Goal: Task Accomplishment & Management: Manage account settings

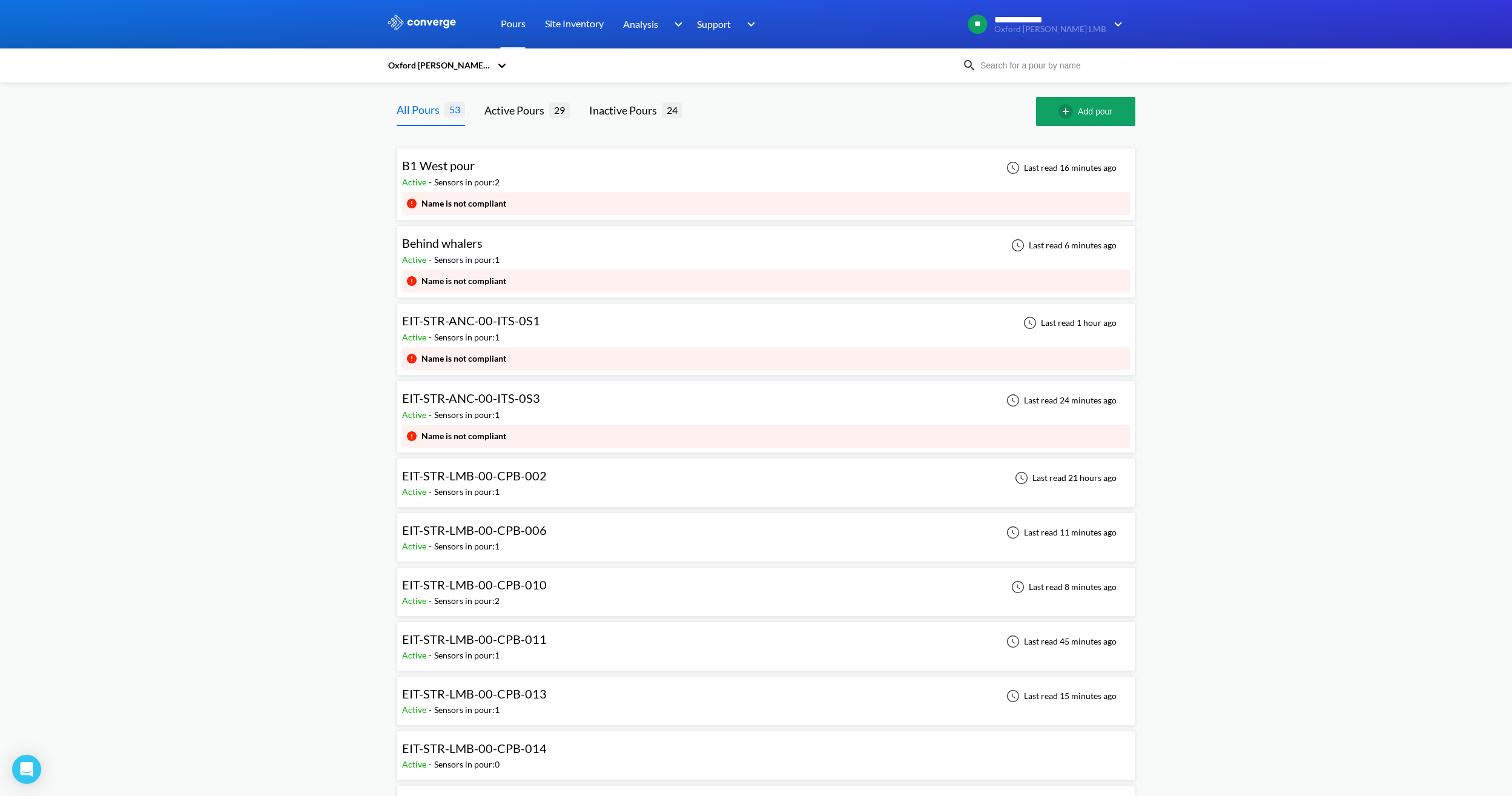
click at [638, 118] on div "Inactive Pours" at bounding box center [625, 110] width 73 height 17
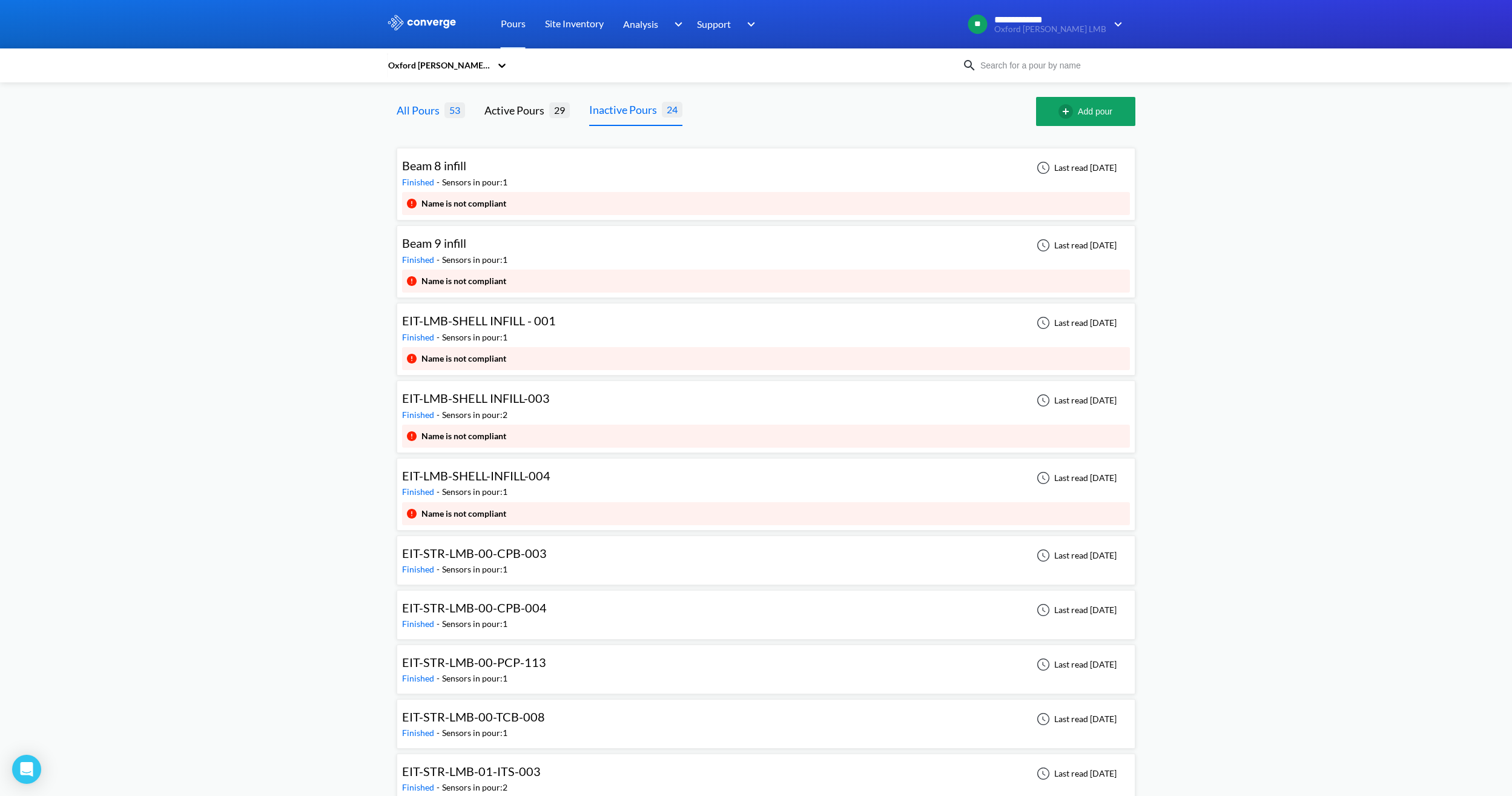
click at [445, 104] on span "53" at bounding box center [455, 110] width 21 height 15
click at [443, 118] on div "All Pours" at bounding box center [420, 110] width 48 height 17
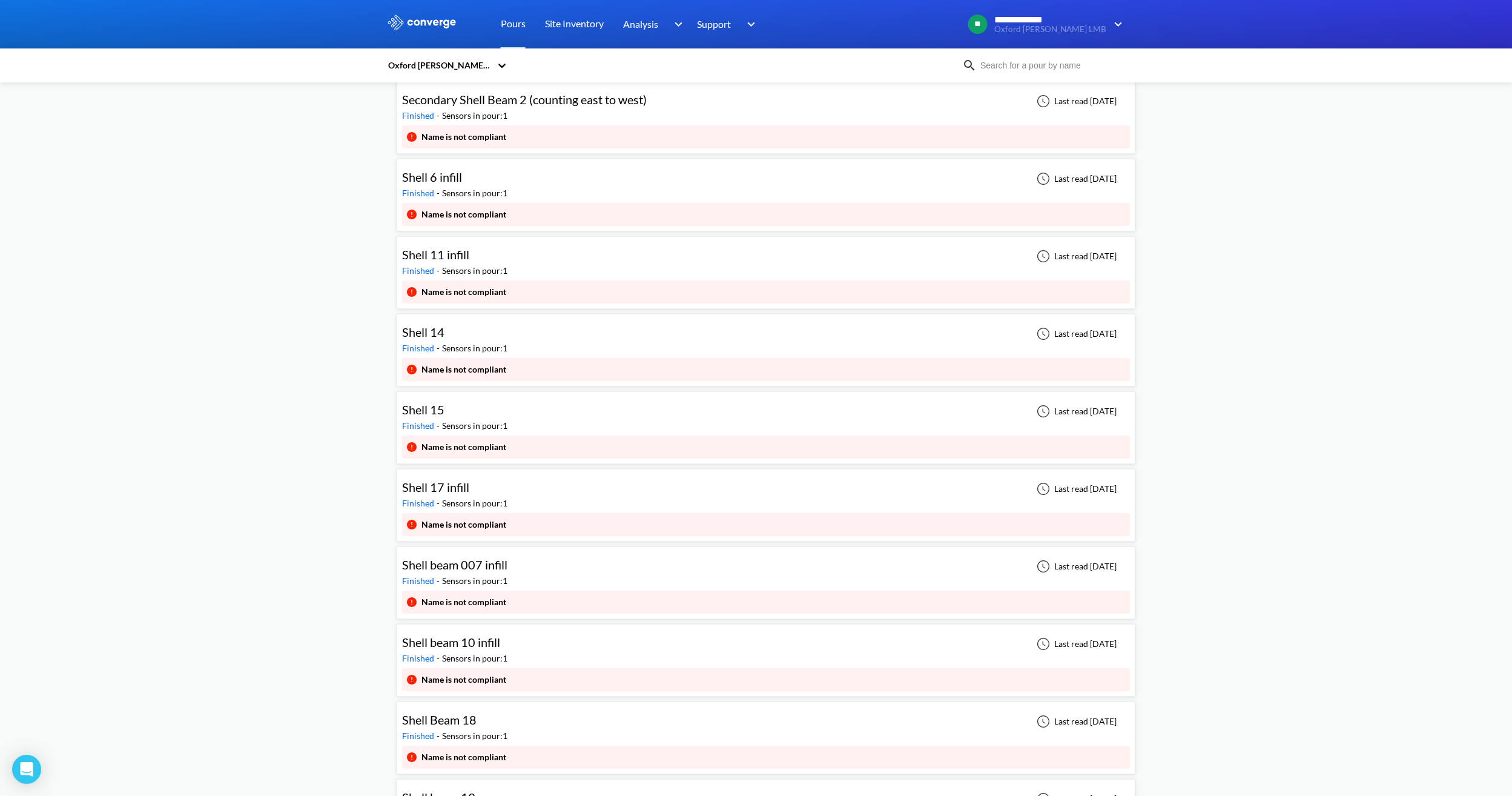
scroll to position [2912, 0]
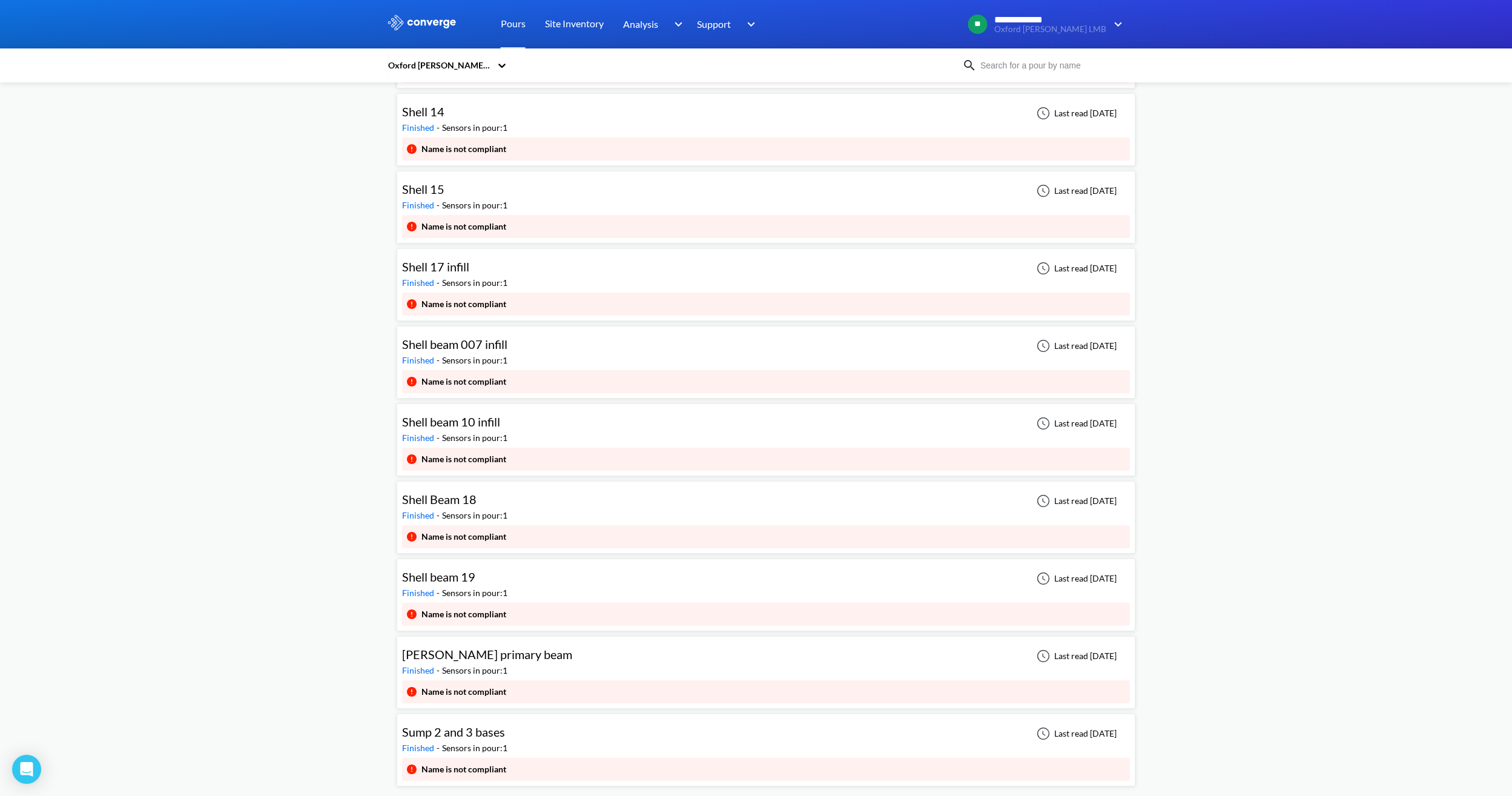
click at [788, 587] on div "Shell beam 19 Finished - Sensors in pour: 1 Last read 29 days ago" at bounding box center [766, 583] width 728 height 39
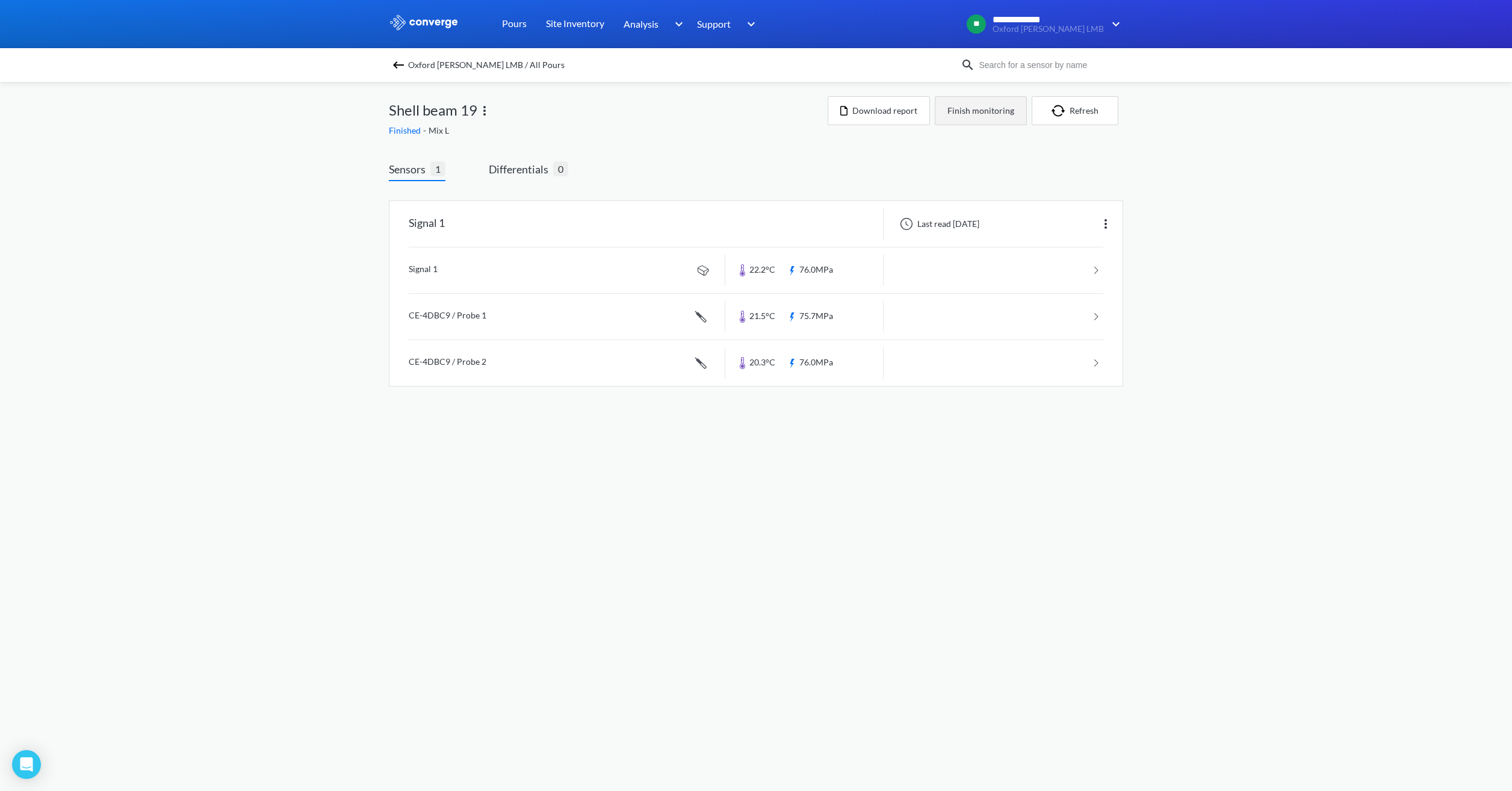
click at [970, 107] on button "Finish monitoring" at bounding box center [980, 111] width 92 height 29
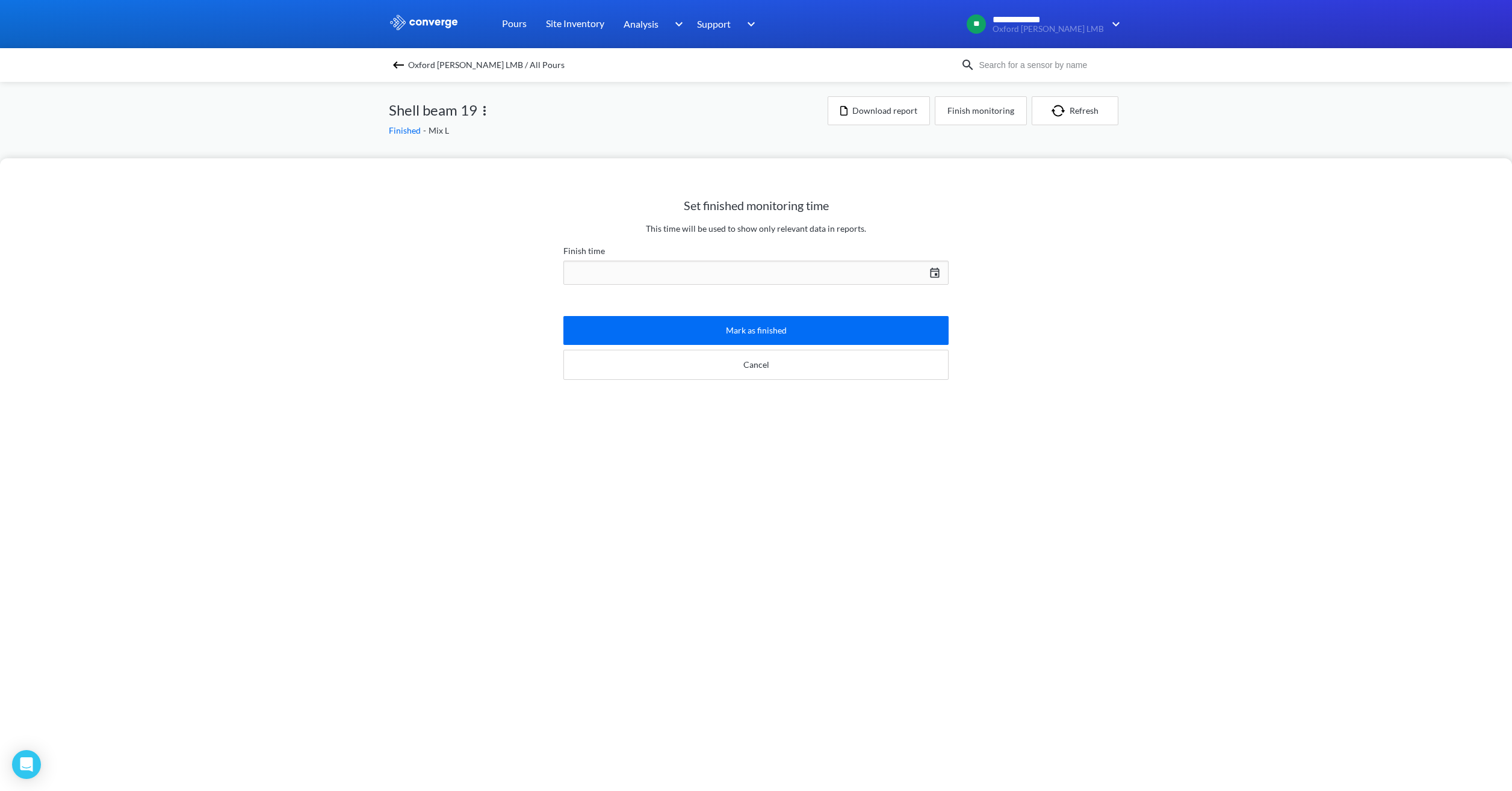
click at [933, 269] on div "[DATE] Press the down arrow key to interact with the calendar and select a date…" at bounding box center [756, 272] width 385 height 29
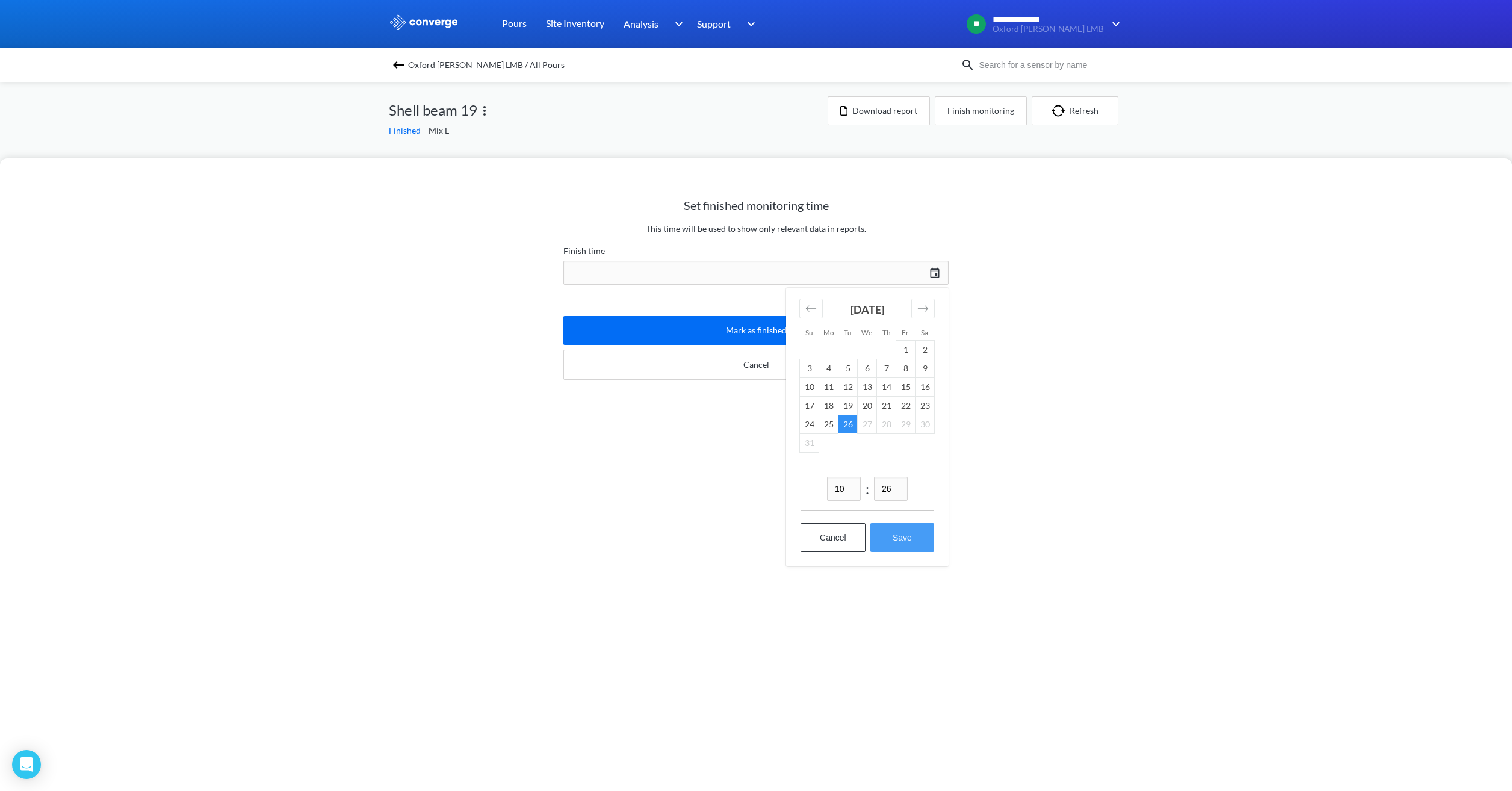
click at [901, 539] on button "Save" at bounding box center [902, 537] width 64 height 29
type input "10:26, 26th of August"
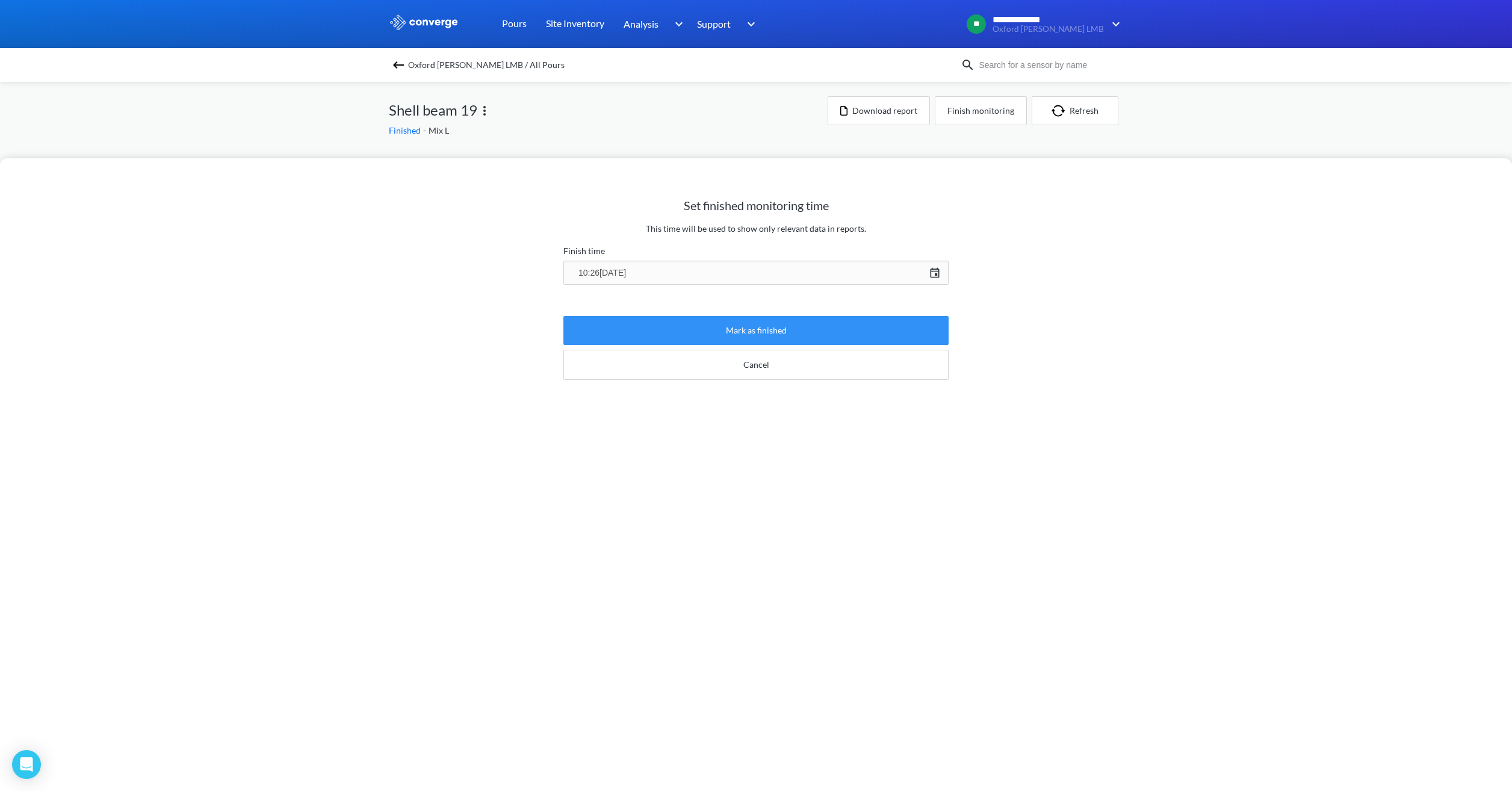
click at [778, 331] on button "Mark as finished" at bounding box center [756, 331] width 385 height 29
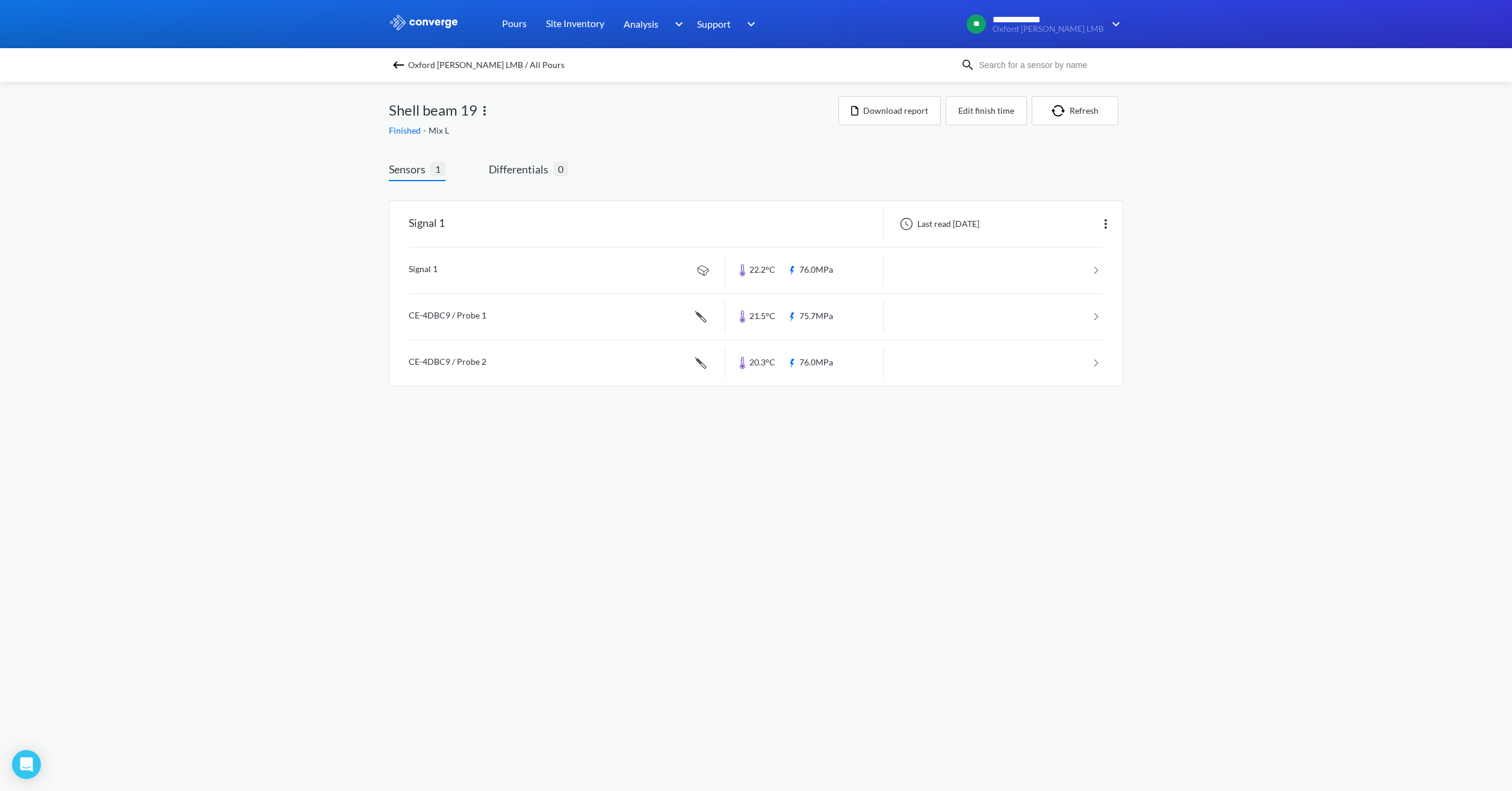
click at [323, 207] on div "**********" at bounding box center [756, 205] width 1512 height 410
click at [431, 69] on span "Oxford [PERSON_NAME] LMB / All Pours" at bounding box center [486, 64] width 157 height 17
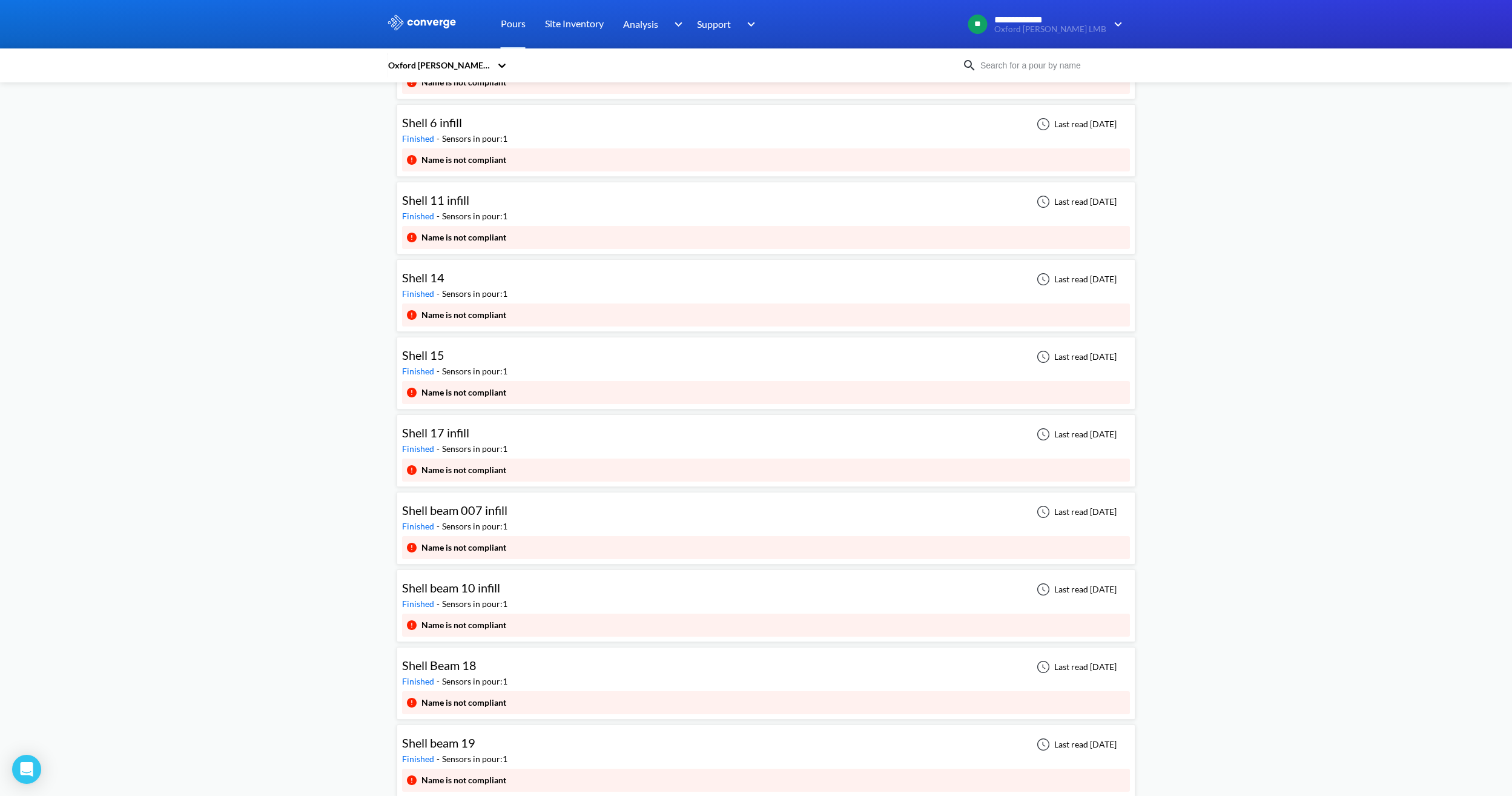
scroll to position [2912, 0]
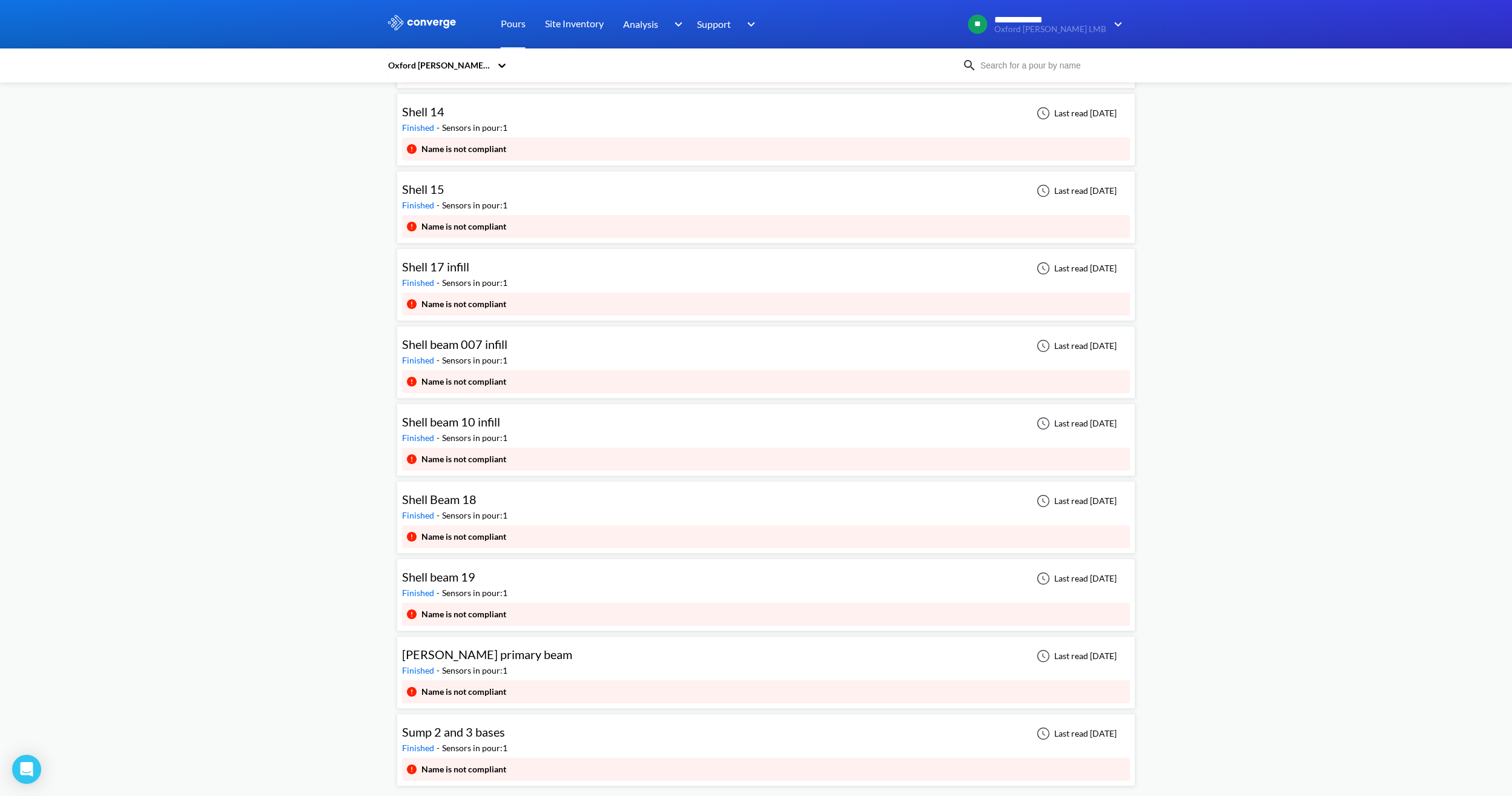
click at [522, 735] on div "Sump 2 and 3 bases Finished - Sensors in pour: 1 Last read 1 month ago" at bounding box center [766, 738] width 728 height 39
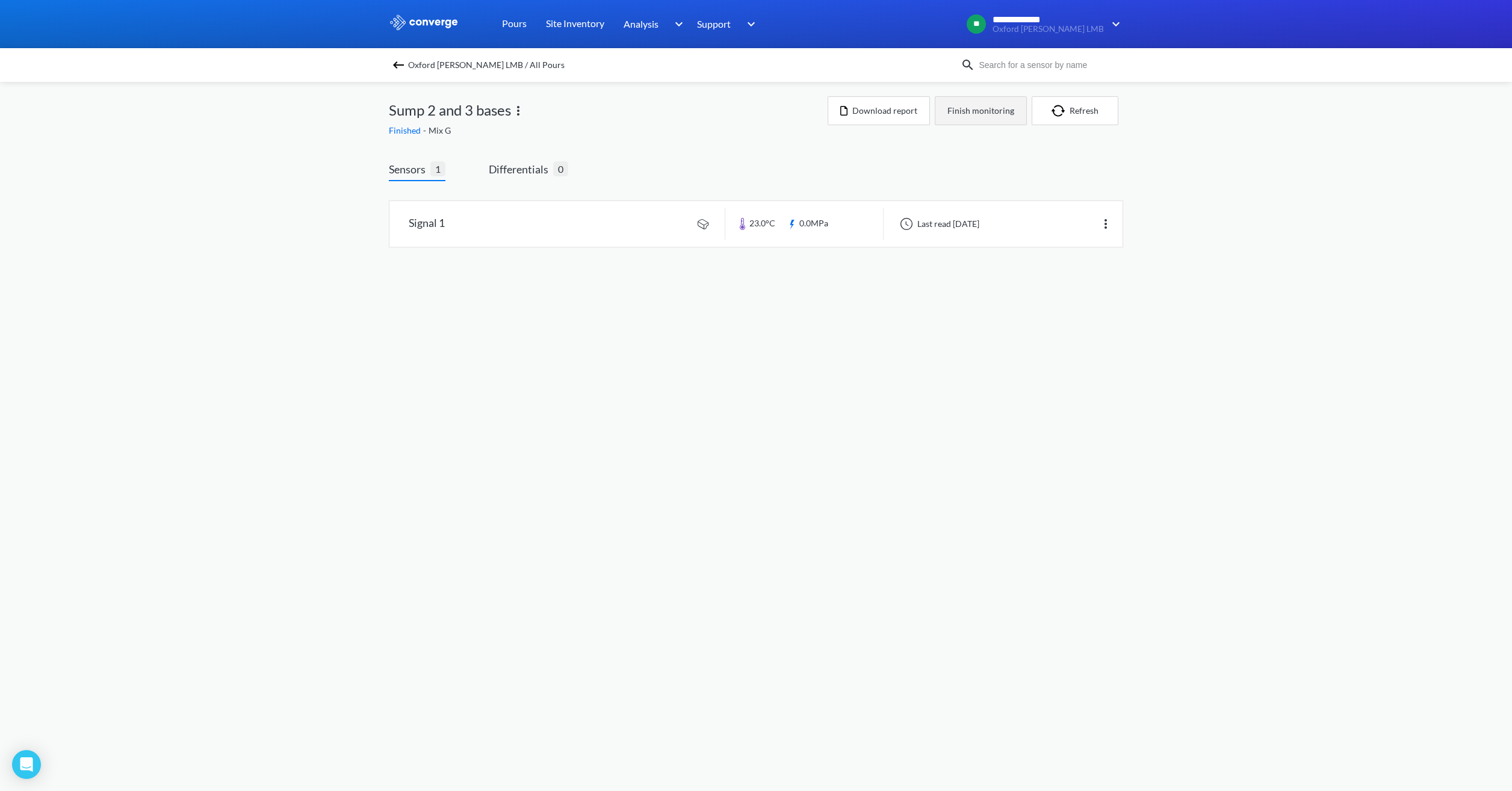
click at [976, 120] on button "Finish monitoring" at bounding box center [980, 111] width 92 height 29
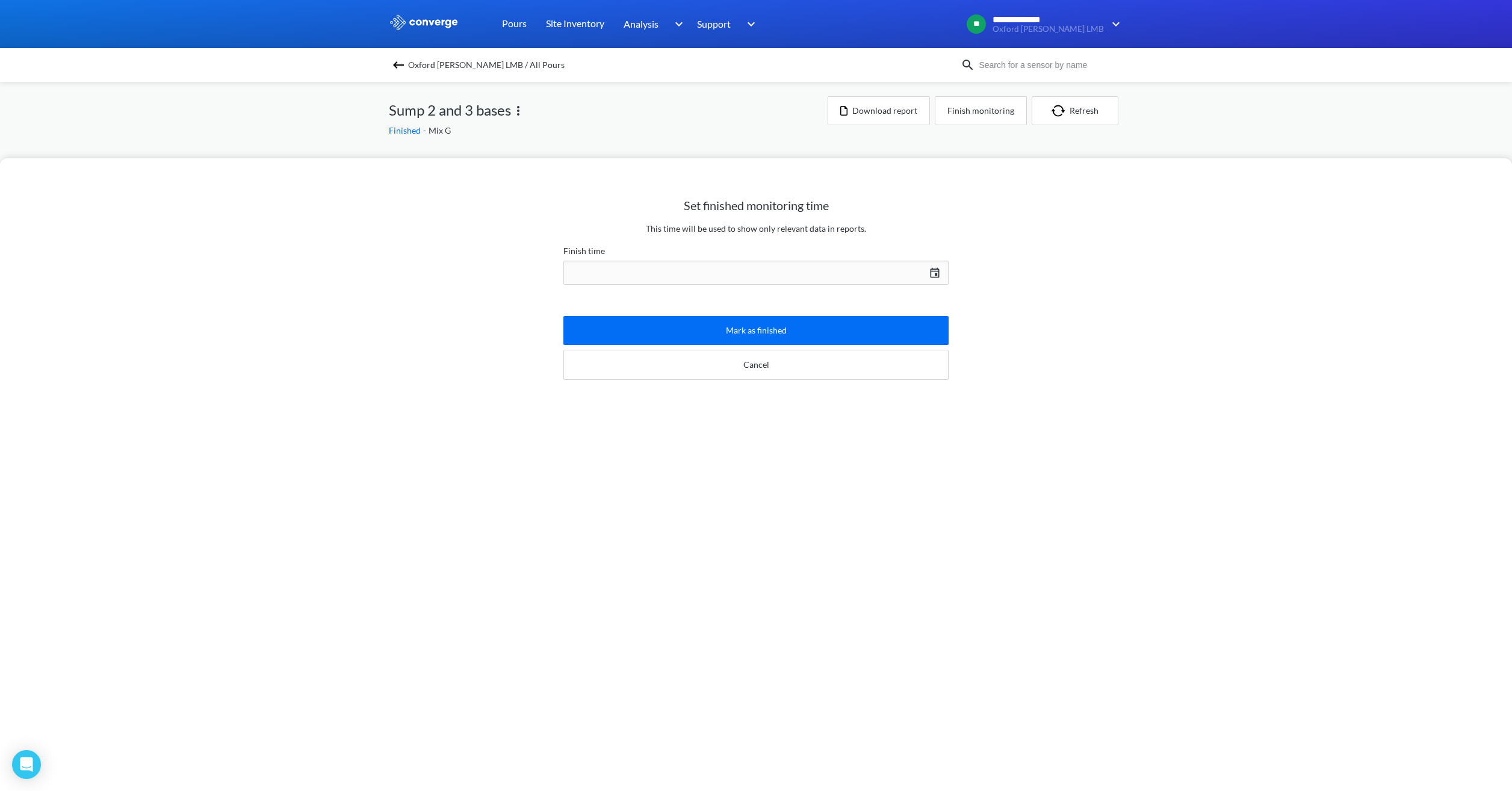
click at [767, 275] on div "[DATE] Press the down arrow key to interact with the calendar and select a date…" at bounding box center [756, 272] width 385 height 29
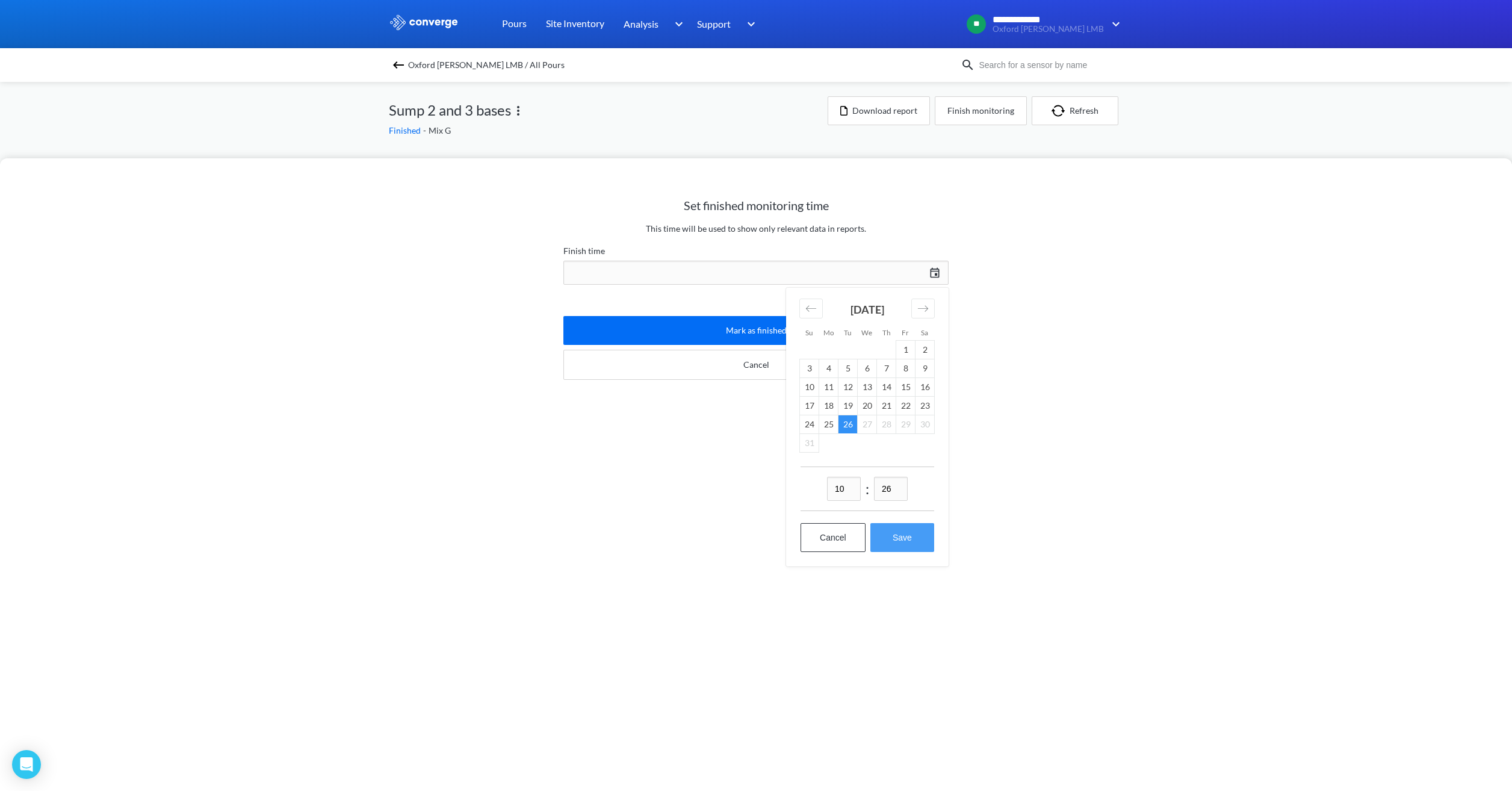
click at [893, 539] on button "Save" at bounding box center [902, 537] width 64 height 29
type input "10:26, 26th of August"
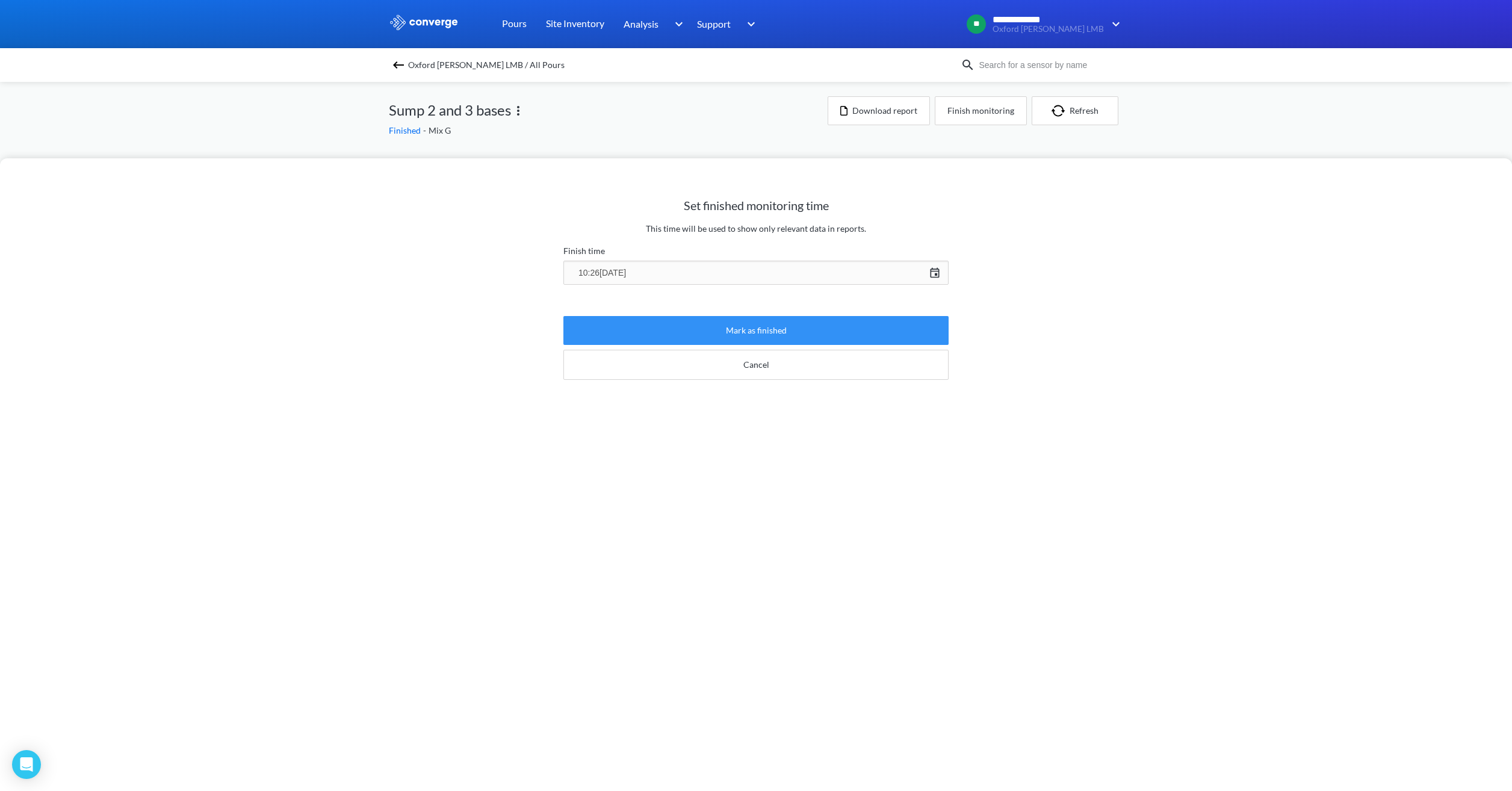
click at [775, 329] on button "Mark as finished" at bounding box center [756, 331] width 385 height 29
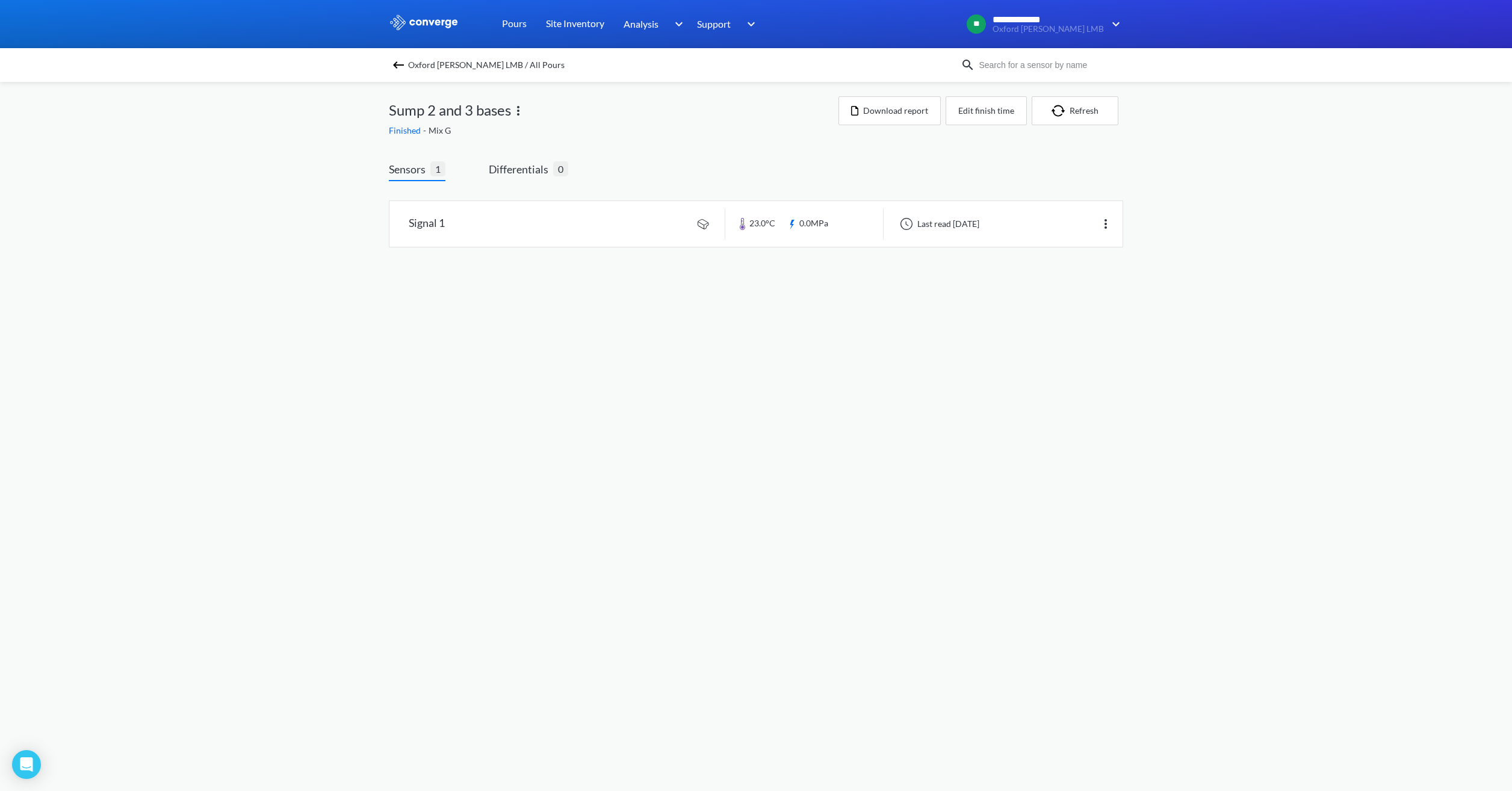
click at [436, 67] on span "Oxford [PERSON_NAME] LMB / All Pours" at bounding box center [486, 64] width 157 height 17
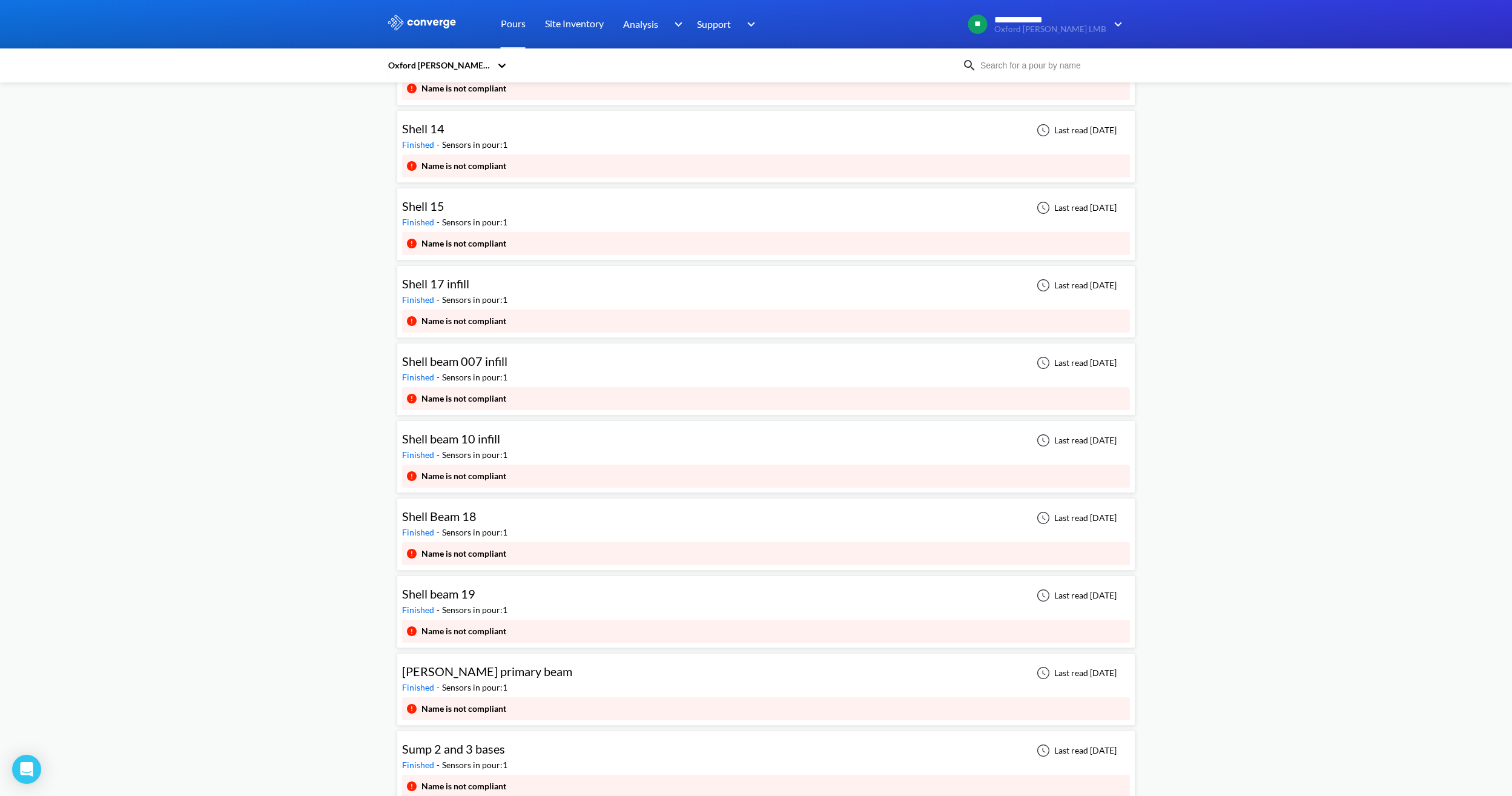
scroll to position [2912, 0]
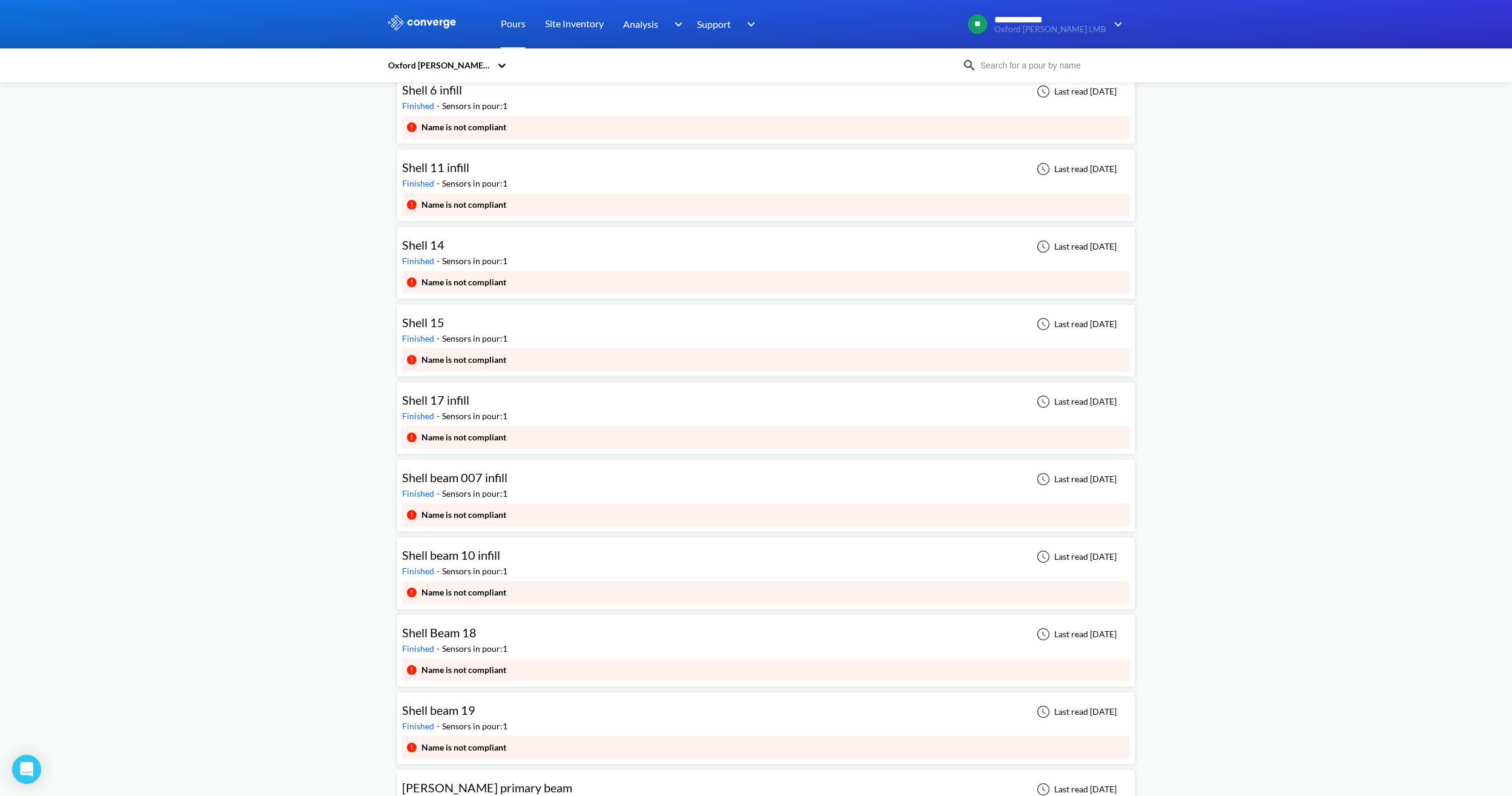
scroll to position [2912, 0]
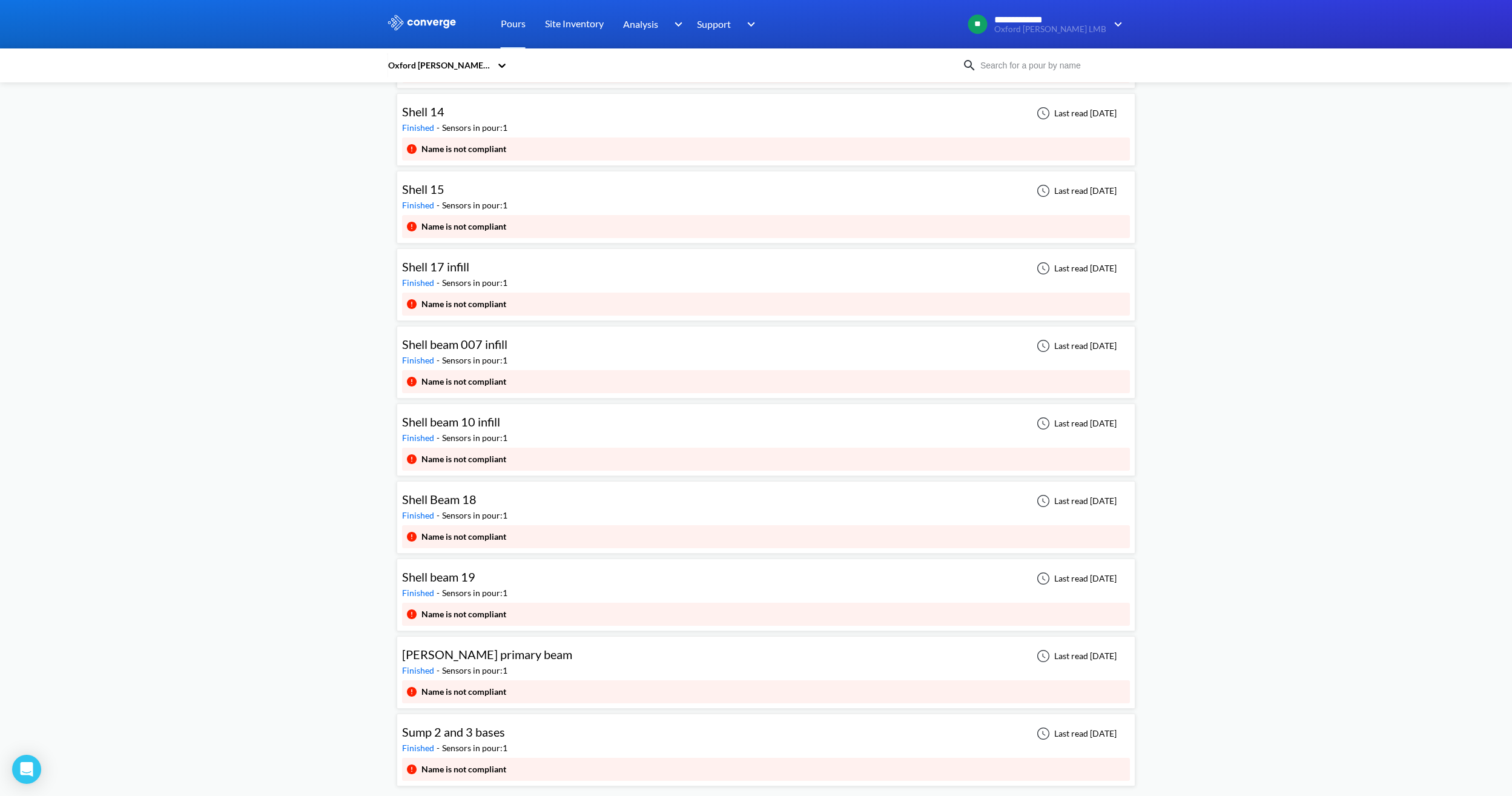
click at [562, 648] on div "[PERSON_NAME] primary beam Finished - Sensors in pour: 1 Last read [DATE]" at bounding box center [766, 661] width 728 height 39
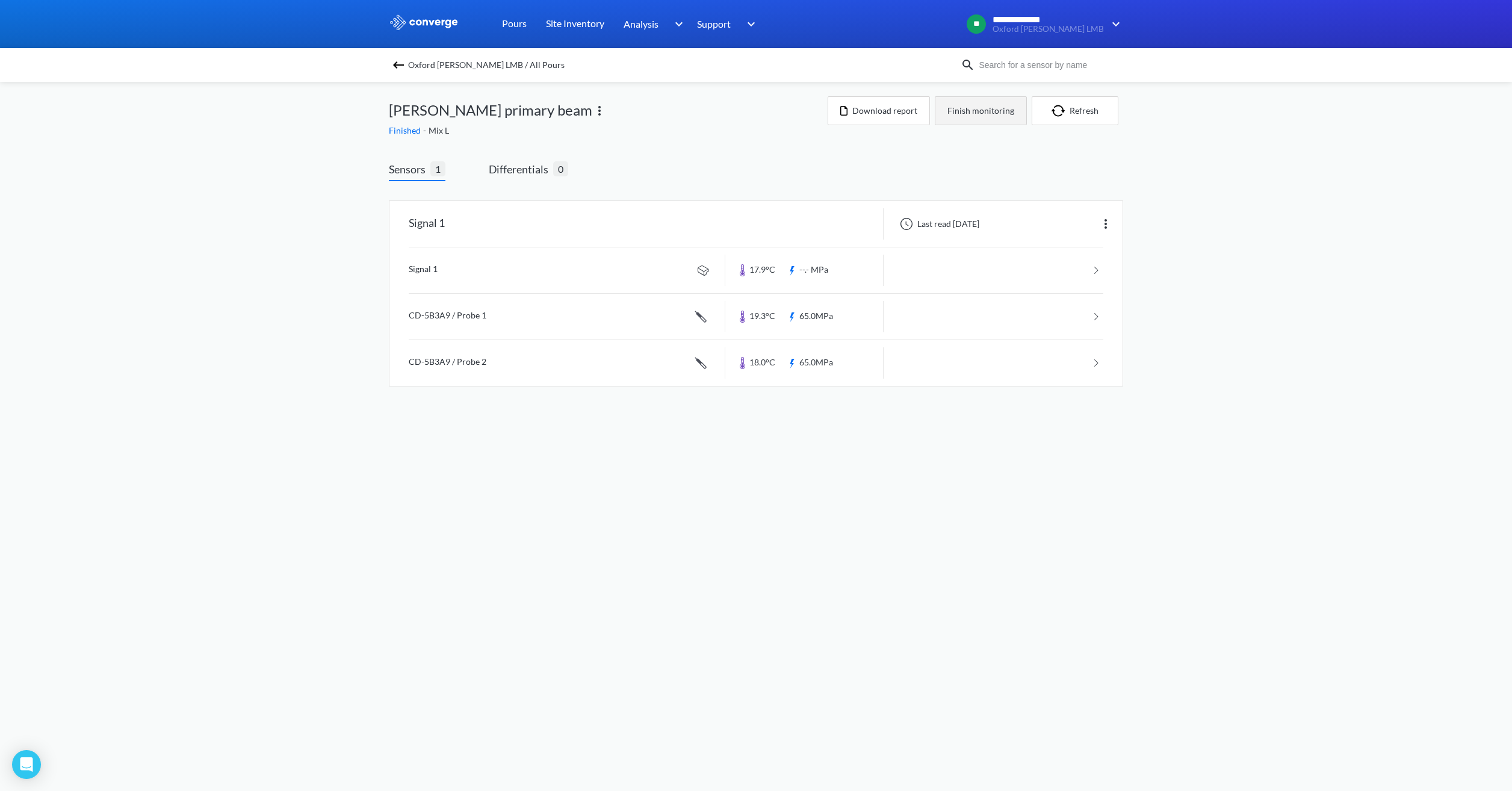
click at [981, 113] on button "Finish monitoring" at bounding box center [980, 111] width 92 height 29
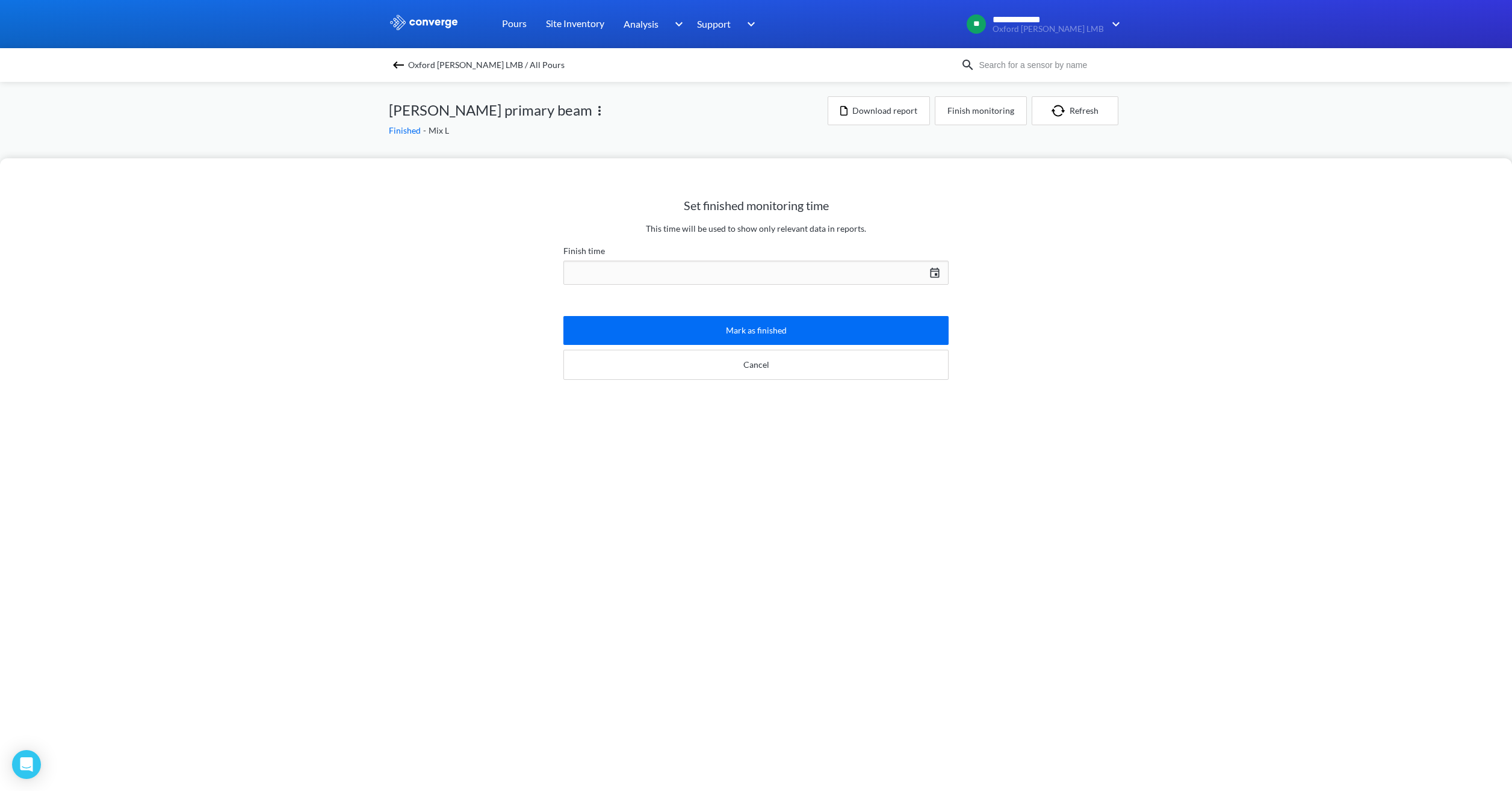
click at [701, 269] on div "[DATE] Press the down arrow key to interact with the calendar and select a date…" at bounding box center [756, 272] width 385 height 29
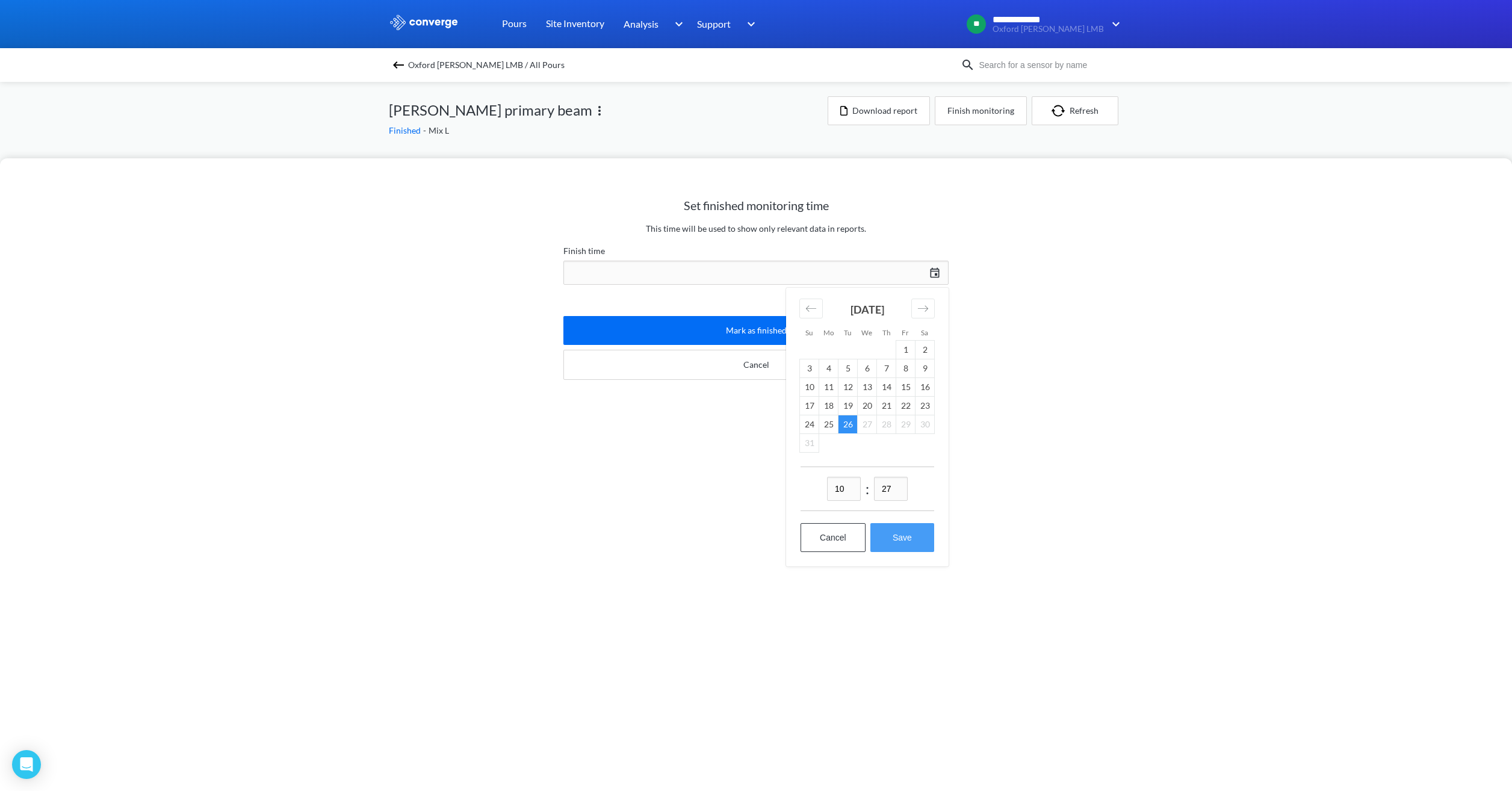
click at [892, 542] on button "Save" at bounding box center [902, 537] width 64 height 29
type input "10:27[DATE]"
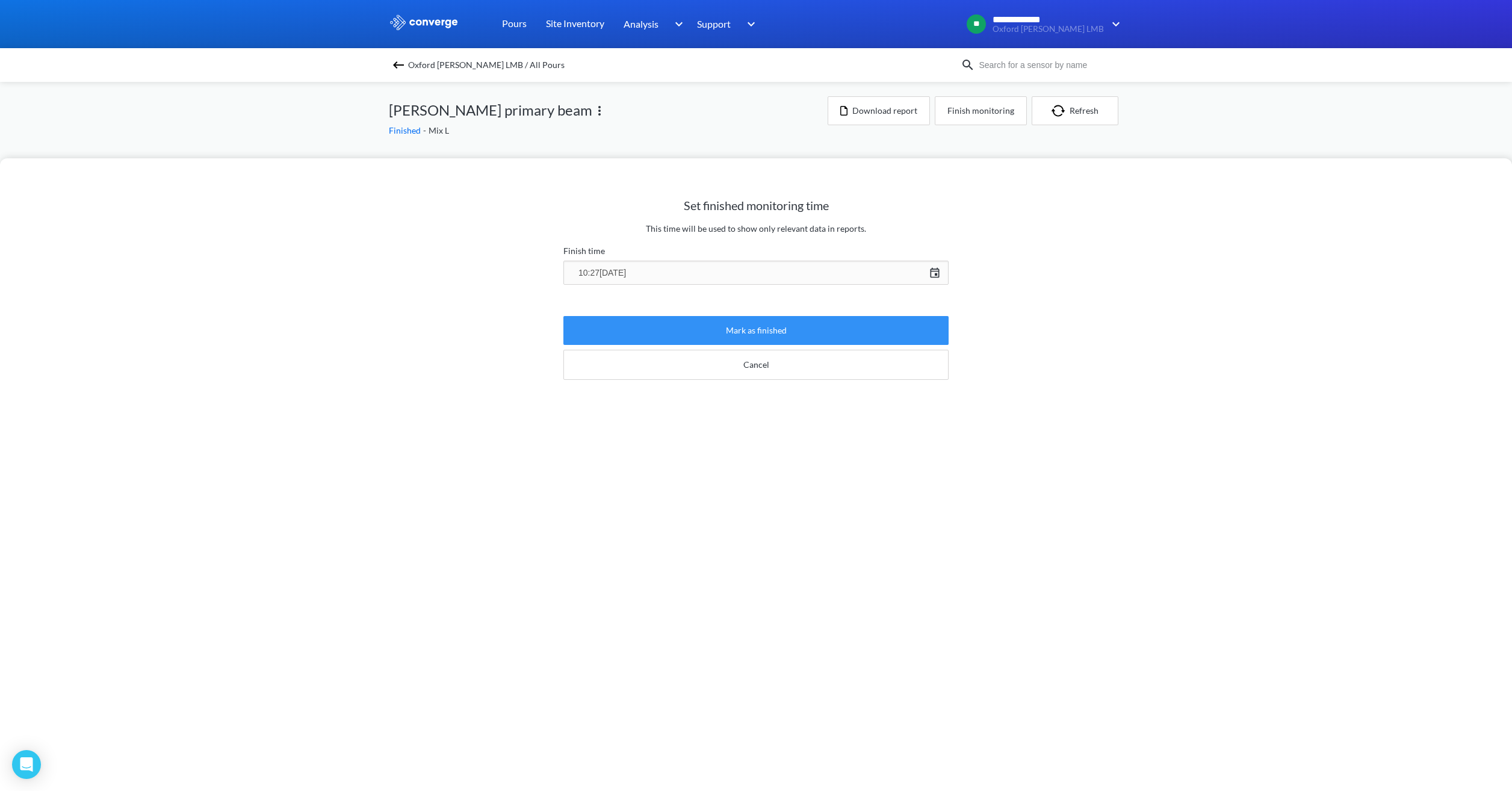
click at [760, 322] on button "Mark as finished" at bounding box center [756, 331] width 385 height 29
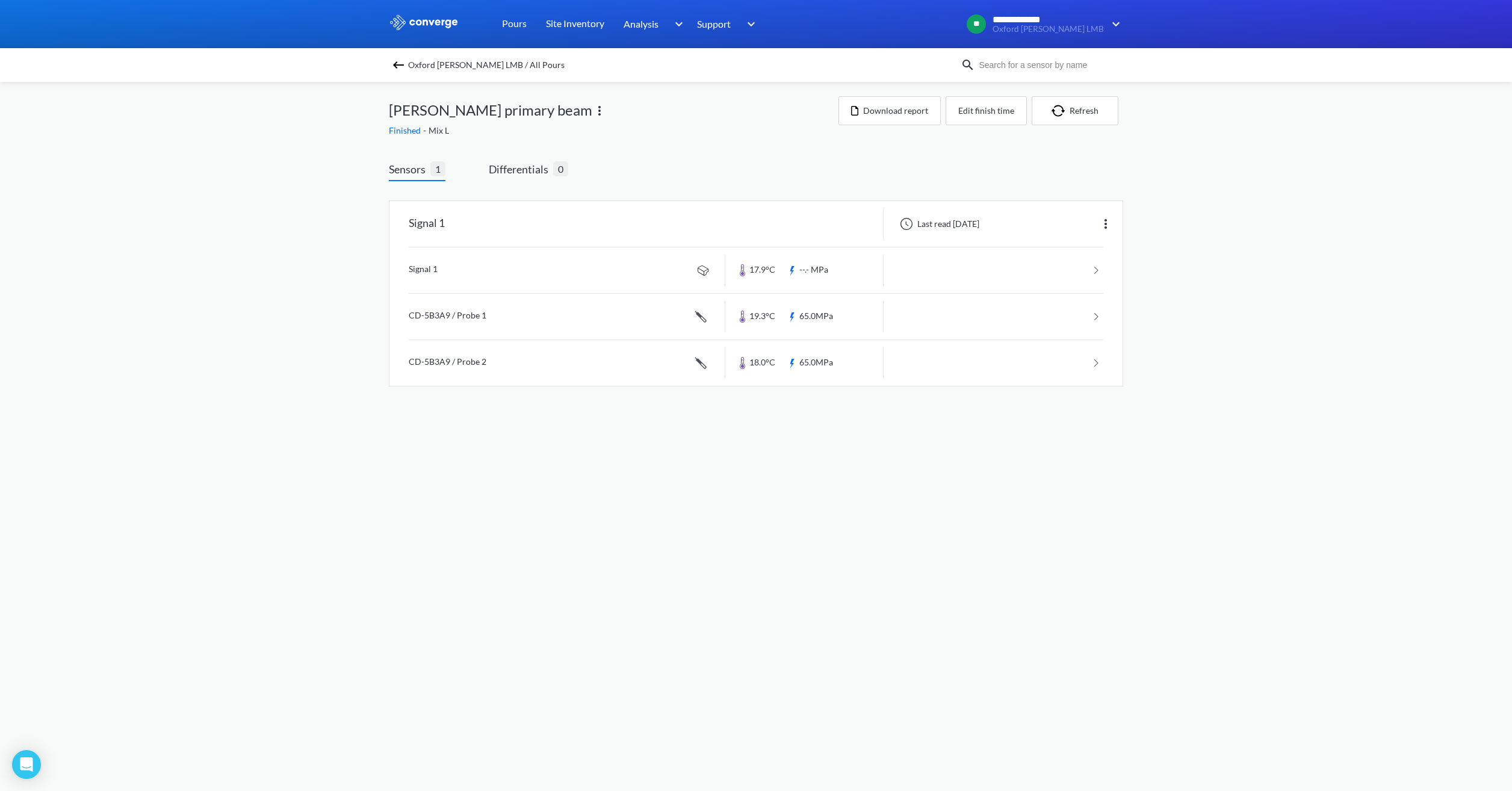
click at [1019, 157] on div "Sensors 1 Differentials 0 Signal 1 Last read [DATE] Signal 1 17.9°C --.- MPa CD…" at bounding box center [756, 277] width 734 height 267
click at [469, 64] on span "Oxford [PERSON_NAME] LMB / All Pours" at bounding box center [486, 64] width 157 height 17
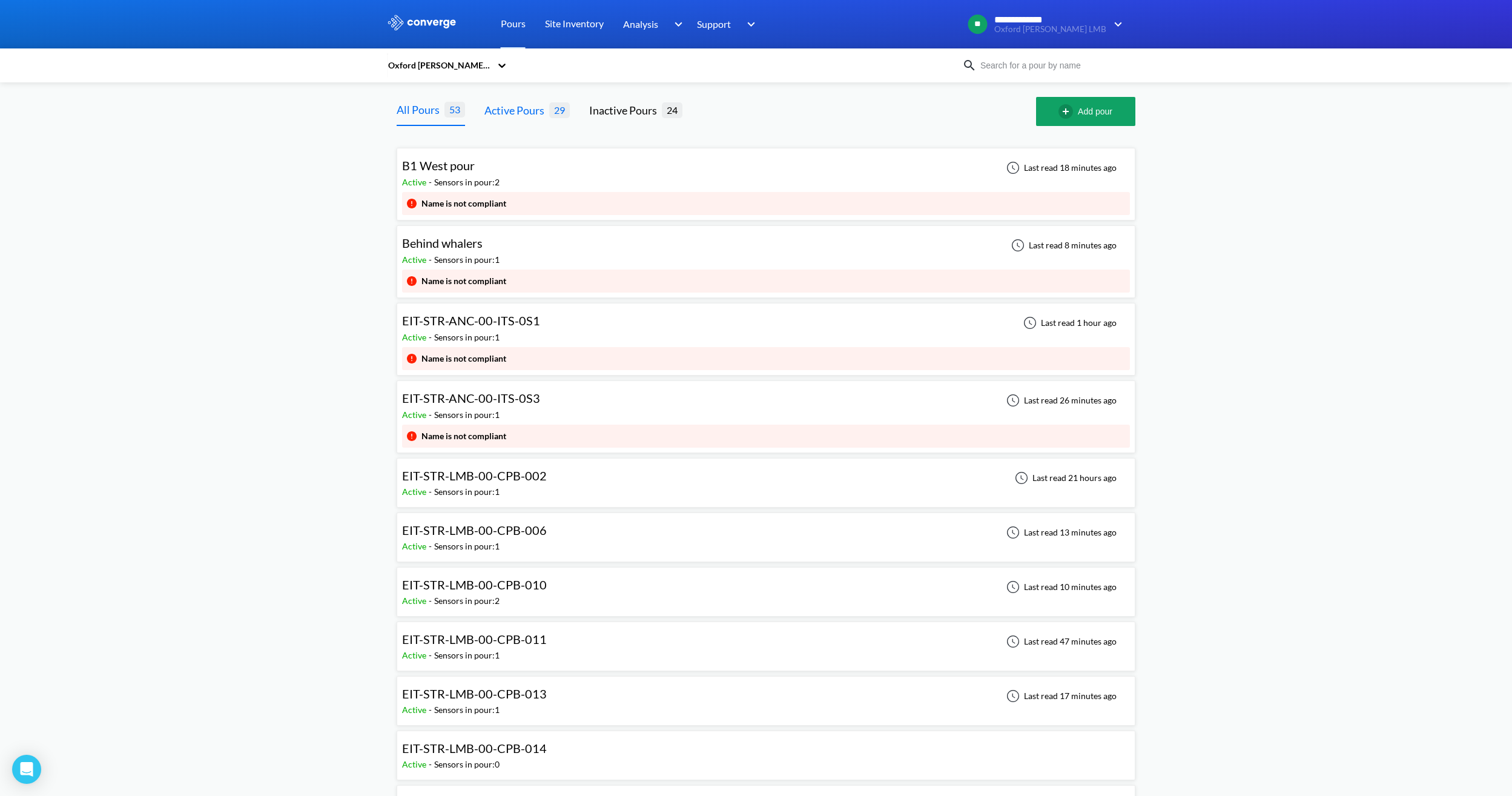
click at [509, 114] on div "Active Pours" at bounding box center [517, 110] width 65 height 17
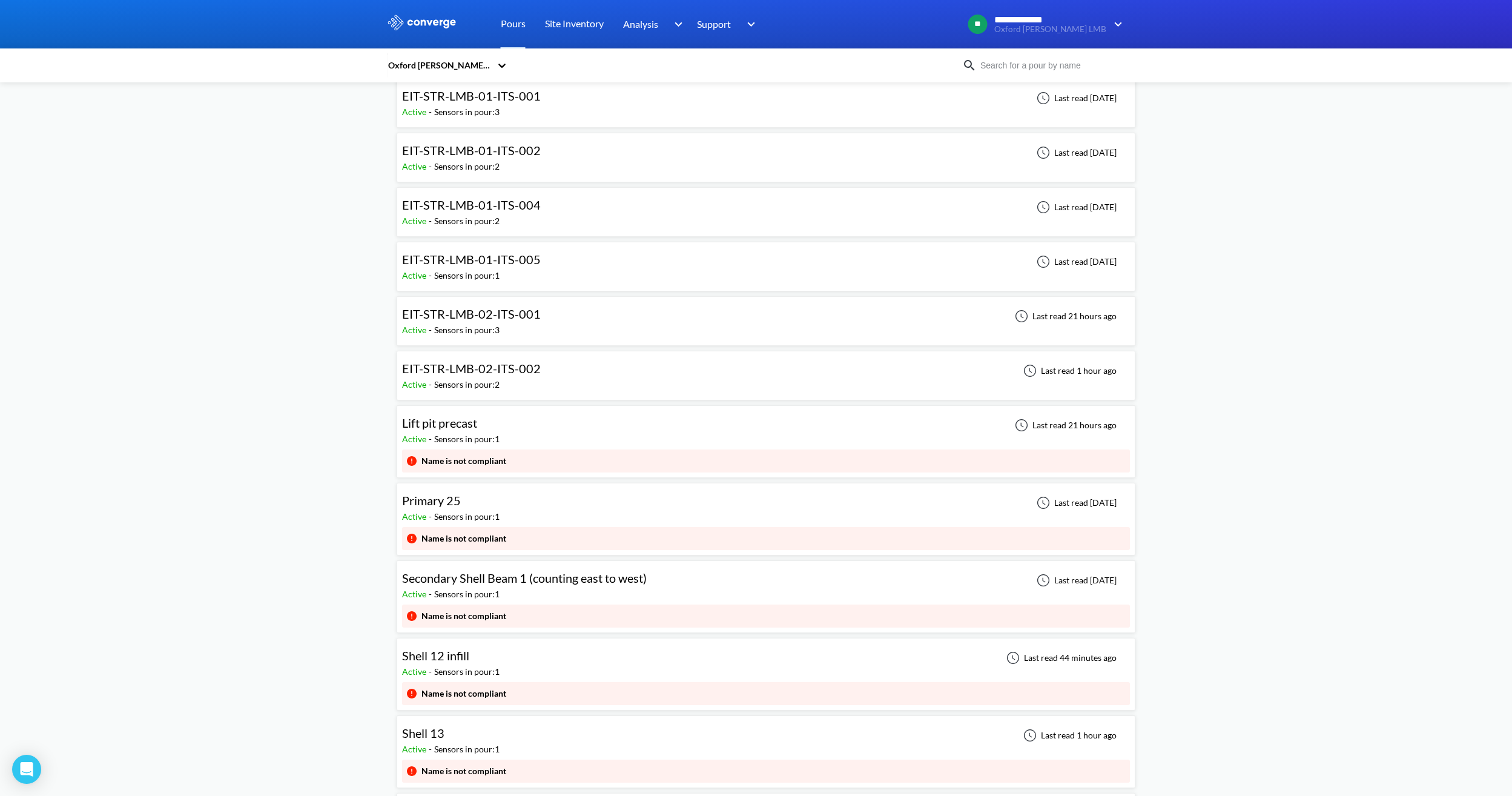
scroll to position [1168, 0]
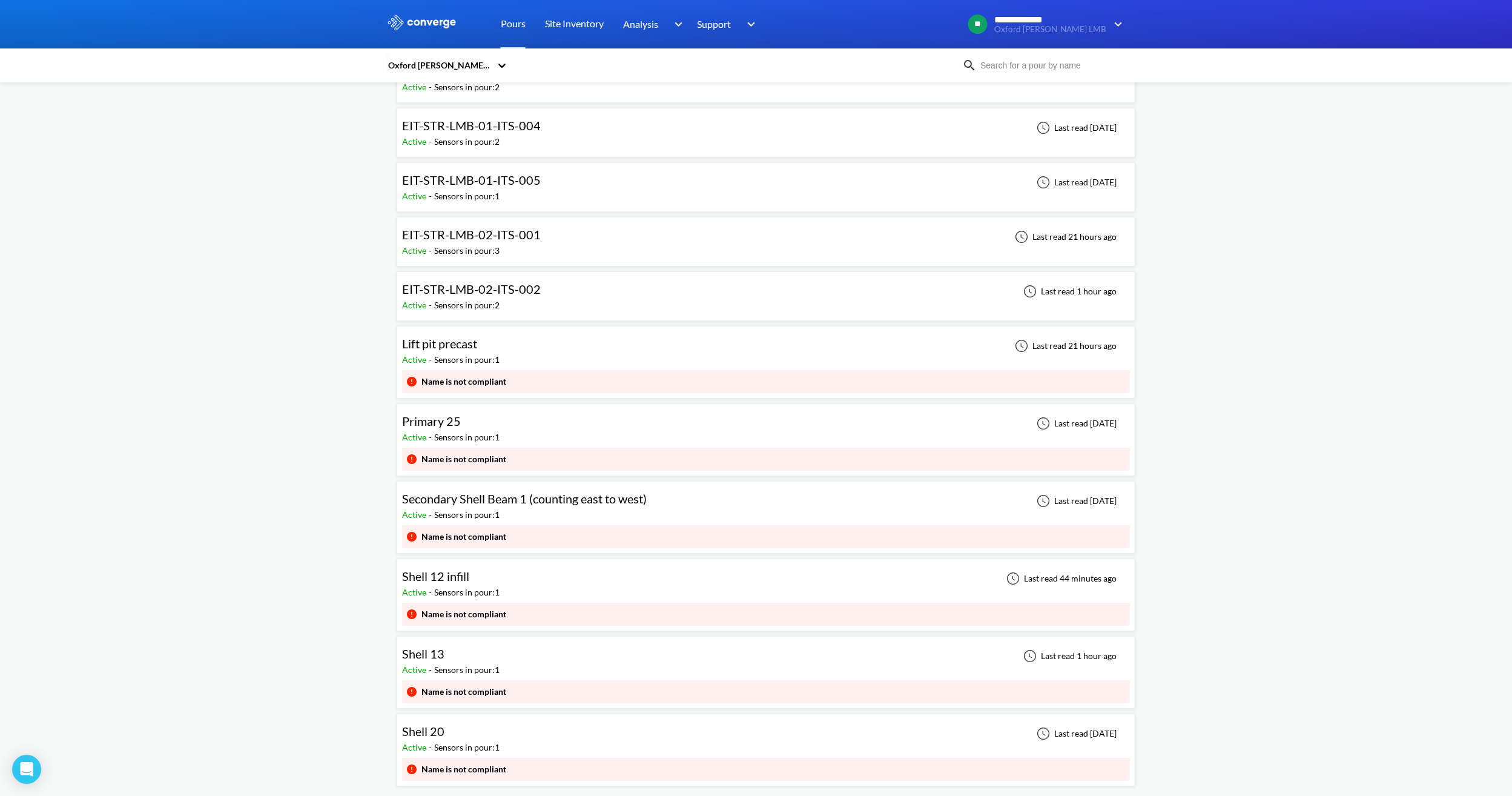
click at [526, 735] on div "Shell 20 Active - Sensors in pour: 1 Last read [DATE]" at bounding box center [766, 738] width 728 height 39
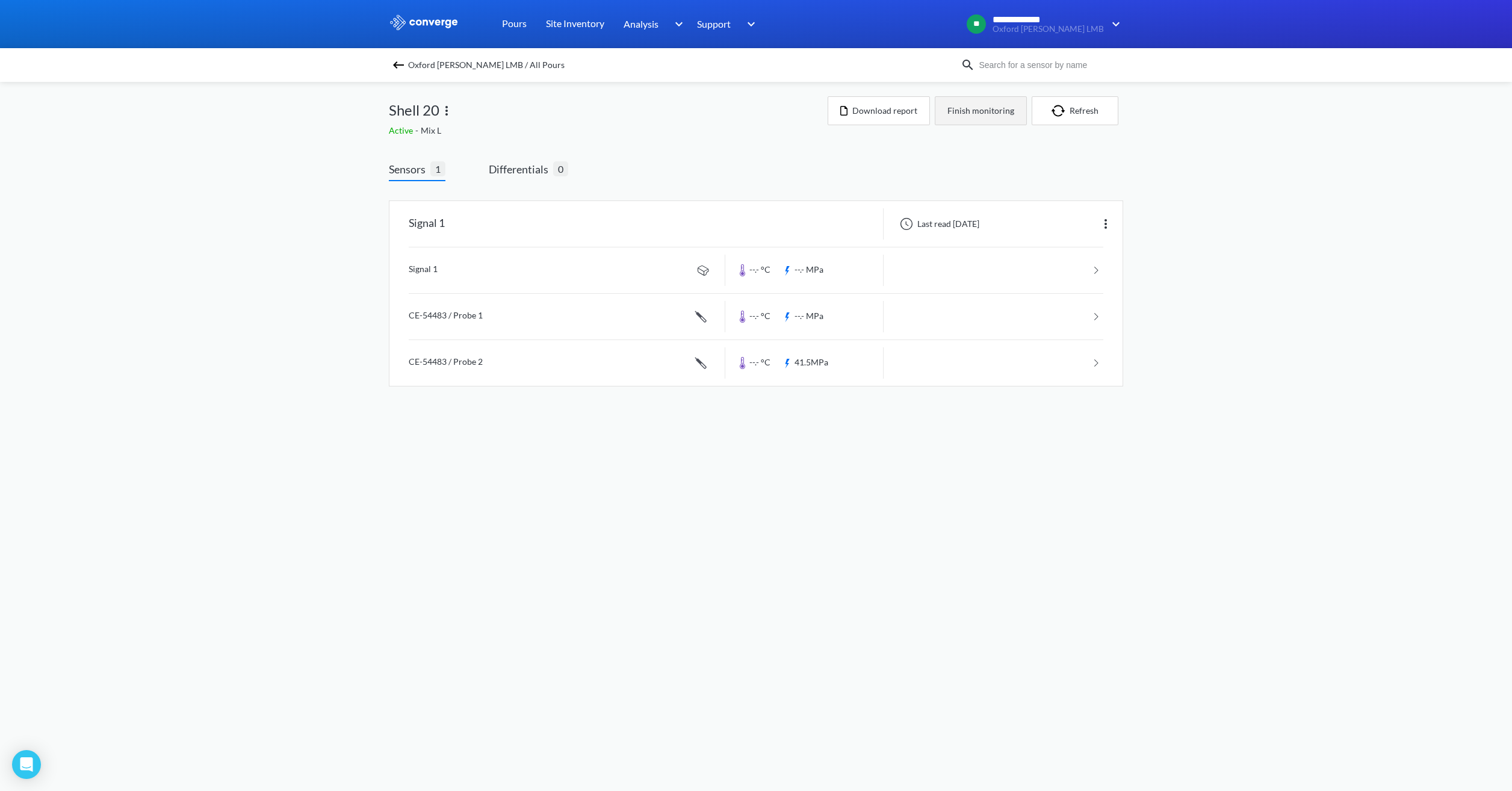
click at [980, 111] on button "Finish monitoring" at bounding box center [980, 111] width 92 height 29
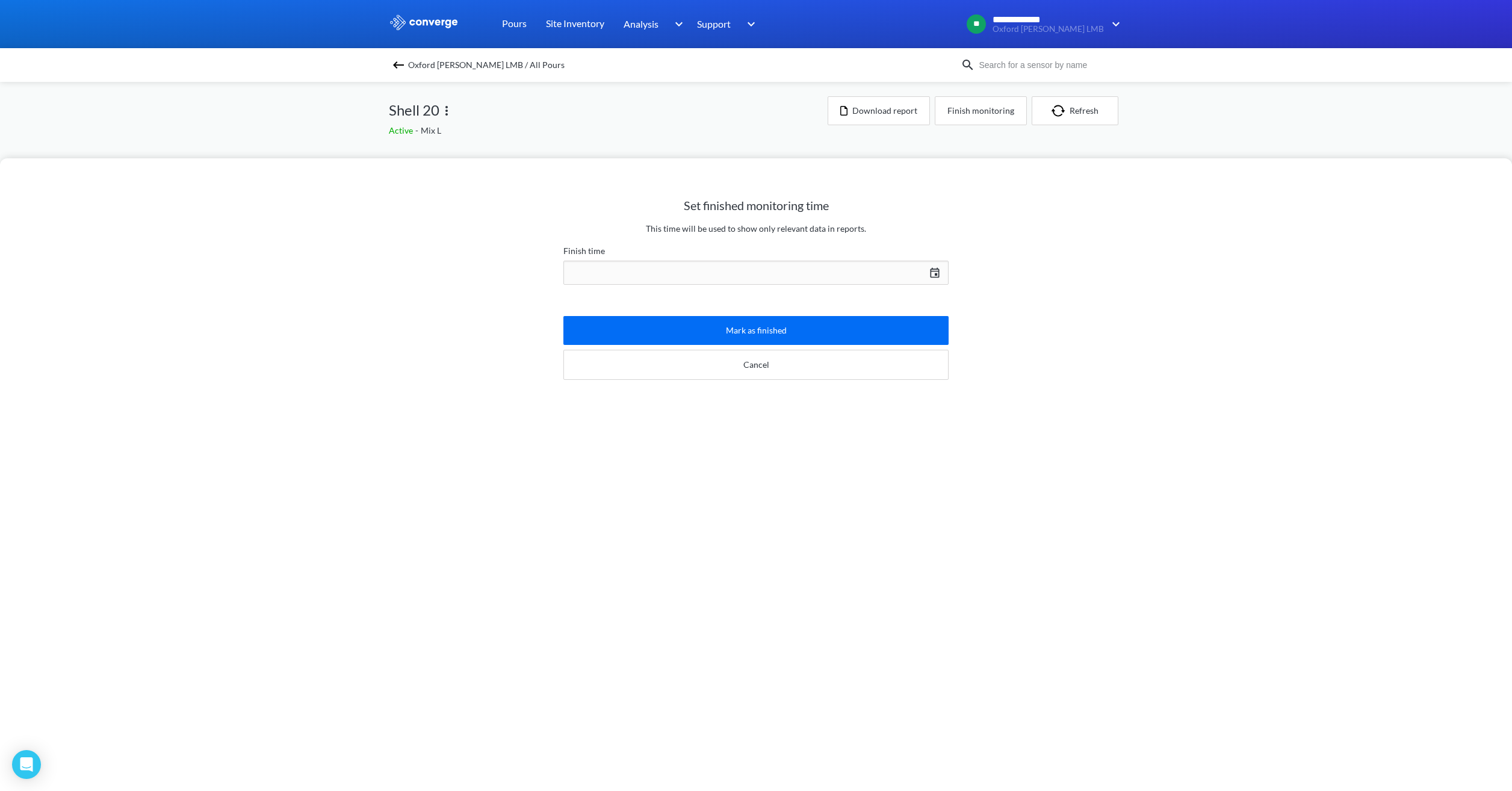
click at [784, 266] on div "[DATE] Press the down arrow key to interact with the calendar and select a date…" at bounding box center [756, 272] width 385 height 29
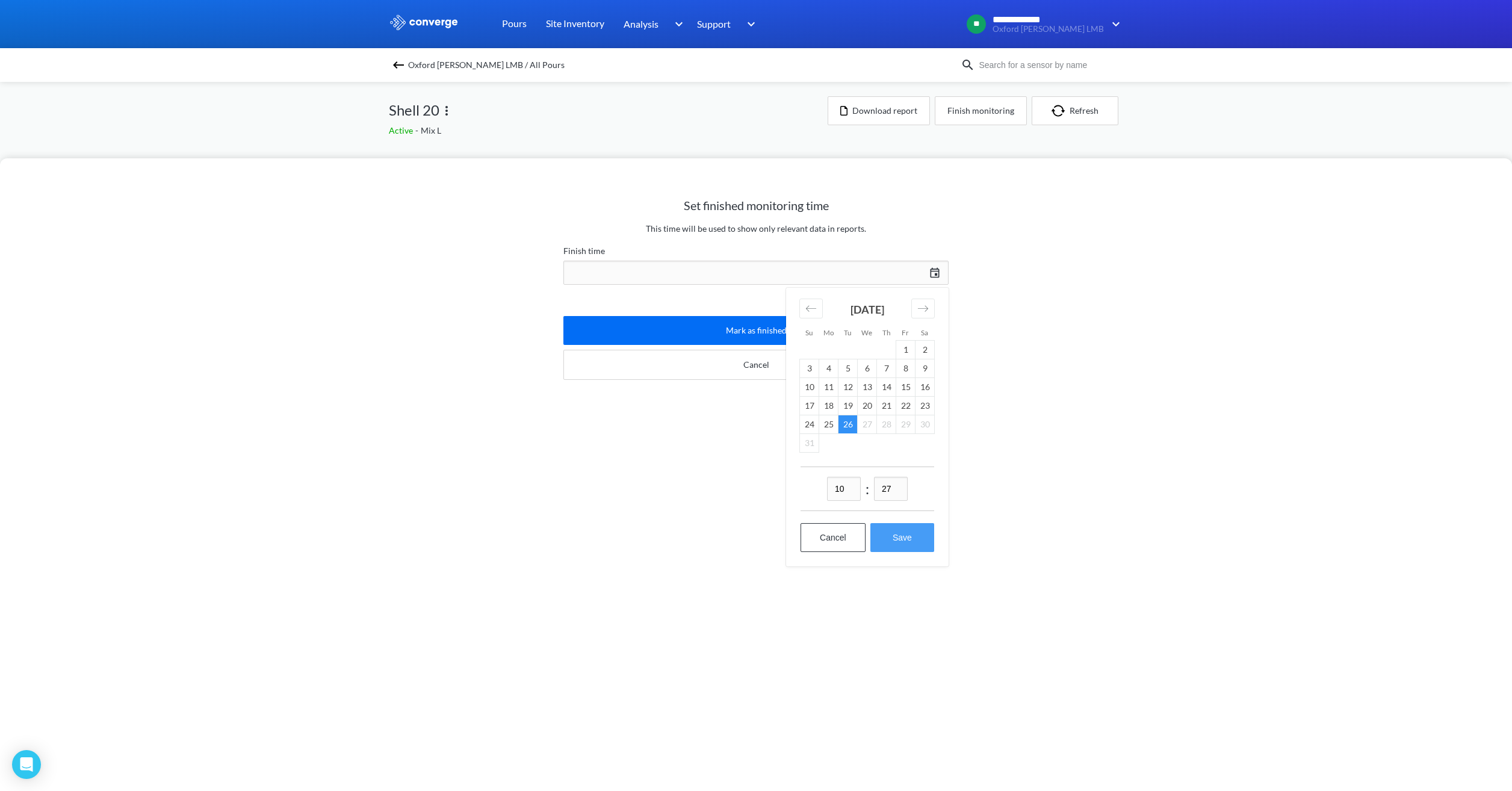
click at [910, 539] on button "Save" at bounding box center [902, 537] width 64 height 29
type input "10:27[DATE]"
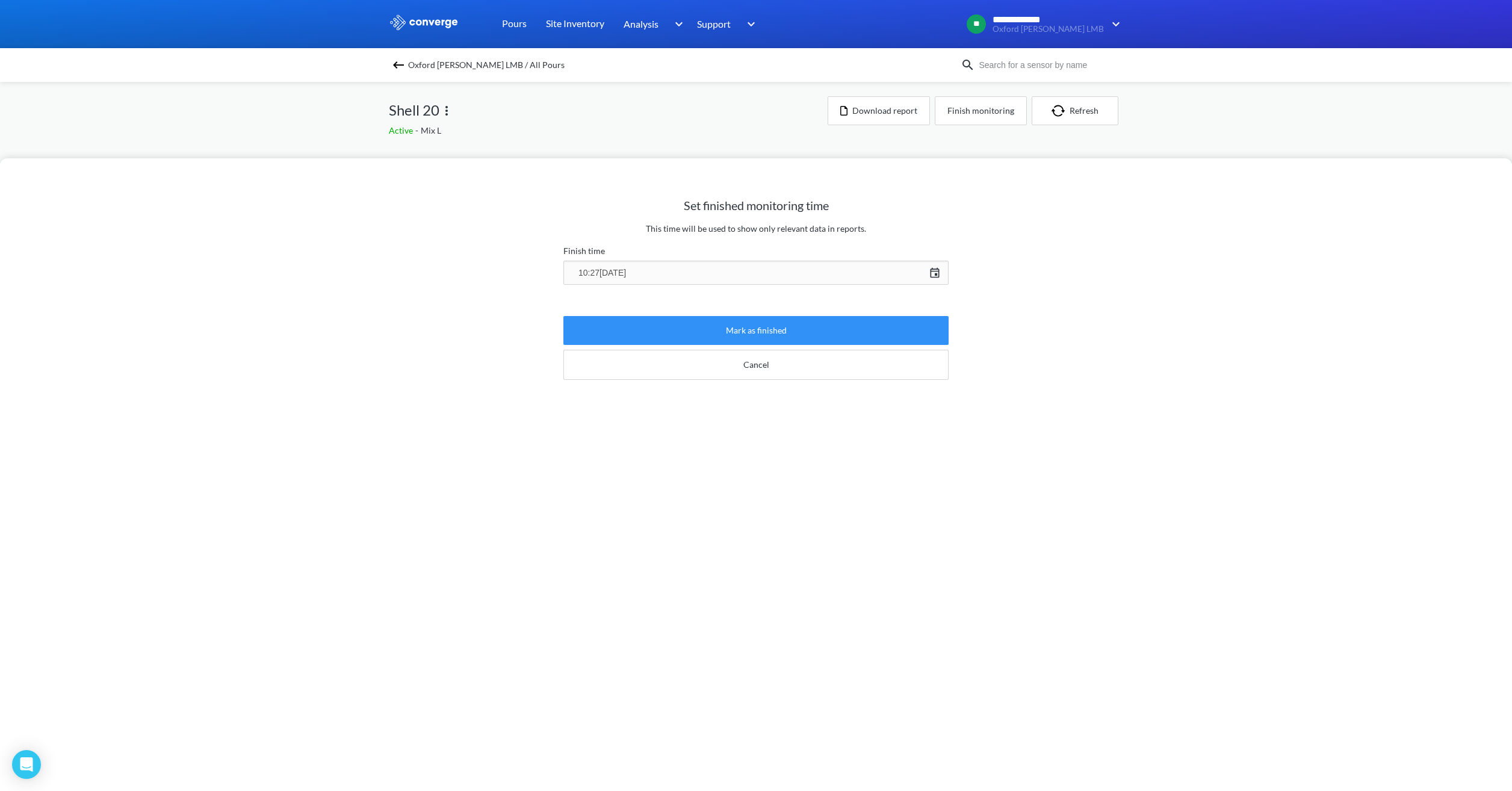
click at [785, 325] on button "Mark as finished" at bounding box center [756, 331] width 385 height 29
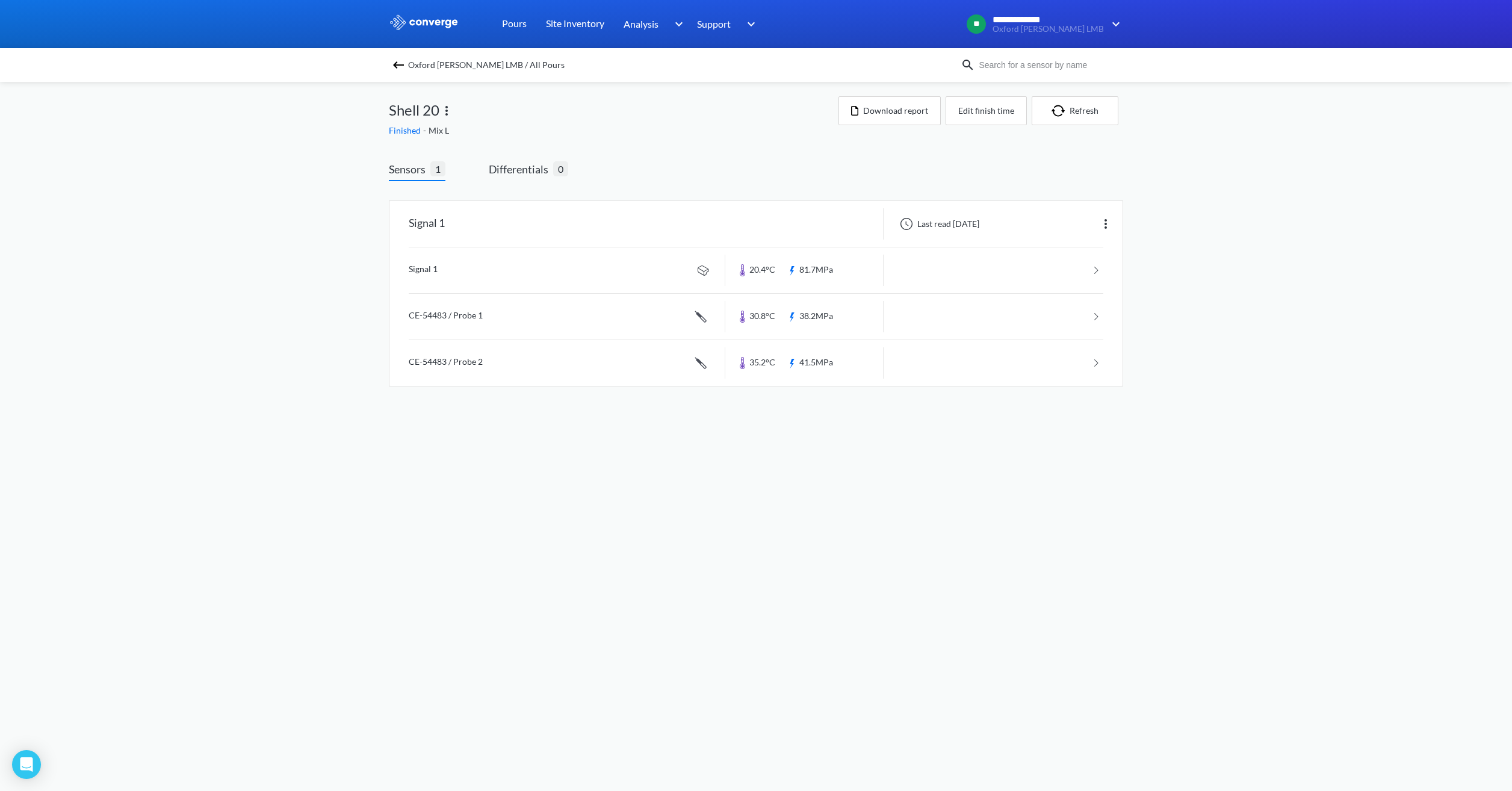
click at [436, 67] on span "Oxford [PERSON_NAME] LMB / All Pours" at bounding box center [486, 64] width 157 height 17
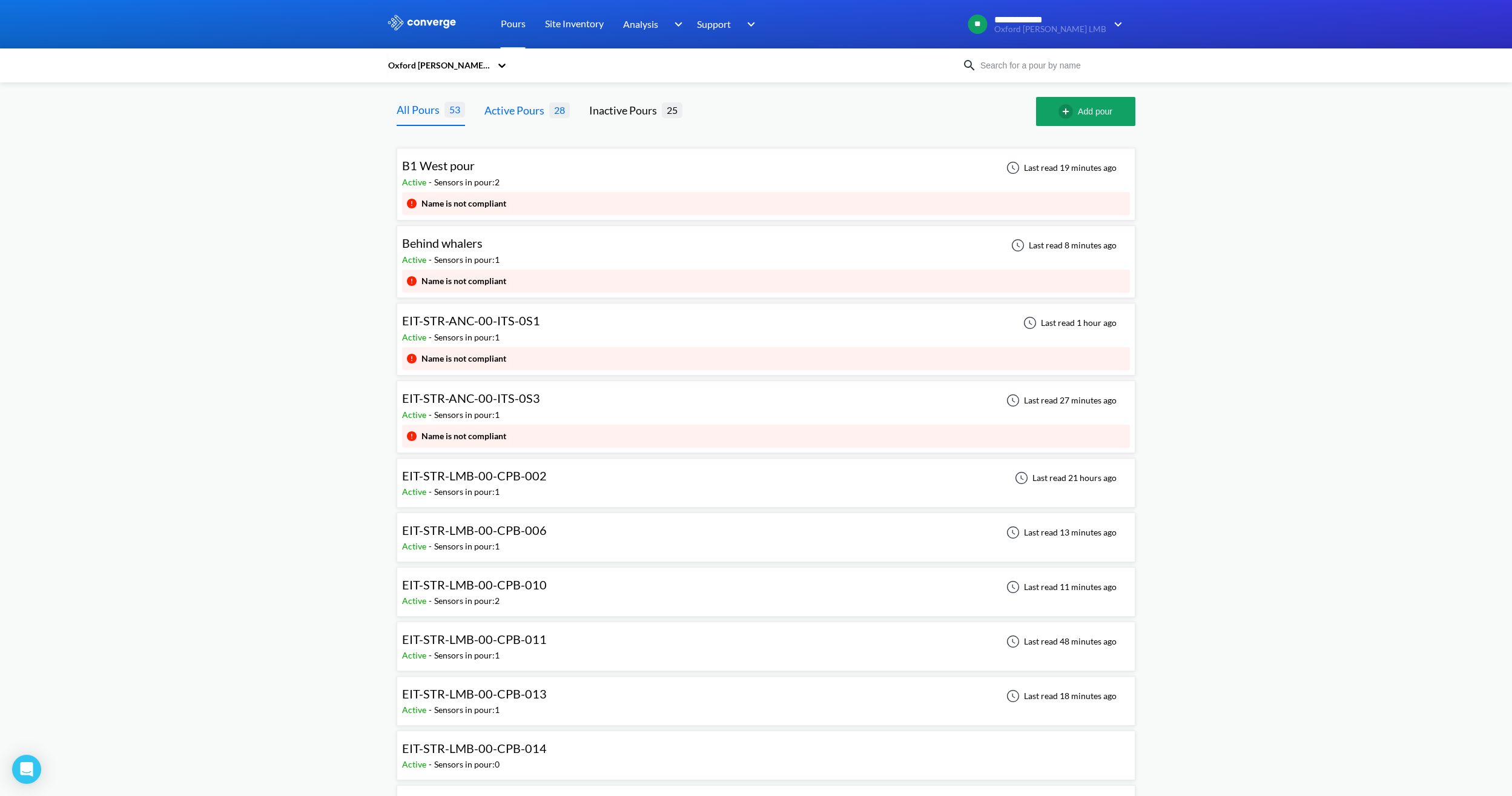
click at [537, 114] on div "Active Pours" at bounding box center [517, 110] width 65 height 17
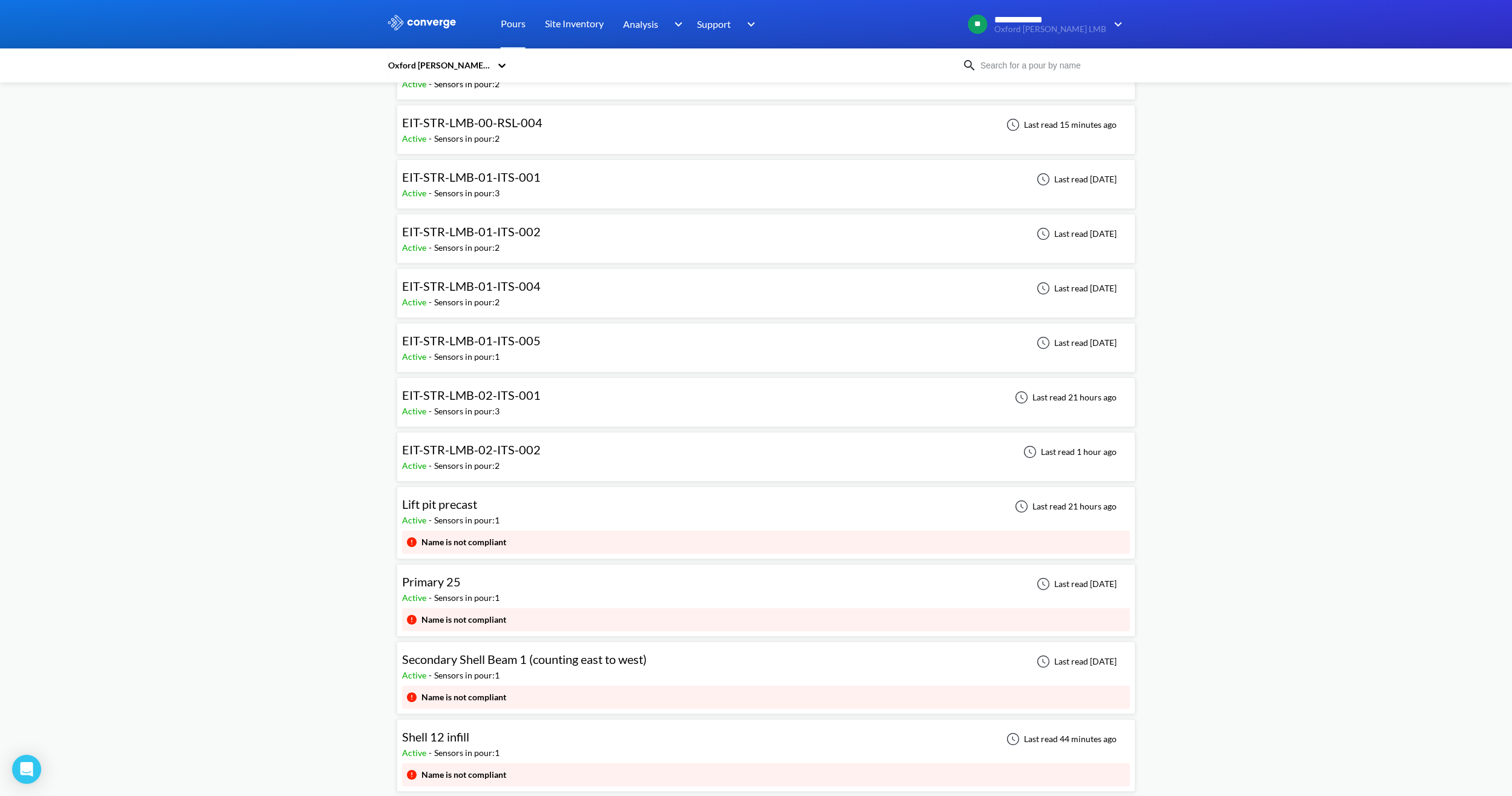
scroll to position [1090, 0]
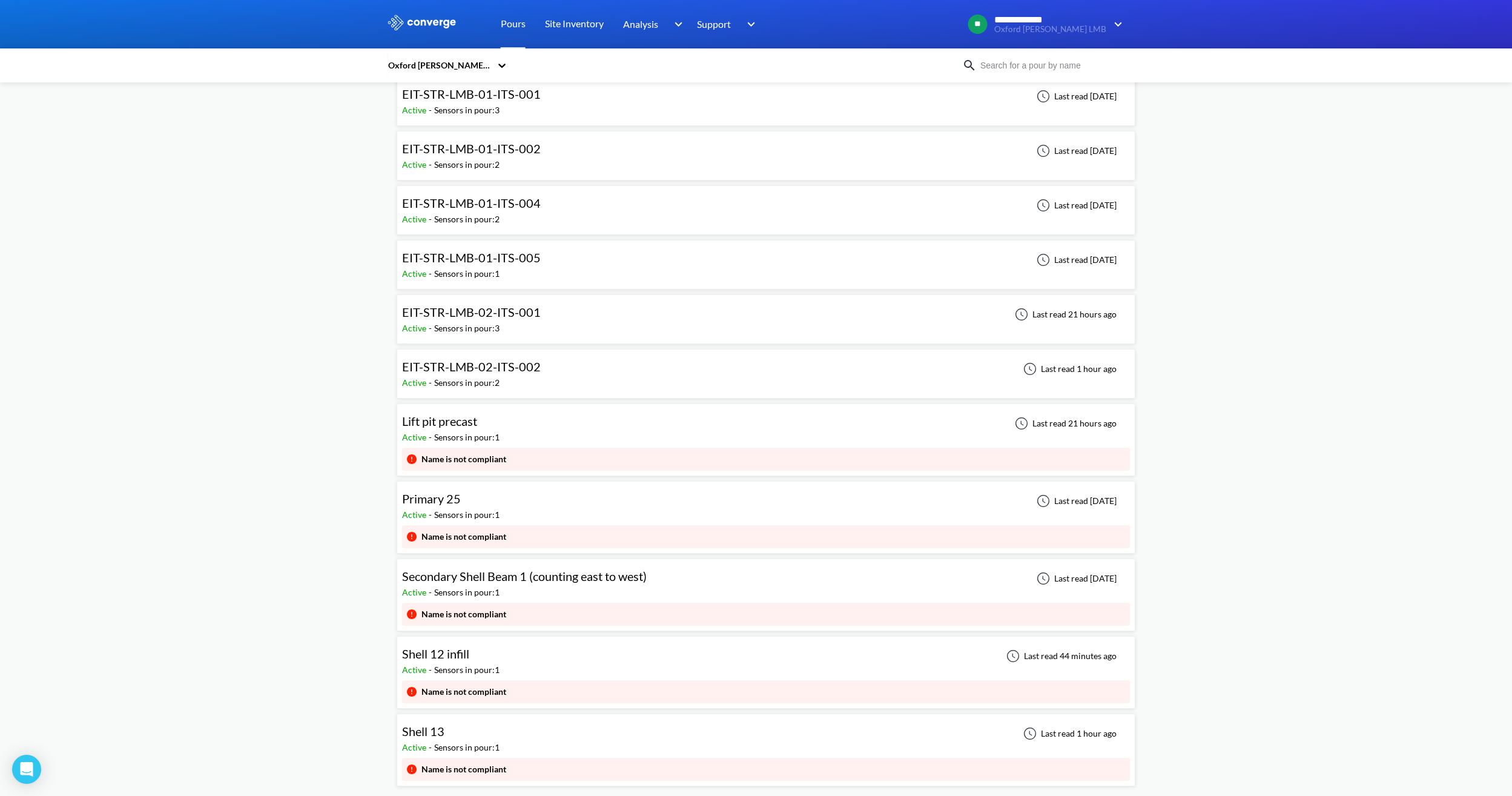
click at [610, 744] on div "Shell 13 Active - Sensors in pour: 1 Last read 1 hour ago" at bounding box center [766, 738] width 728 height 39
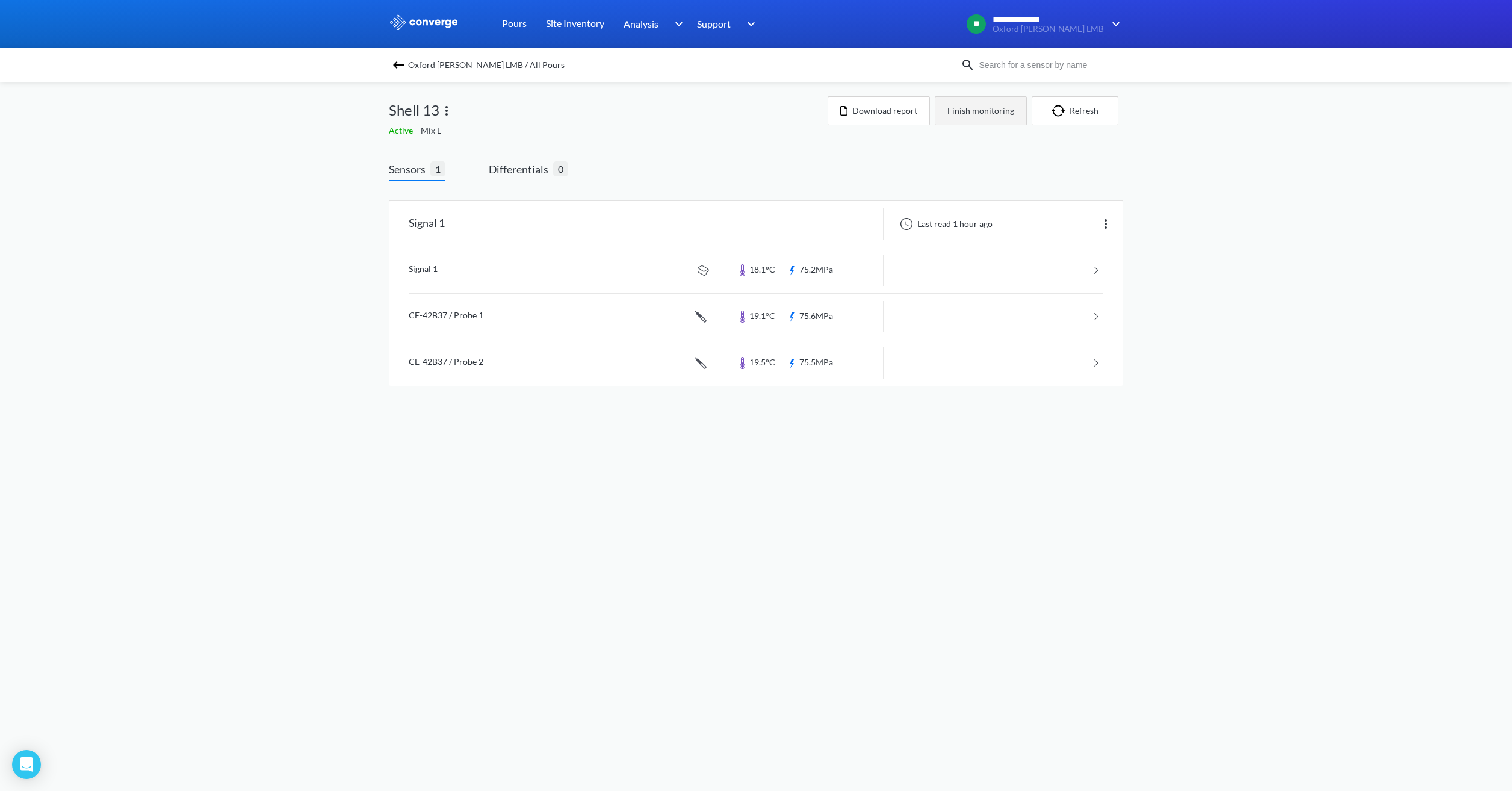
click at [965, 115] on button "Finish monitoring" at bounding box center [980, 111] width 92 height 29
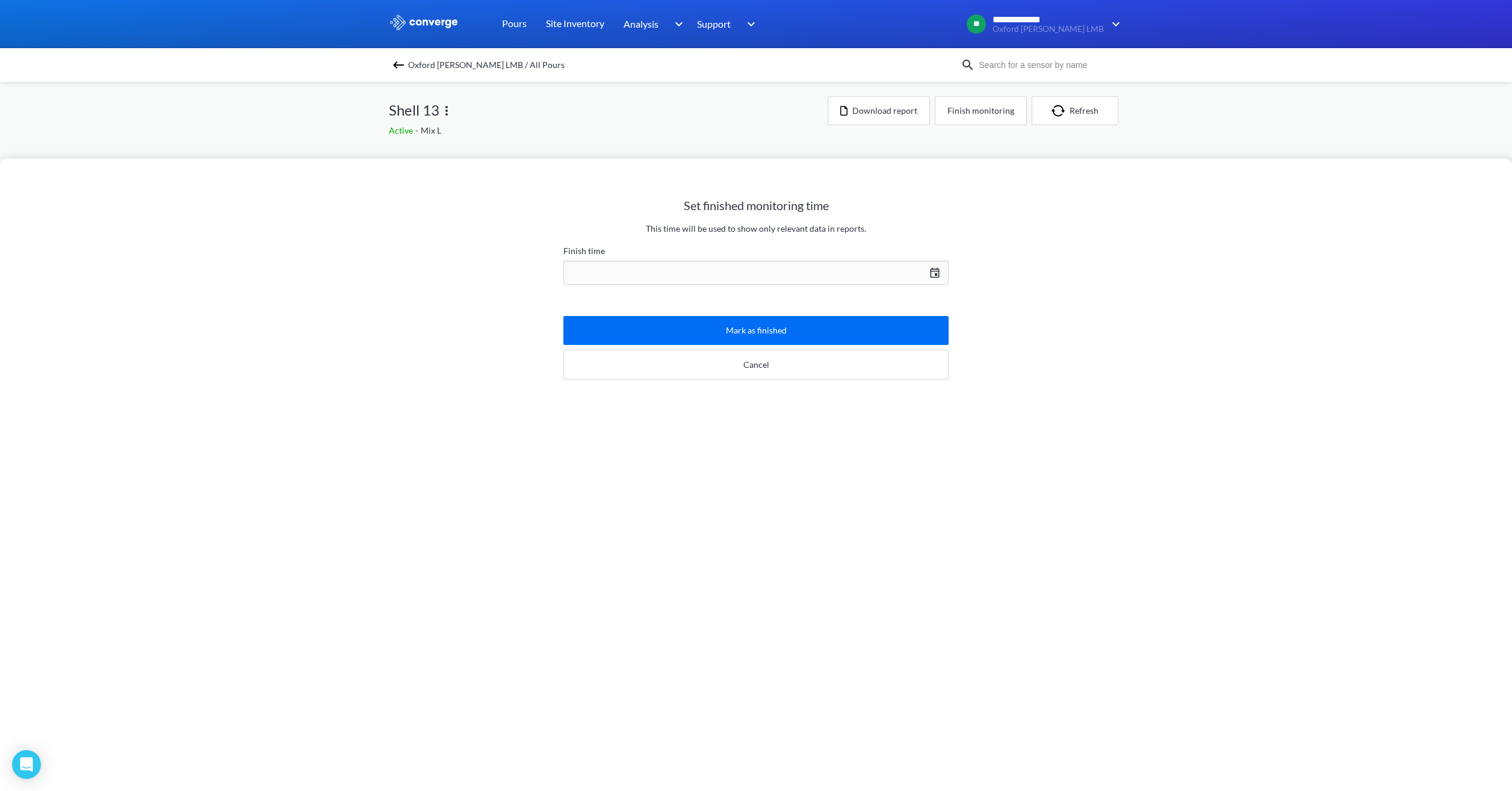
click at [759, 272] on div "[DATE] Press the down arrow key to interact with the calendar and select a date…" at bounding box center [756, 272] width 385 height 29
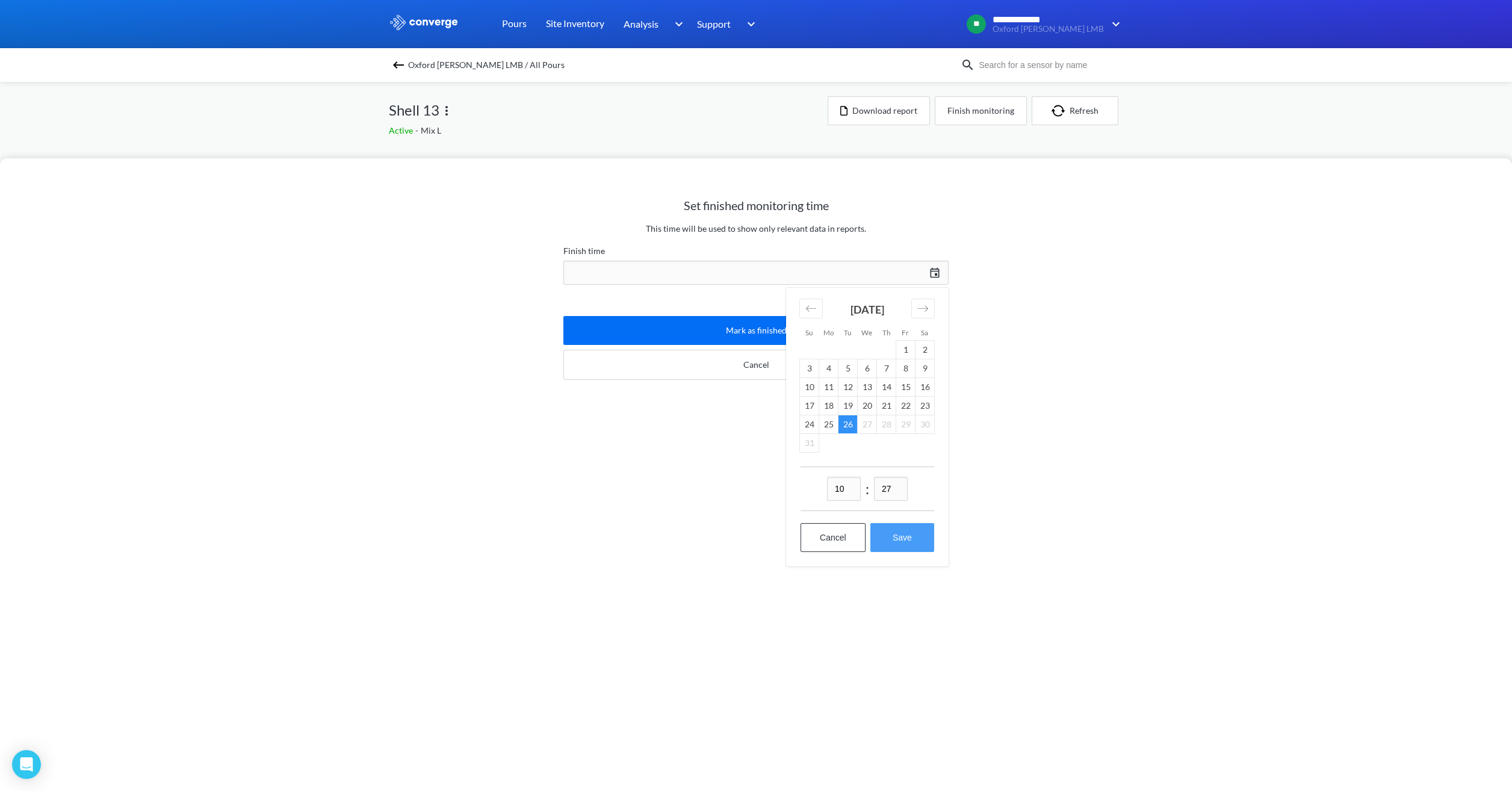
click at [884, 535] on button "Save" at bounding box center [902, 537] width 64 height 29
type input "10:27[DATE]"
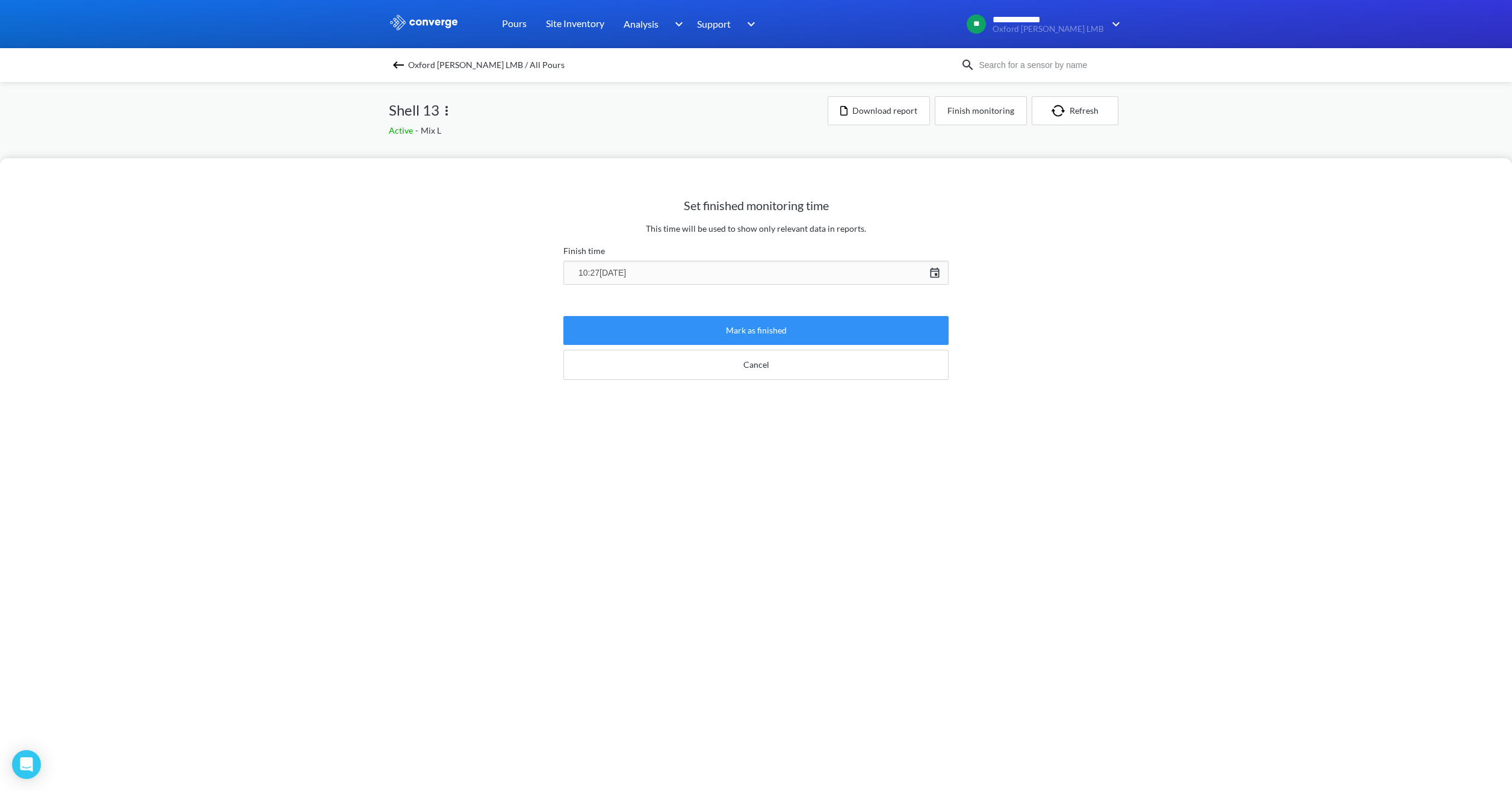
click at [775, 329] on button "Mark as finished" at bounding box center [756, 331] width 385 height 29
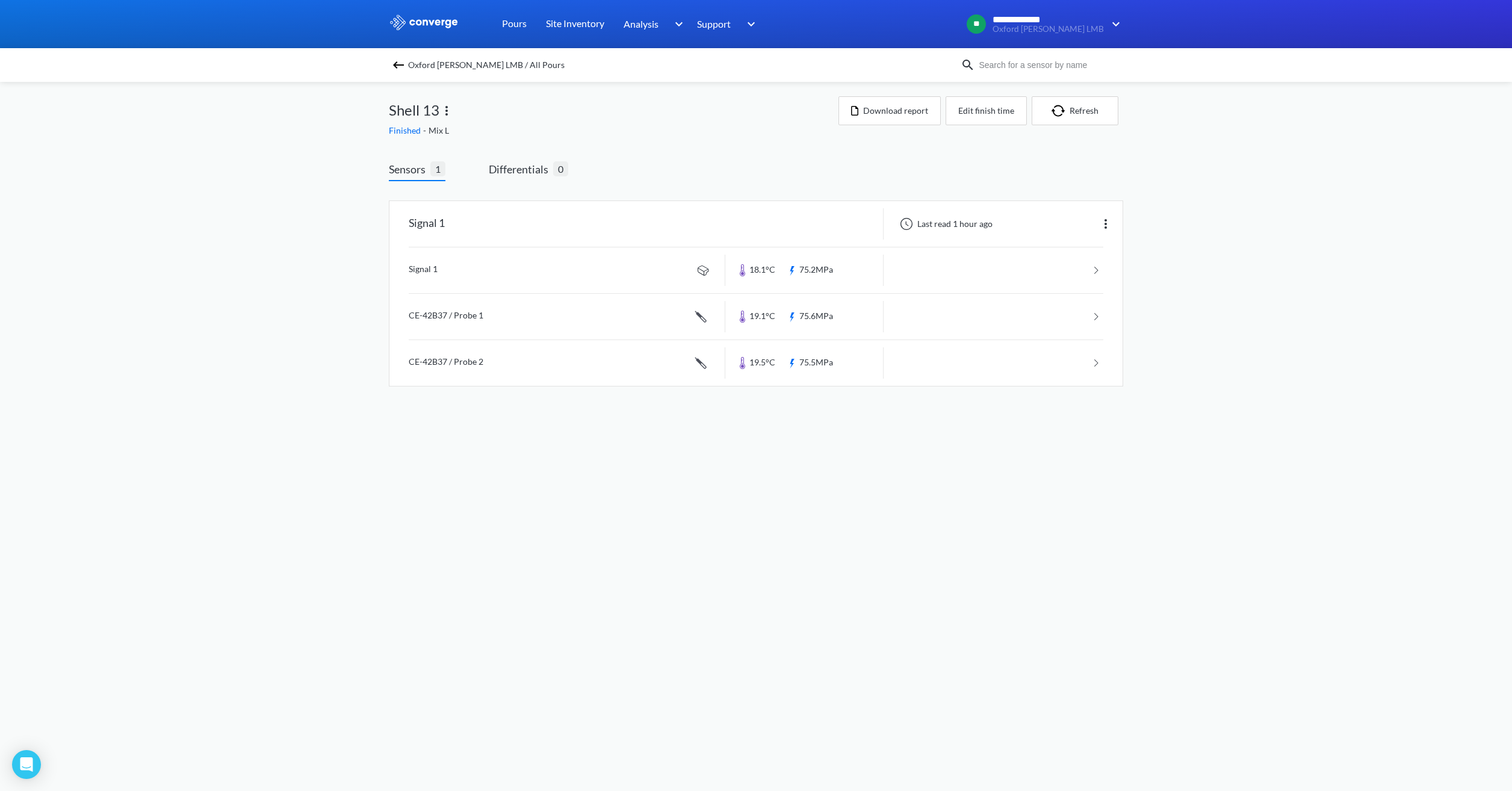
click at [473, 63] on span "Oxford [PERSON_NAME] LMB / All Pours" at bounding box center [486, 64] width 157 height 17
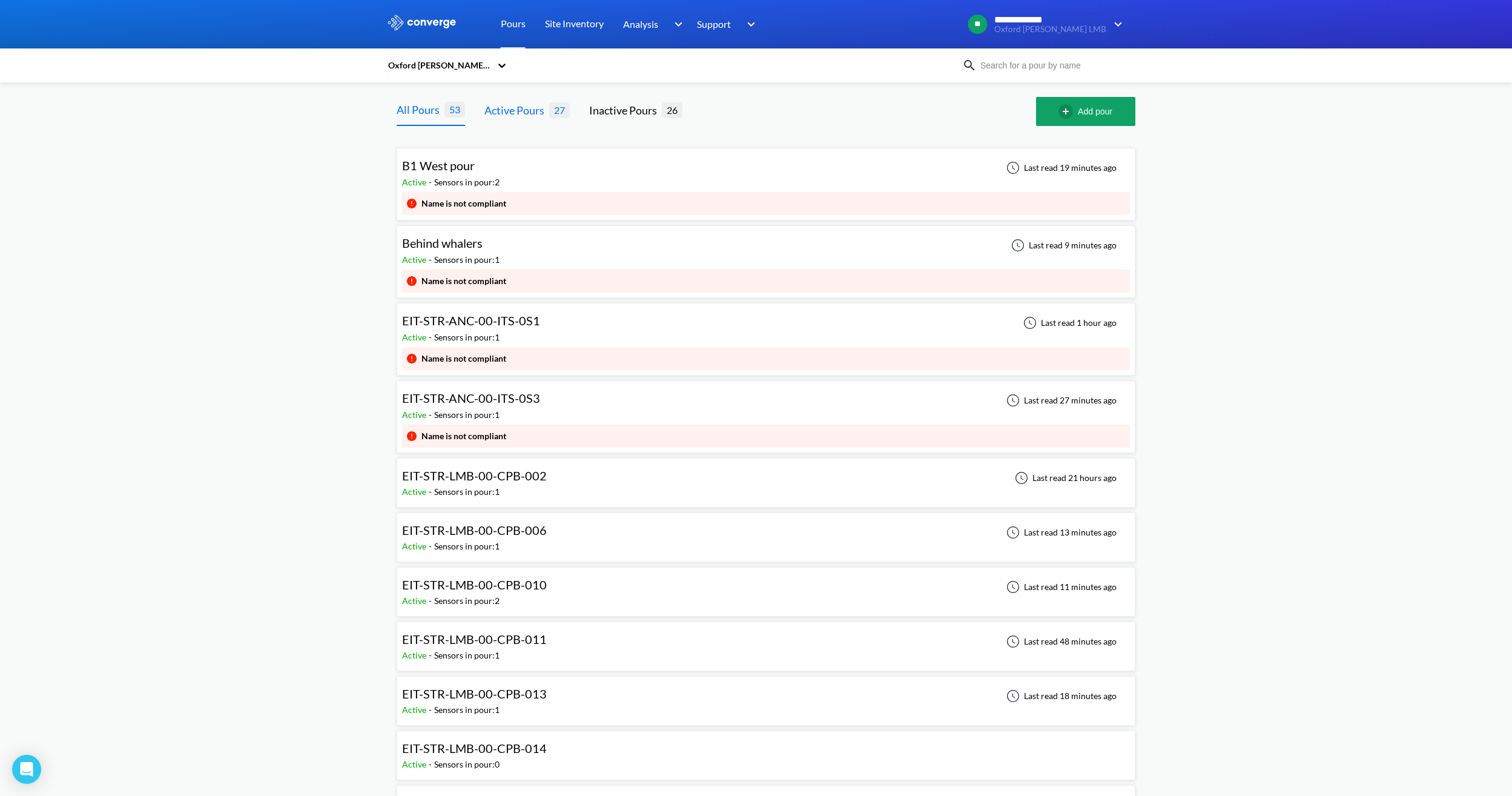
click at [541, 105] on div "Active Pours" at bounding box center [517, 110] width 65 height 17
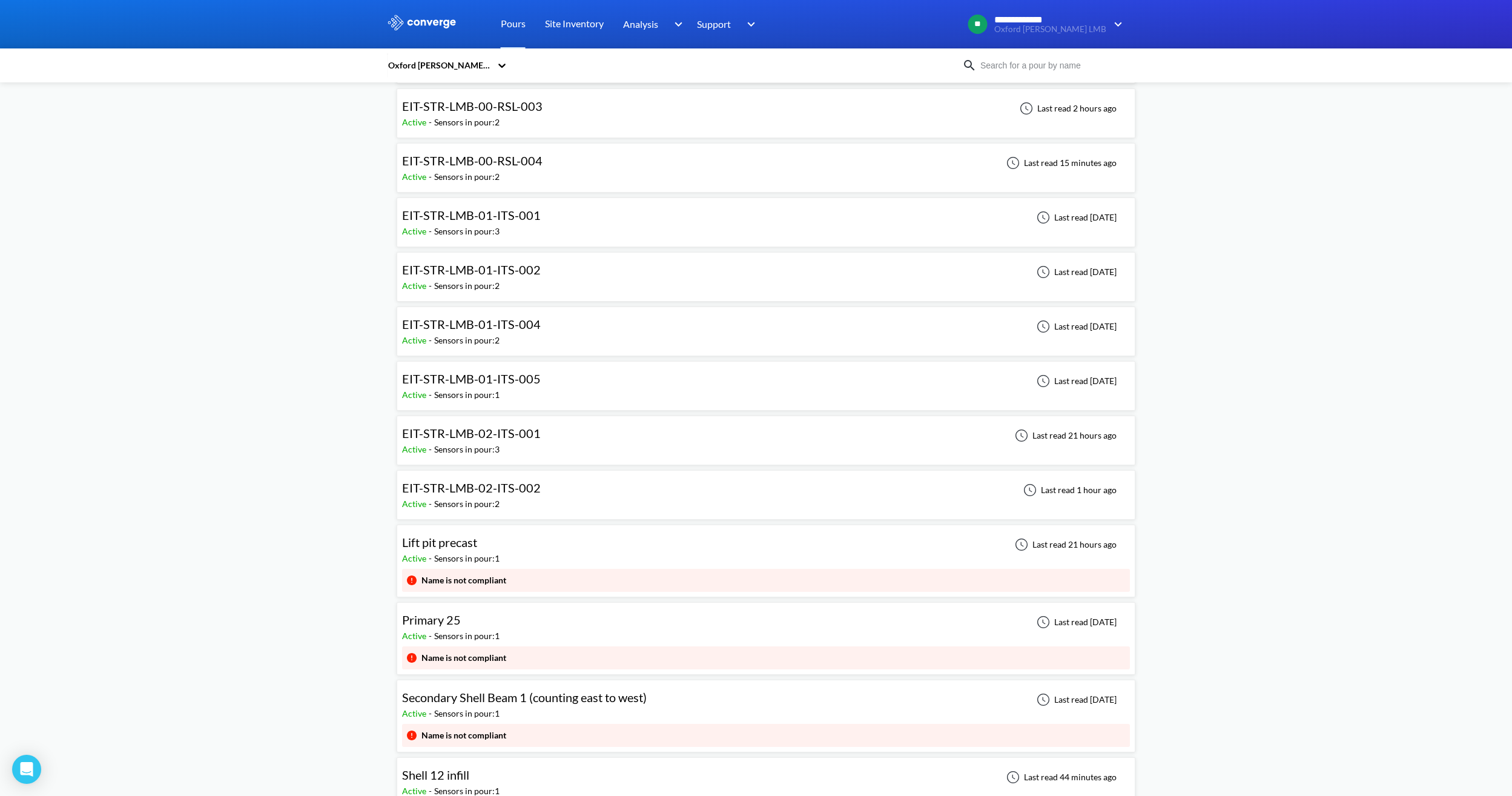
scroll to position [1013, 0]
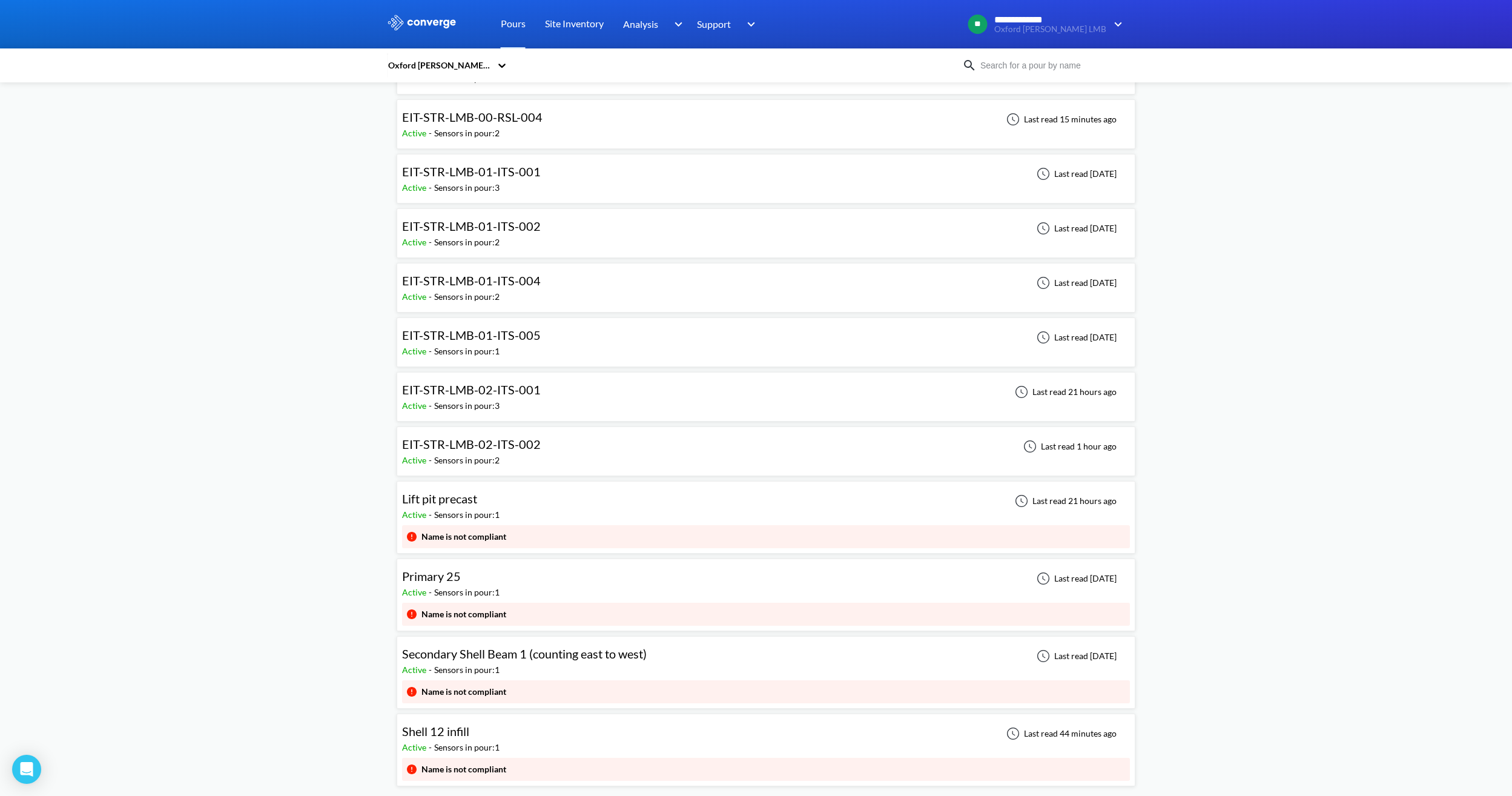
click at [508, 741] on div "Shell 12 infill Active - Sensors in pour: 1 Last read 44 minutes ago" at bounding box center [766, 738] width 728 height 39
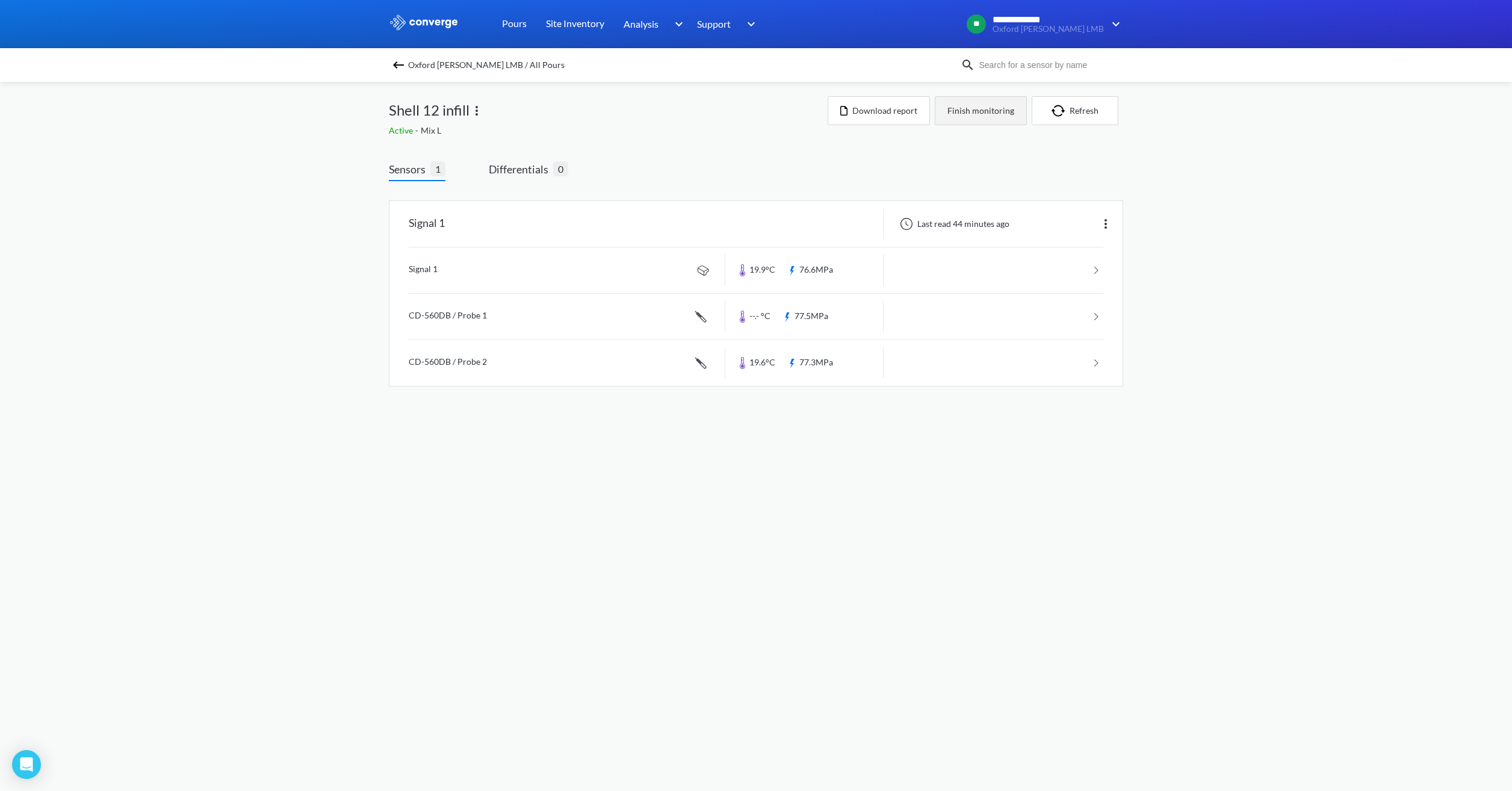
click at [968, 115] on button "Finish monitoring" at bounding box center [980, 111] width 92 height 29
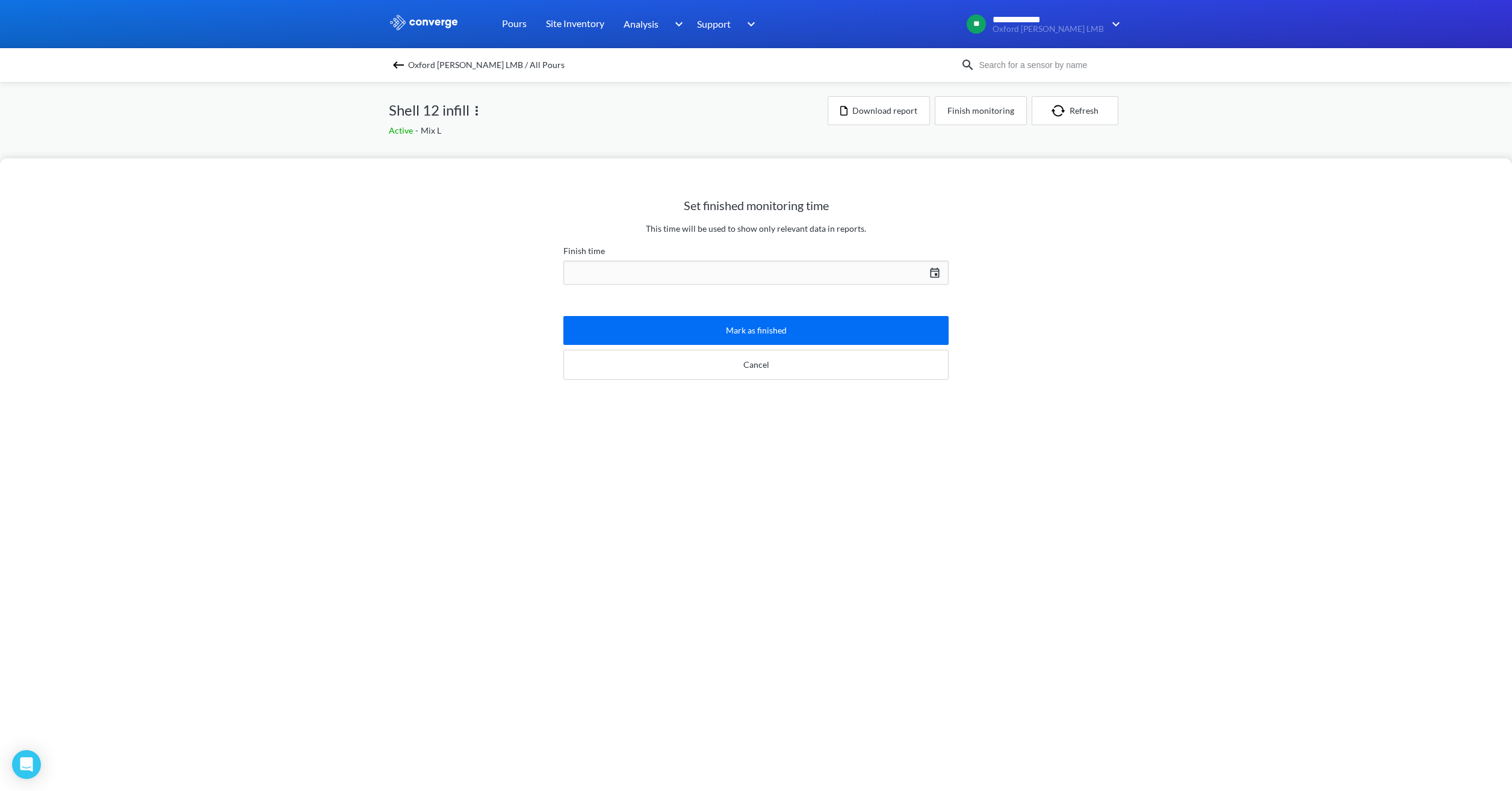
click at [725, 277] on div "[DATE] Press the down arrow key to interact with the calendar and select a date…" at bounding box center [756, 272] width 385 height 29
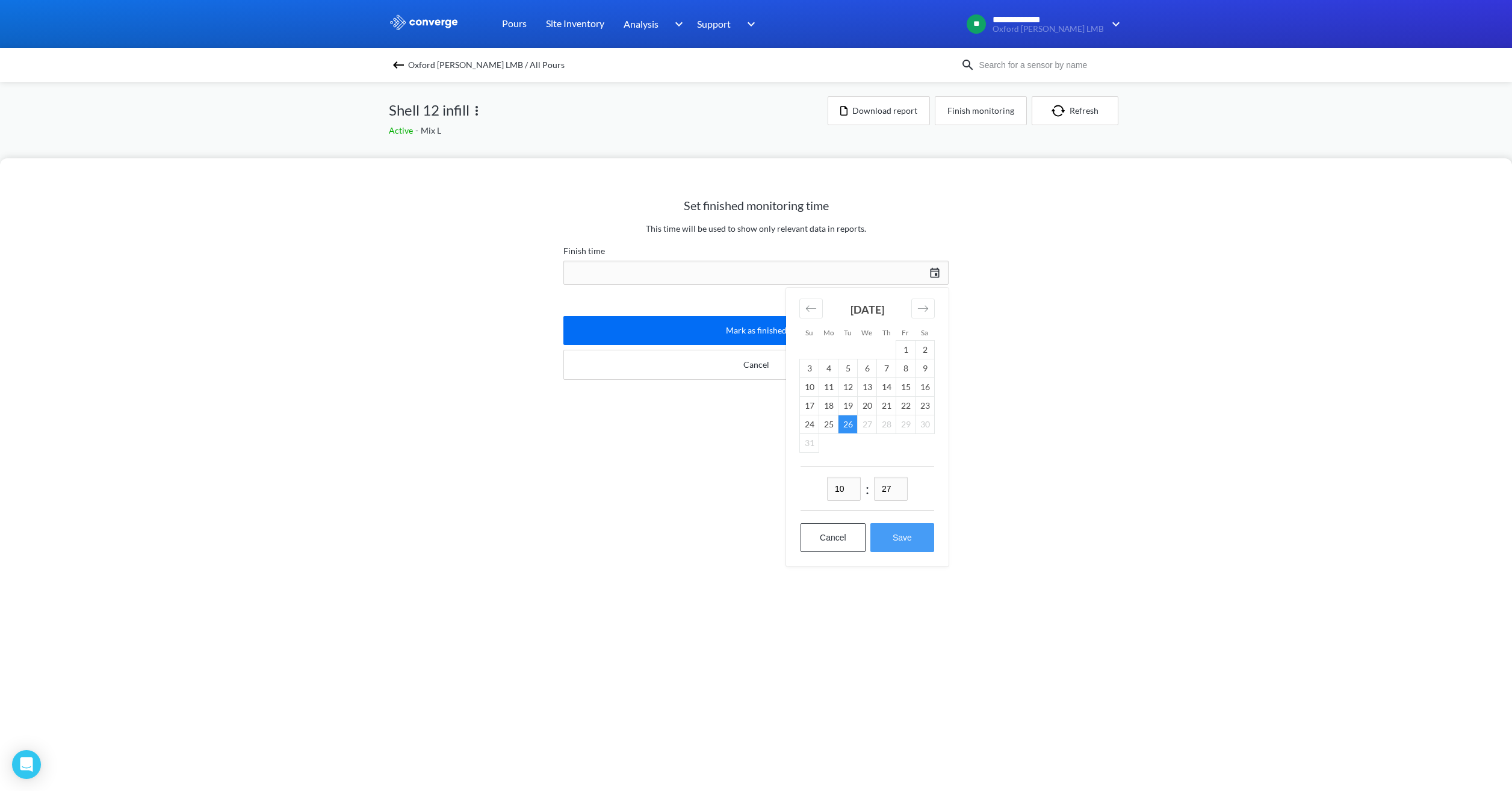
click at [894, 545] on button "Save" at bounding box center [902, 537] width 64 height 29
type input "10:27[DATE]"
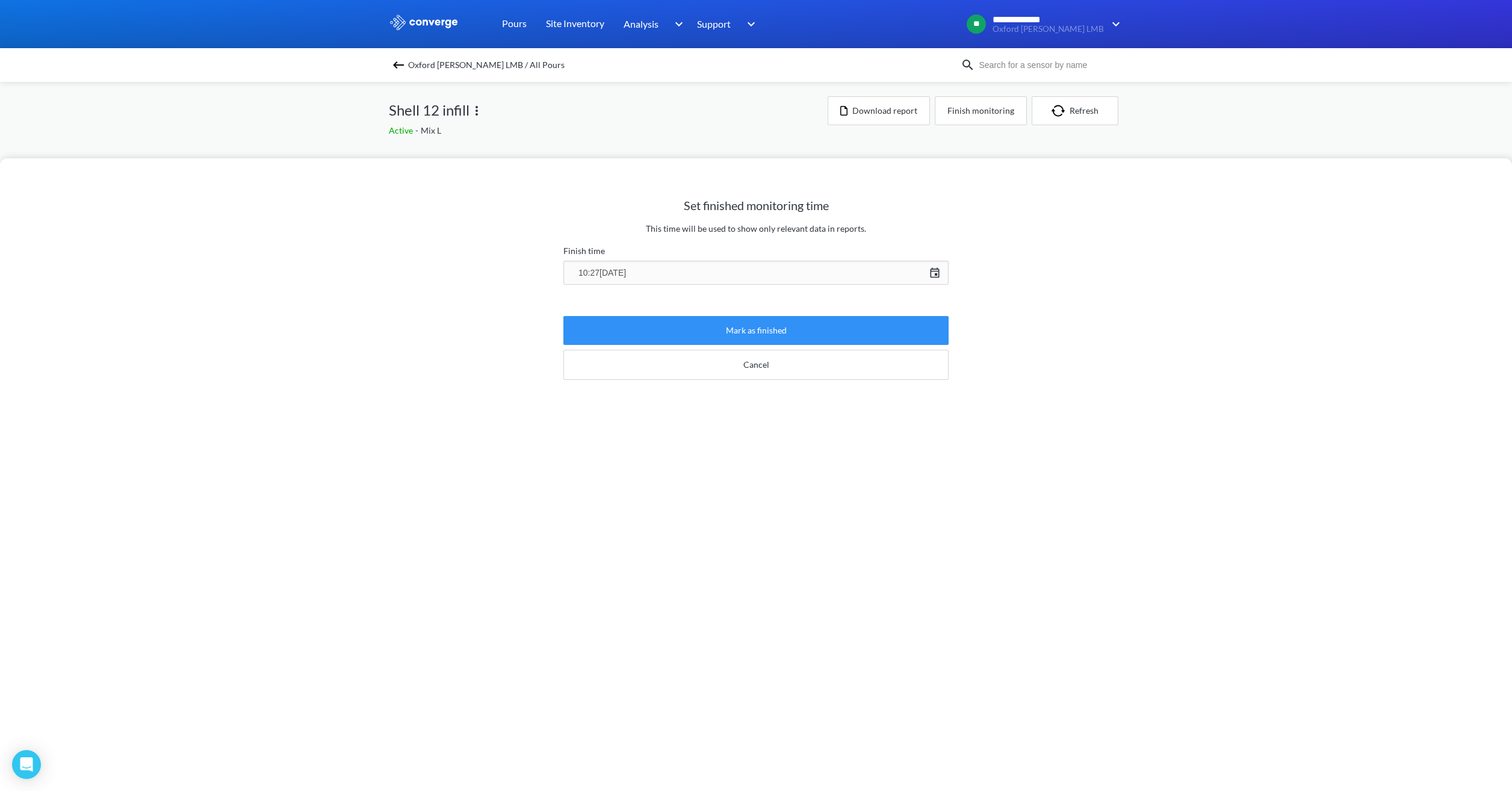
click at [808, 329] on button "Mark as finished" at bounding box center [756, 331] width 385 height 29
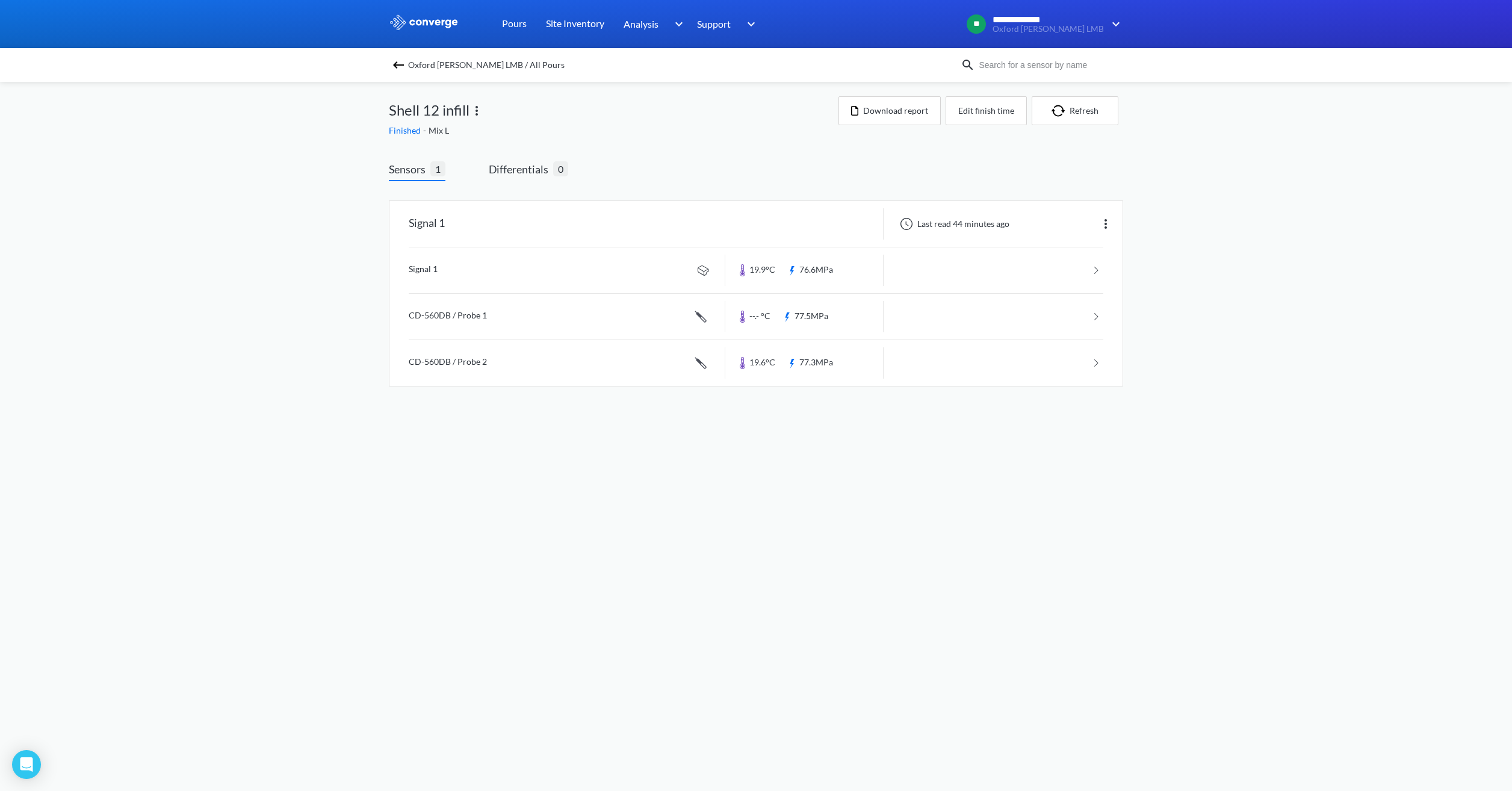
click at [493, 68] on span "Oxford [PERSON_NAME] LMB / All Pours" at bounding box center [486, 64] width 157 height 17
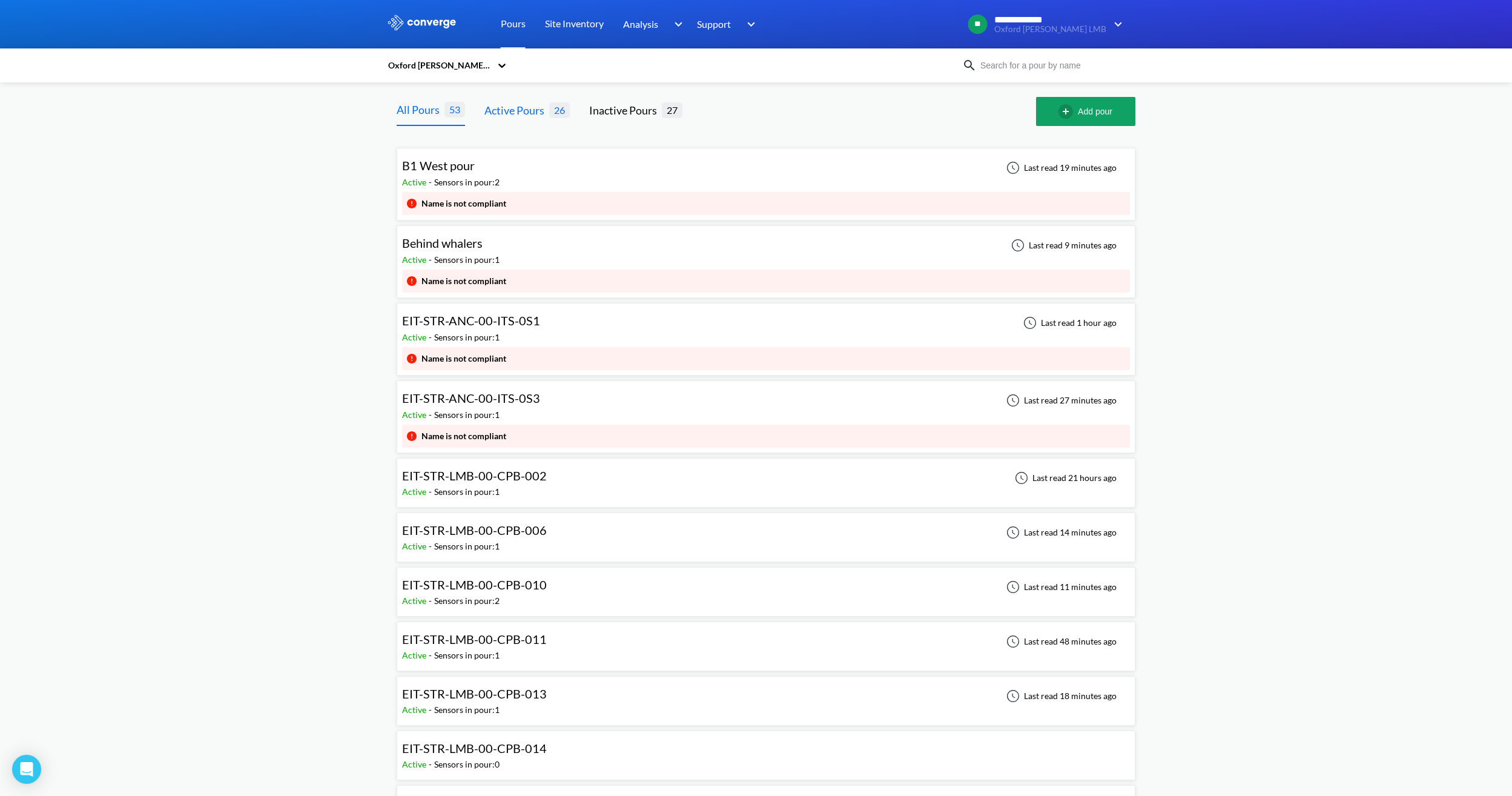
click at [524, 103] on div "Active Pours" at bounding box center [517, 110] width 65 height 17
click at [537, 110] on div "Active Pours" at bounding box center [517, 109] width 65 height 17
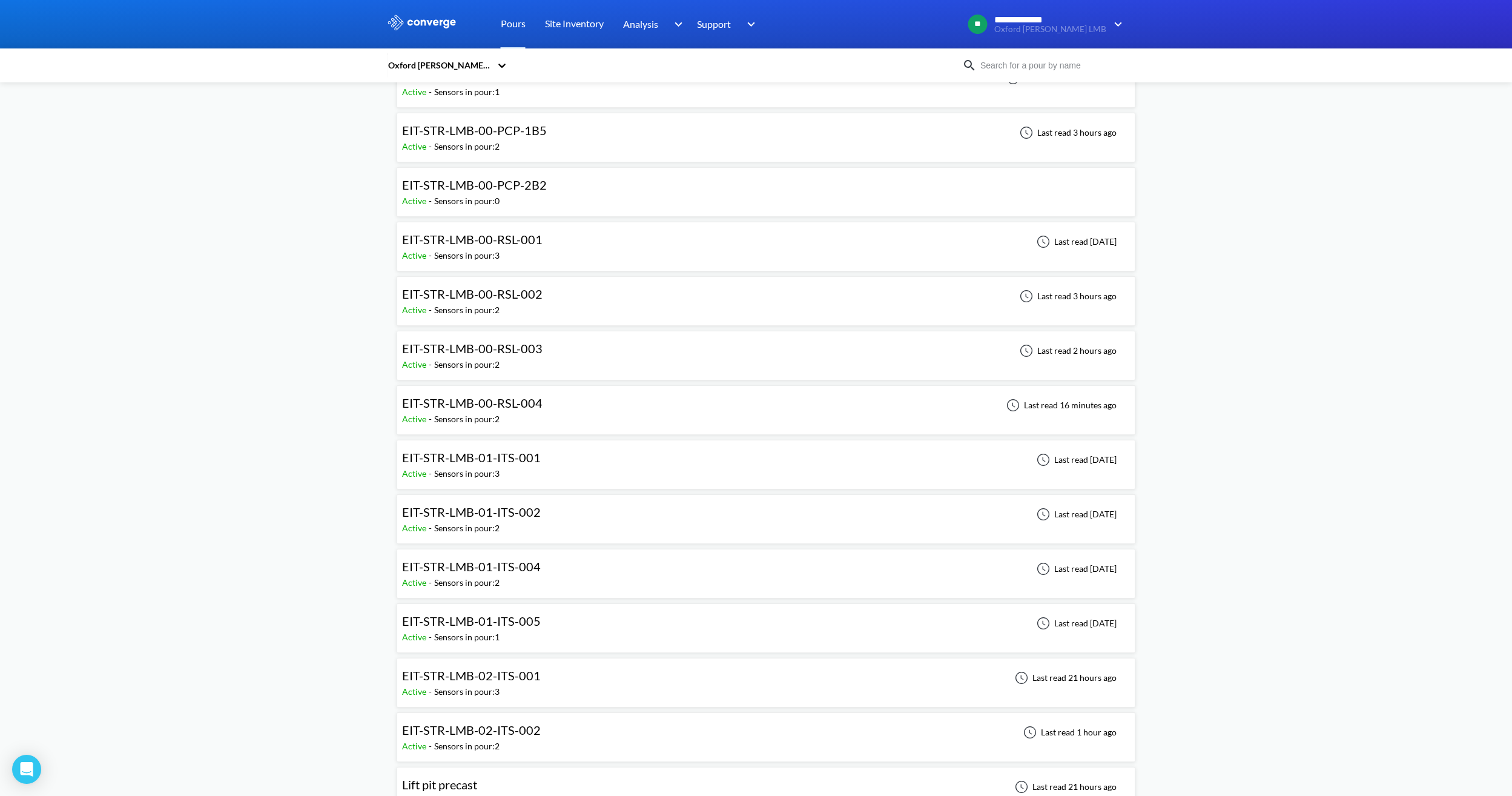
scroll to position [935, 0]
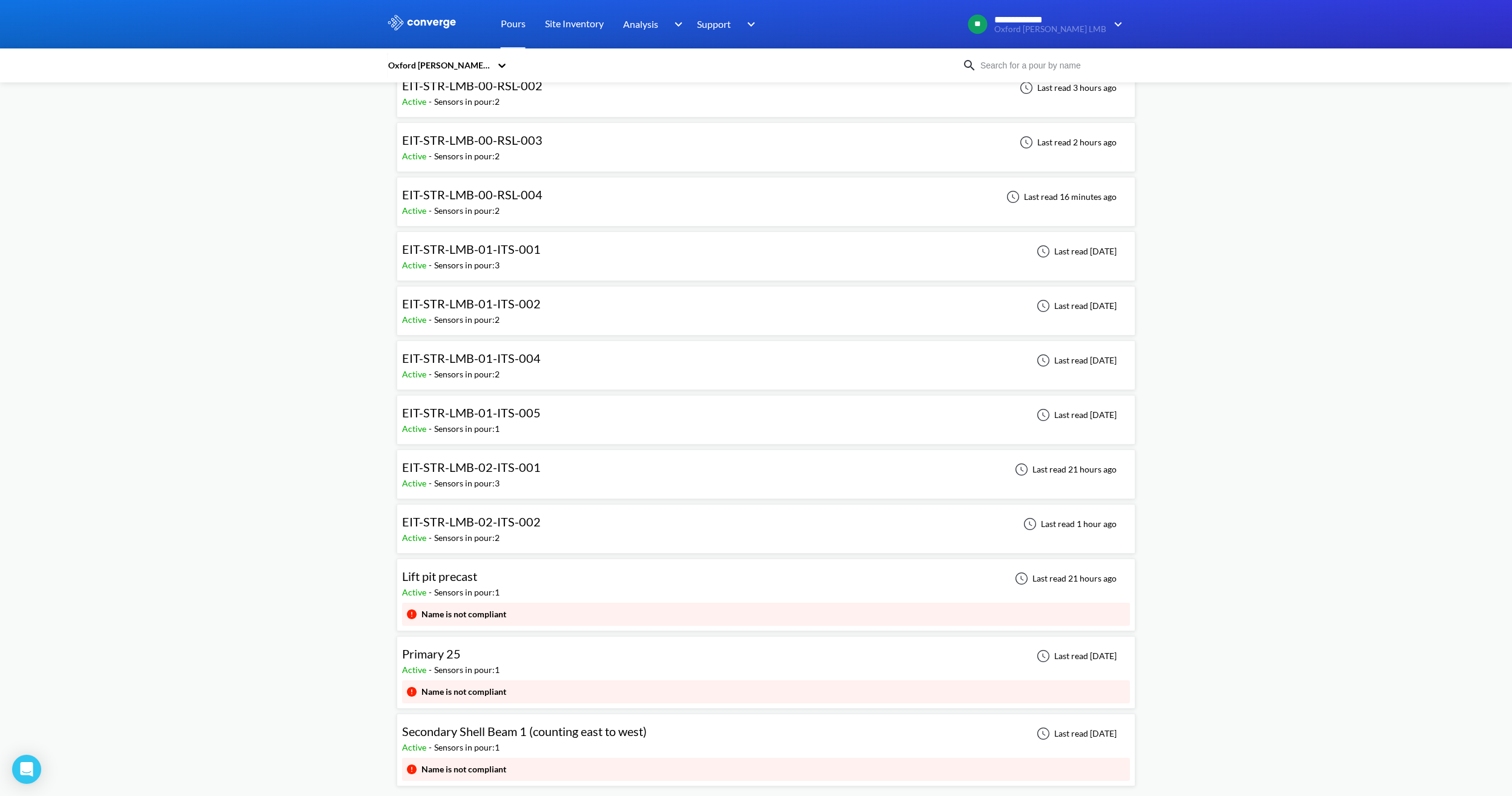
click at [559, 732] on span "Secondary Shell Beam 1 (counting east to west)" at bounding box center [524, 731] width 245 height 14
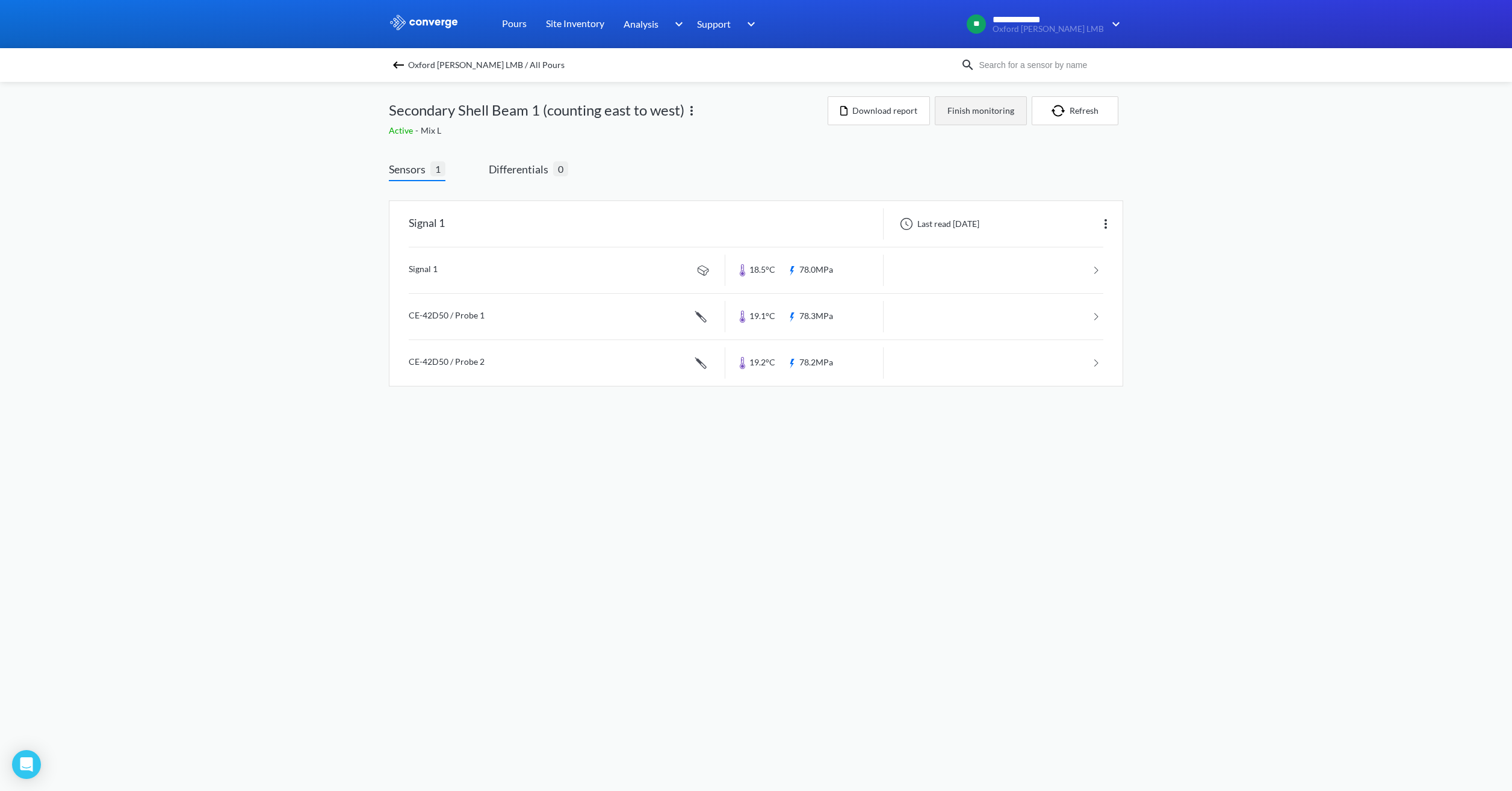
click at [969, 107] on button "Finish monitoring" at bounding box center [980, 111] width 92 height 29
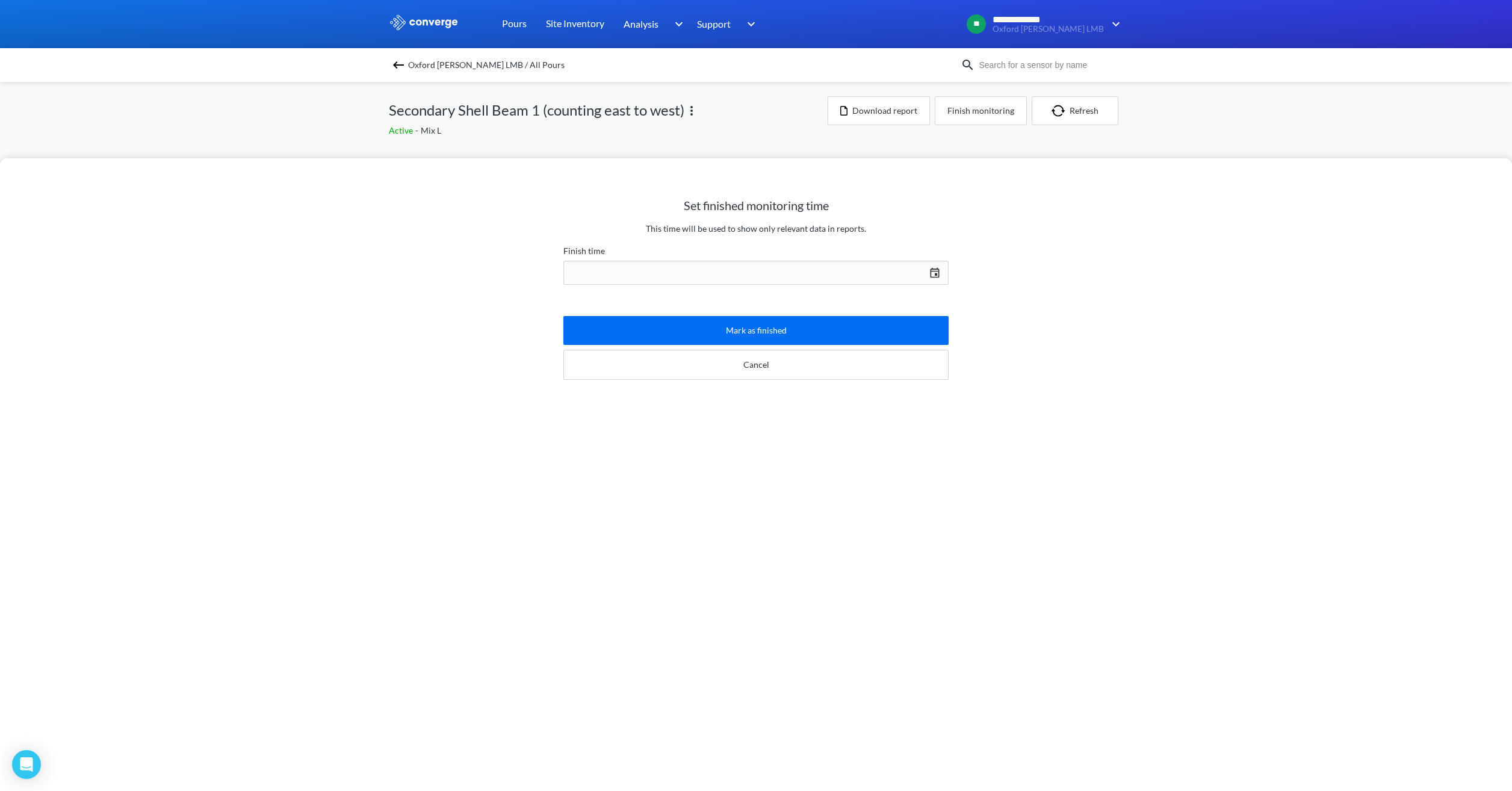
click at [838, 272] on div "[DATE] Press the down arrow key to interact with the calendar and select a date…" at bounding box center [756, 272] width 385 height 29
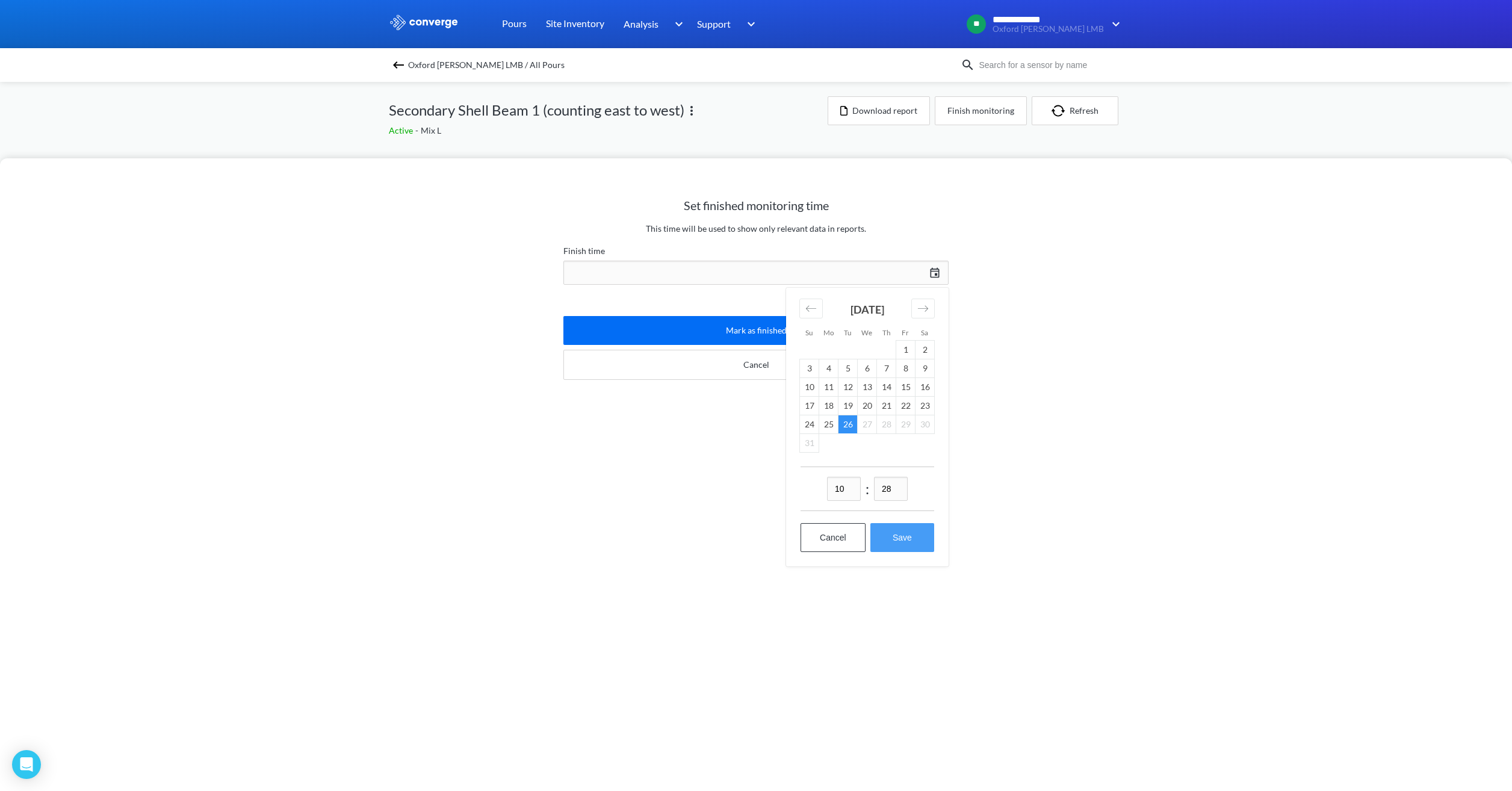
click at [896, 539] on button "Save" at bounding box center [902, 537] width 64 height 29
type input "10:28[DATE]"
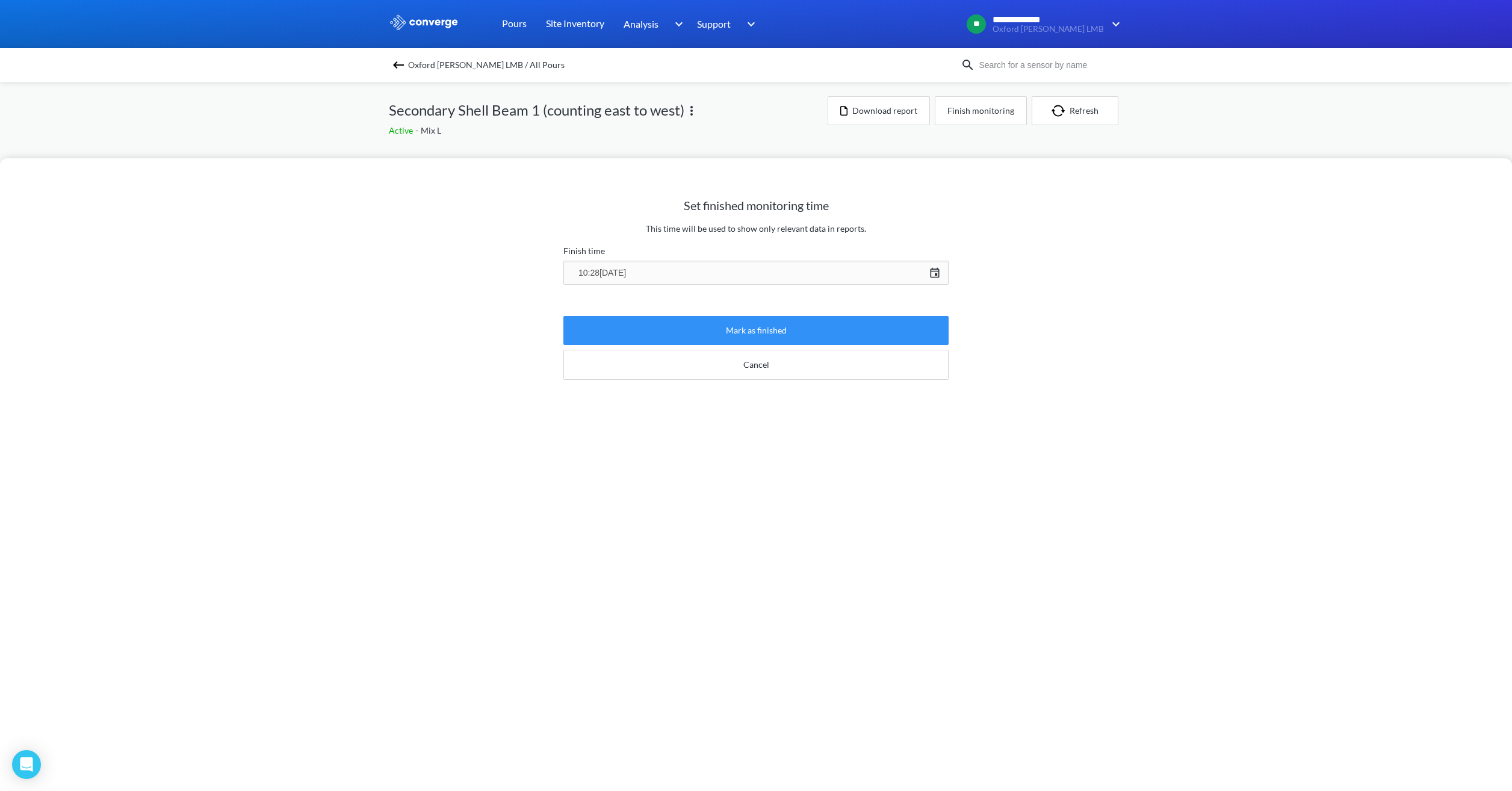
click at [785, 327] on button "Mark as finished" at bounding box center [756, 331] width 385 height 29
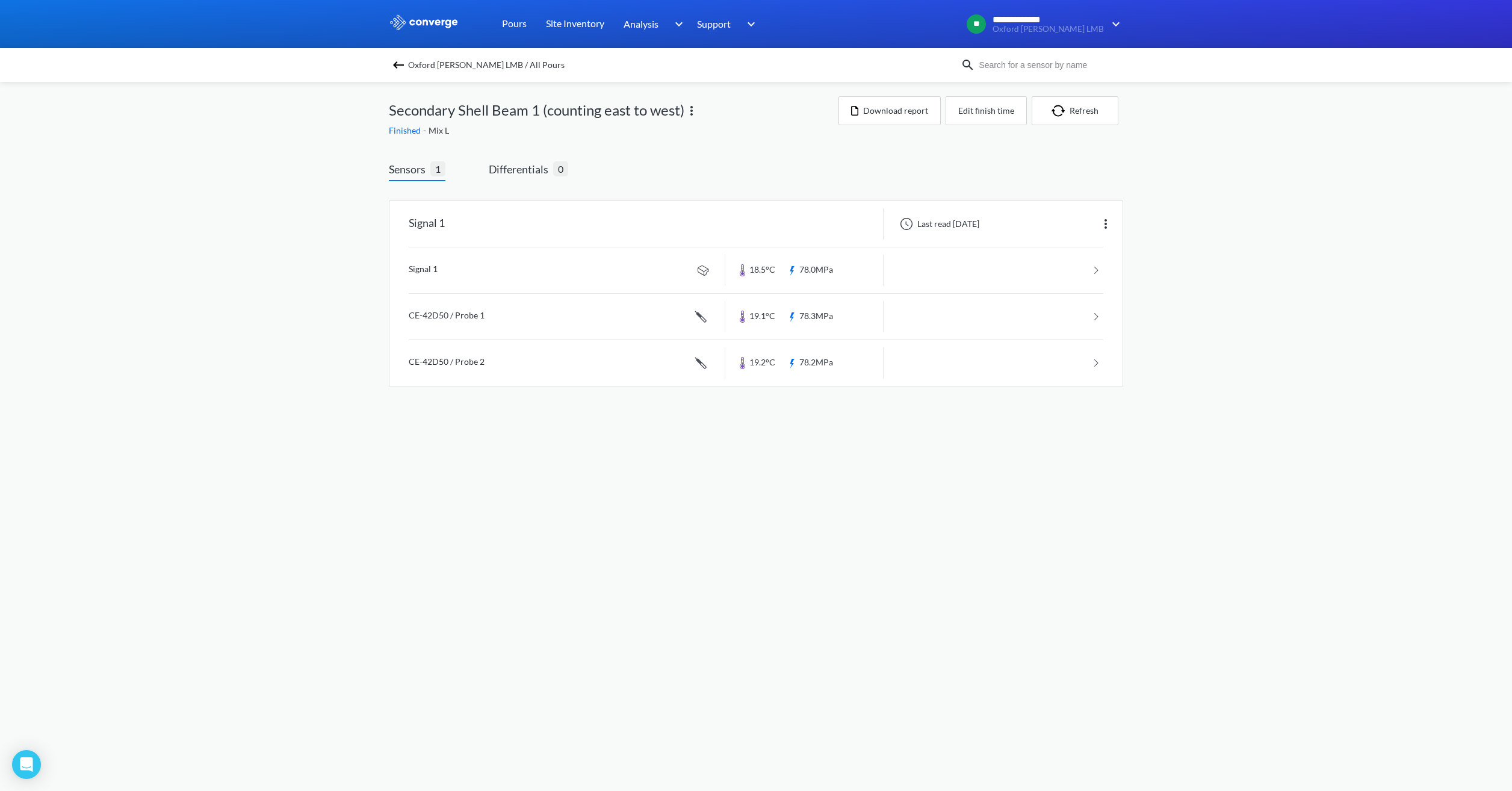
click at [499, 56] on div "Oxford [PERSON_NAME] LMB / All Pours" at bounding box center [756, 65] width 1512 height 33
click at [499, 59] on span "Oxford [PERSON_NAME] LMB / All Pours" at bounding box center [486, 64] width 157 height 17
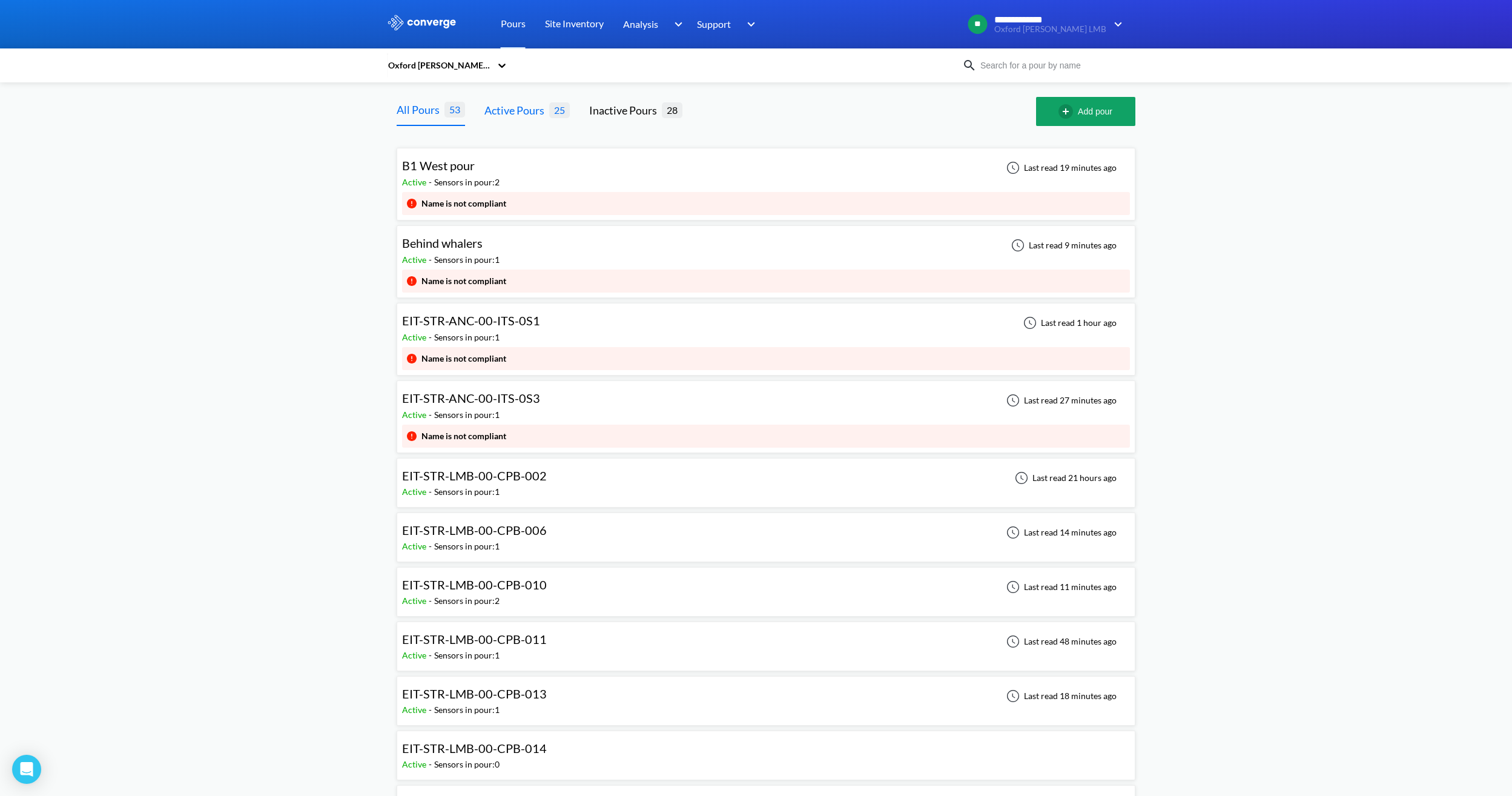
click at [537, 119] on div "Active Pours" at bounding box center [517, 110] width 65 height 17
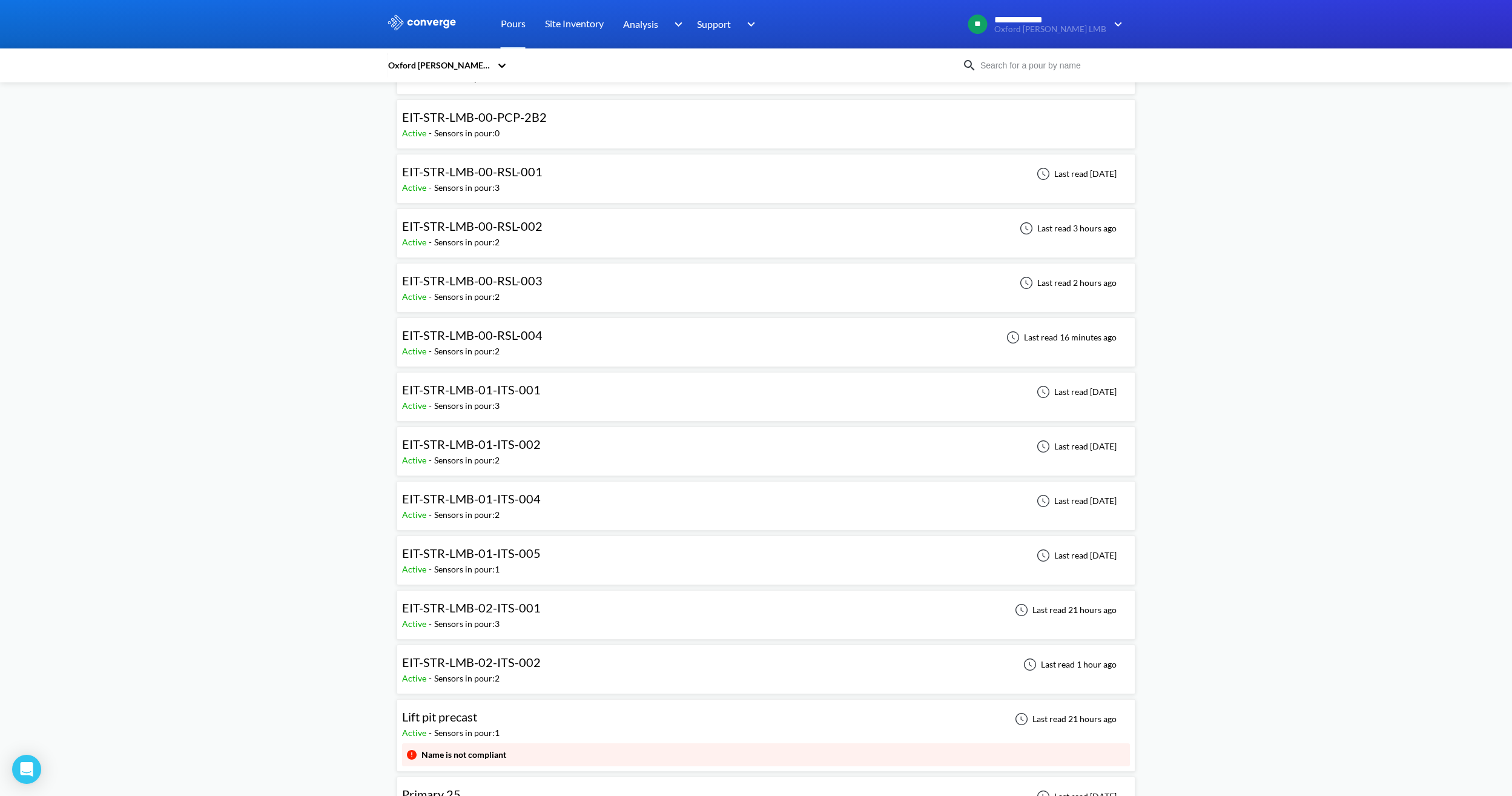
scroll to position [858, 0]
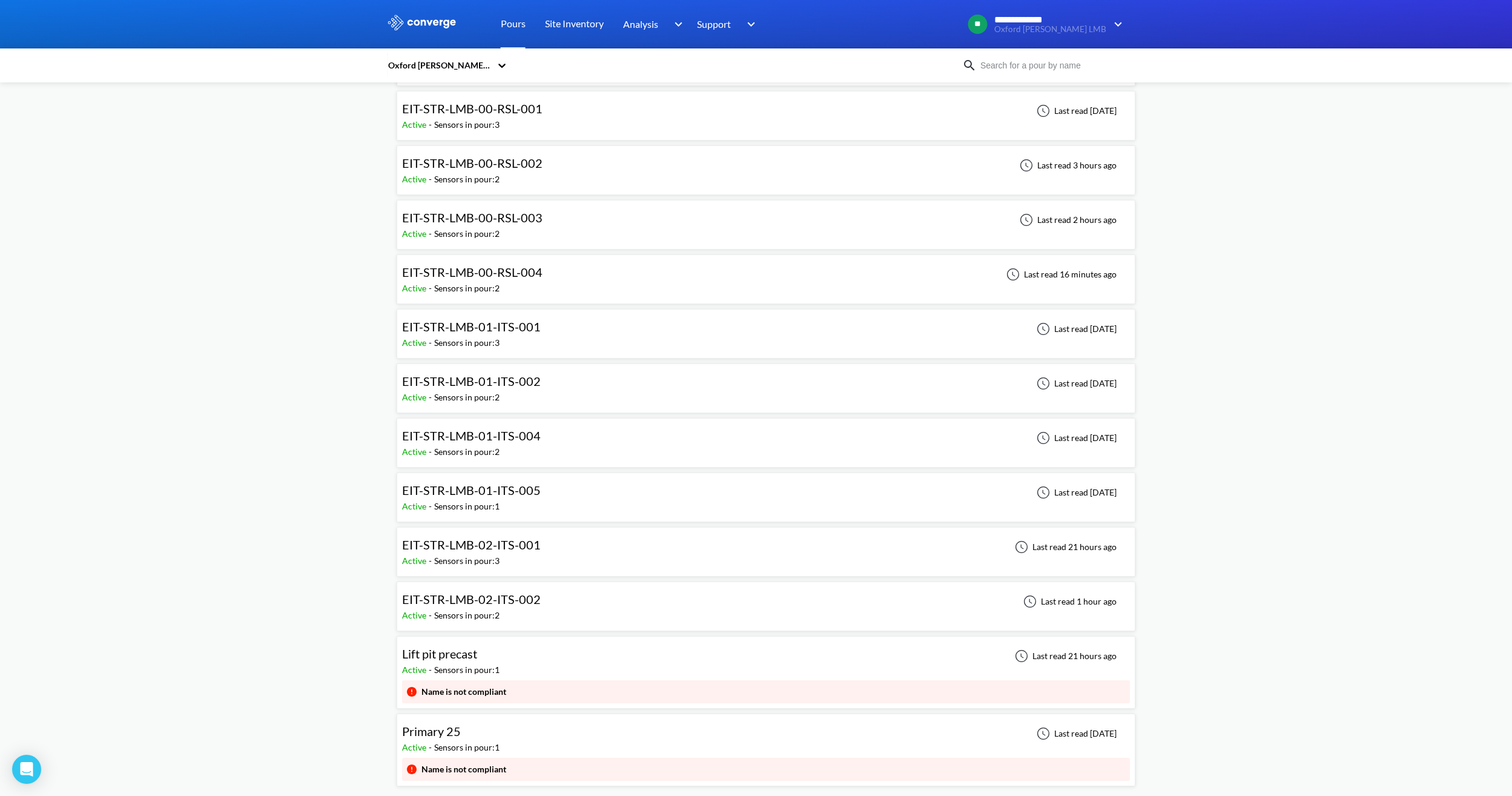
click at [504, 728] on div "Primary 25 Active - Sensors in pour: 1 Last read [DATE]" at bounding box center [766, 738] width 728 height 39
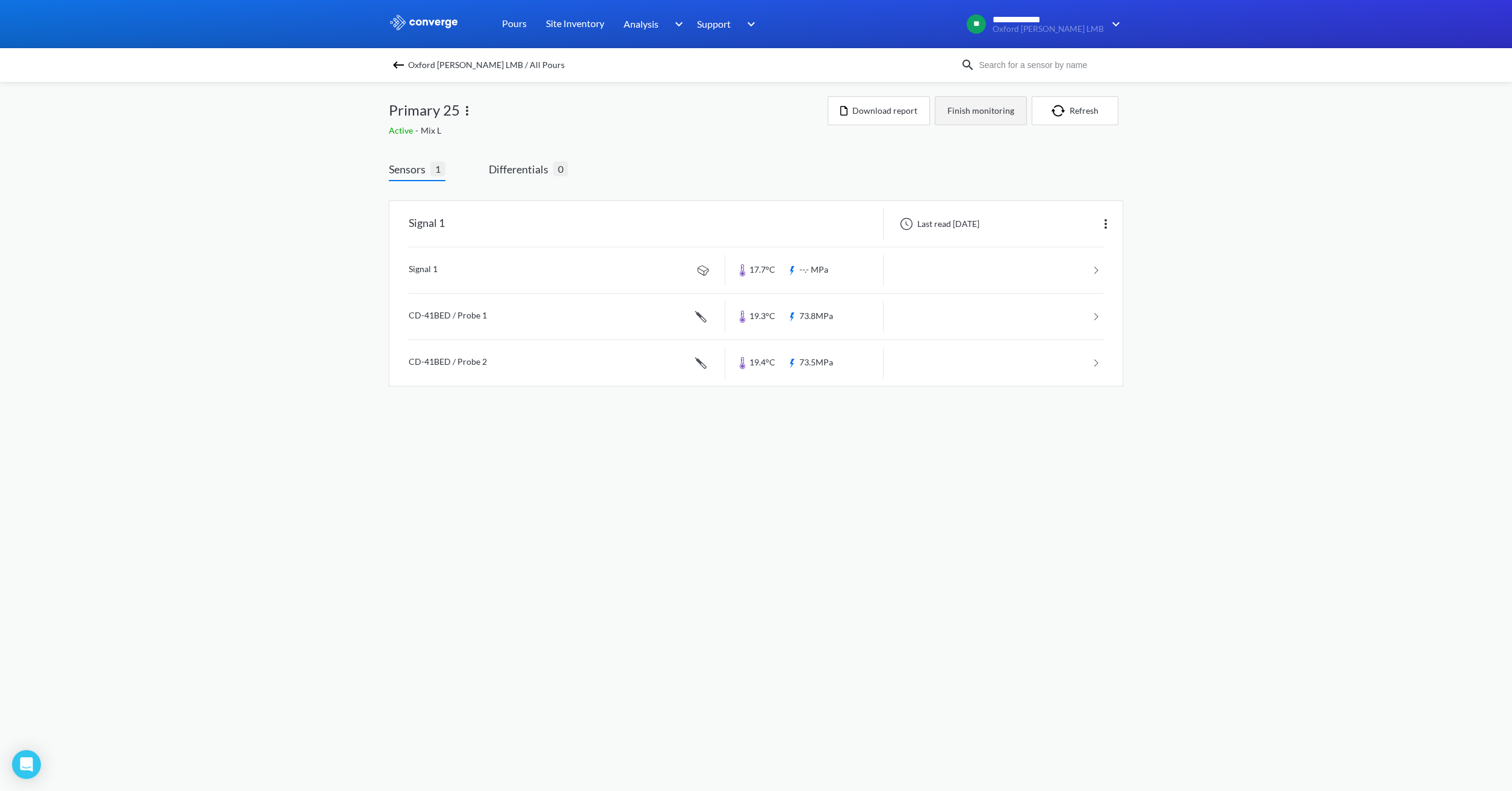
click at [980, 103] on button "Finish monitoring" at bounding box center [980, 111] width 92 height 29
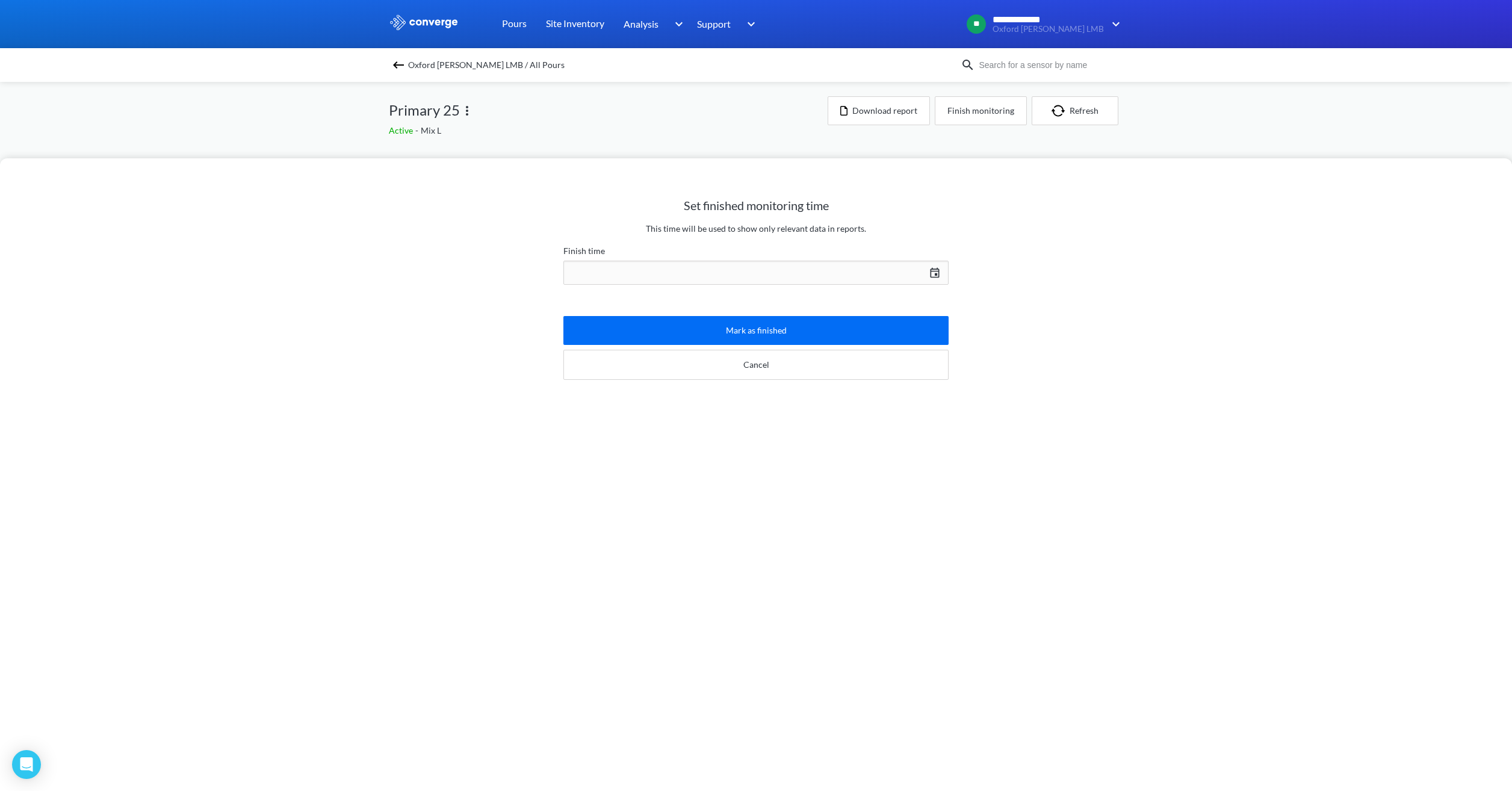
click at [820, 274] on div "[DATE] Press the down arrow key to interact with the calendar and select a date…" at bounding box center [756, 272] width 385 height 29
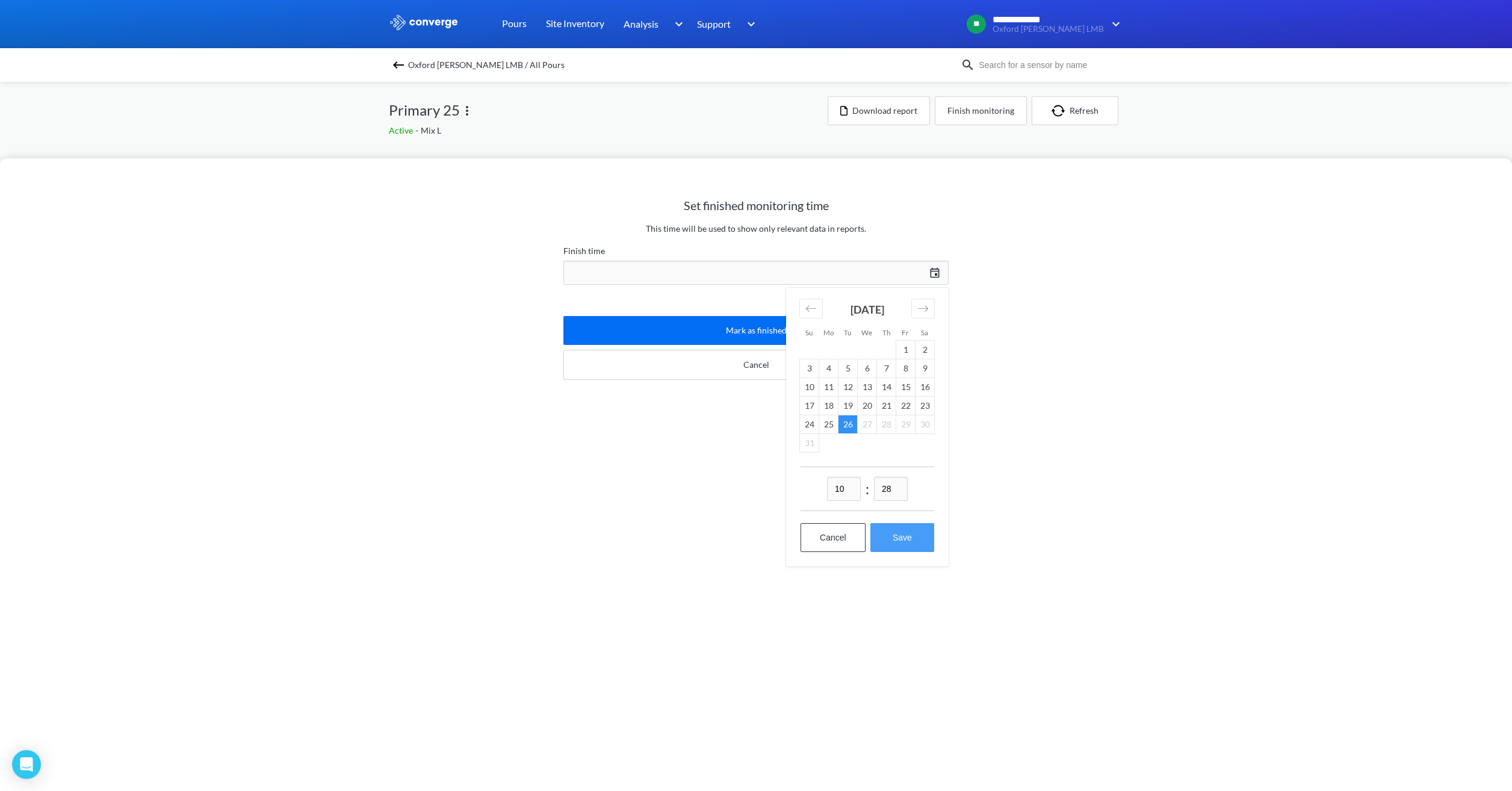
click at [897, 542] on button "Save" at bounding box center [902, 537] width 64 height 29
type input "10:28[DATE]"
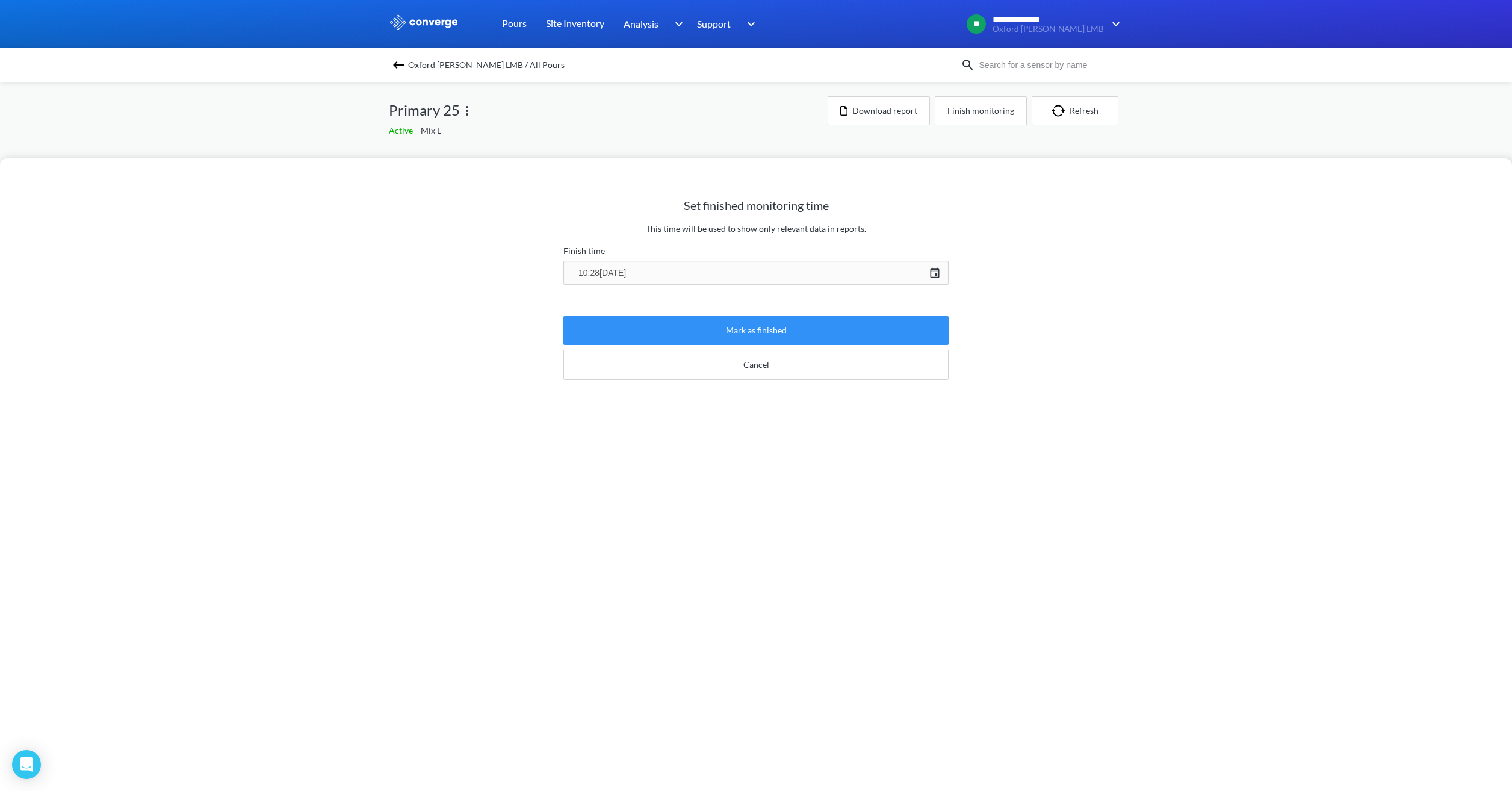
click at [772, 326] on button "Mark as finished" at bounding box center [756, 331] width 385 height 29
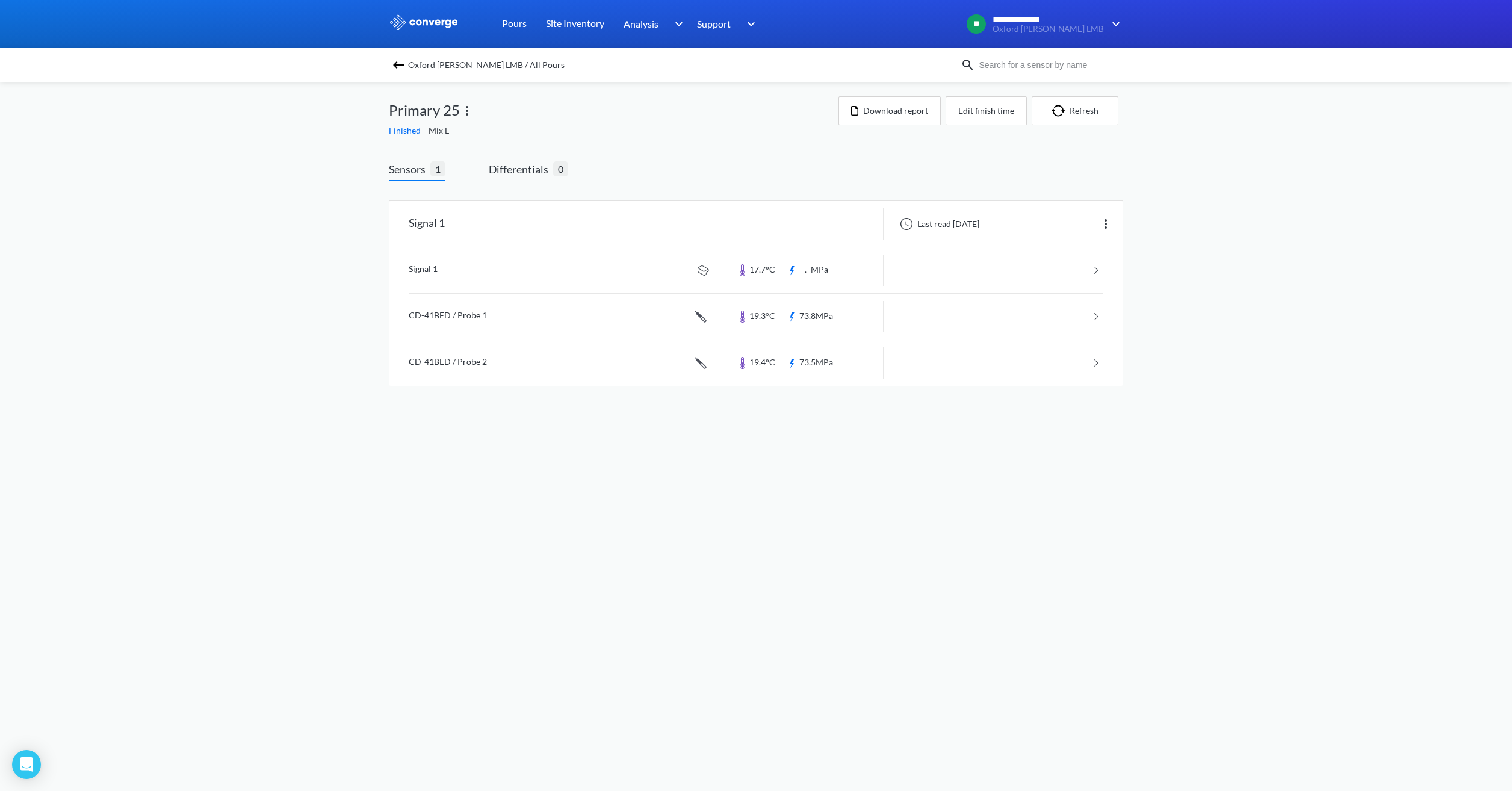
click at [465, 65] on span "Oxford [PERSON_NAME] LMB / All Pours" at bounding box center [486, 64] width 157 height 17
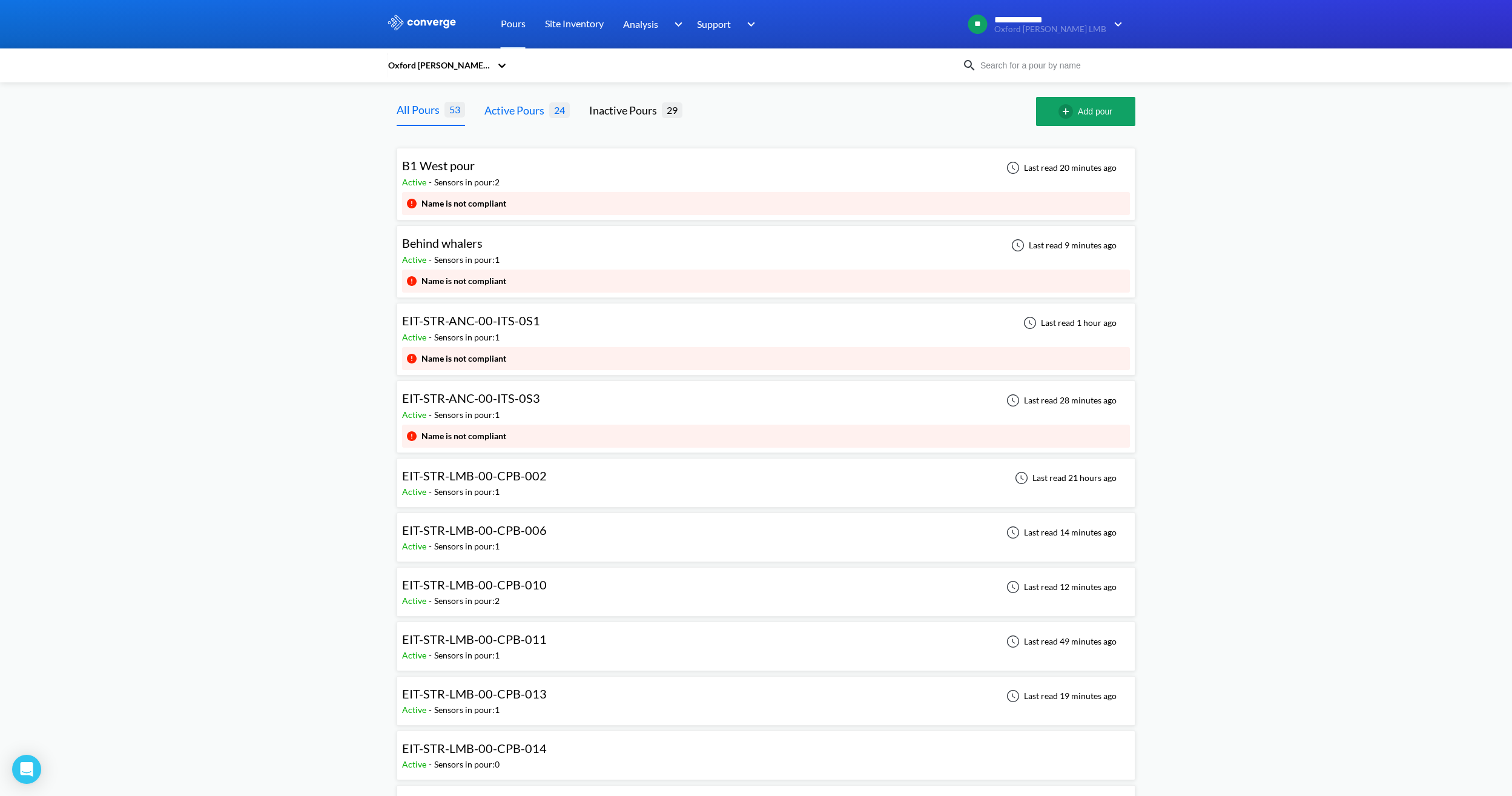
click at [511, 108] on div "Active Pours" at bounding box center [517, 110] width 65 height 17
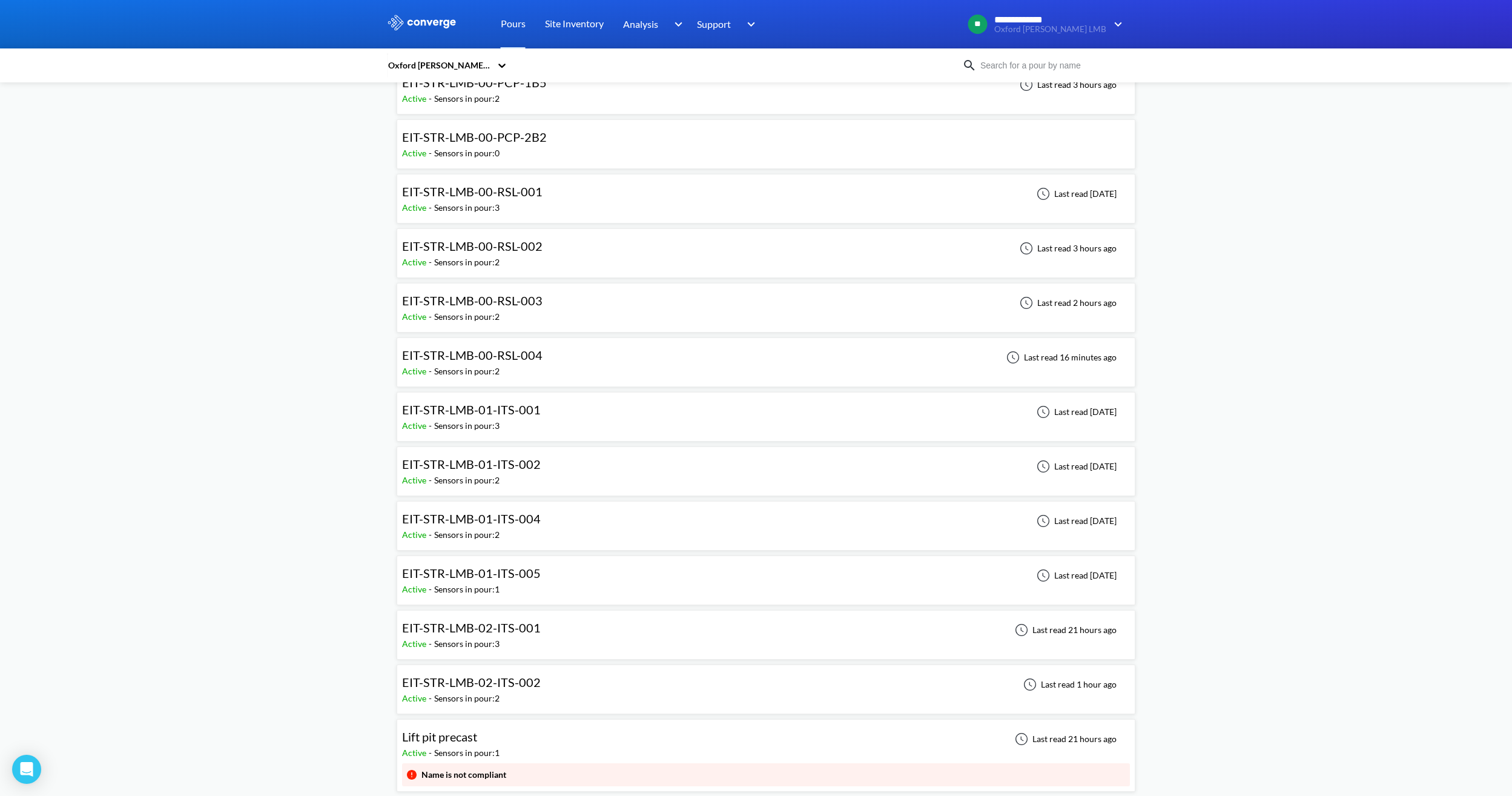
scroll to position [780, 0]
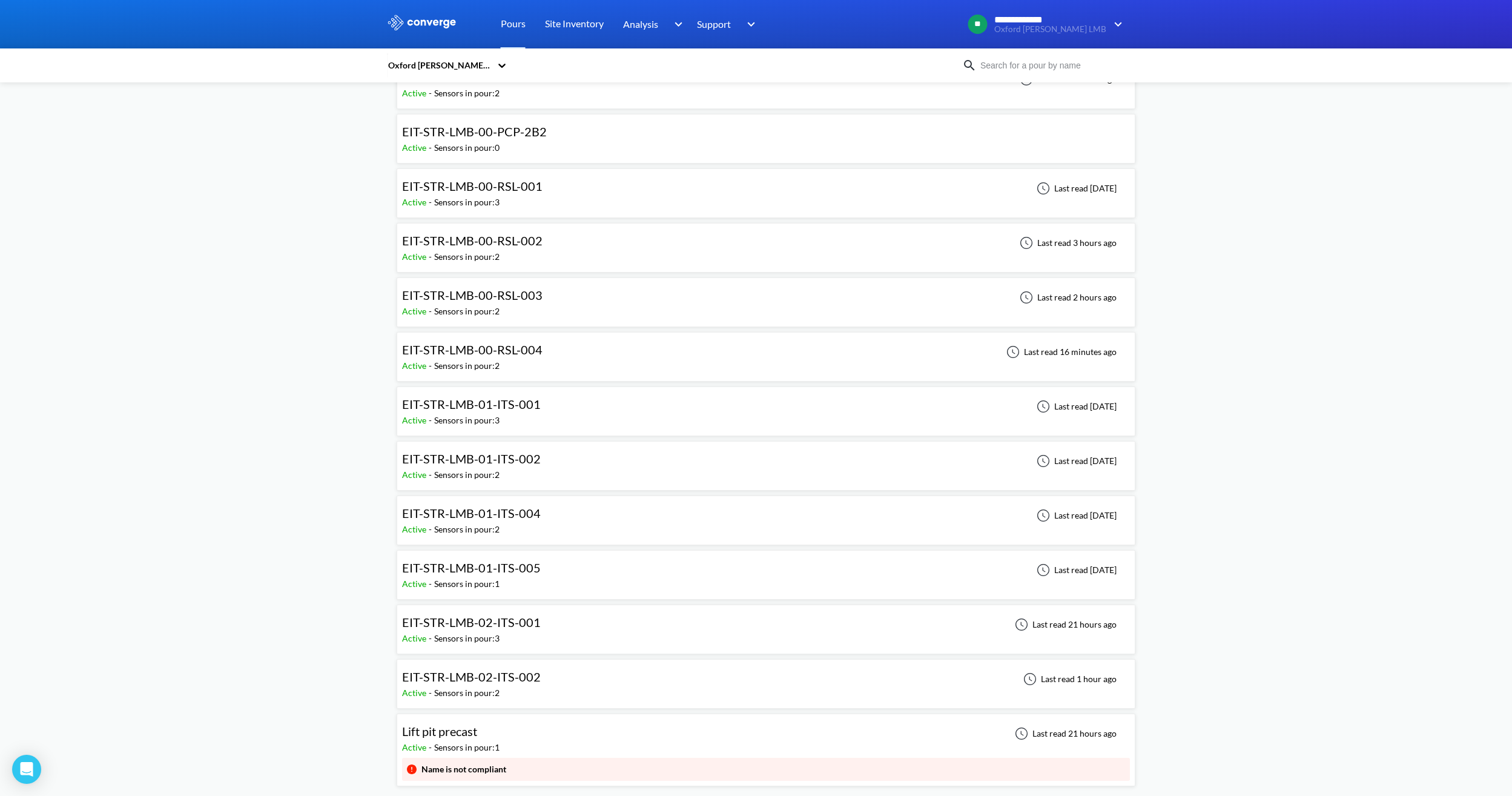
click at [510, 737] on div "Lift pit precast Active - Sensors in pour: 1 Last read 21 hours ago" at bounding box center [766, 738] width 728 height 39
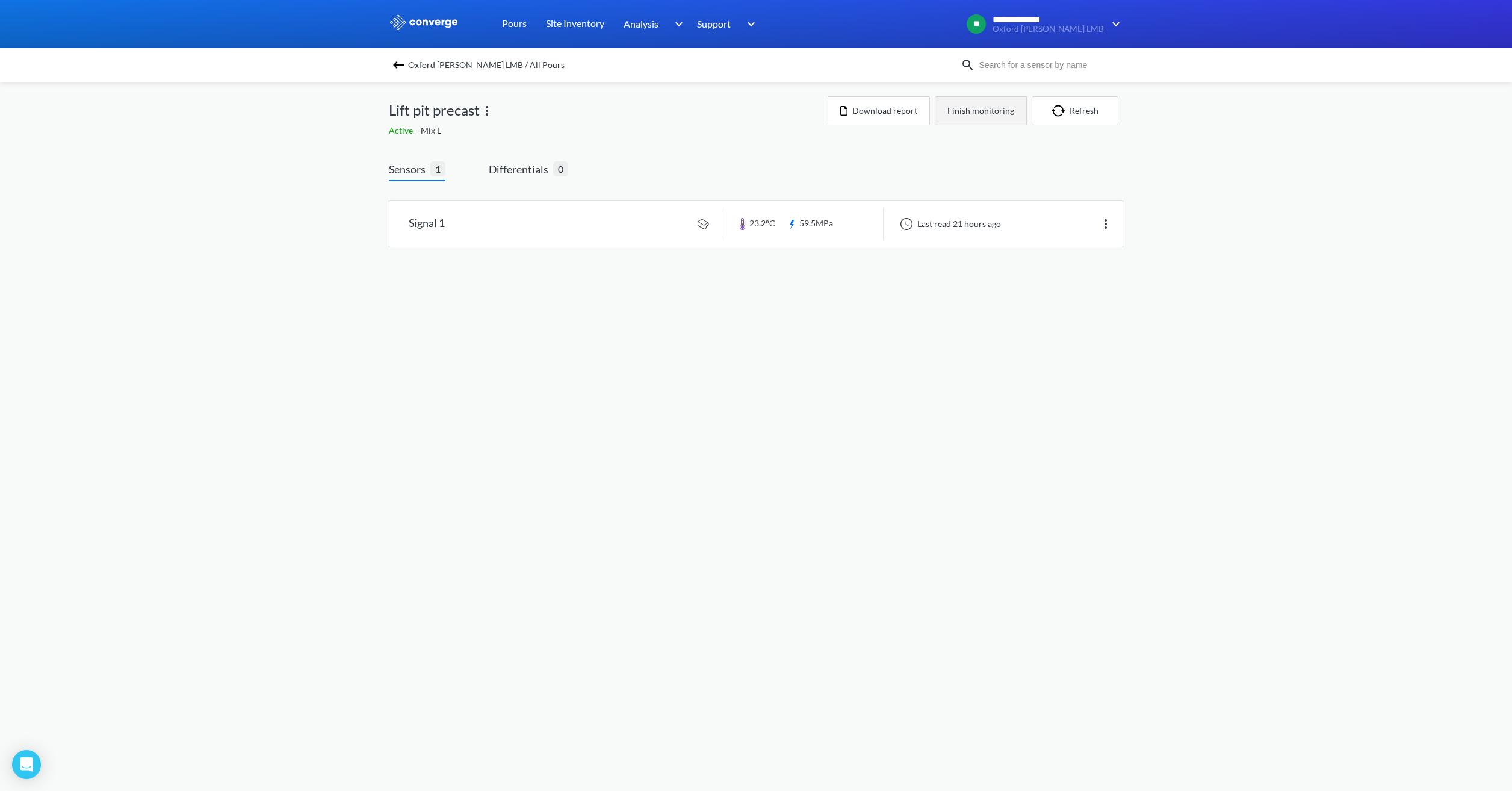
click at [978, 109] on button "Finish monitoring" at bounding box center [980, 111] width 92 height 29
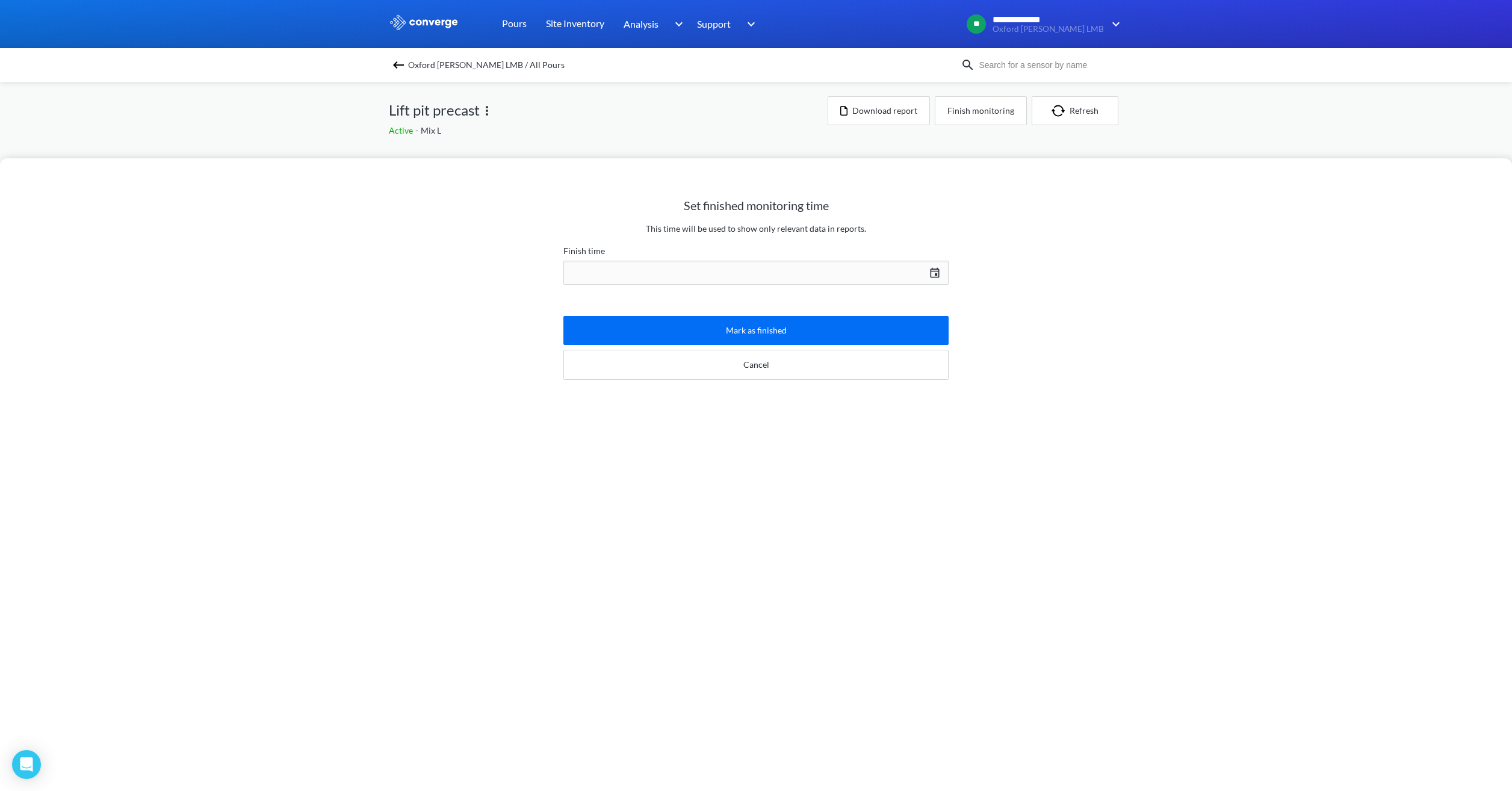
click at [737, 280] on div "[DATE] Press the down arrow key to interact with the calendar and select a date…" at bounding box center [756, 272] width 385 height 29
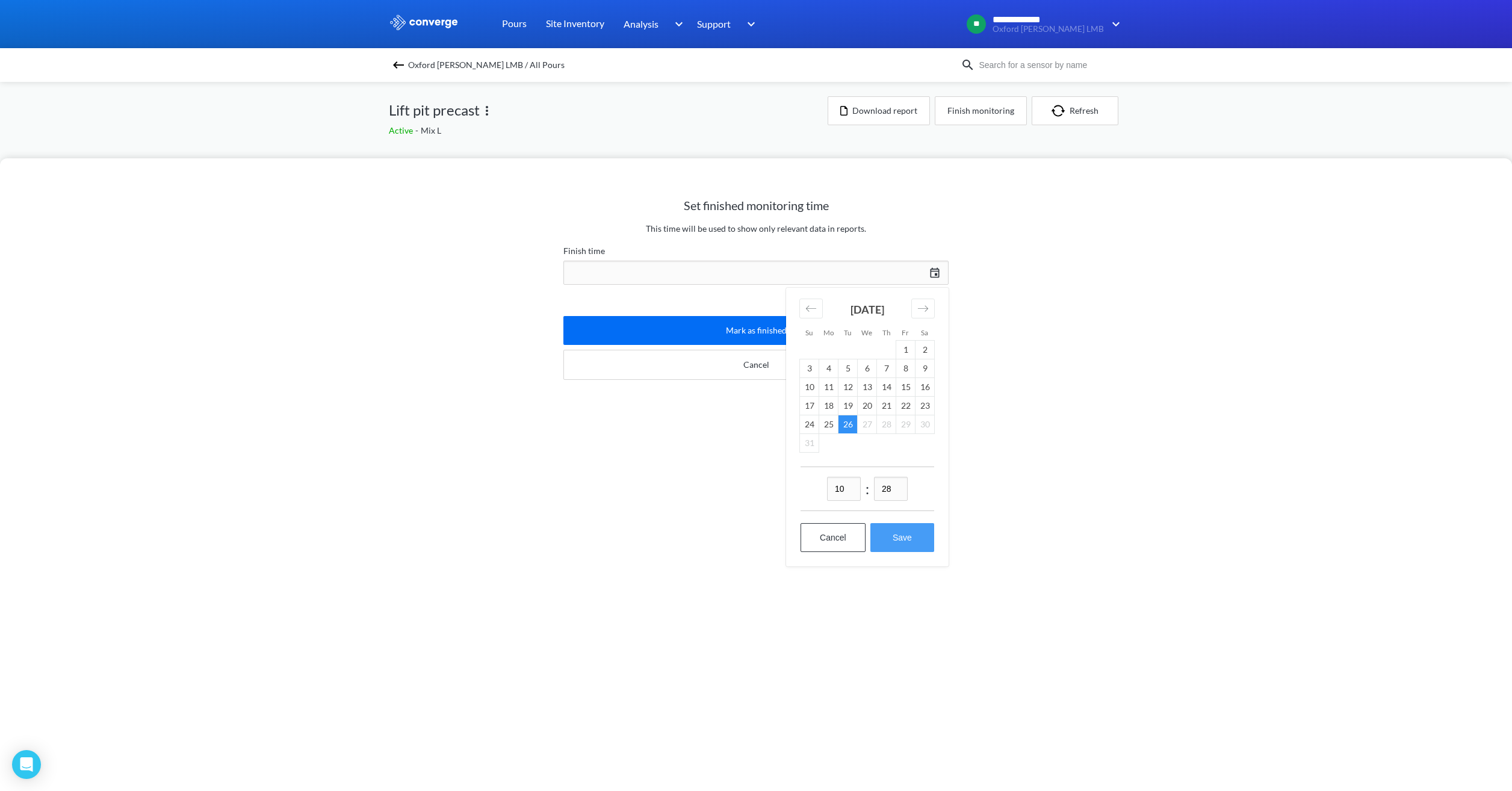
click at [894, 535] on button "Save" at bounding box center [902, 537] width 64 height 29
type input "10:28[DATE]"
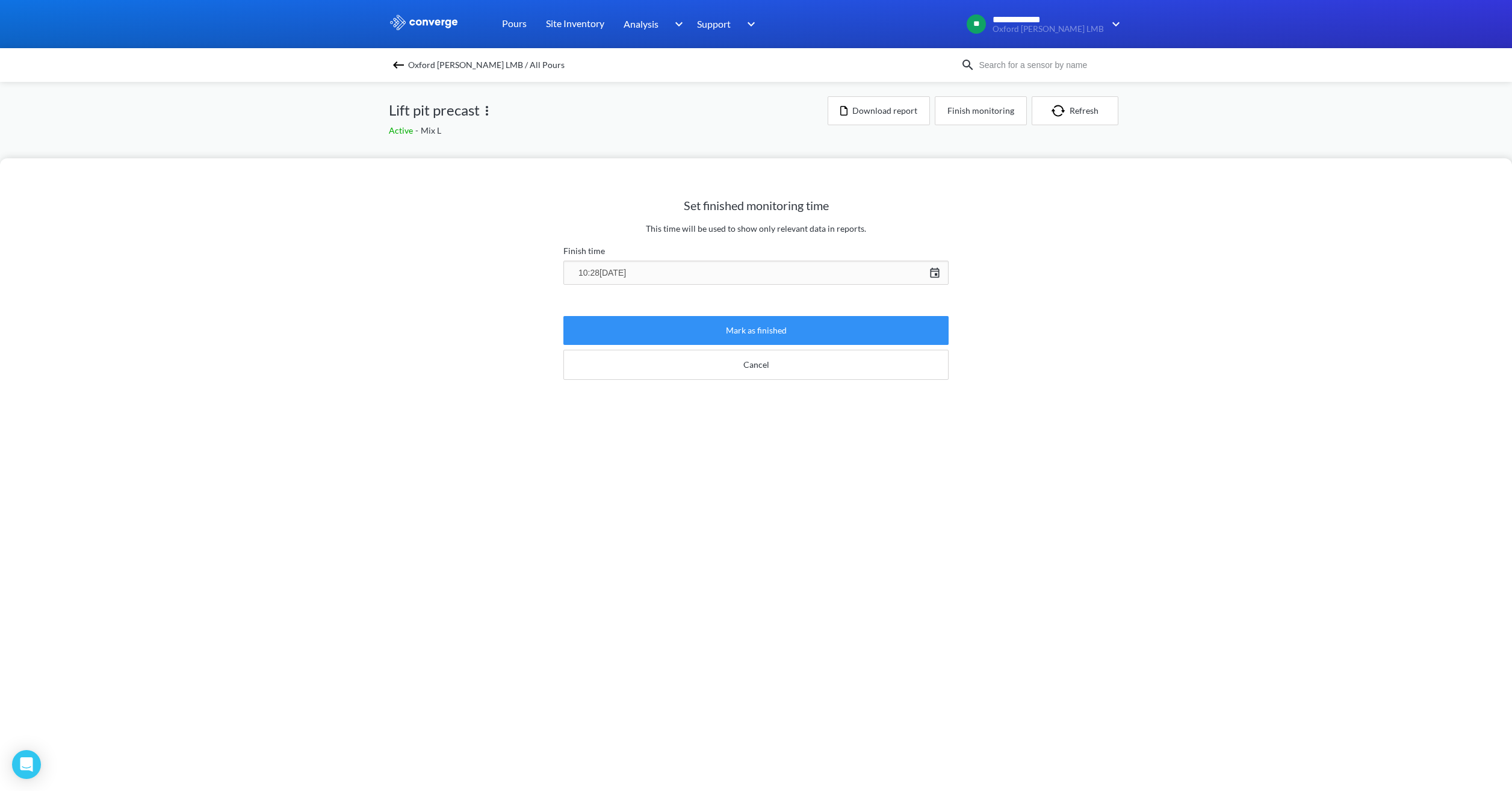
click at [769, 327] on button "Mark as finished" at bounding box center [756, 331] width 385 height 29
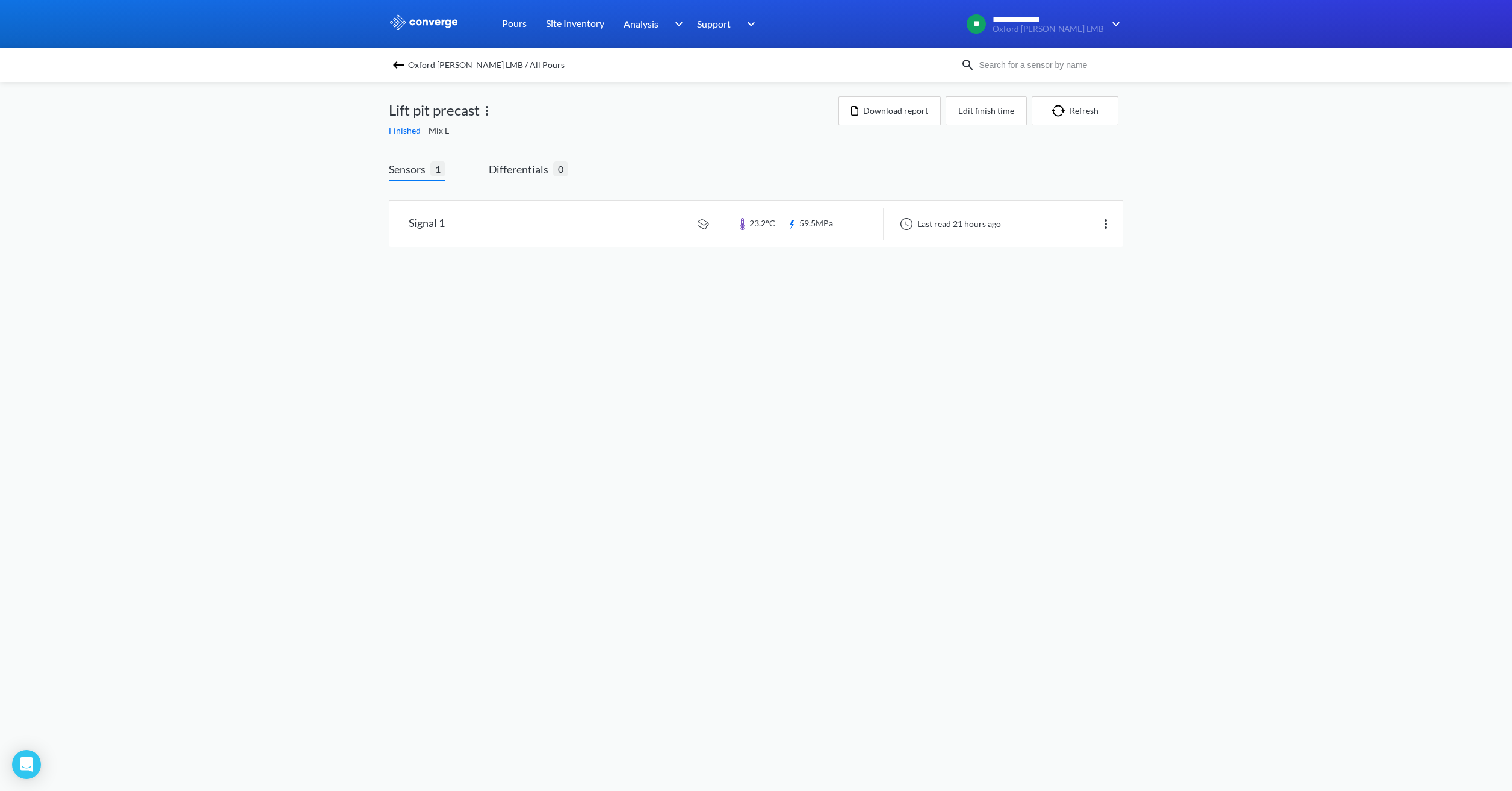
click at [451, 68] on span "Oxford [PERSON_NAME] LMB / All Pours" at bounding box center [486, 64] width 157 height 17
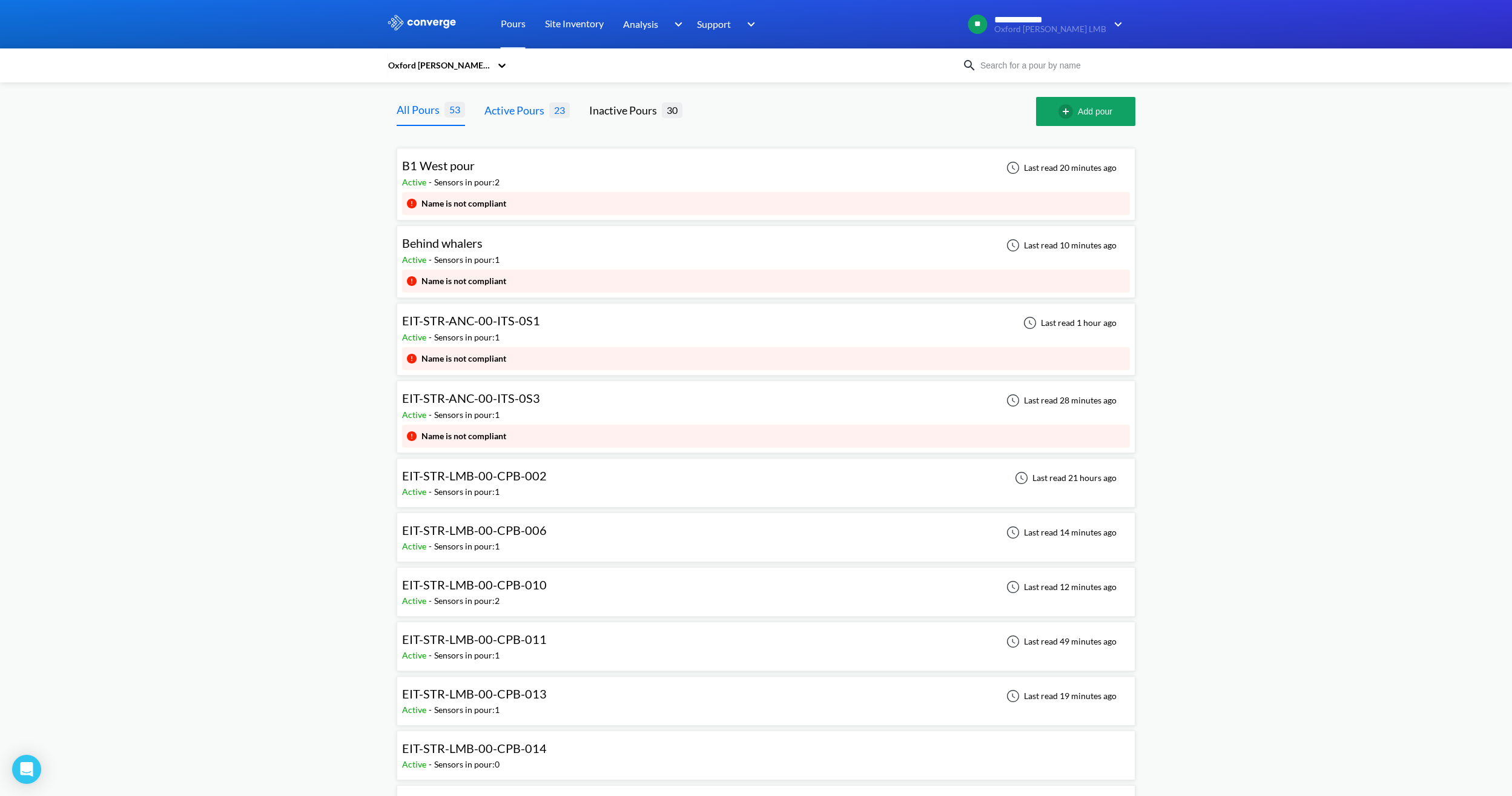
click at [537, 102] on div "Active Pours" at bounding box center [517, 110] width 65 height 17
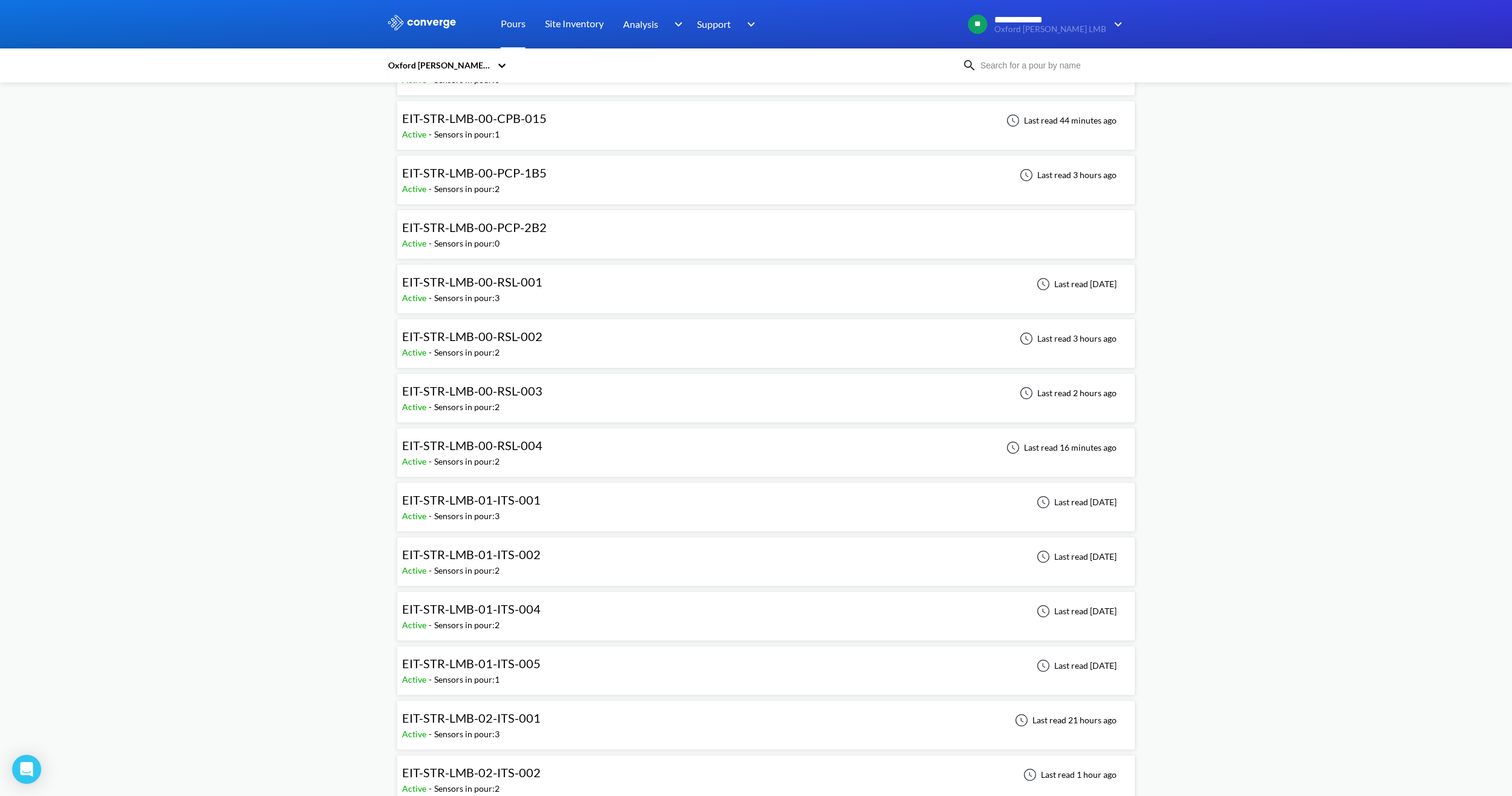
scroll to position [703, 0]
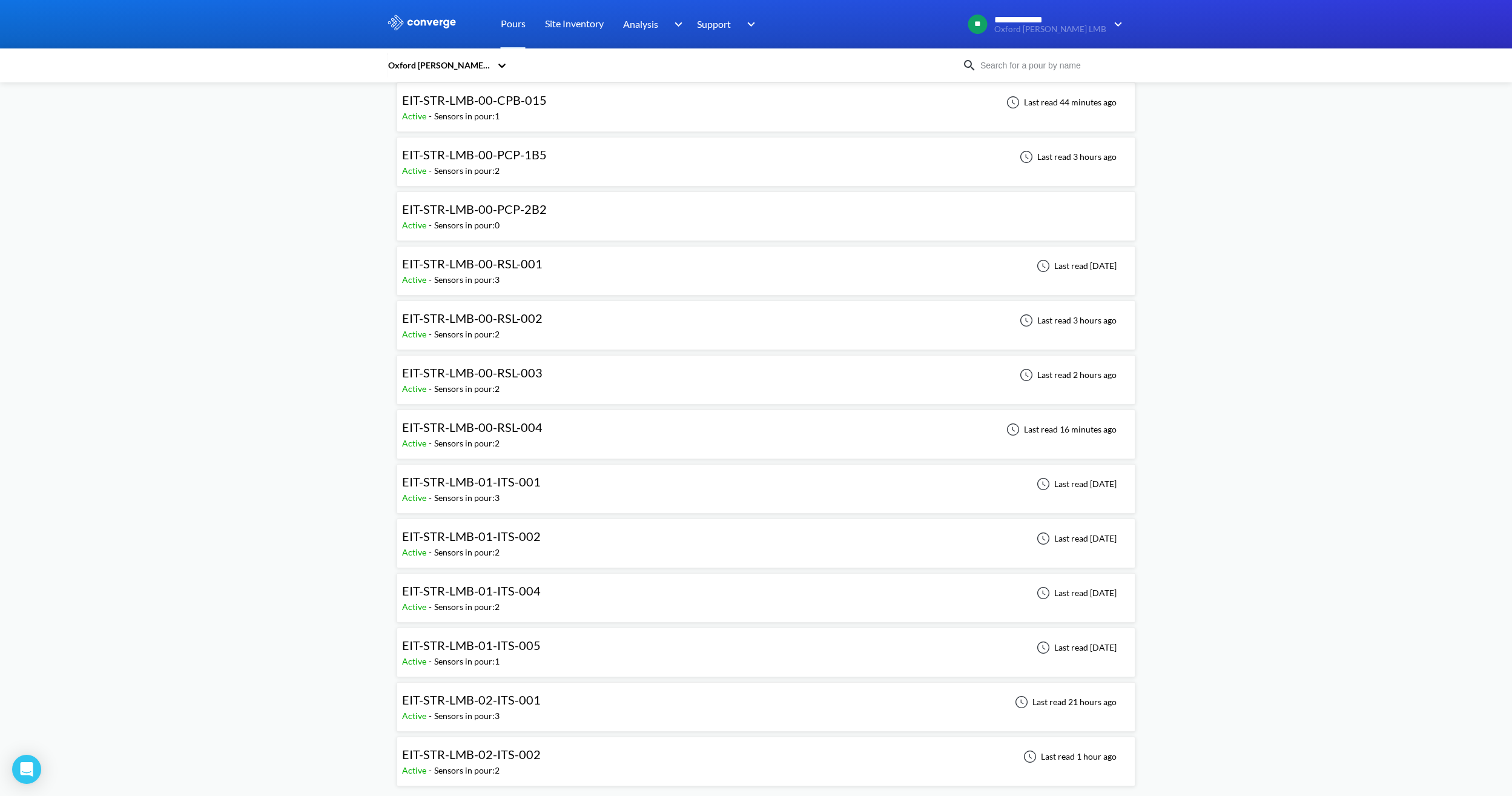
click at [547, 648] on div "EIT-STR-LMB-01-ITS-005 Active - Sensors in pour: 1 Last read [DATE]" at bounding box center [766, 652] width 728 height 39
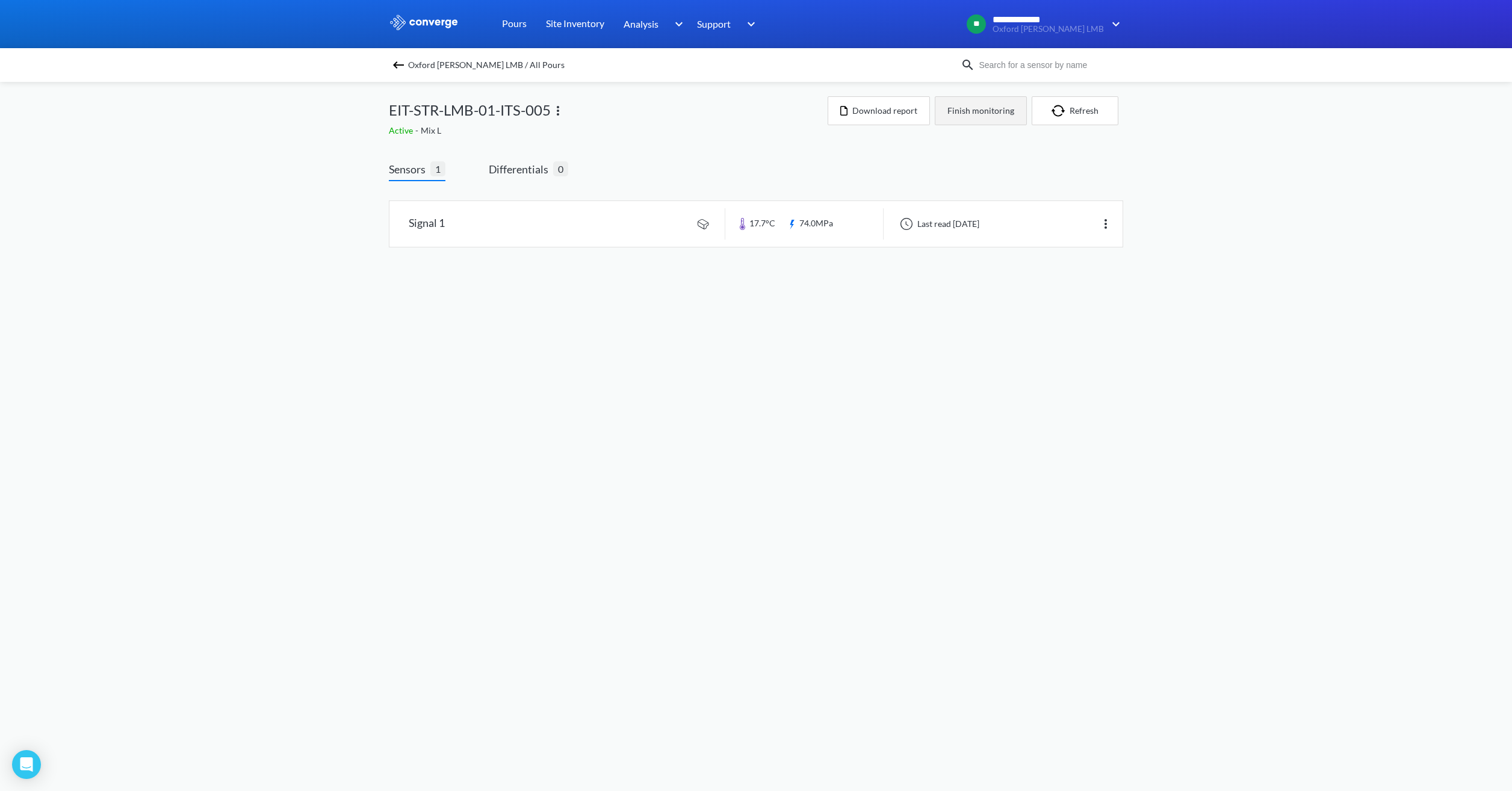
click at [982, 103] on button "Finish monitoring" at bounding box center [980, 111] width 92 height 29
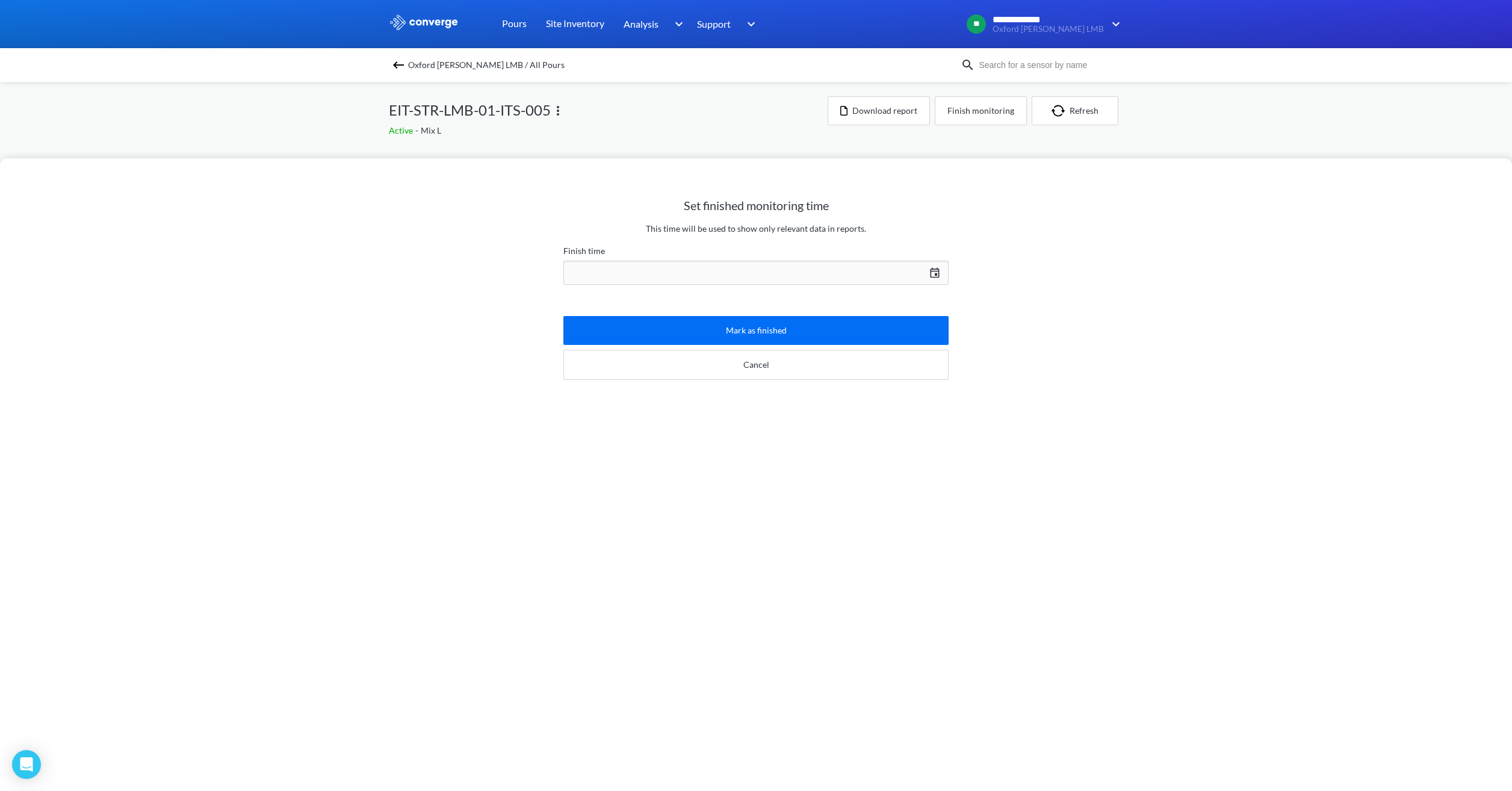
click at [773, 273] on div "[DATE] Press the down arrow key to interact with the calendar and select a date…" at bounding box center [756, 272] width 385 height 29
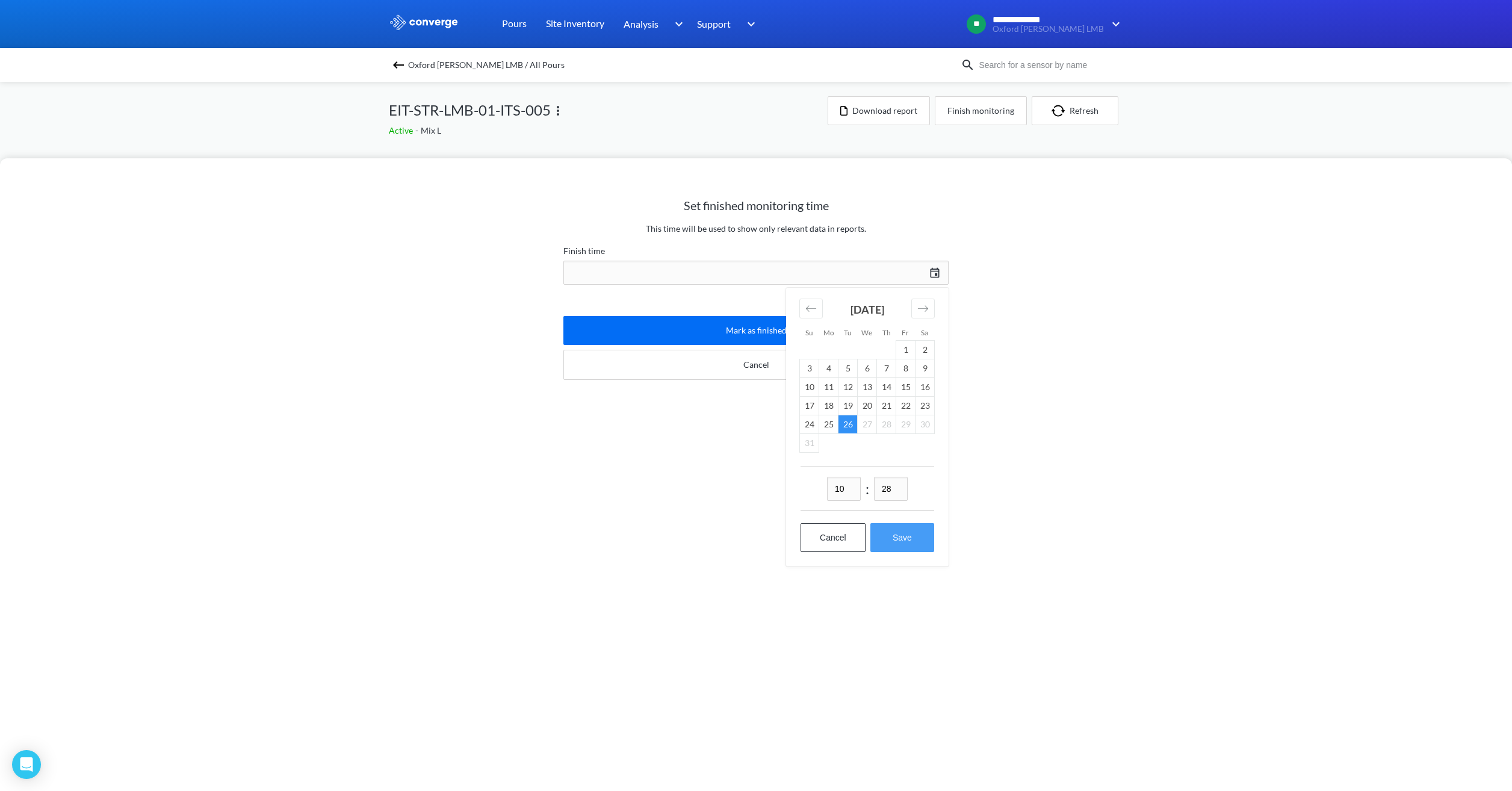
click at [886, 542] on button "Save" at bounding box center [902, 537] width 64 height 29
type input "10:28[DATE]"
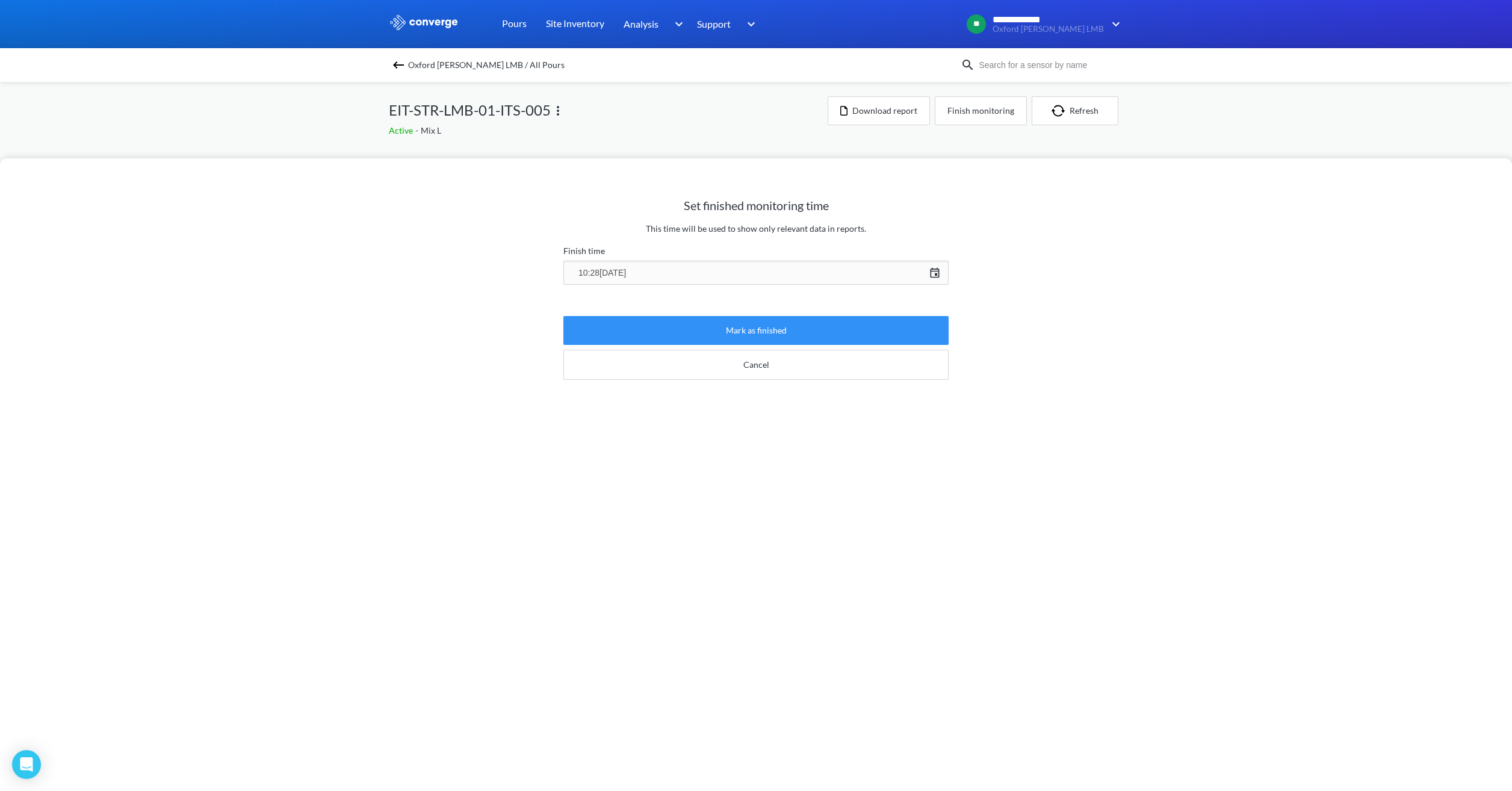
click at [793, 335] on button "Mark as finished" at bounding box center [756, 331] width 385 height 29
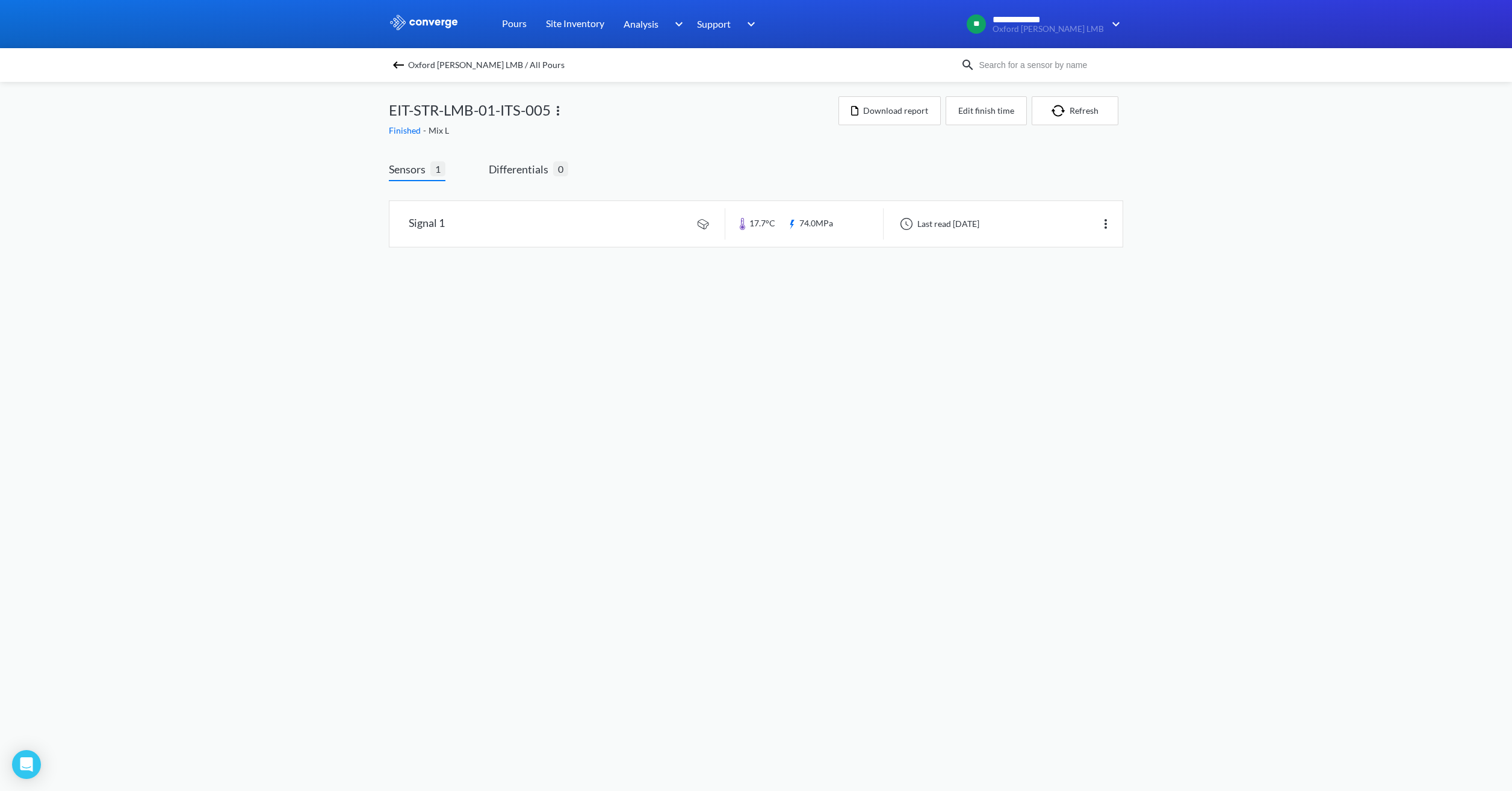
click at [456, 64] on span "Oxford [PERSON_NAME] LMB / All Pours" at bounding box center [486, 64] width 157 height 17
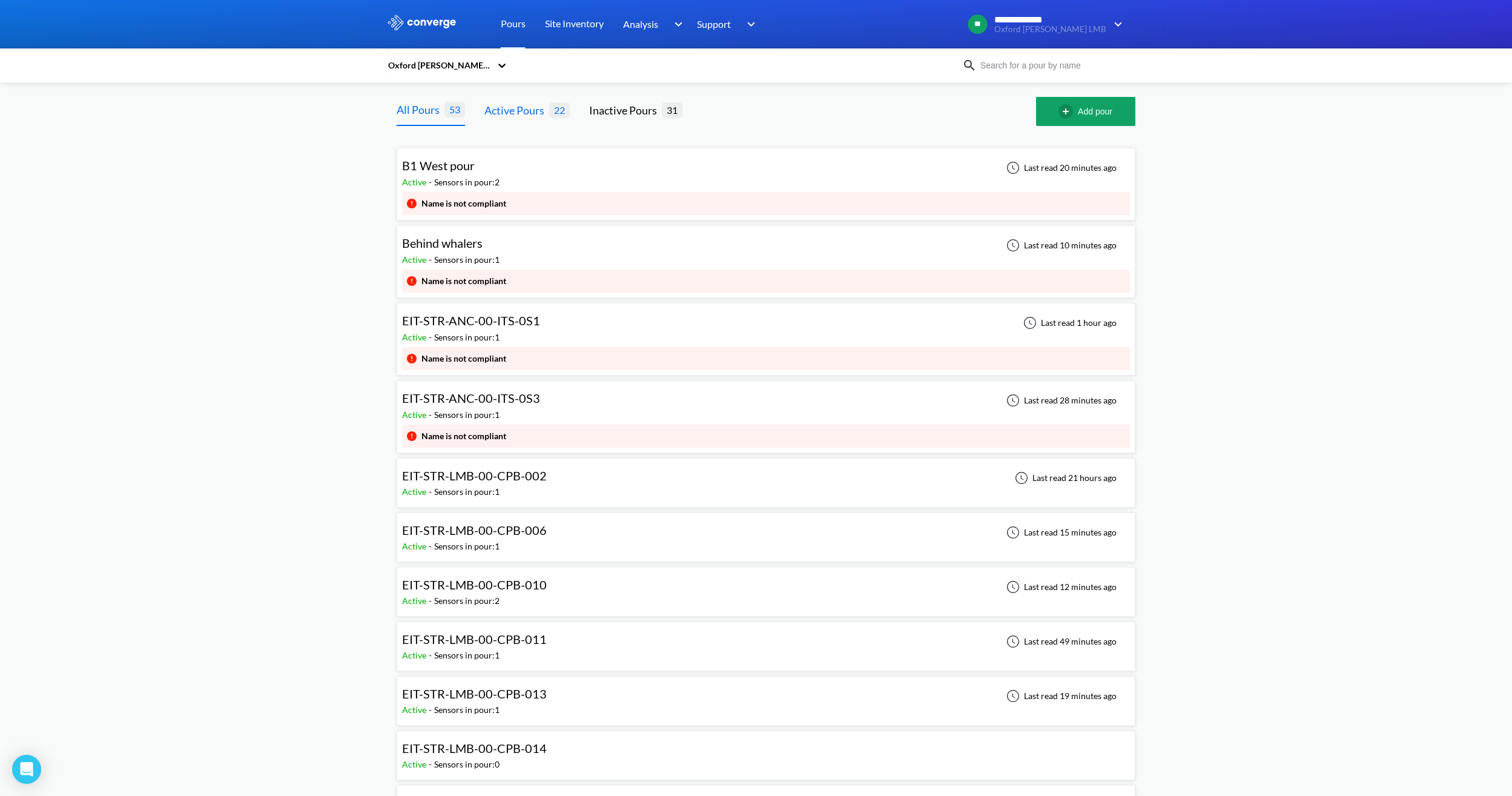
click at [536, 113] on div "Active Pours" at bounding box center [517, 110] width 65 height 17
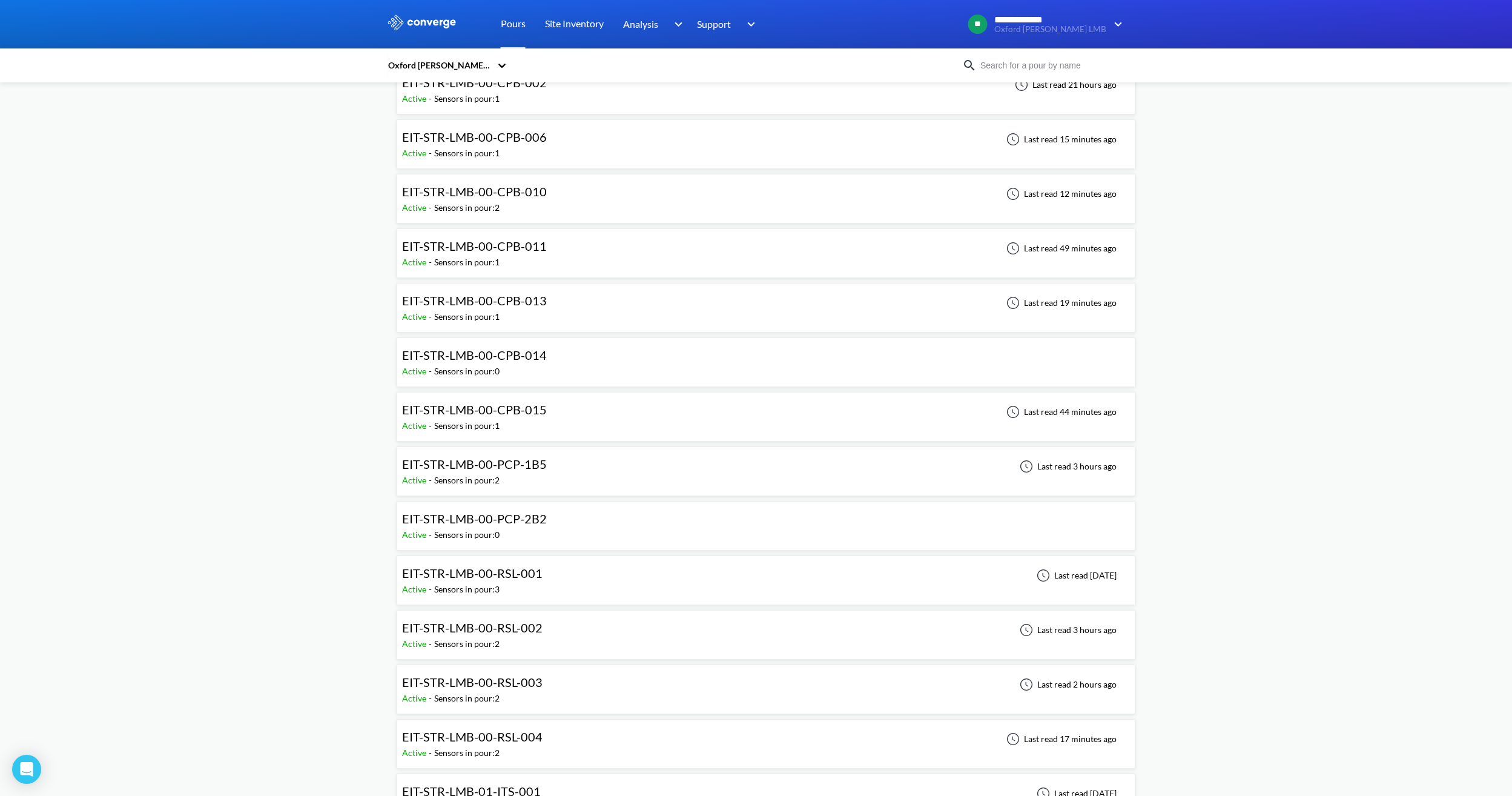
scroll to position [648, 0]
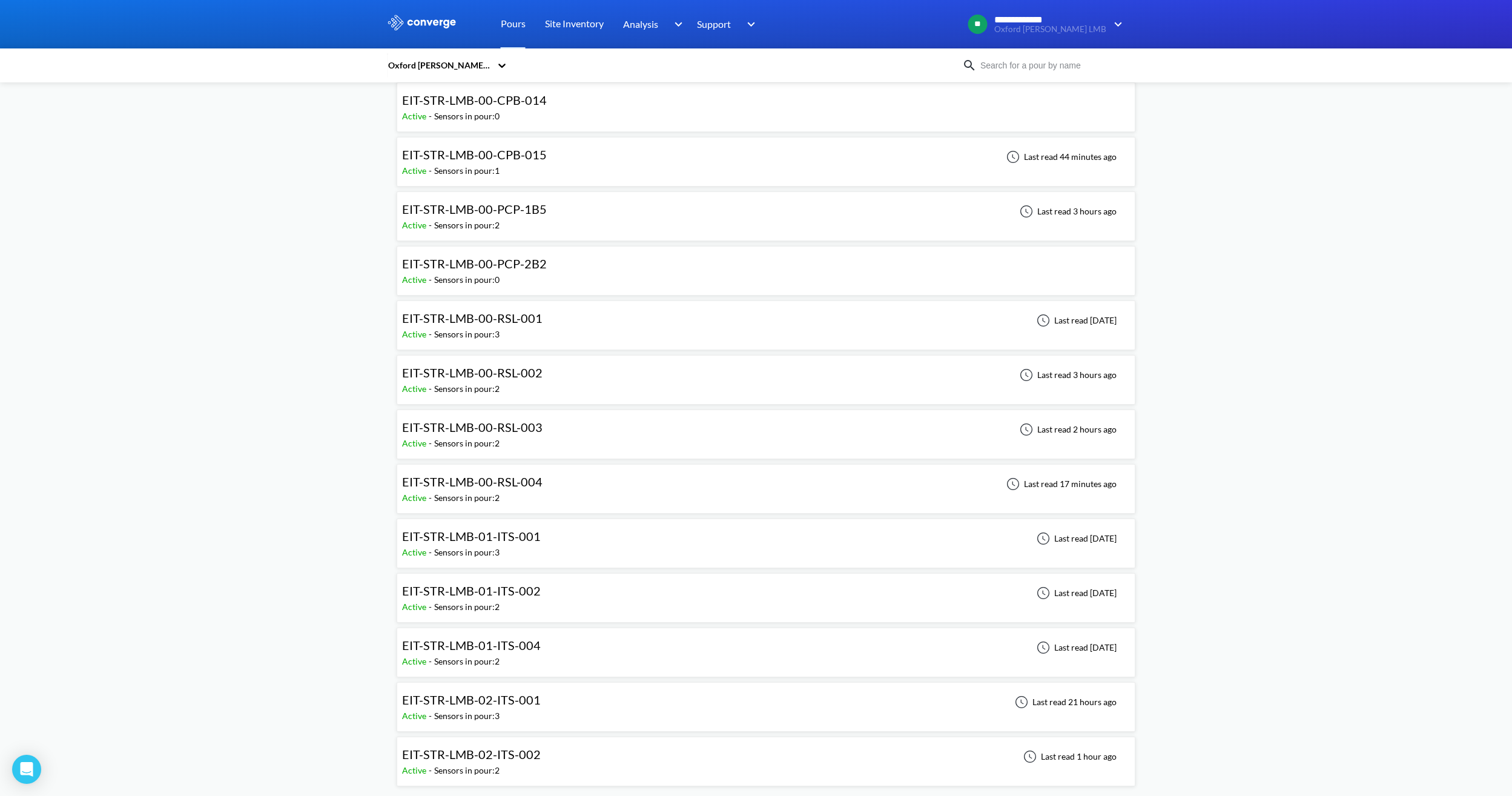
click at [572, 647] on div "EIT-STR-LMB-01-ITS-004 Active - Sensors in pour: 2 Last read [DATE]" at bounding box center [766, 652] width 728 height 39
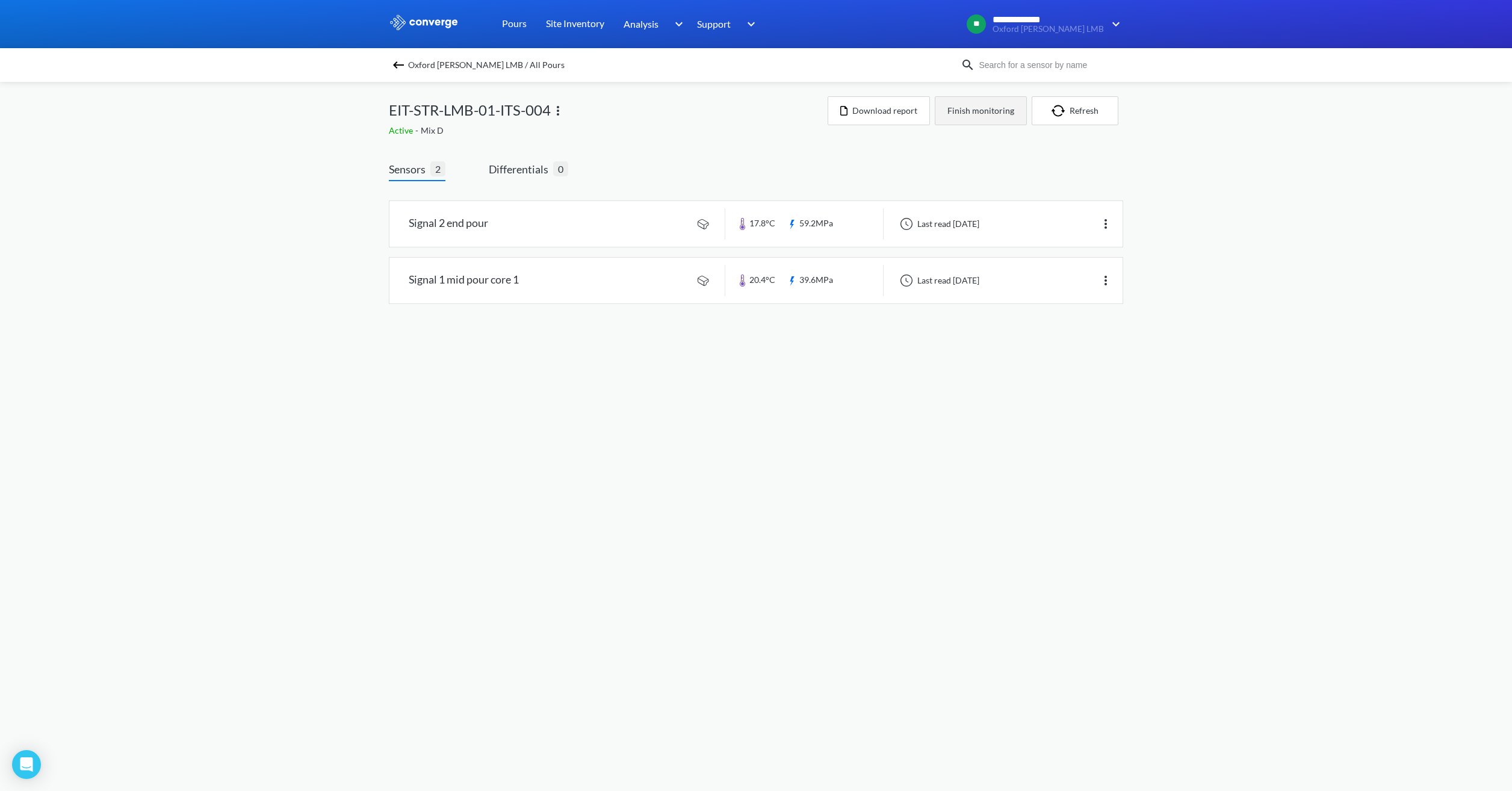
click at [976, 111] on button "Finish monitoring" at bounding box center [980, 111] width 92 height 29
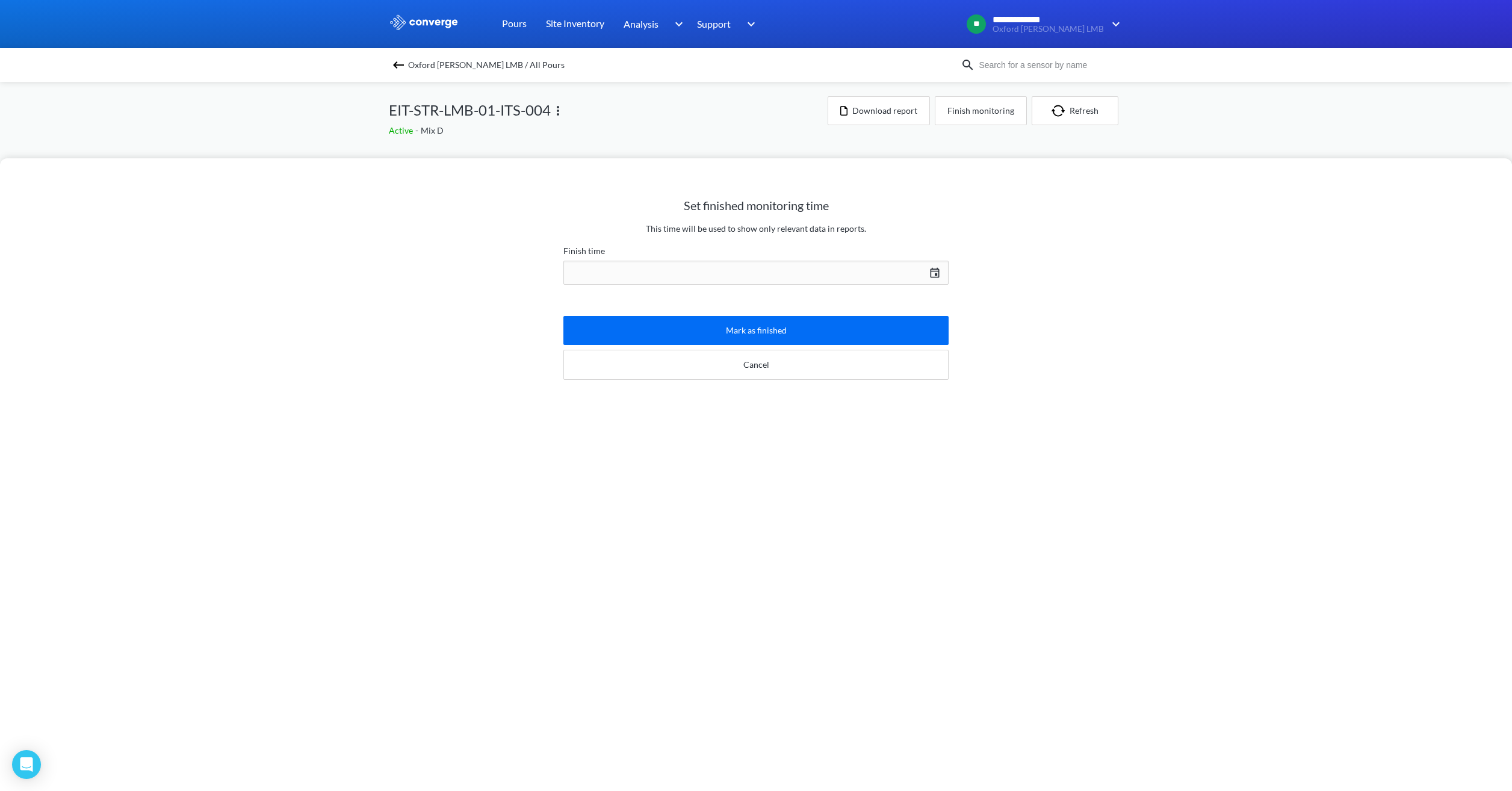
click at [692, 272] on div "[DATE] Press the down arrow key to interact with the calendar and select a date…" at bounding box center [756, 272] width 385 height 29
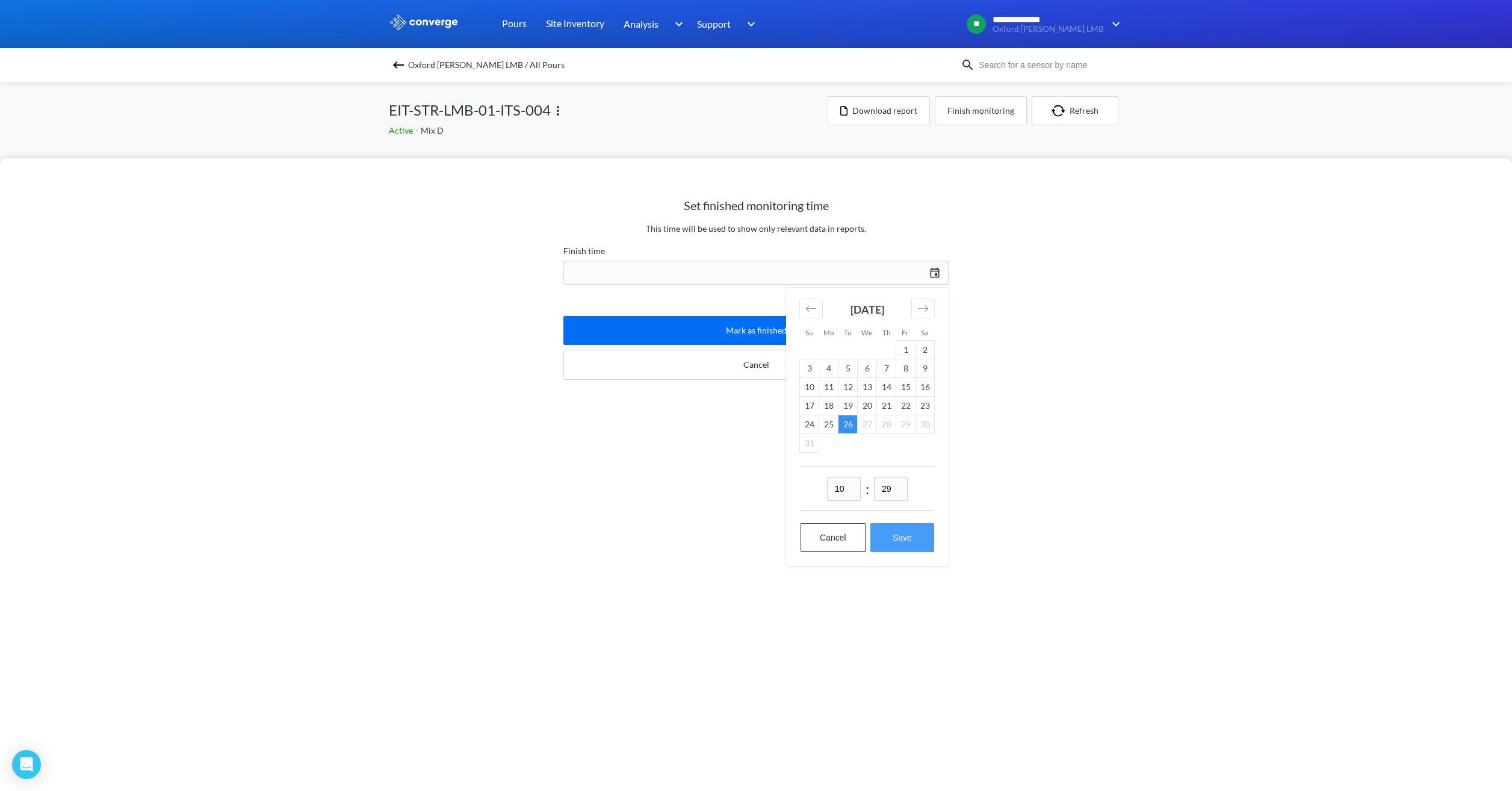
click at [887, 539] on button "Save" at bounding box center [902, 537] width 64 height 29
type input "10:29[DATE]"
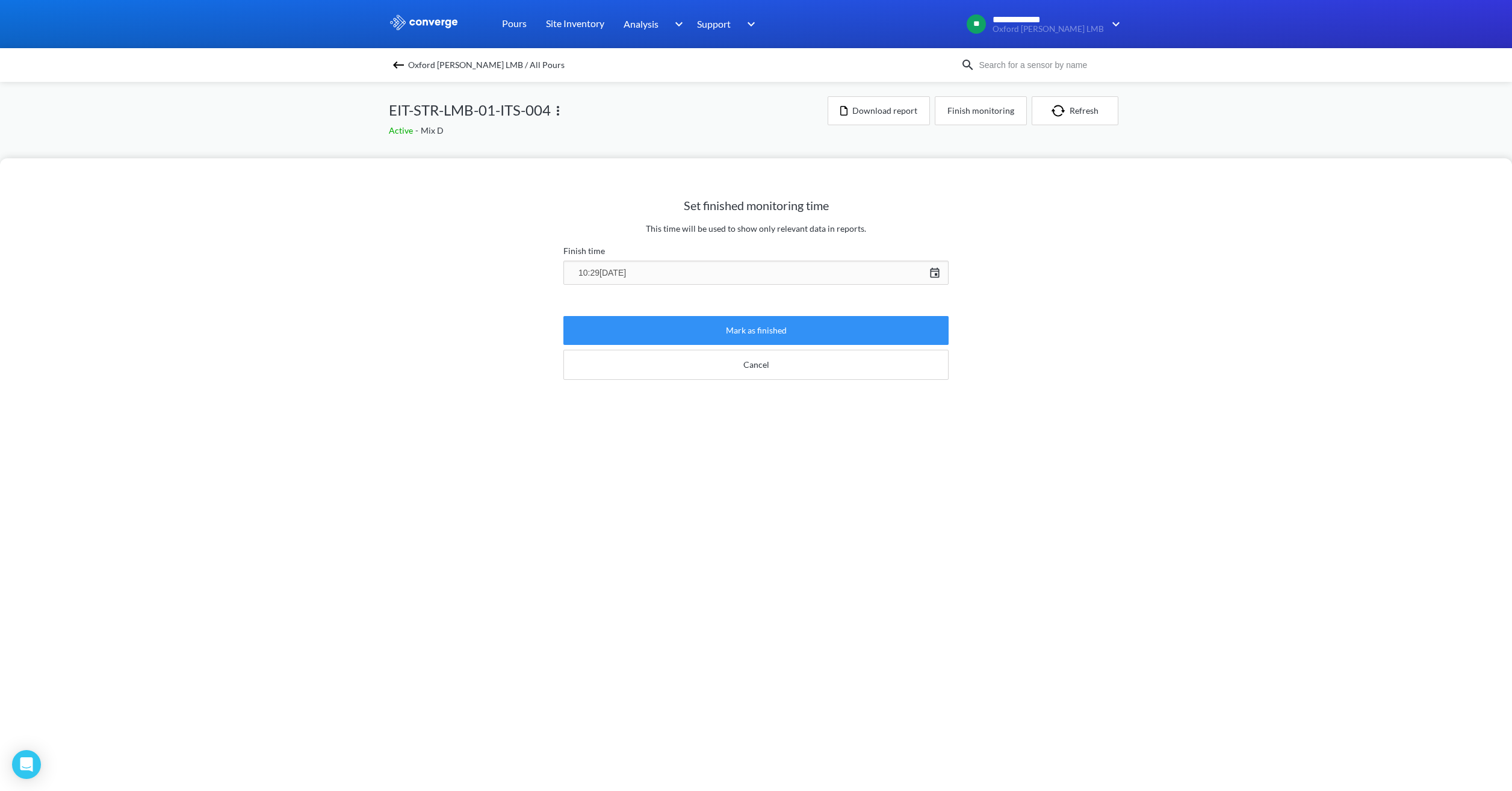
click at [776, 332] on button "Mark as finished" at bounding box center [756, 331] width 385 height 29
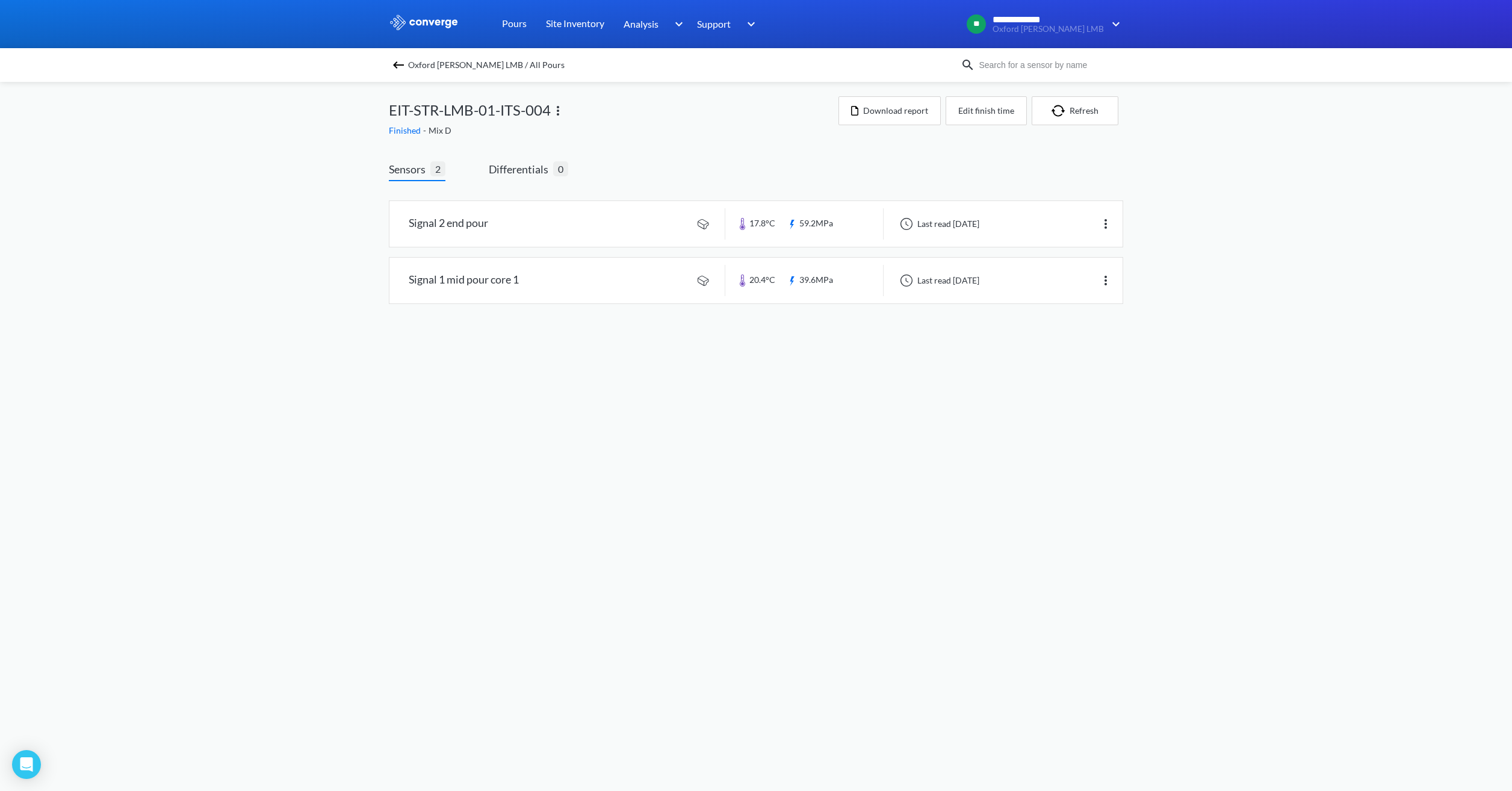
click at [462, 74] on div "Oxford [PERSON_NAME] LMB / All Pours" at bounding box center [756, 65] width 1512 height 33
click at [462, 64] on span "Oxford [PERSON_NAME] LMB / All Pours" at bounding box center [486, 64] width 157 height 17
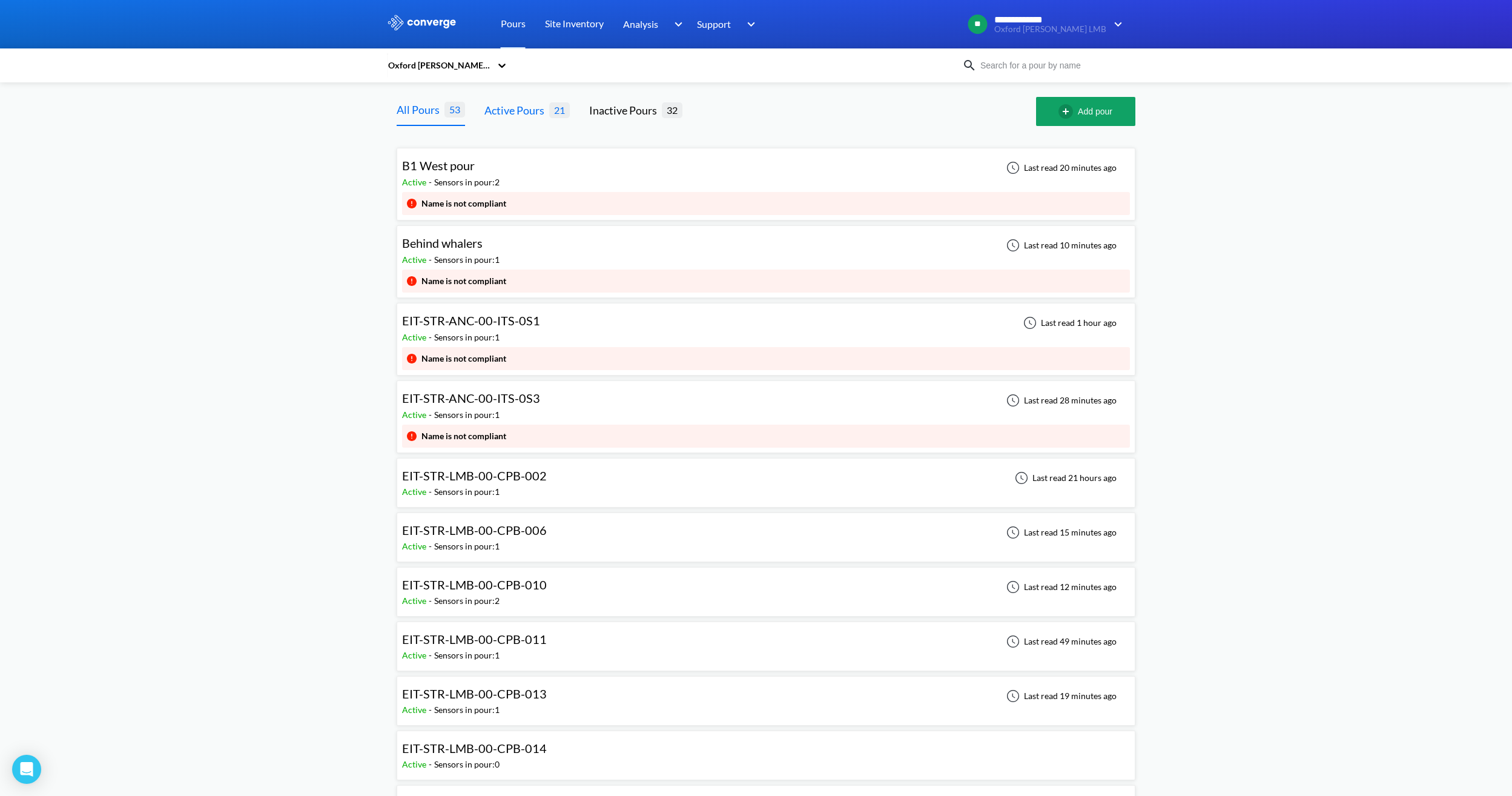
click at [532, 109] on div "Active Pours" at bounding box center [517, 110] width 65 height 17
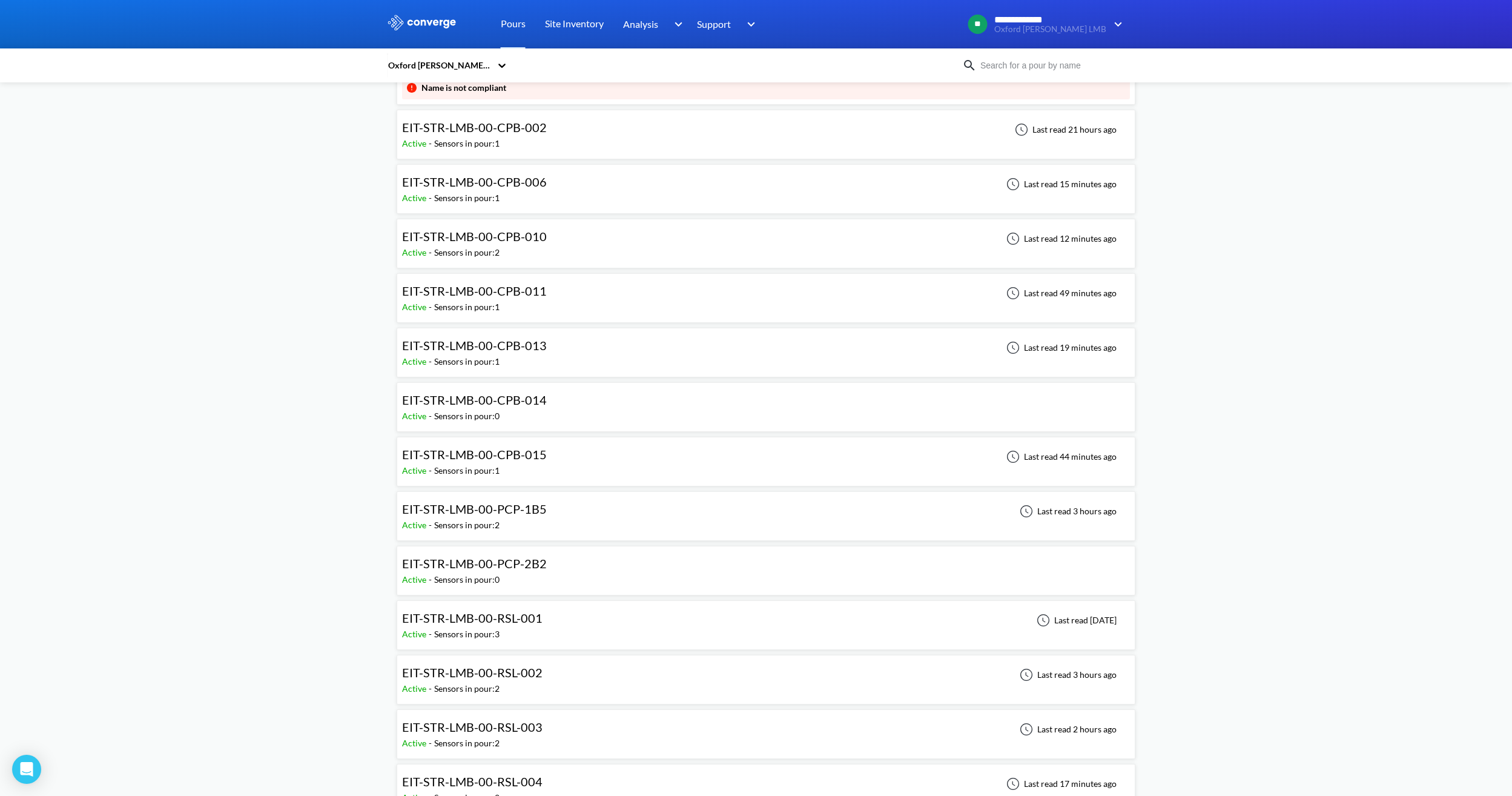
scroll to position [594, 0]
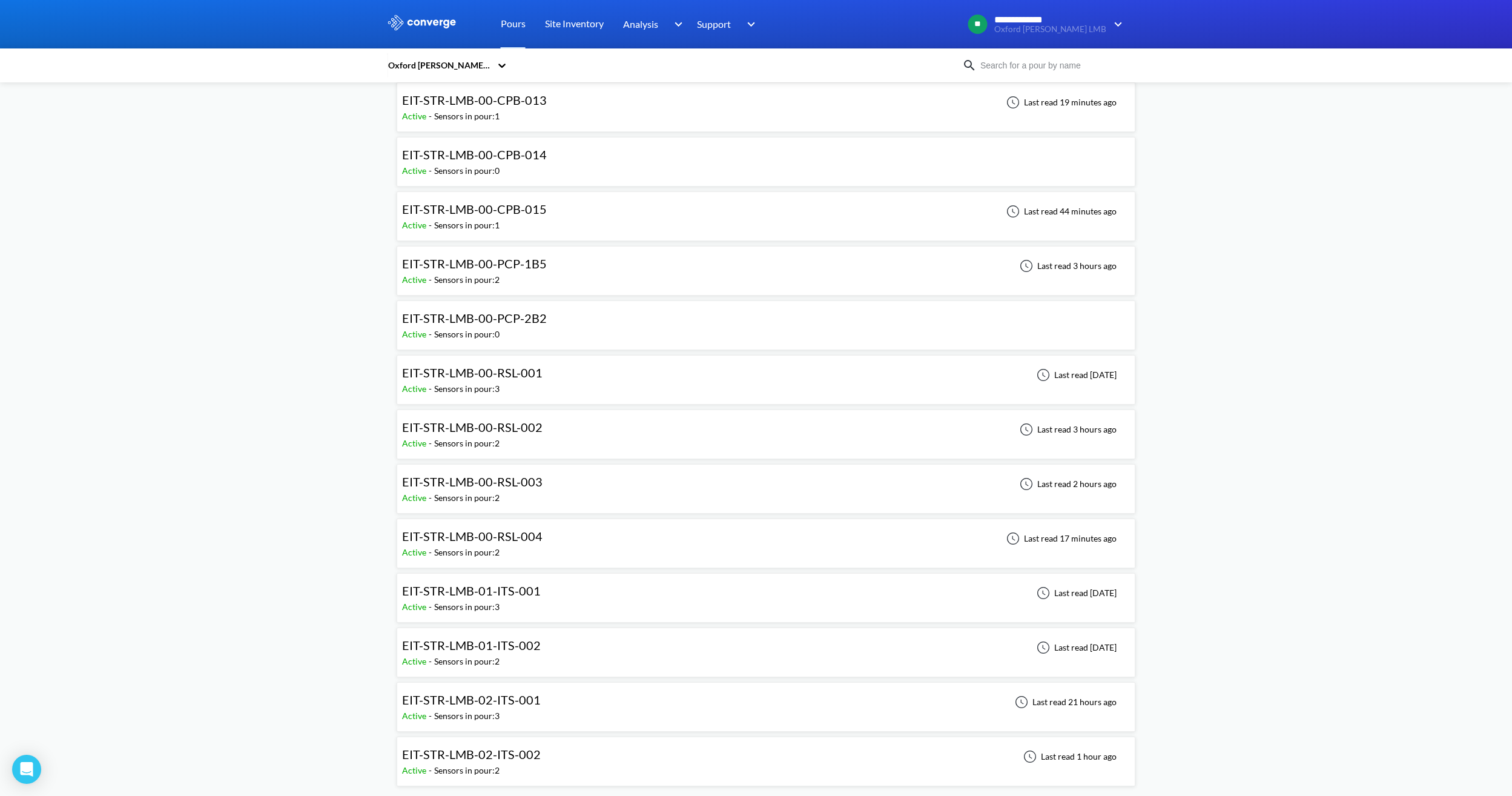
click at [541, 262] on span "EIT-STR-LMB-00-PCP-1B5" at bounding box center [475, 263] width 144 height 14
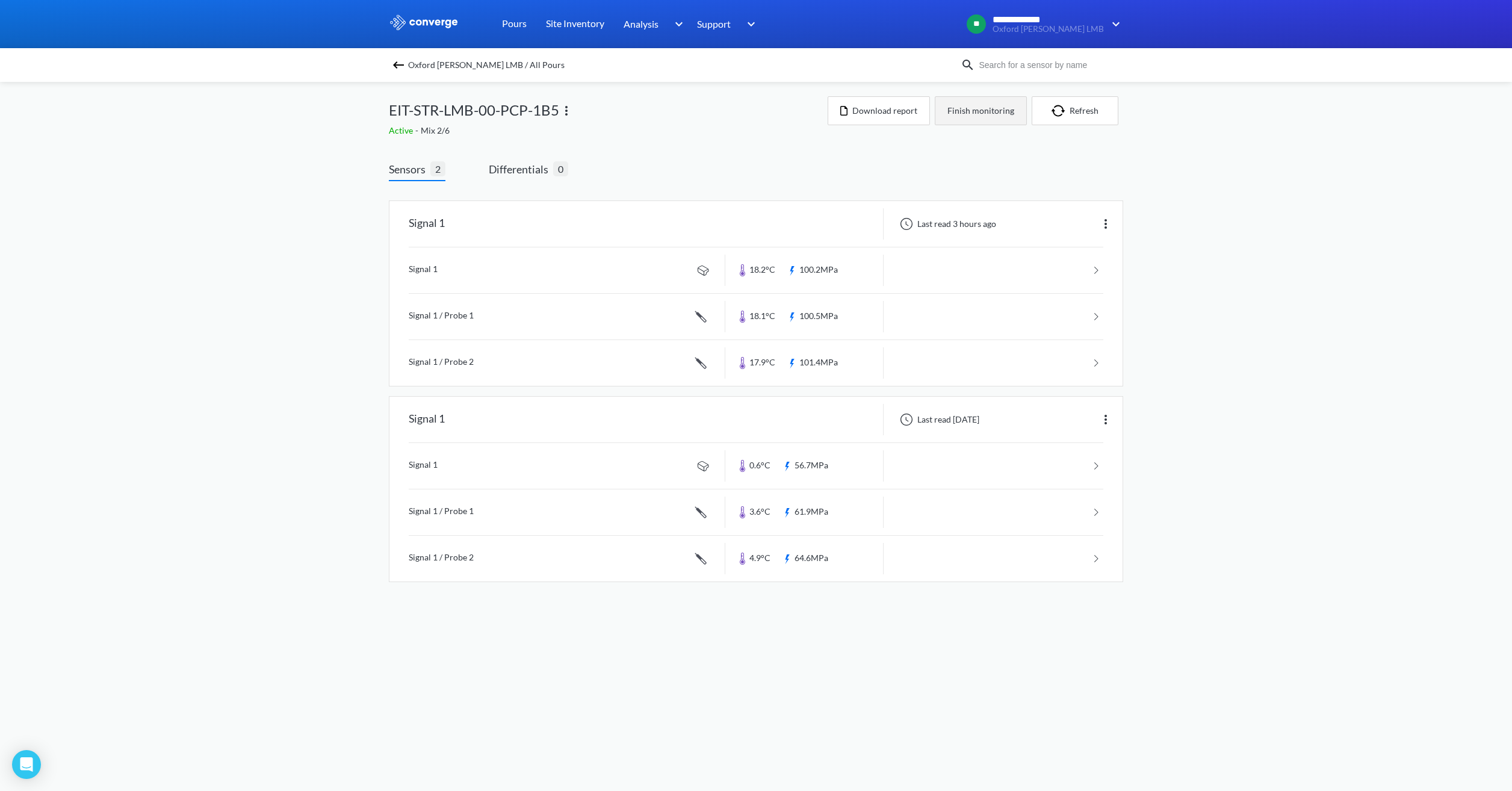
click at [985, 115] on button "Finish monitoring" at bounding box center [980, 111] width 92 height 29
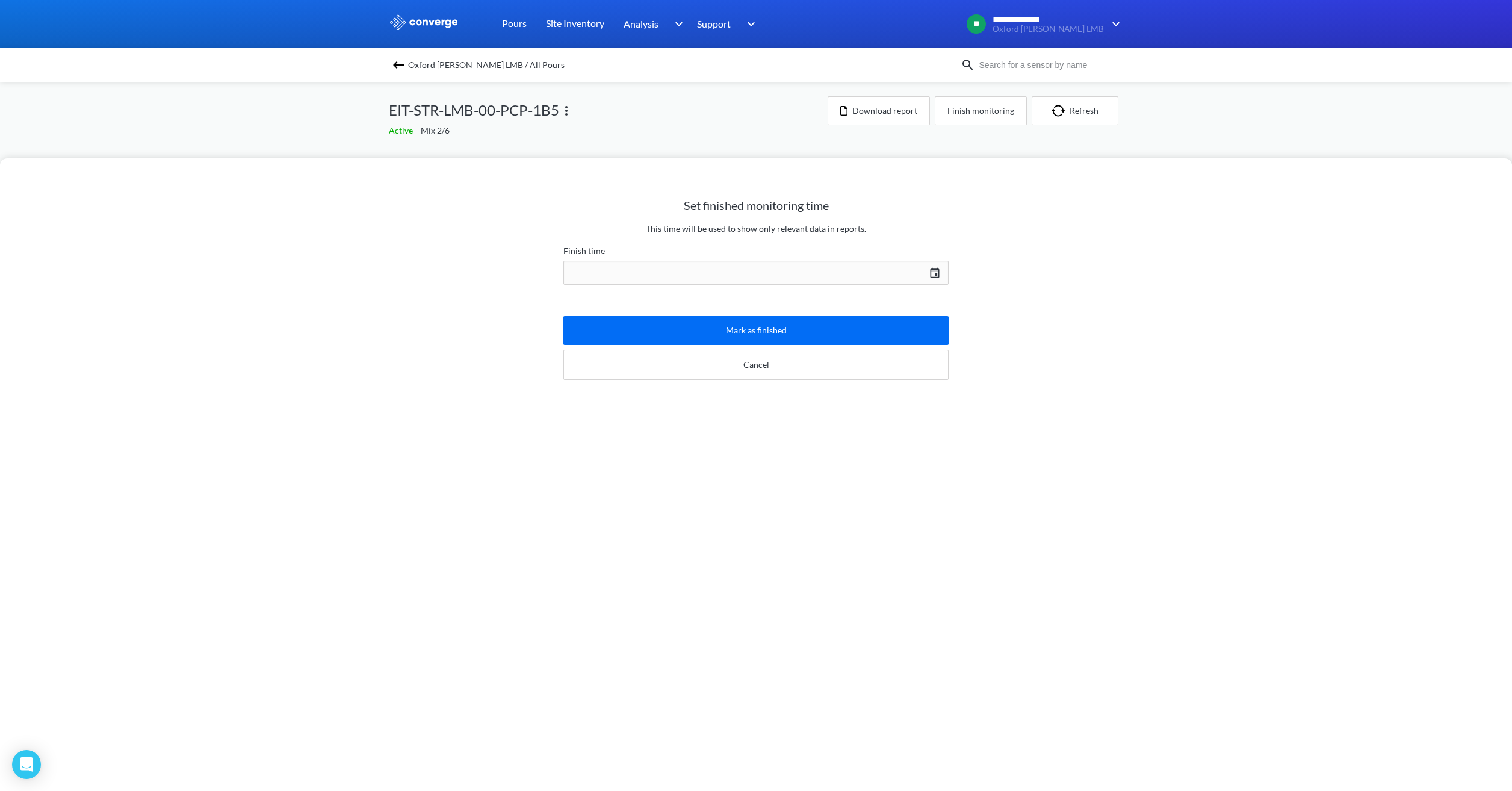
click at [755, 280] on div "[DATE] Press the down arrow key to interact with the calendar and select a date…" at bounding box center [756, 272] width 385 height 29
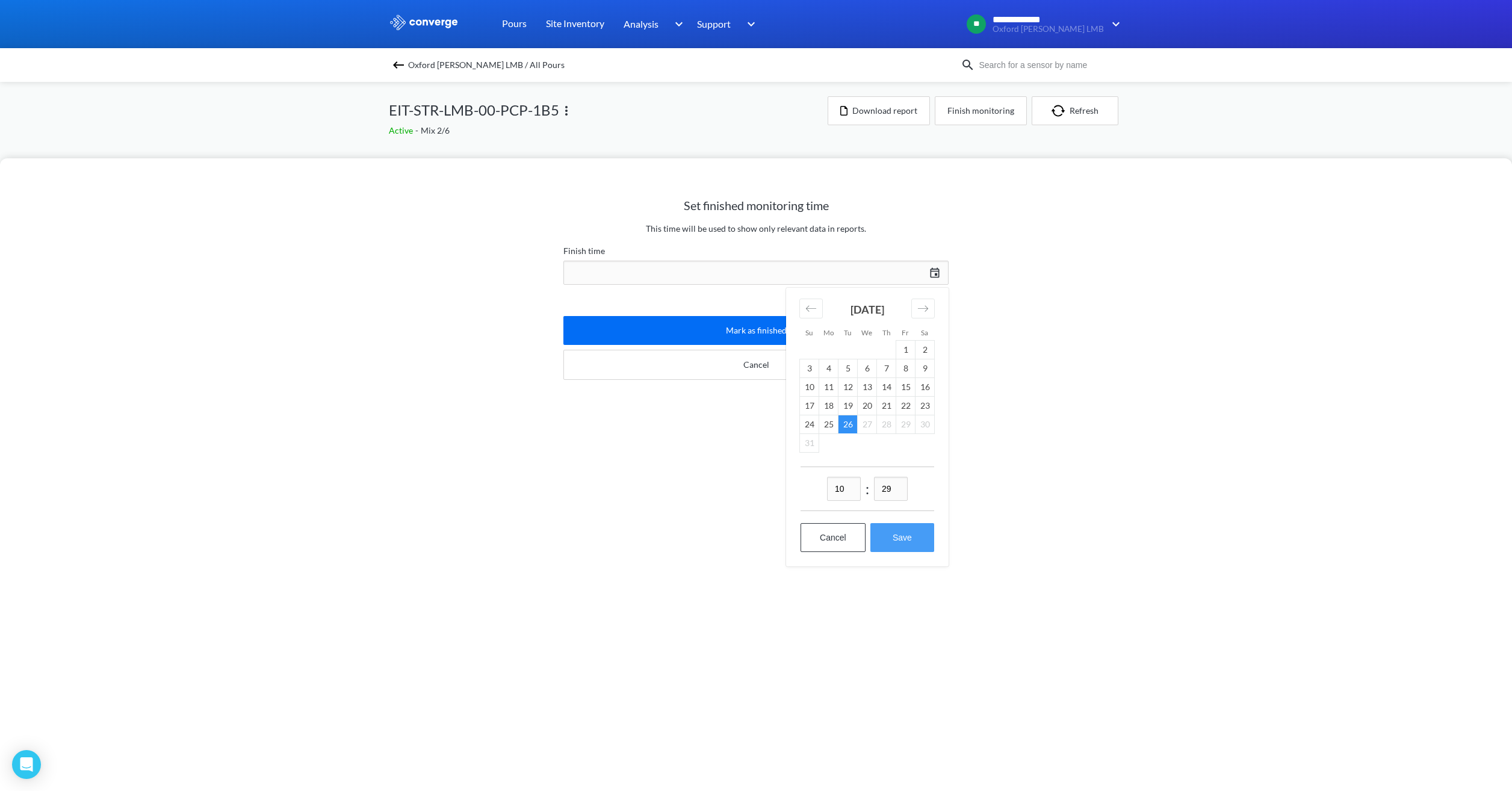
click at [897, 537] on button "Save" at bounding box center [902, 537] width 64 height 29
type input "10:29[DATE]"
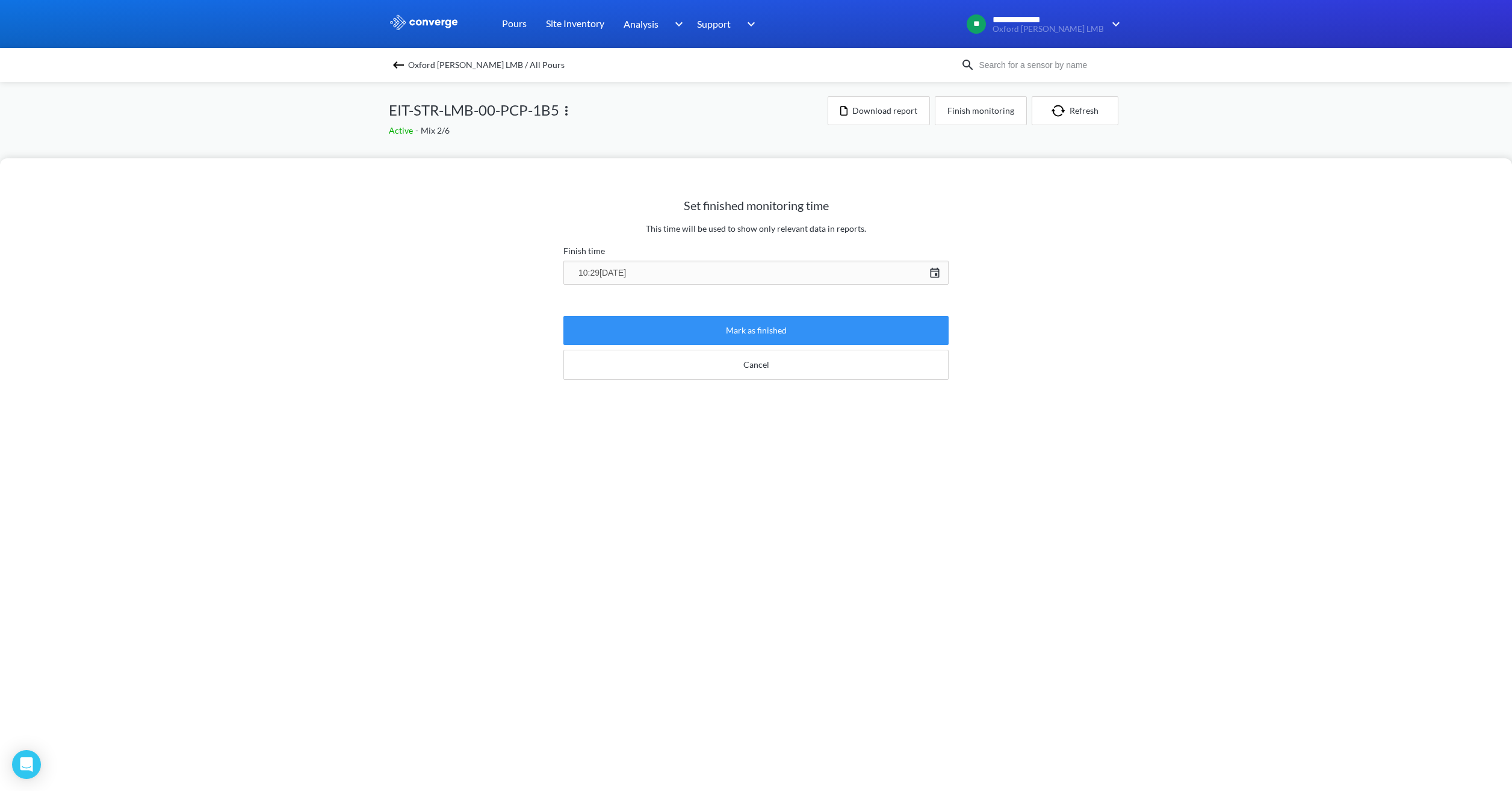
click at [775, 331] on button "Mark as finished" at bounding box center [756, 331] width 385 height 29
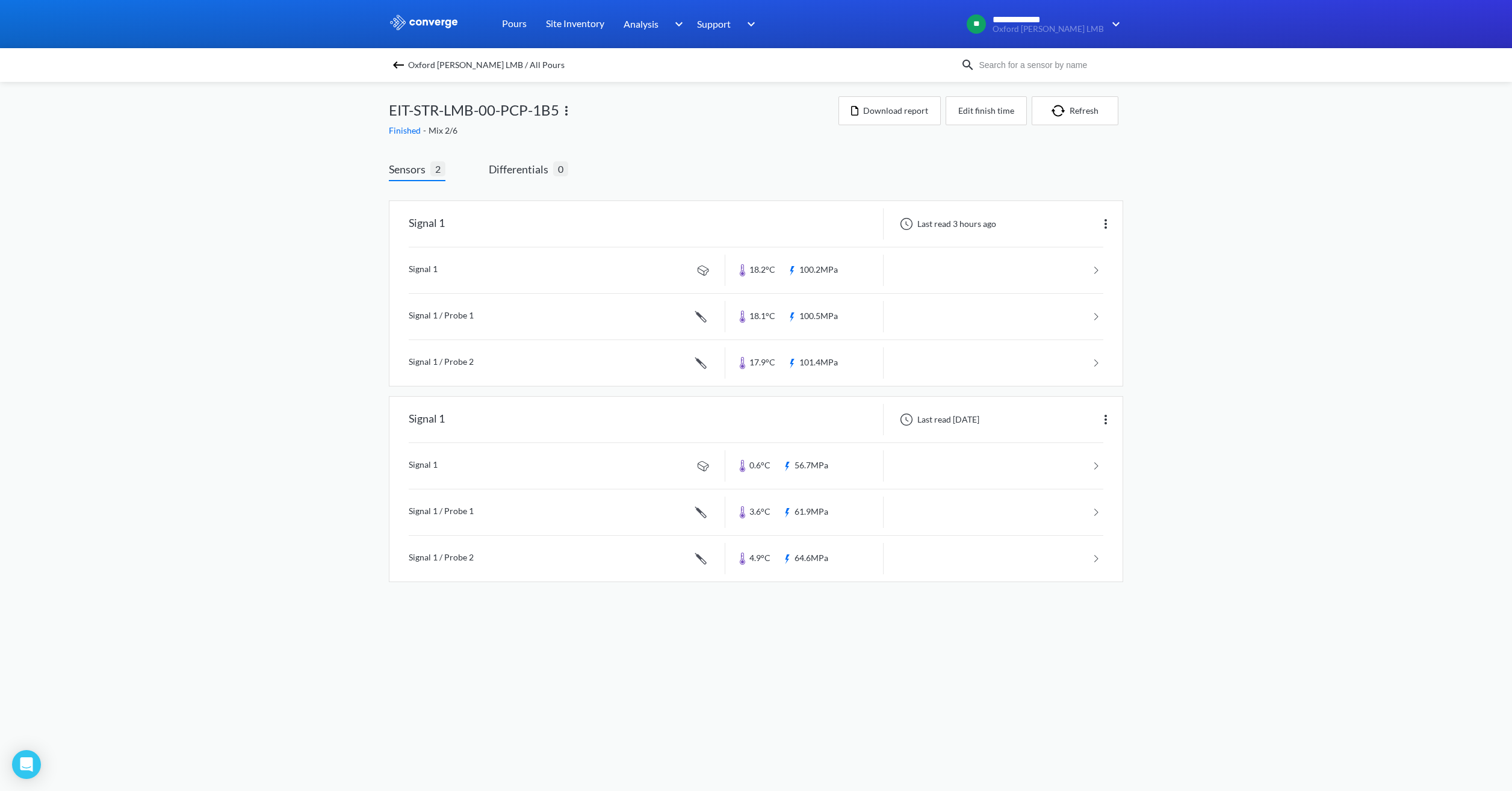
click at [473, 65] on span "Oxford [PERSON_NAME] LMB / All Pours" at bounding box center [486, 64] width 157 height 17
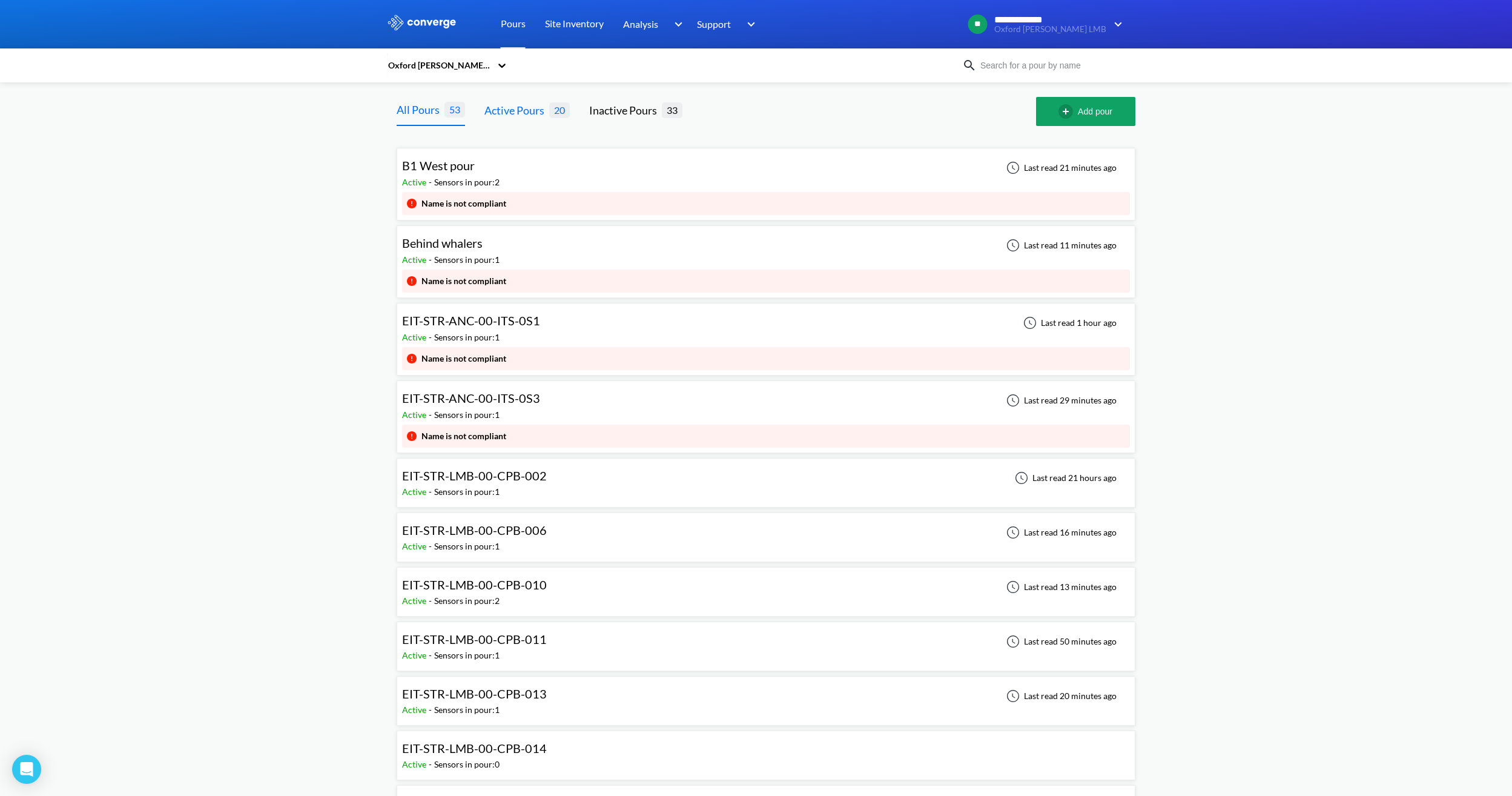
click at [519, 108] on div "Active Pours" at bounding box center [517, 110] width 65 height 17
click at [559, 480] on div "EIT-STR-LMB-00-CPB-002 Active - Sensors in pour: 1 Last read 21 hours ago" at bounding box center [766, 483] width 728 height 39
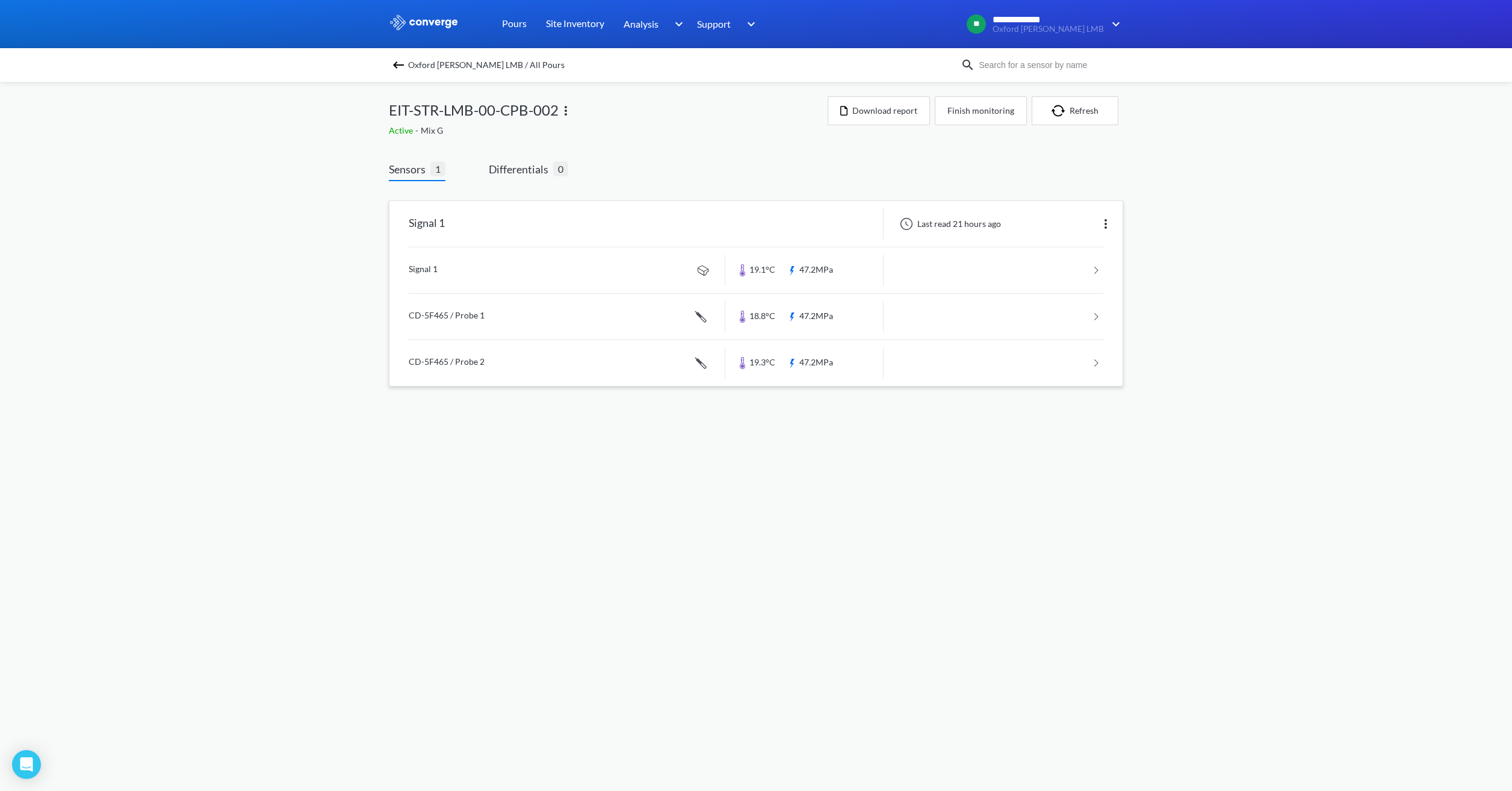
click at [535, 275] on link at bounding box center [756, 270] width 694 height 46
click at [972, 113] on button "Finish monitoring" at bounding box center [980, 111] width 92 height 29
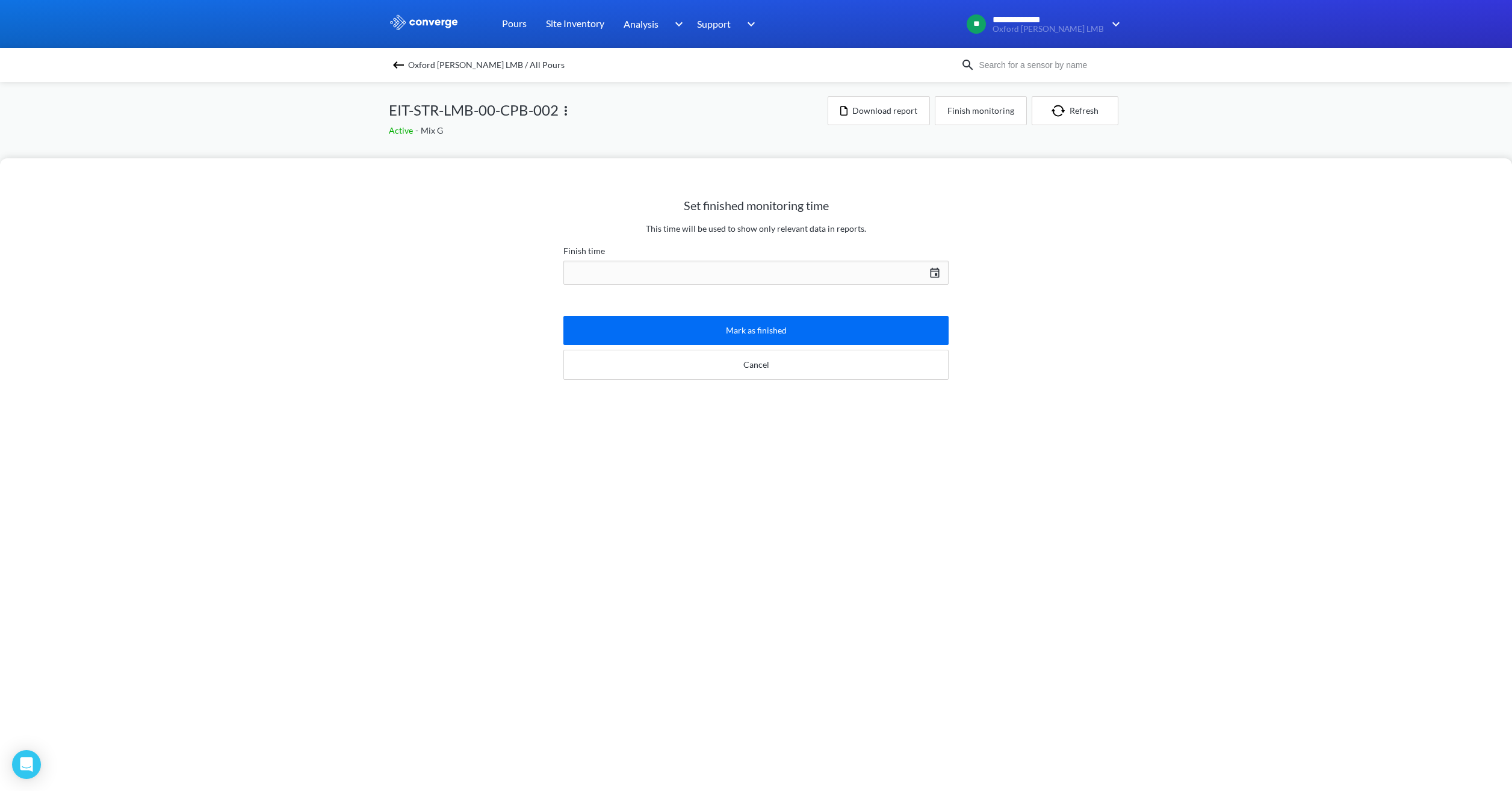
click at [810, 268] on div "[DATE] Press the down arrow key to interact with the calendar and select a date…" at bounding box center [756, 272] width 385 height 29
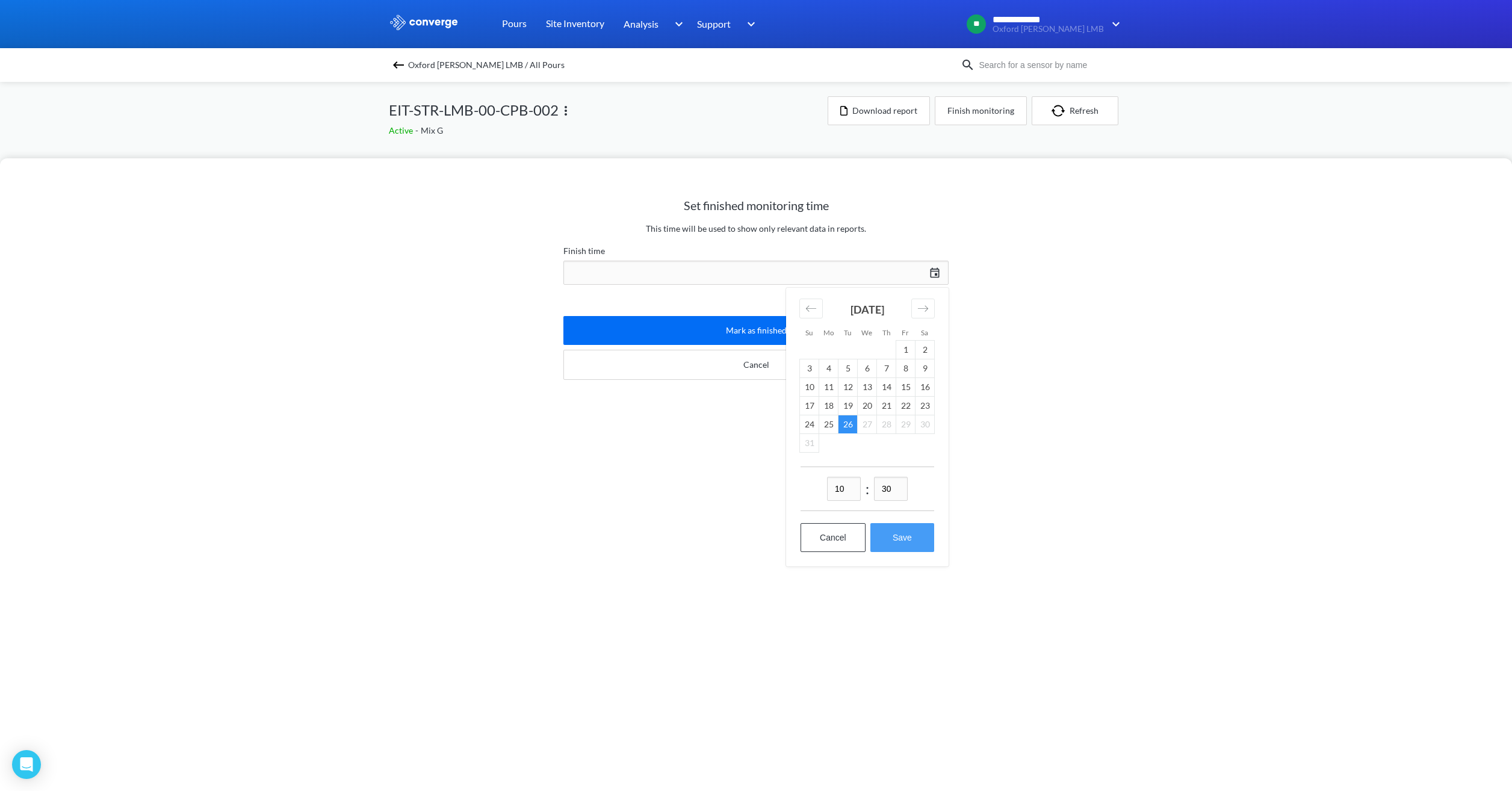
click at [889, 539] on button "Save" at bounding box center [902, 537] width 64 height 29
type input "10:30[DATE]"
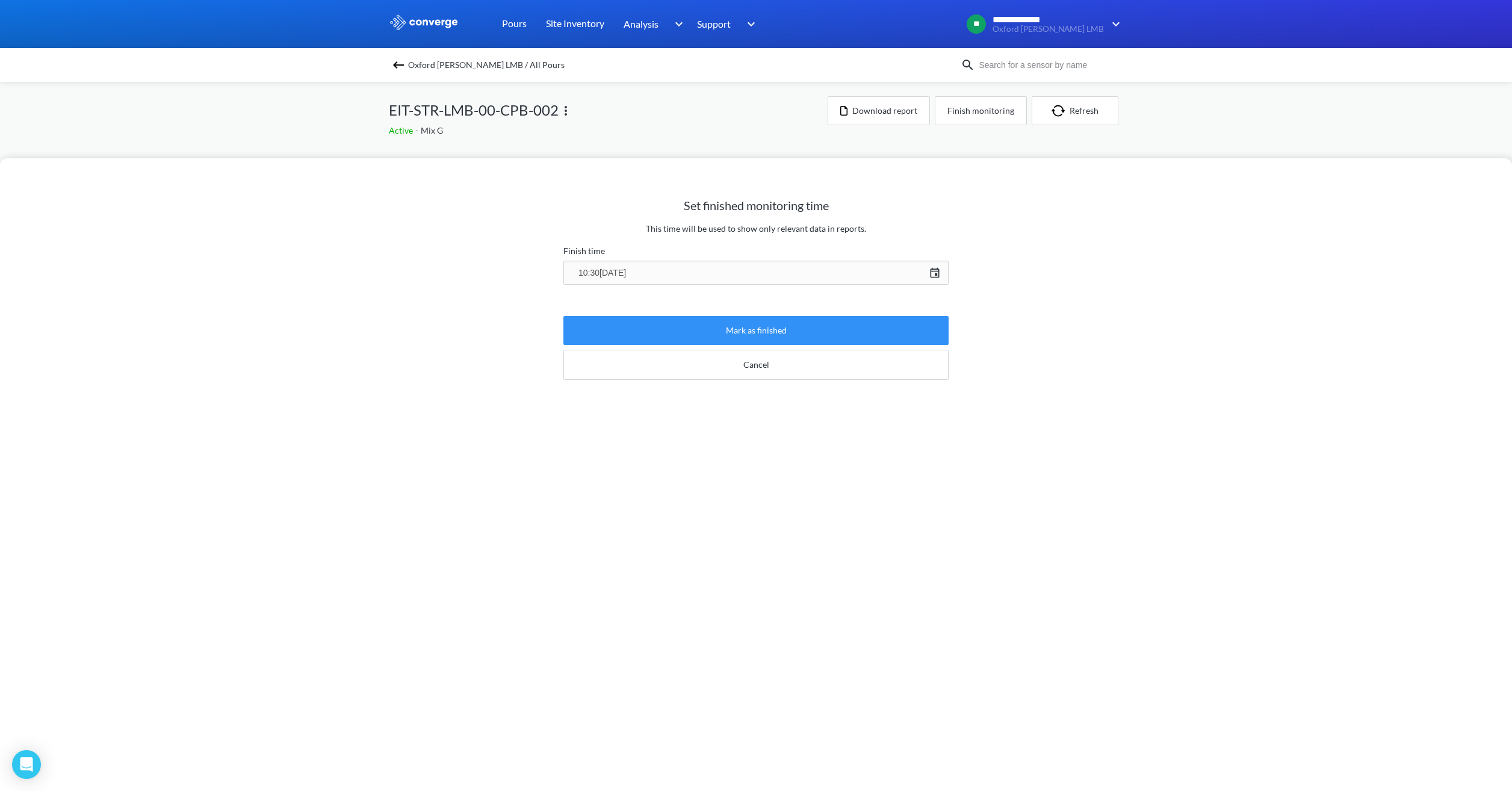
click at [797, 330] on button "Mark as finished" at bounding box center [756, 331] width 385 height 29
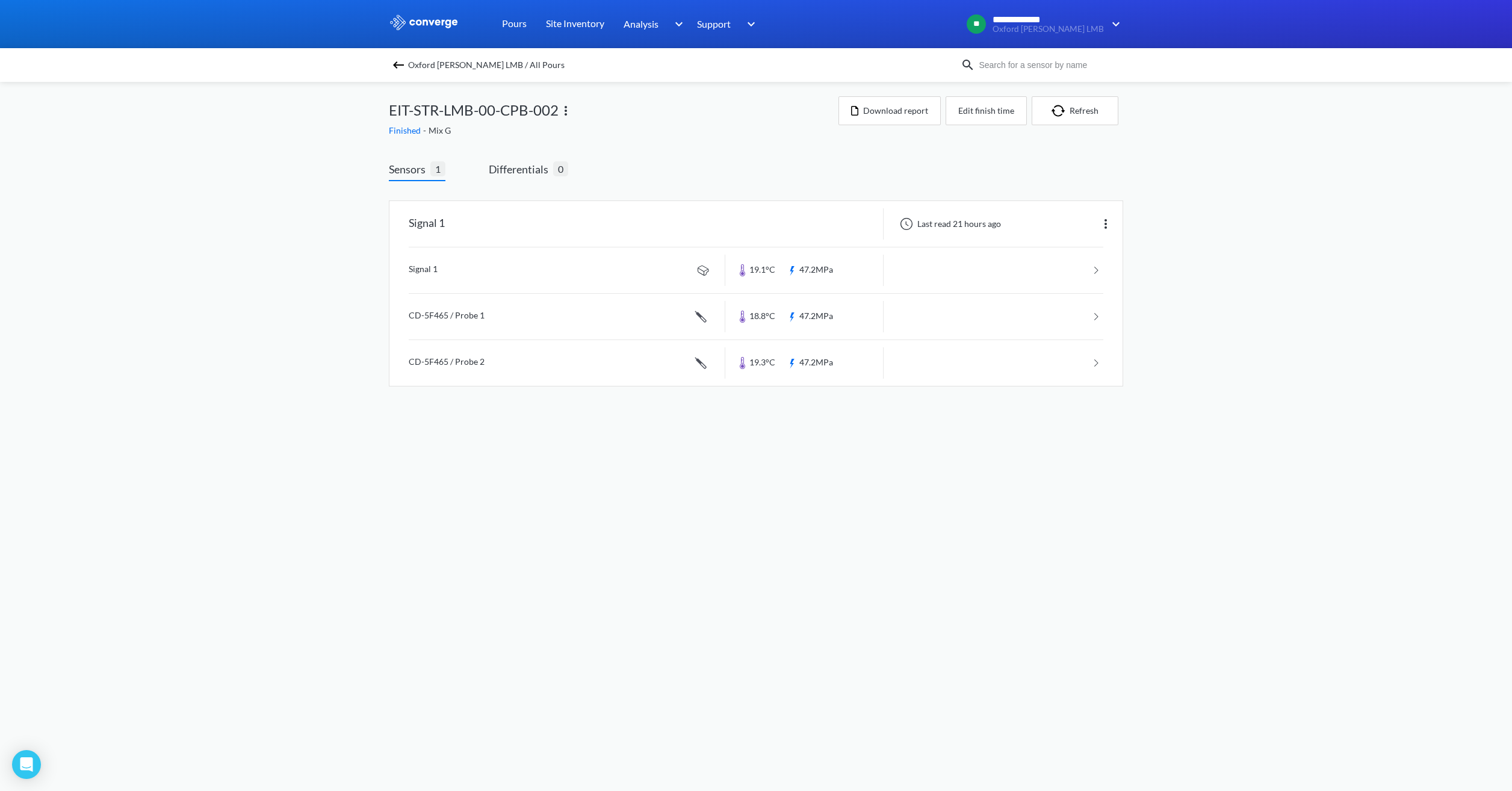
click at [498, 61] on span "Oxford [PERSON_NAME] LMB / All Pours" at bounding box center [486, 64] width 157 height 17
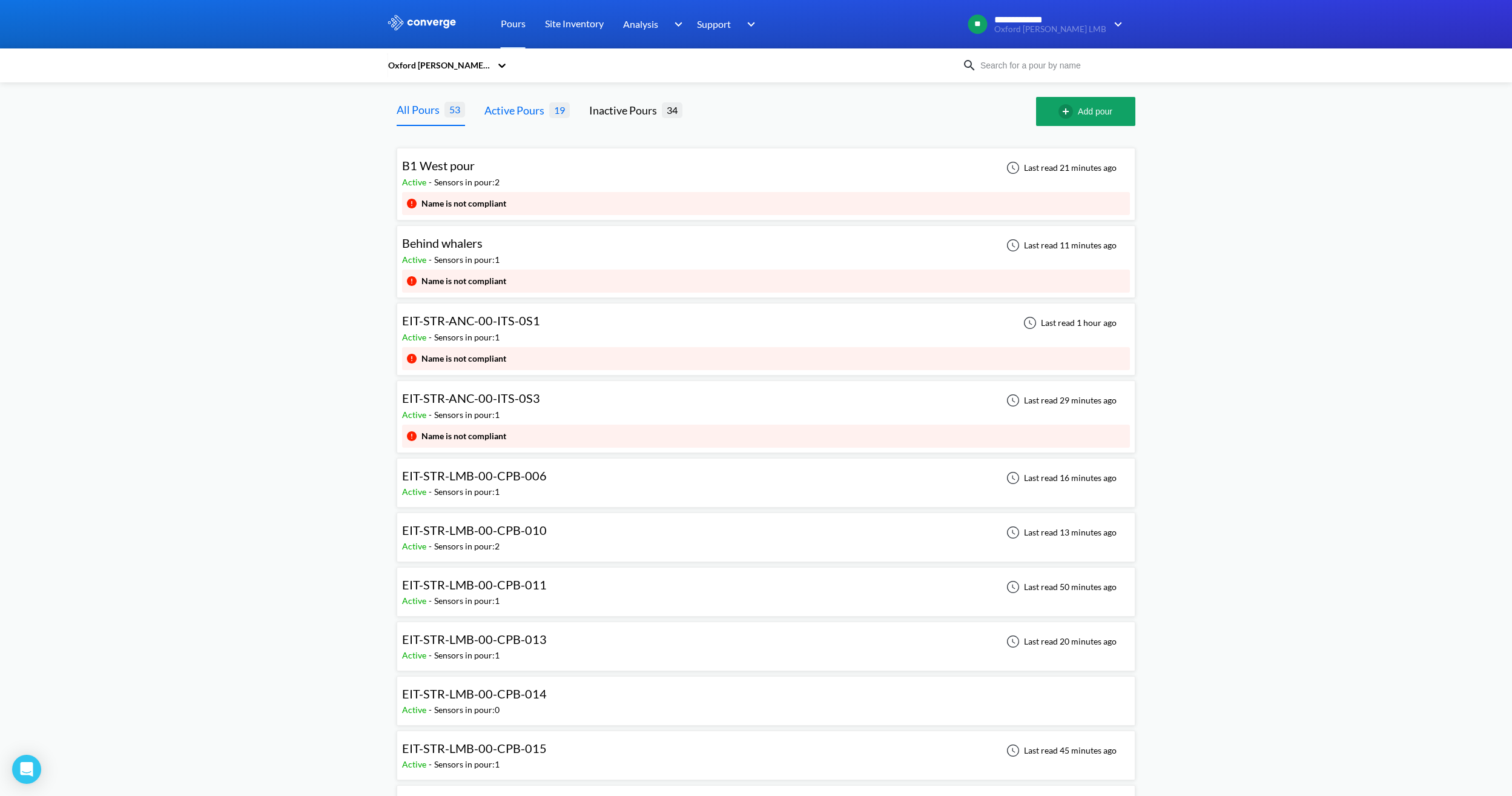
click at [522, 111] on div "Active Pours" at bounding box center [517, 110] width 65 height 17
click at [560, 476] on div "EIT-STR-LMB-00-CPB-006 Active - Sensors in pour: 1 Last read 16 minutes ago" at bounding box center [766, 483] width 728 height 39
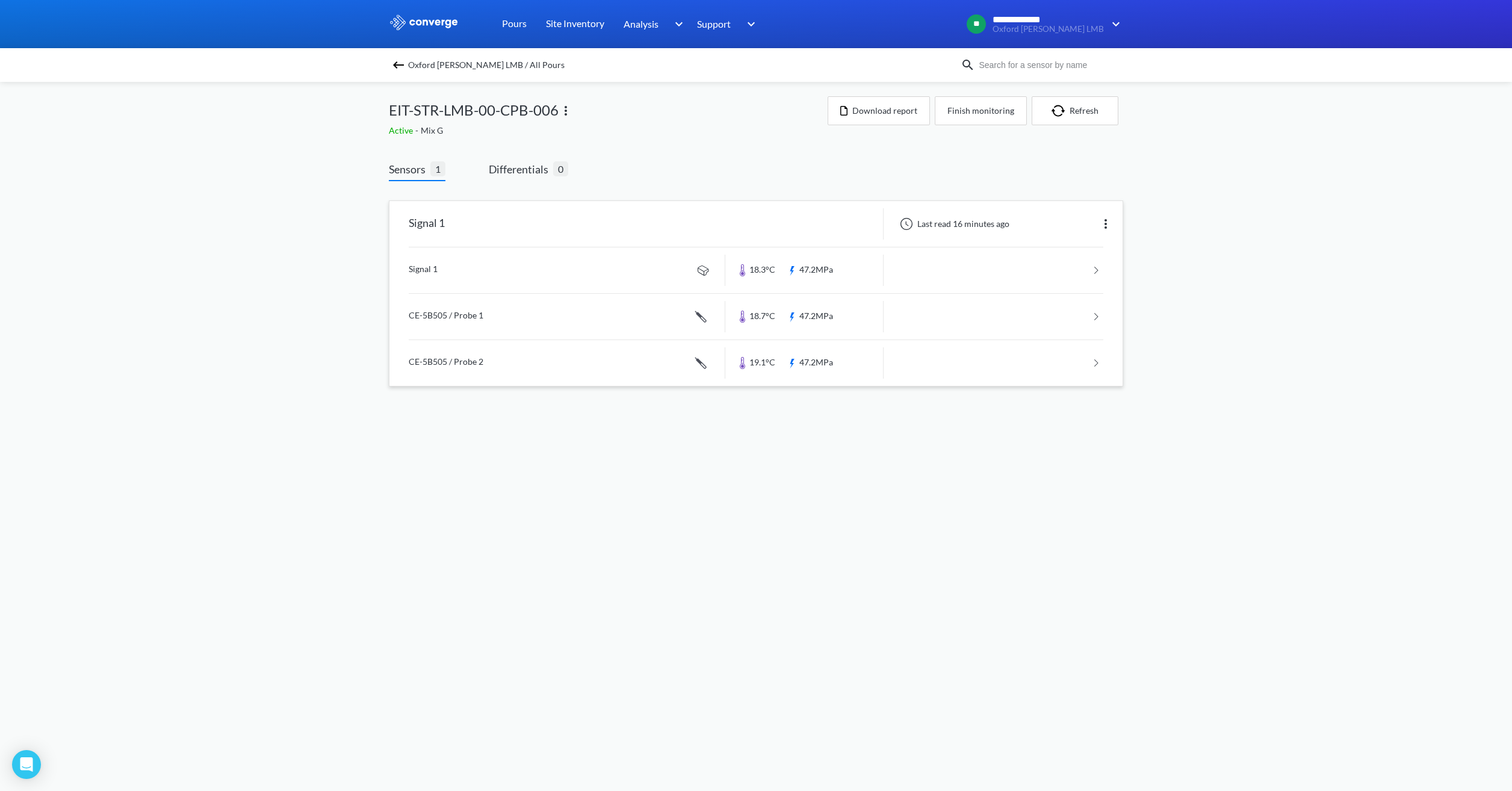
click at [878, 264] on link at bounding box center [756, 270] width 694 height 46
click at [967, 115] on button "Finish monitoring" at bounding box center [980, 111] width 92 height 29
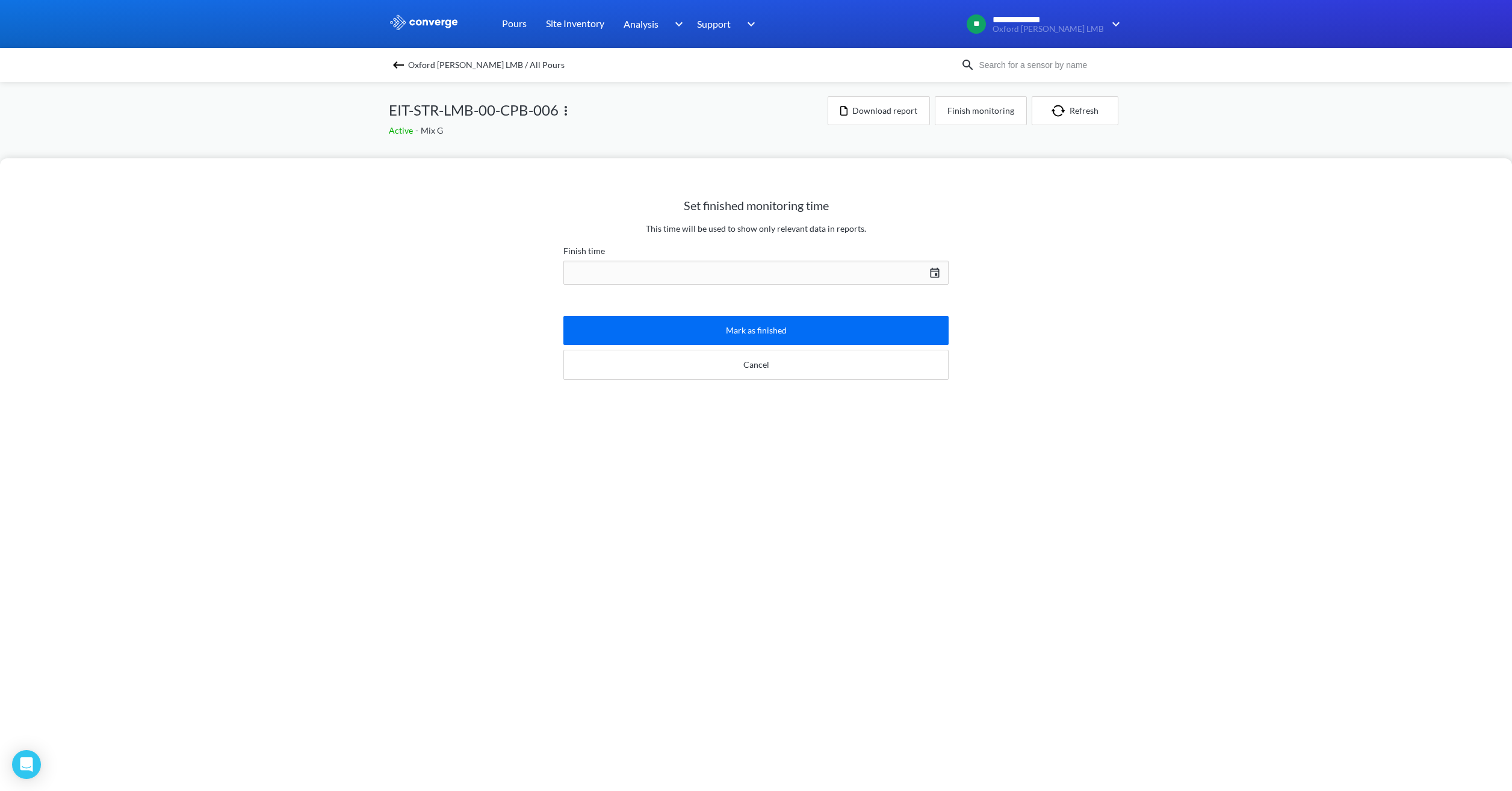
click at [804, 274] on div "[DATE] Press the down arrow key to interact with the calendar and select a date…" at bounding box center [756, 272] width 385 height 29
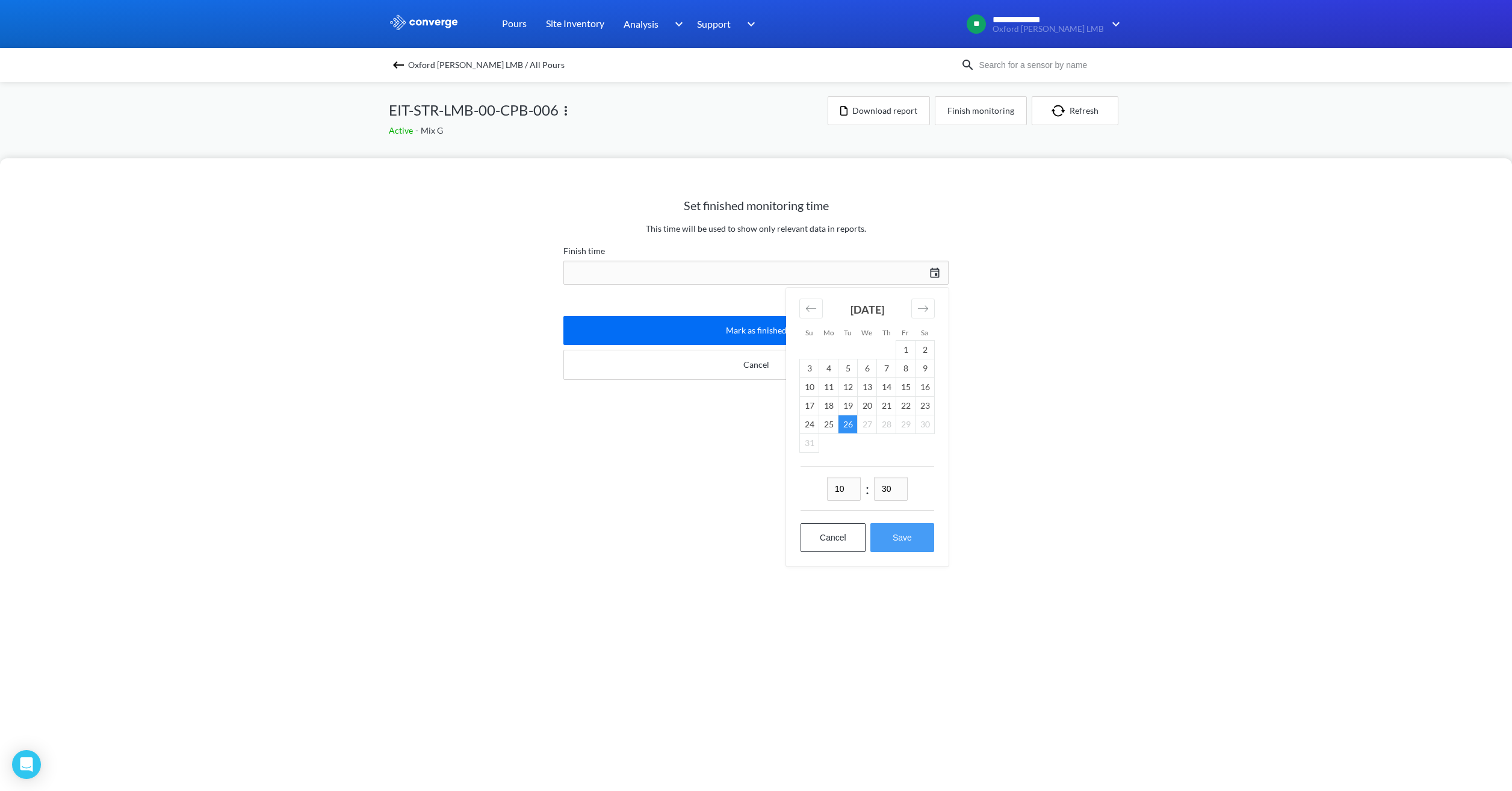
click at [901, 537] on button "Save" at bounding box center [902, 537] width 64 height 29
type input "10:30[DATE]"
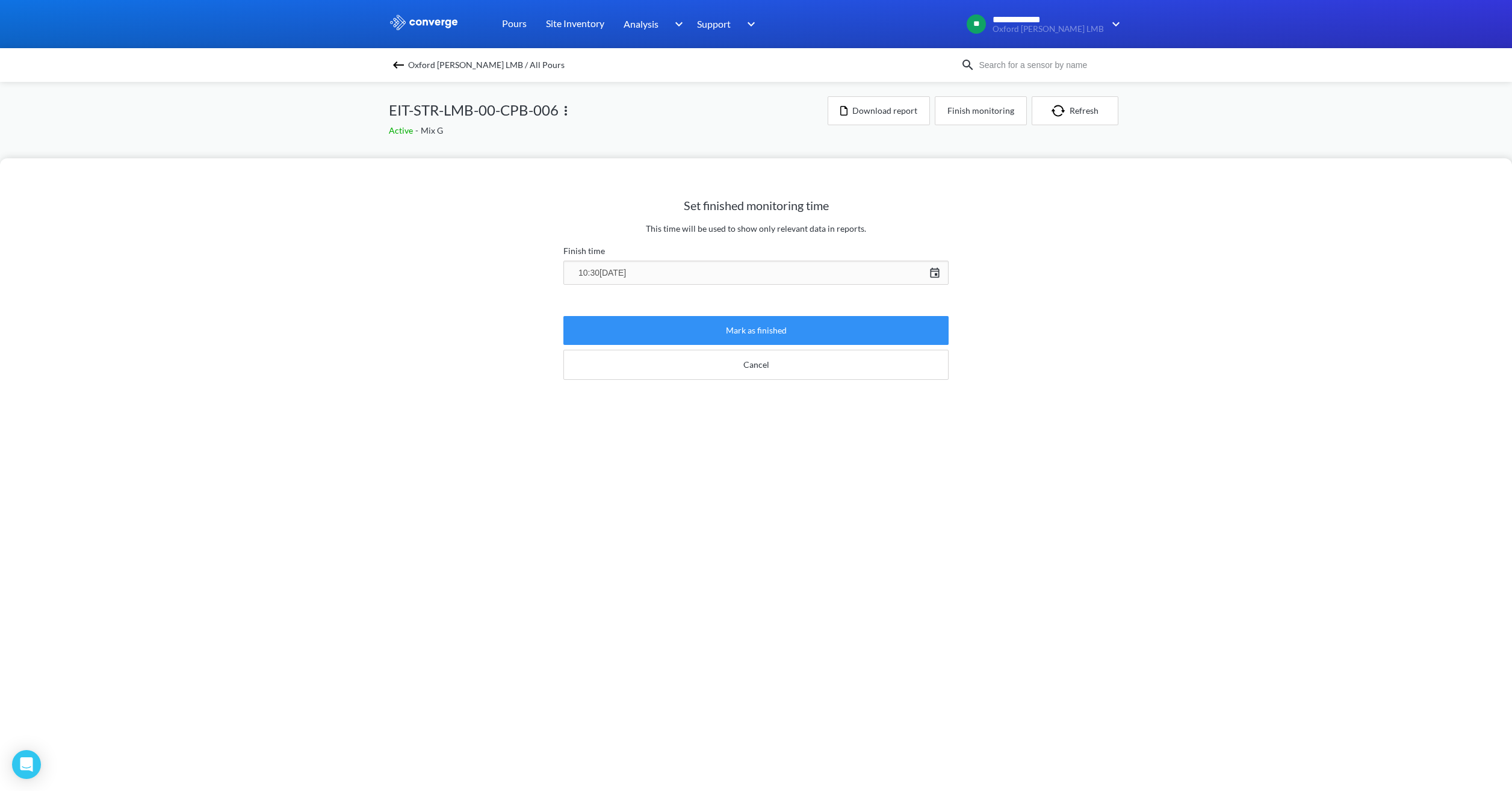
click at [777, 326] on button "Mark as finished" at bounding box center [756, 331] width 385 height 29
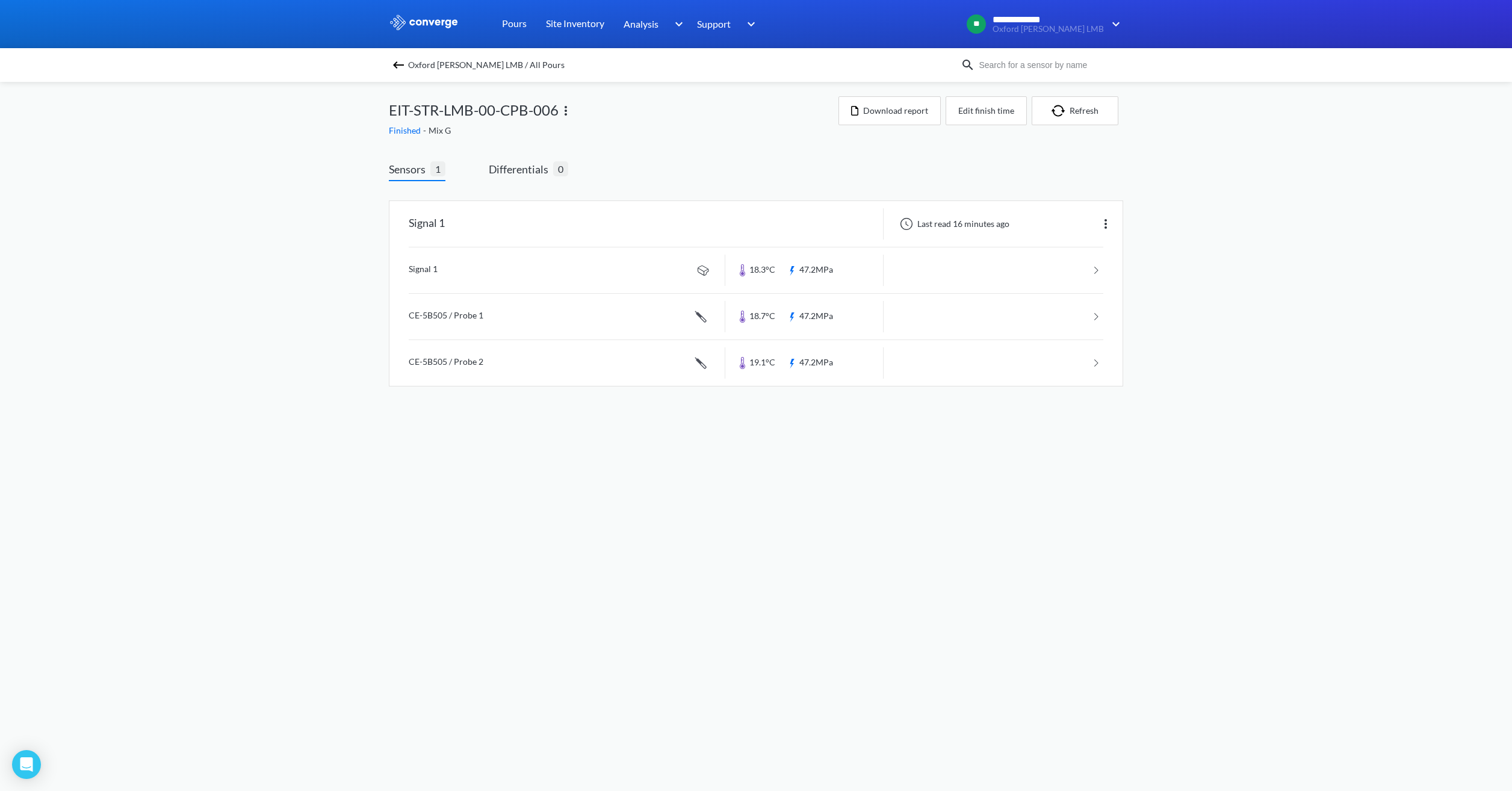
click at [305, 143] on div "**********" at bounding box center [756, 205] width 1512 height 410
click at [446, 61] on span "Oxford [PERSON_NAME] LMB / All Pours" at bounding box center [486, 64] width 157 height 17
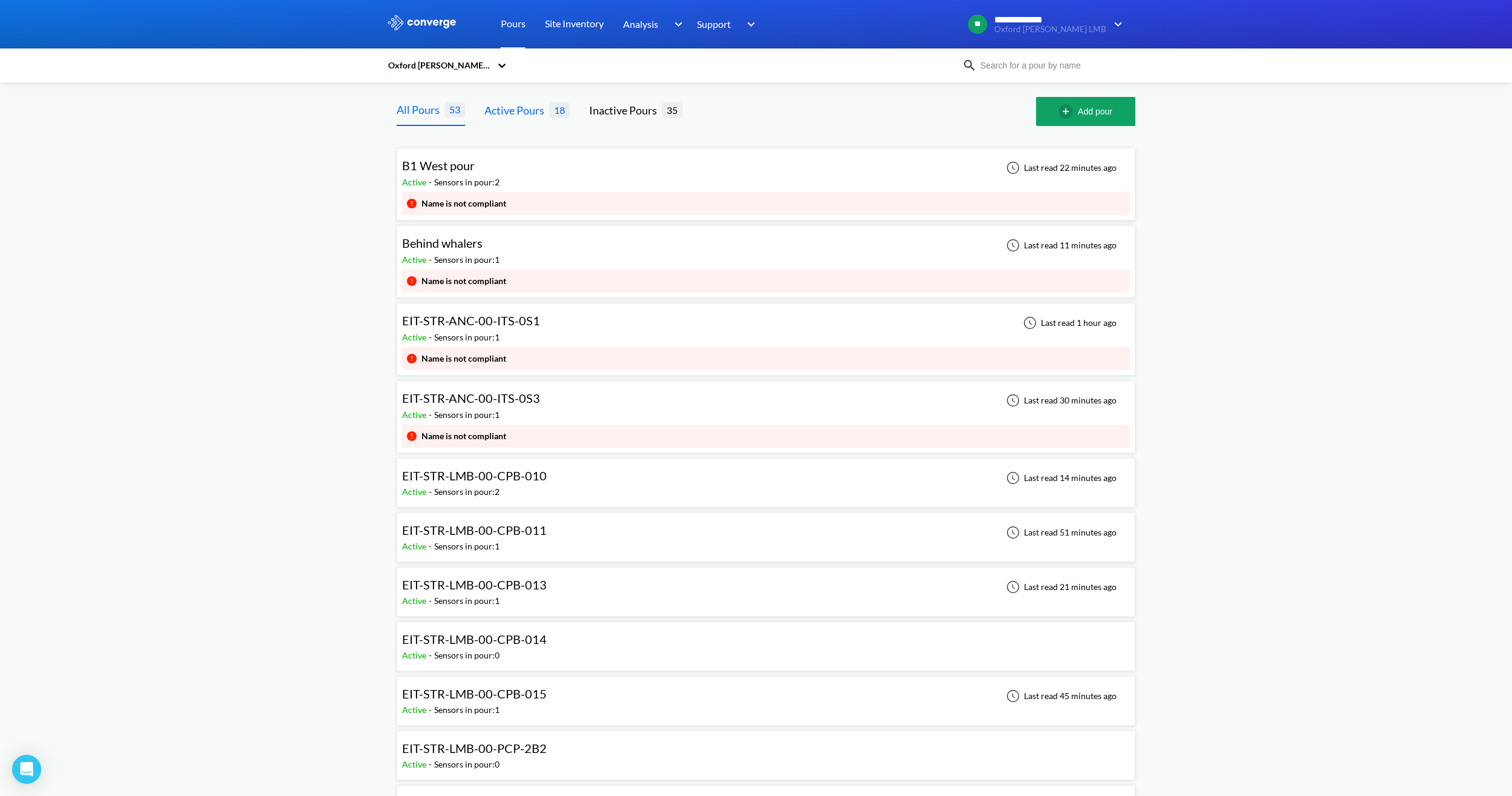
click at [565, 113] on span "18" at bounding box center [559, 110] width 21 height 15
click at [516, 114] on div "Active Pours" at bounding box center [517, 110] width 65 height 17
click at [549, 336] on div "EIT-STR-ANC-00-ITS-0S1 Active - Sensors in pour: 1 Last read 1 hour ago" at bounding box center [766, 328] width 728 height 39
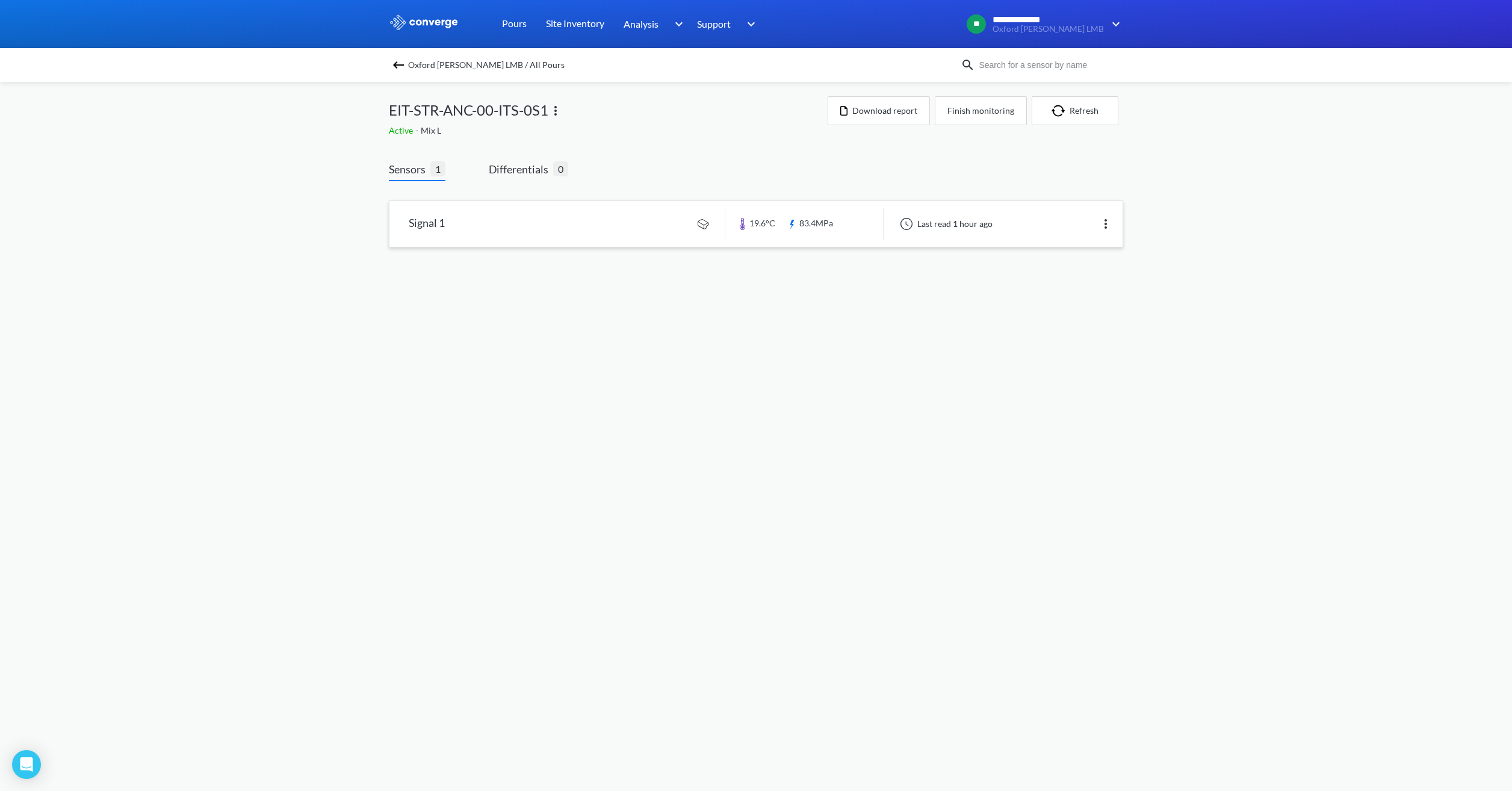
click at [842, 235] on link at bounding box center [756, 224] width 733 height 46
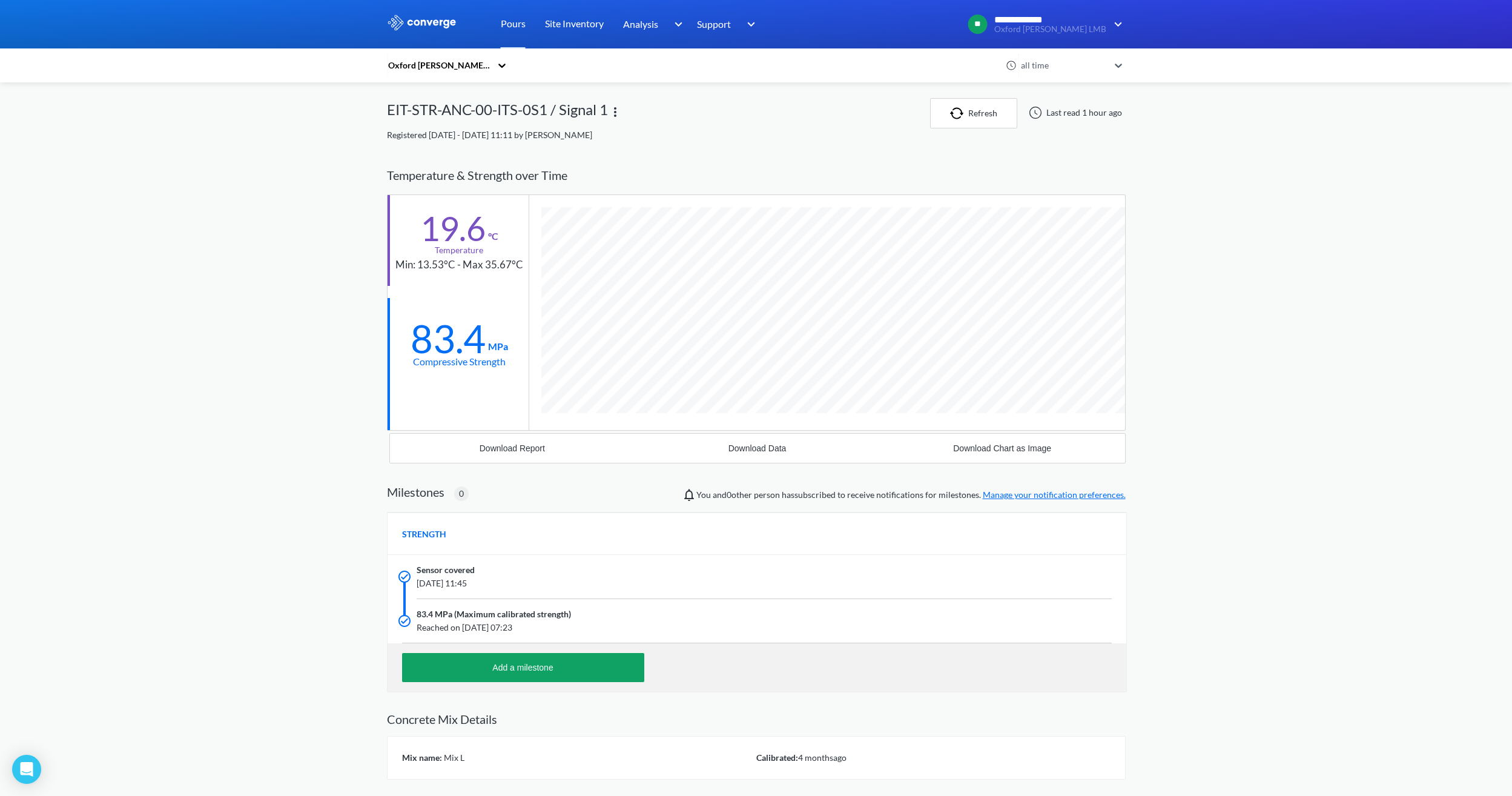
scroll to position [770, 739]
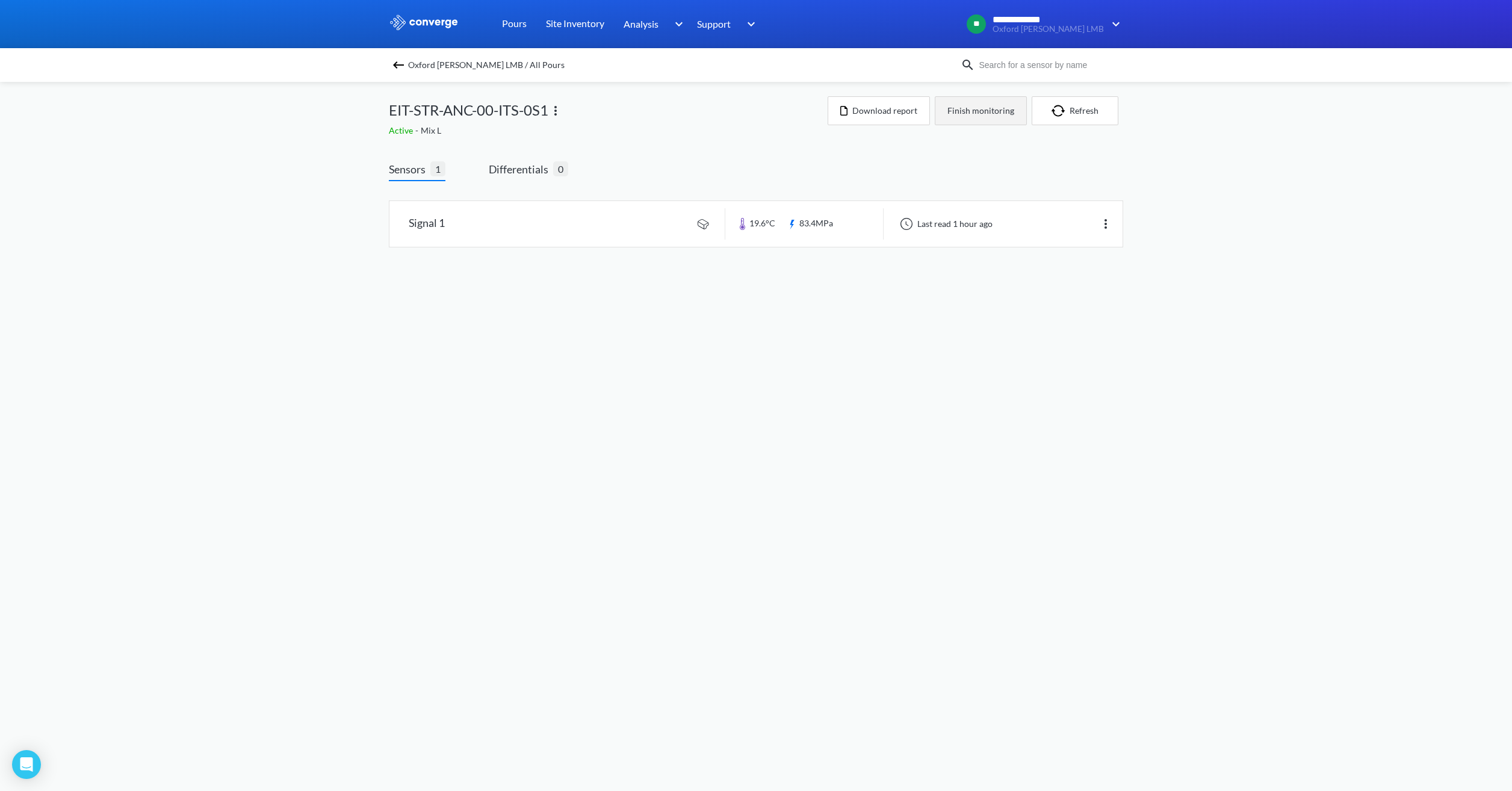
click at [980, 116] on button "Finish monitoring" at bounding box center [980, 111] width 92 height 29
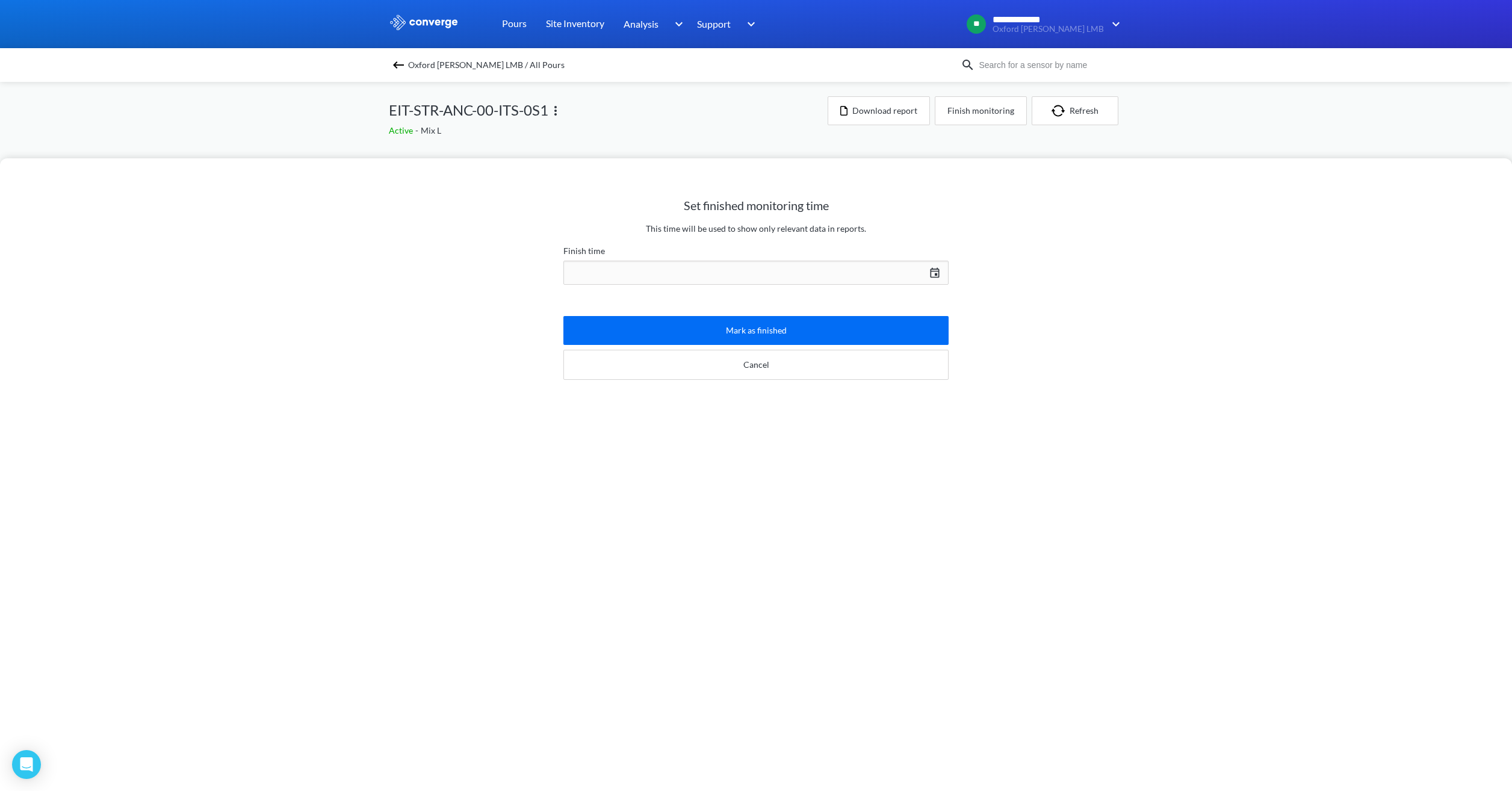
click at [742, 270] on div "[DATE] Press the down arrow key to interact with the calendar and select a date…" at bounding box center [756, 272] width 385 height 29
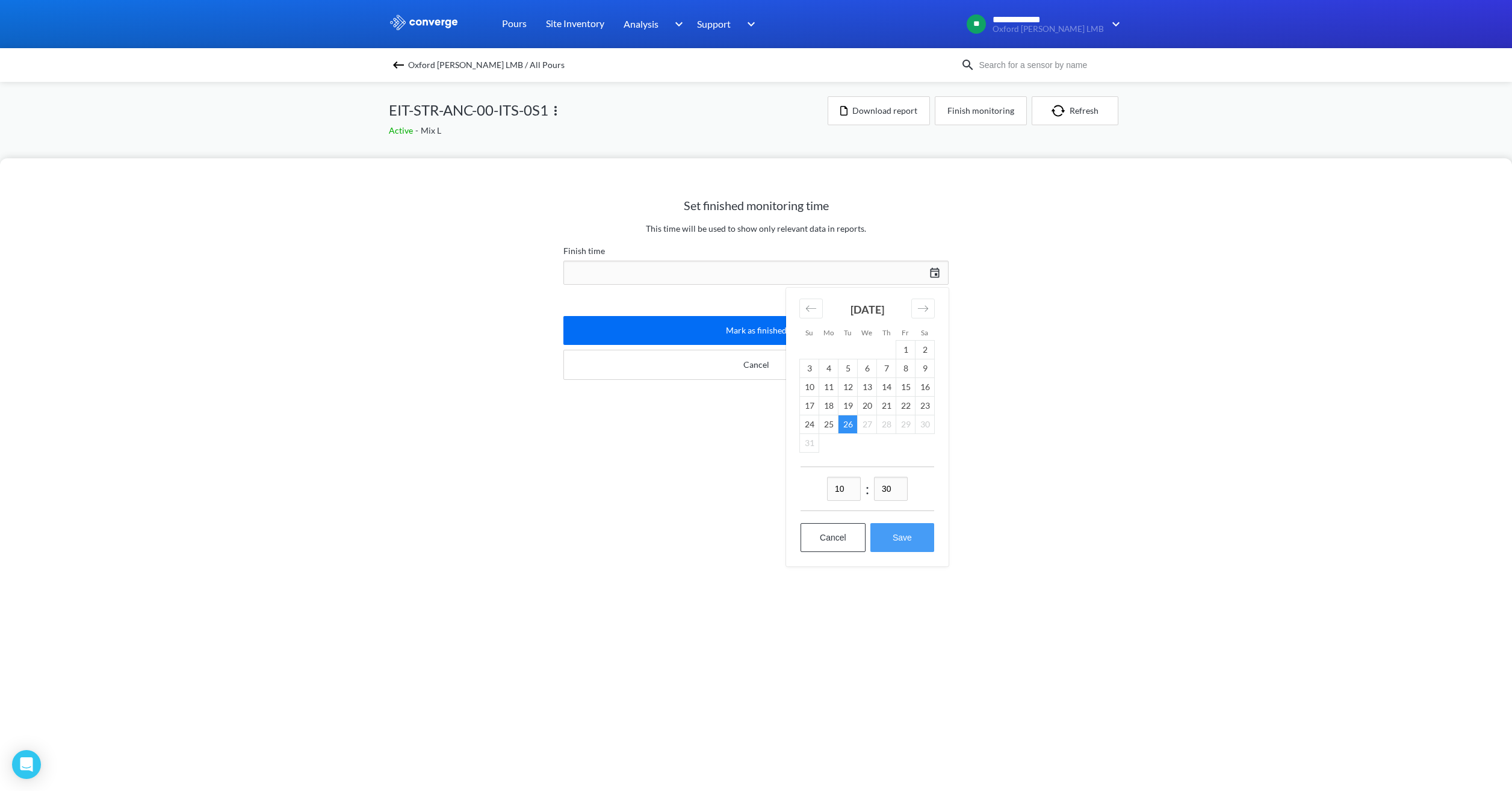
click at [902, 536] on button "Save" at bounding box center [902, 537] width 64 height 29
type input "10:30[DATE]"
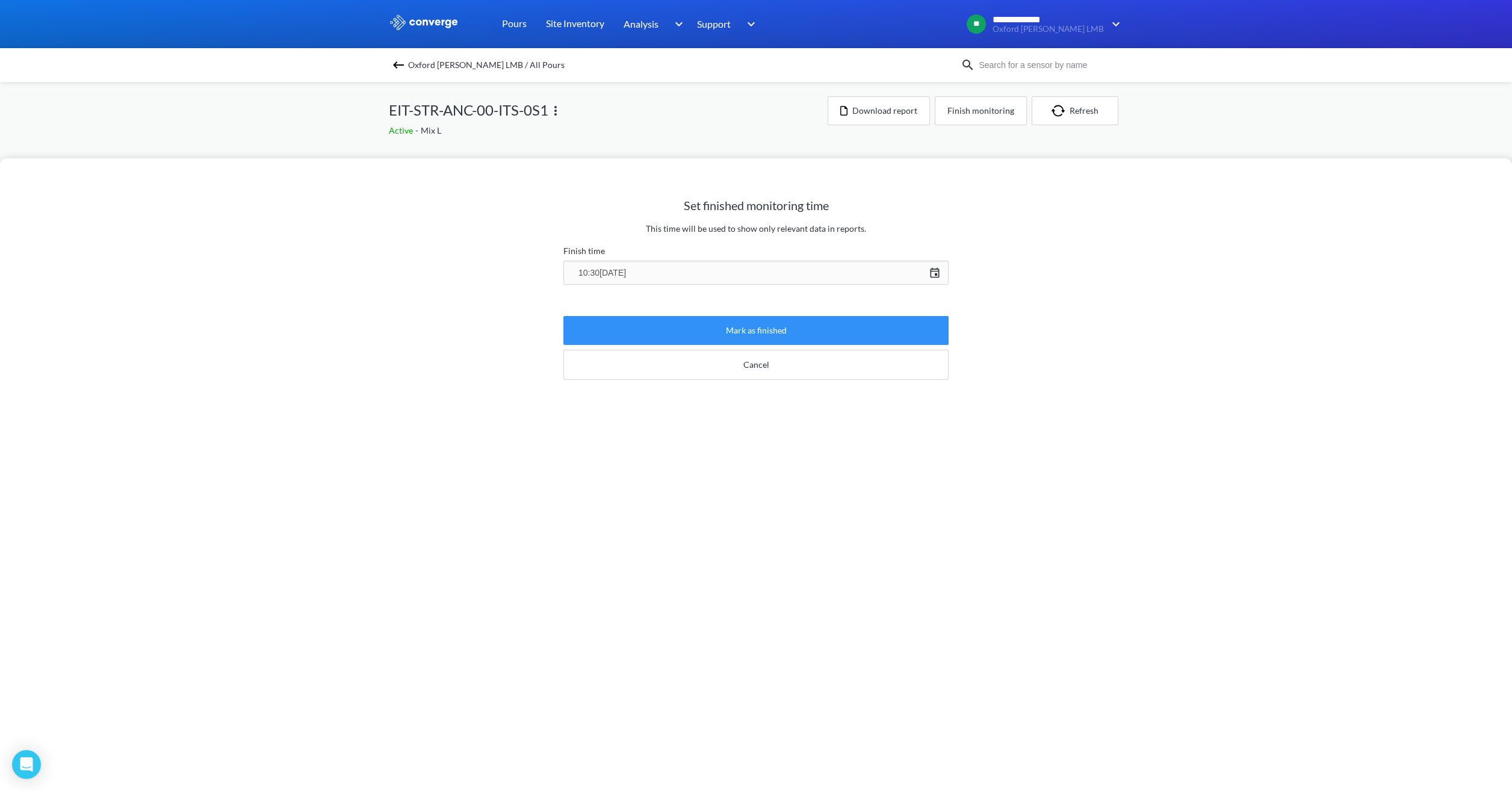
click at [785, 333] on button "Mark as finished" at bounding box center [756, 331] width 385 height 29
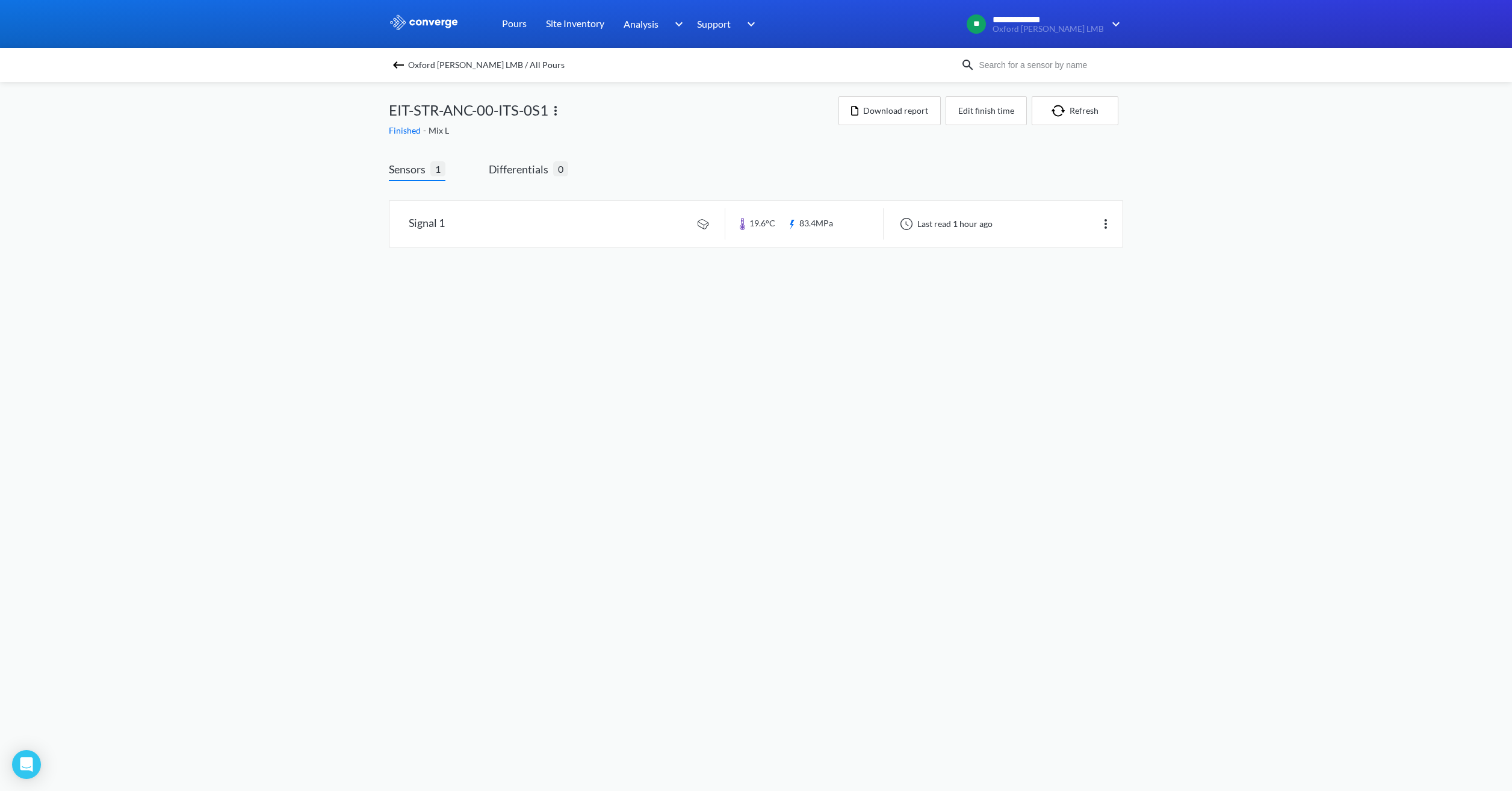
click at [484, 68] on span "Oxford [PERSON_NAME] LMB / All Pours" at bounding box center [486, 64] width 157 height 17
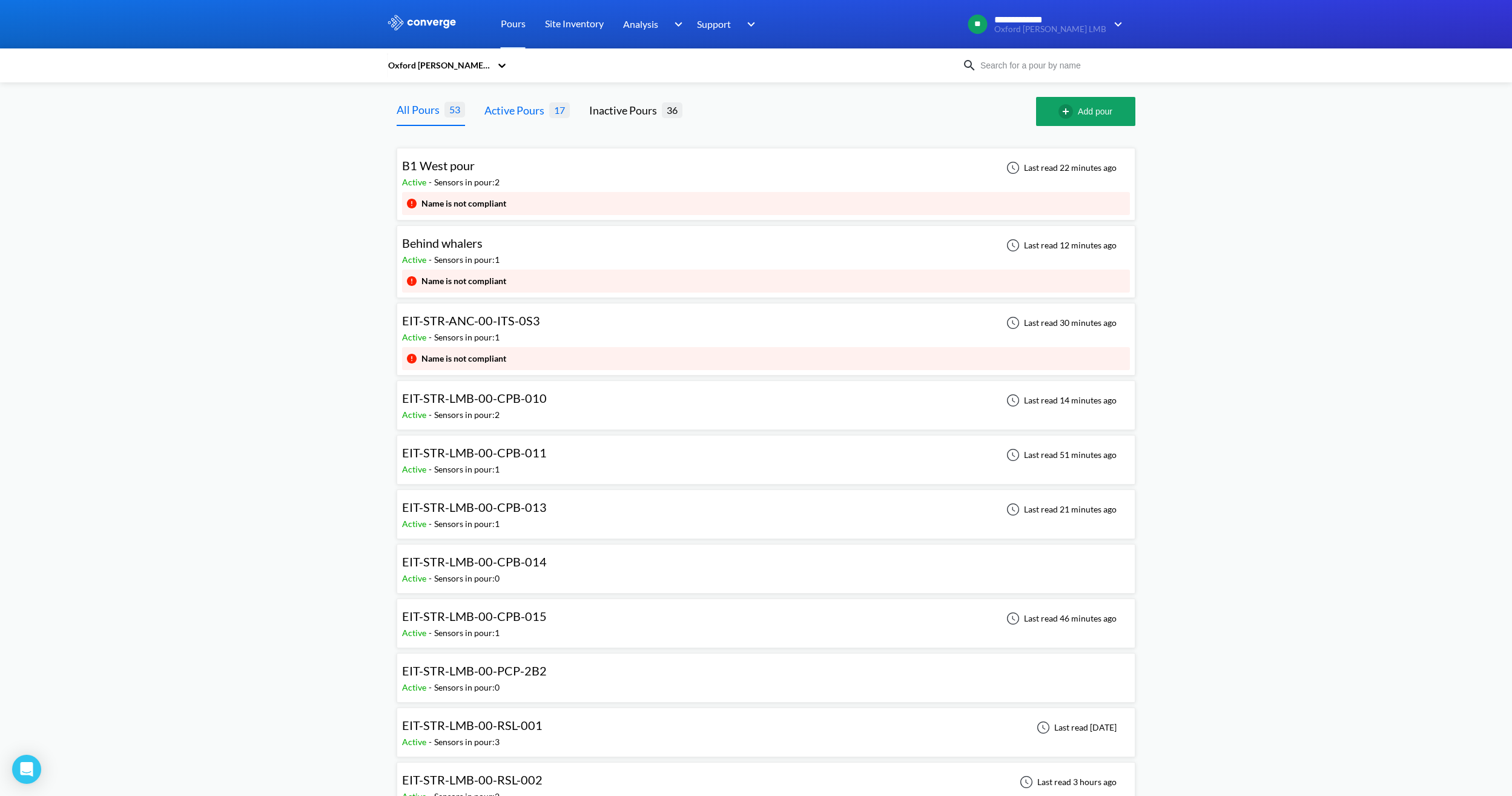
click at [529, 112] on div "Active Pours" at bounding box center [517, 110] width 65 height 17
click at [532, 252] on div "Behind whalers Active - Sensors in pour: 1 Last read 12 minutes ago" at bounding box center [766, 250] width 728 height 39
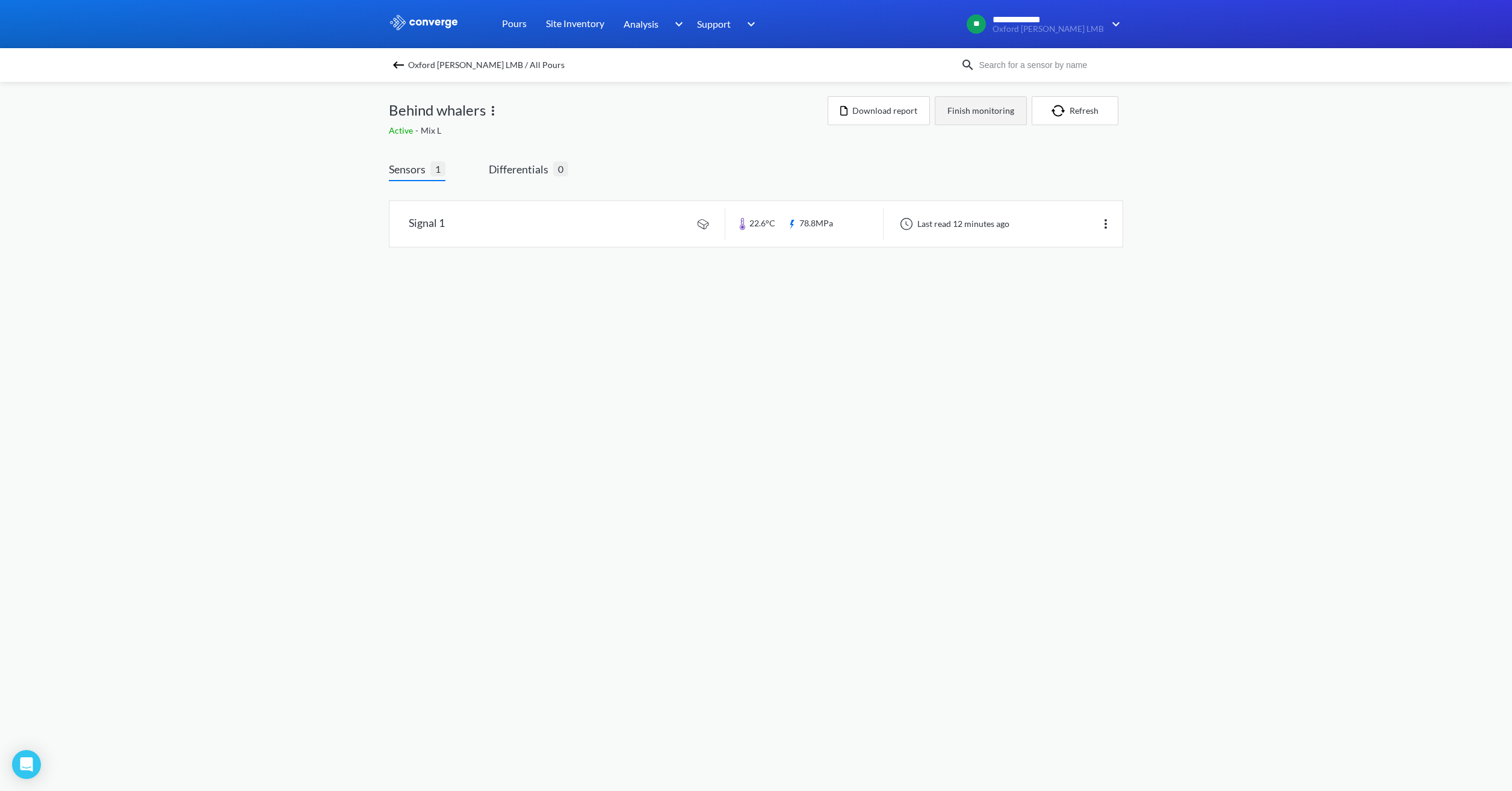
click at [983, 114] on button "Finish monitoring" at bounding box center [980, 111] width 92 height 29
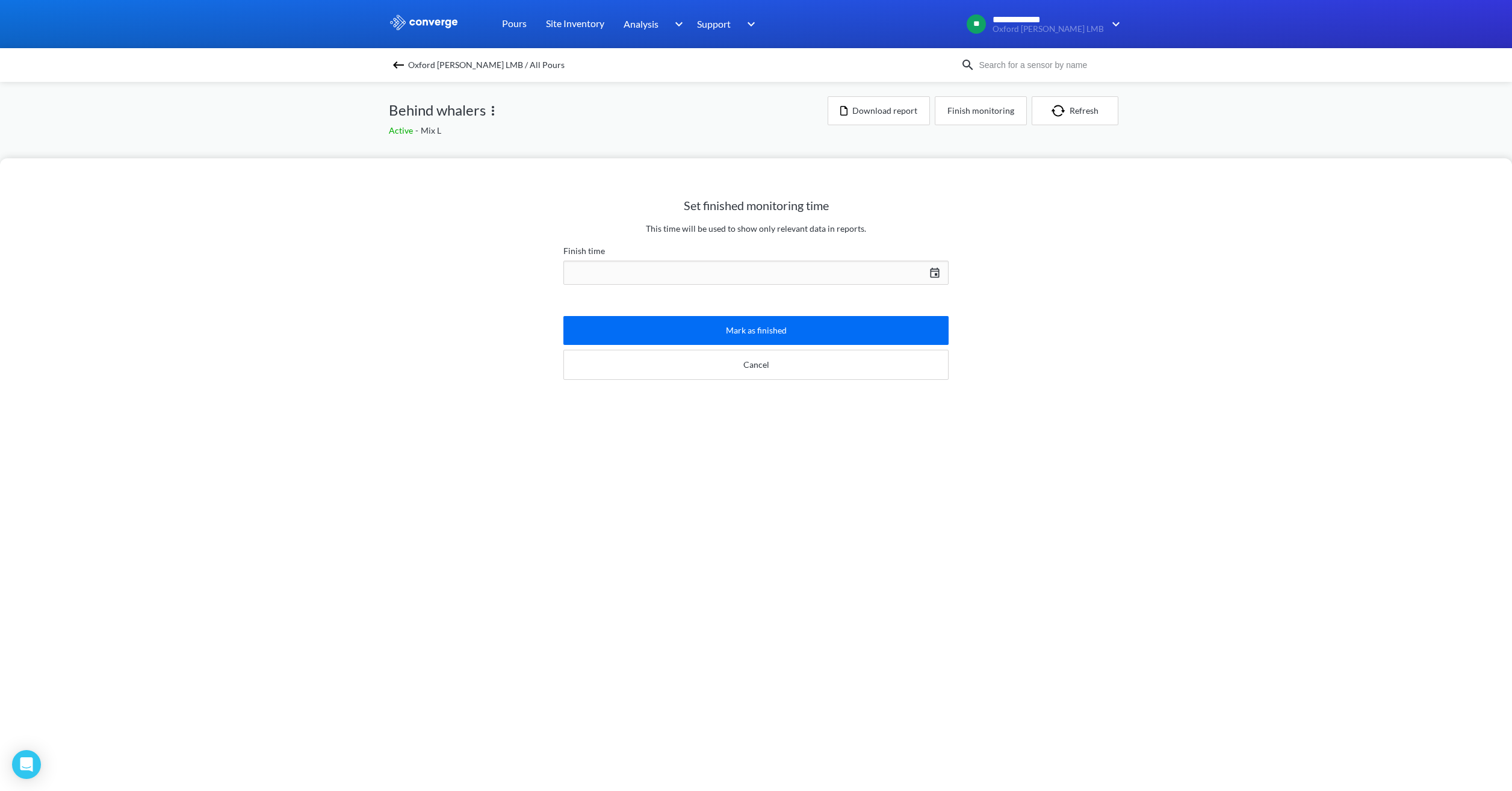
click at [752, 272] on div "[DATE] Press the down arrow key to interact with the calendar and select a date…" at bounding box center [756, 272] width 385 height 29
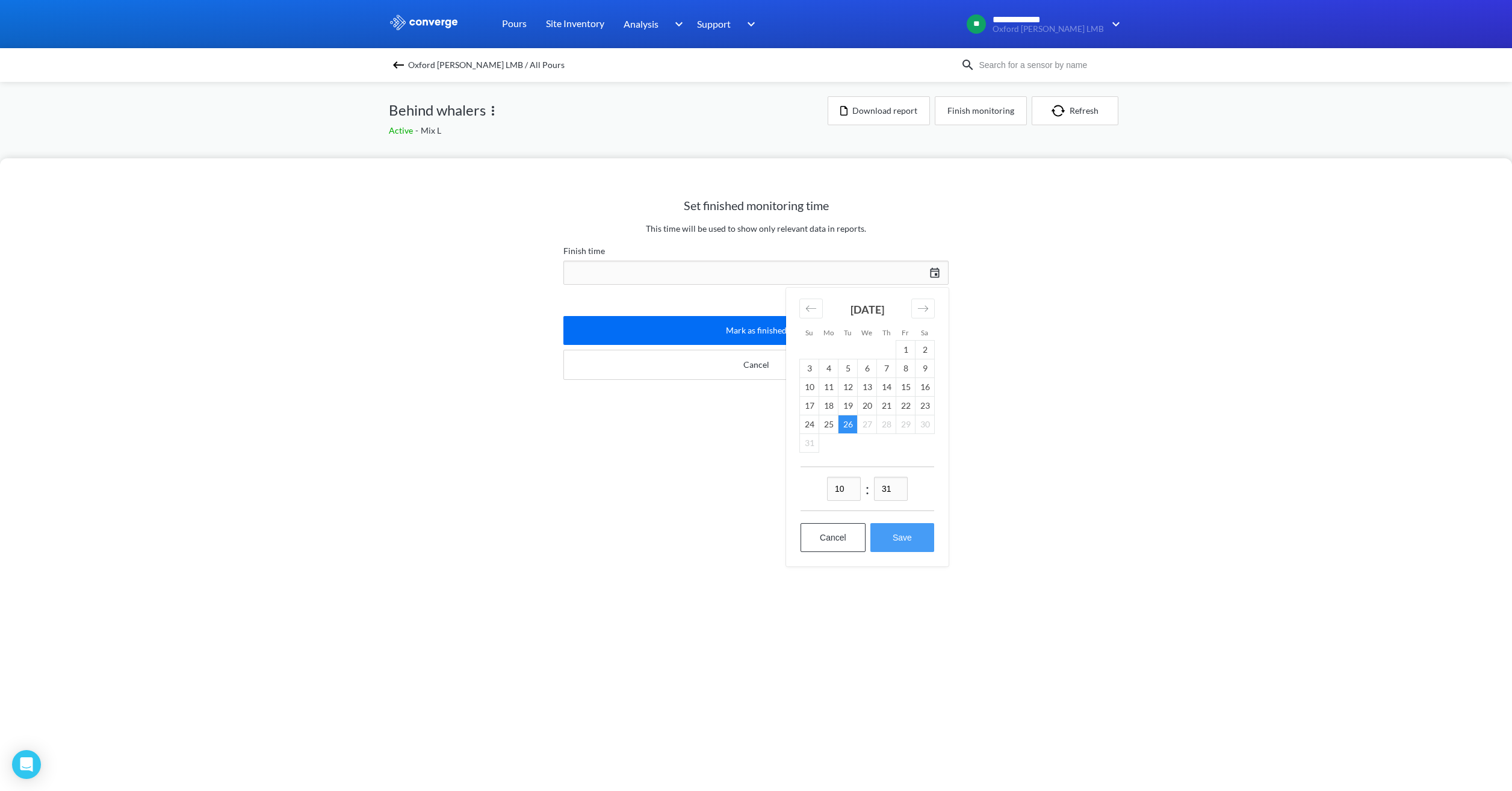
click at [896, 541] on button "Save" at bounding box center [902, 537] width 64 height 29
type input "10:31[DATE]"
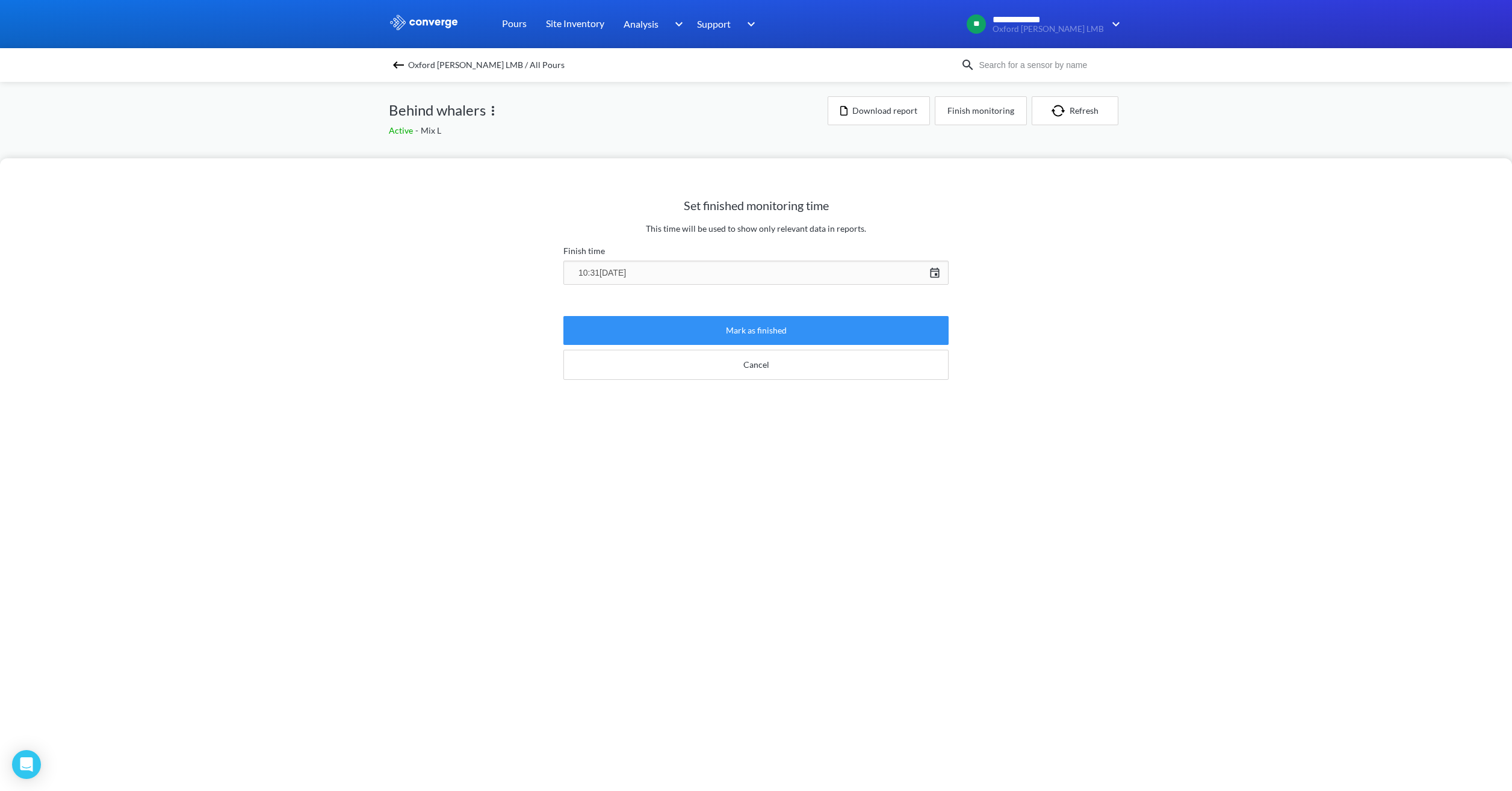
click at [769, 327] on button "Mark as finished" at bounding box center [756, 331] width 385 height 29
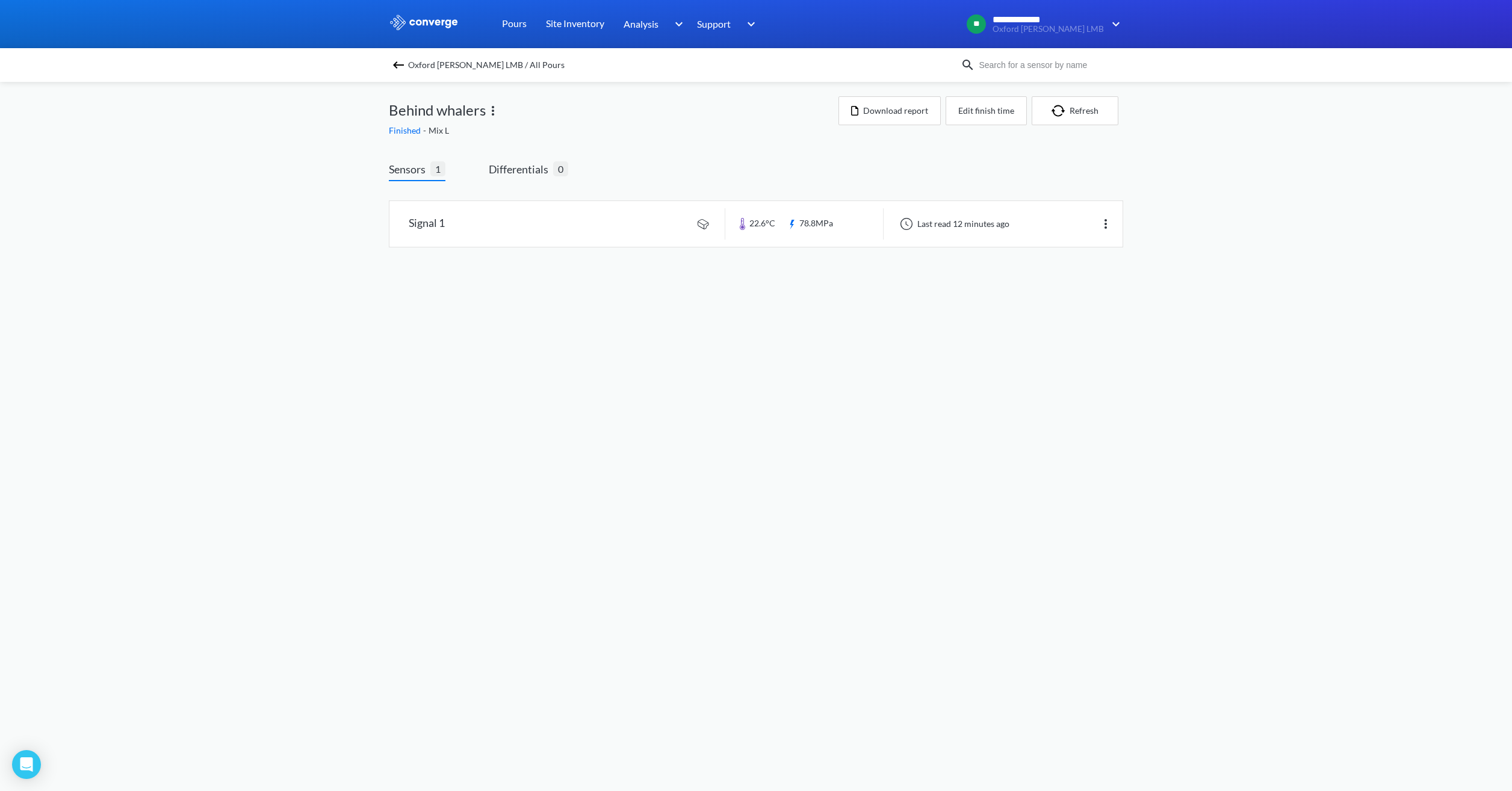
click at [503, 66] on span "Oxford [PERSON_NAME] LMB / All Pours" at bounding box center [486, 64] width 157 height 17
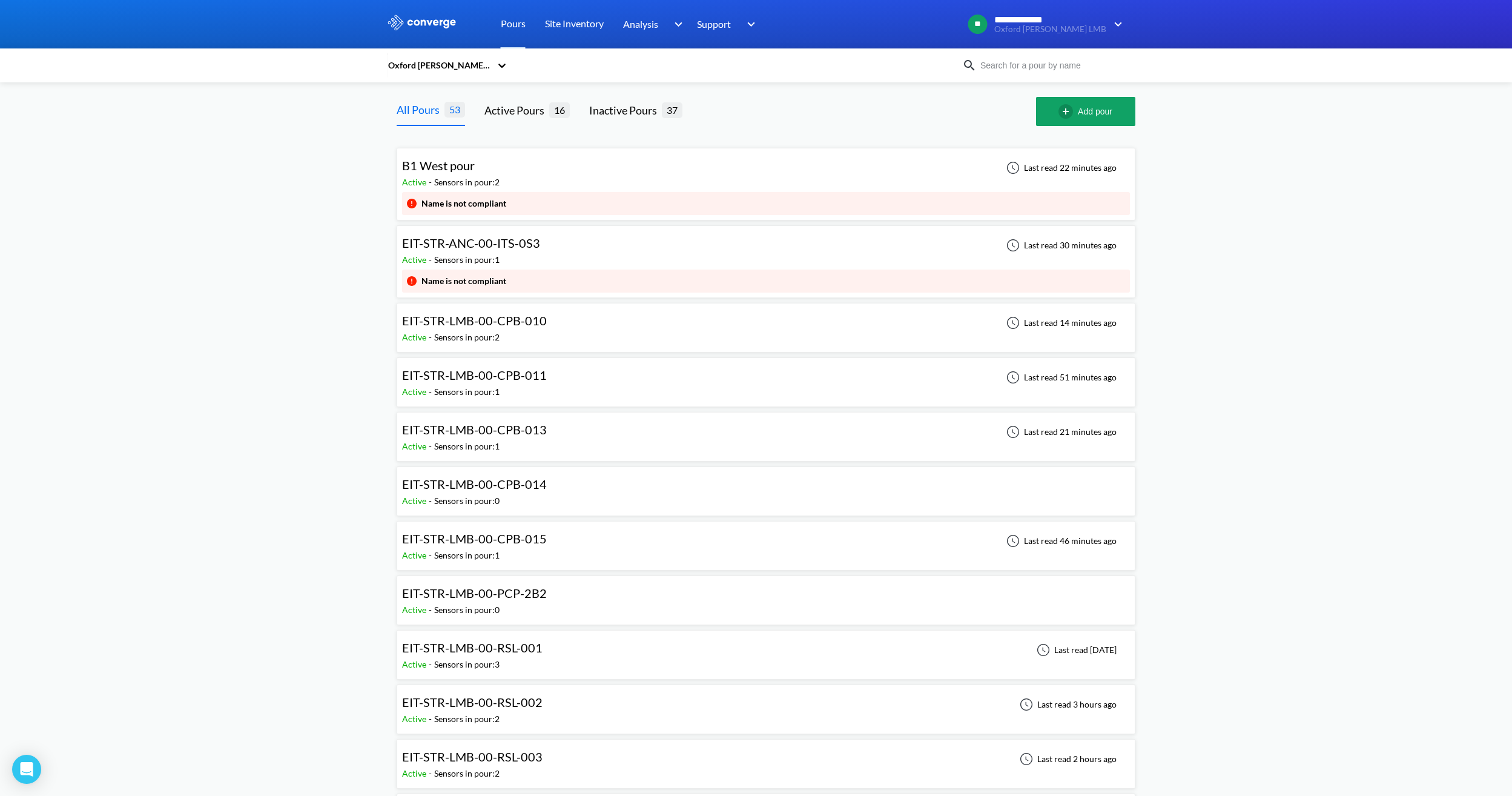
click at [557, 255] on div "EIT-STR-ANC-00-ITS-0S3 Active - Sensors in pour: 1 Last read 30 minutes ago" at bounding box center [766, 250] width 728 height 39
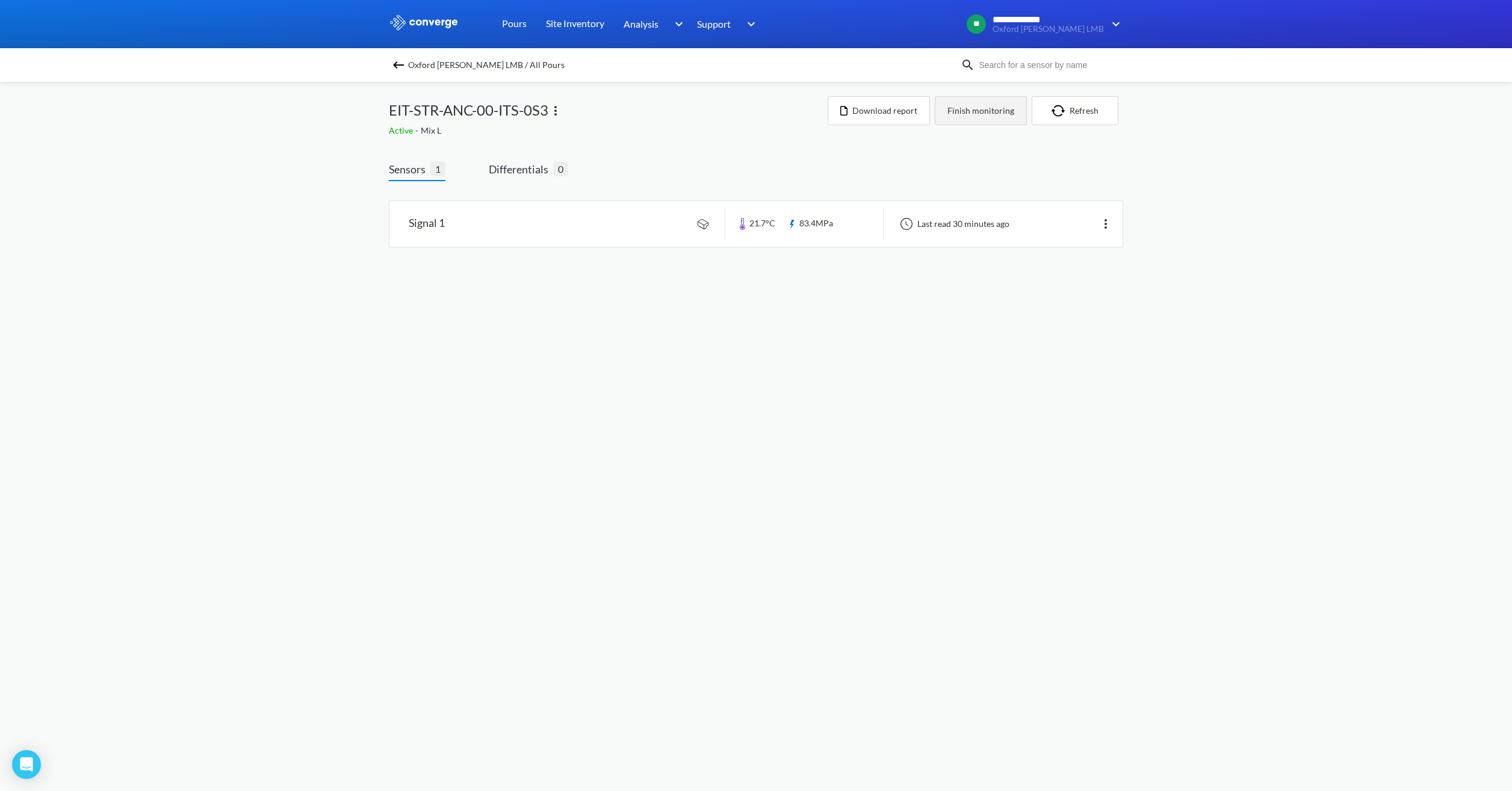
click at [984, 106] on button "Finish monitoring" at bounding box center [980, 111] width 92 height 29
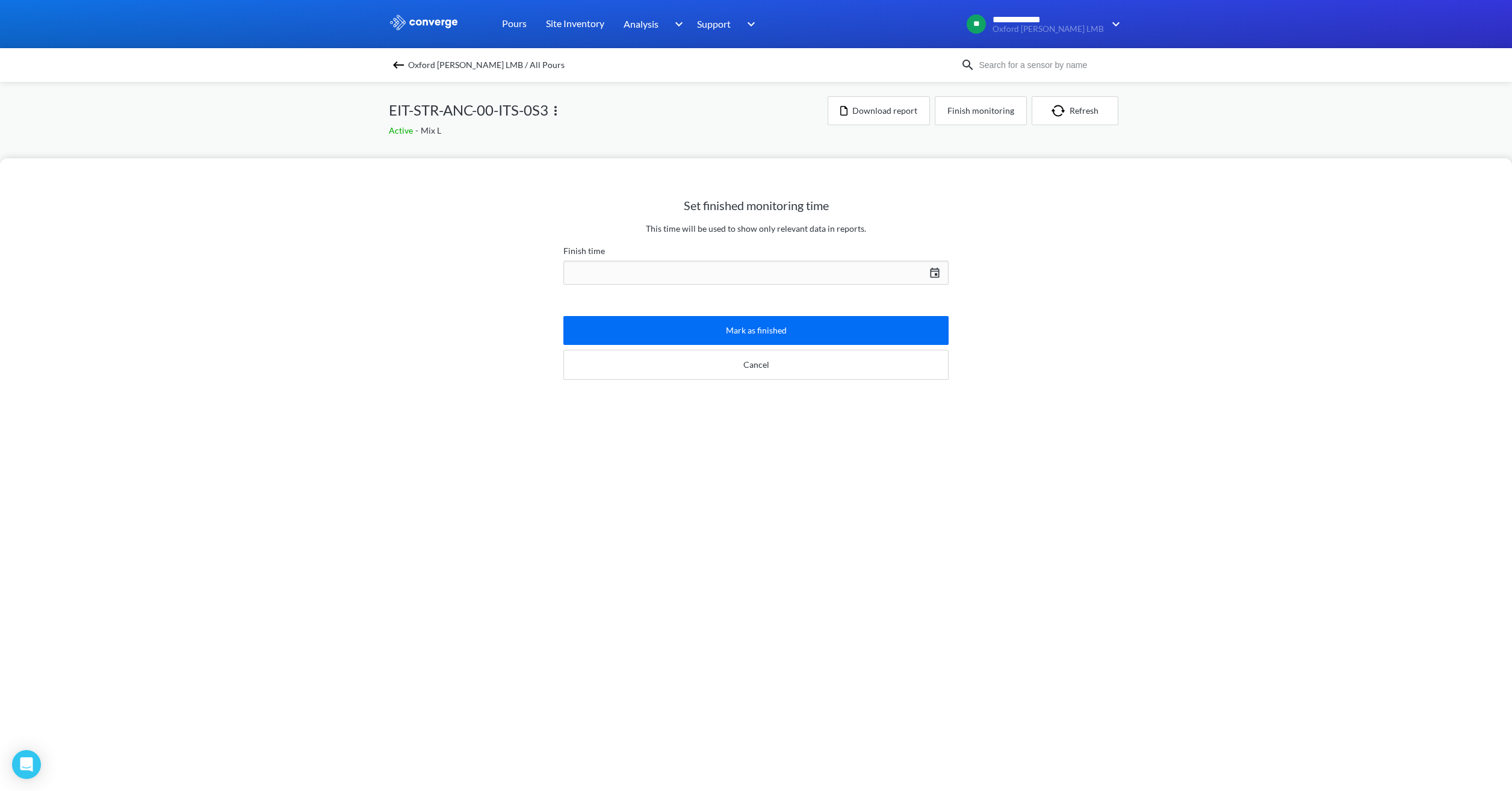
click at [779, 275] on div "[DATE] Press the down arrow key to interact with the calendar and select a date…" at bounding box center [756, 272] width 385 height 29
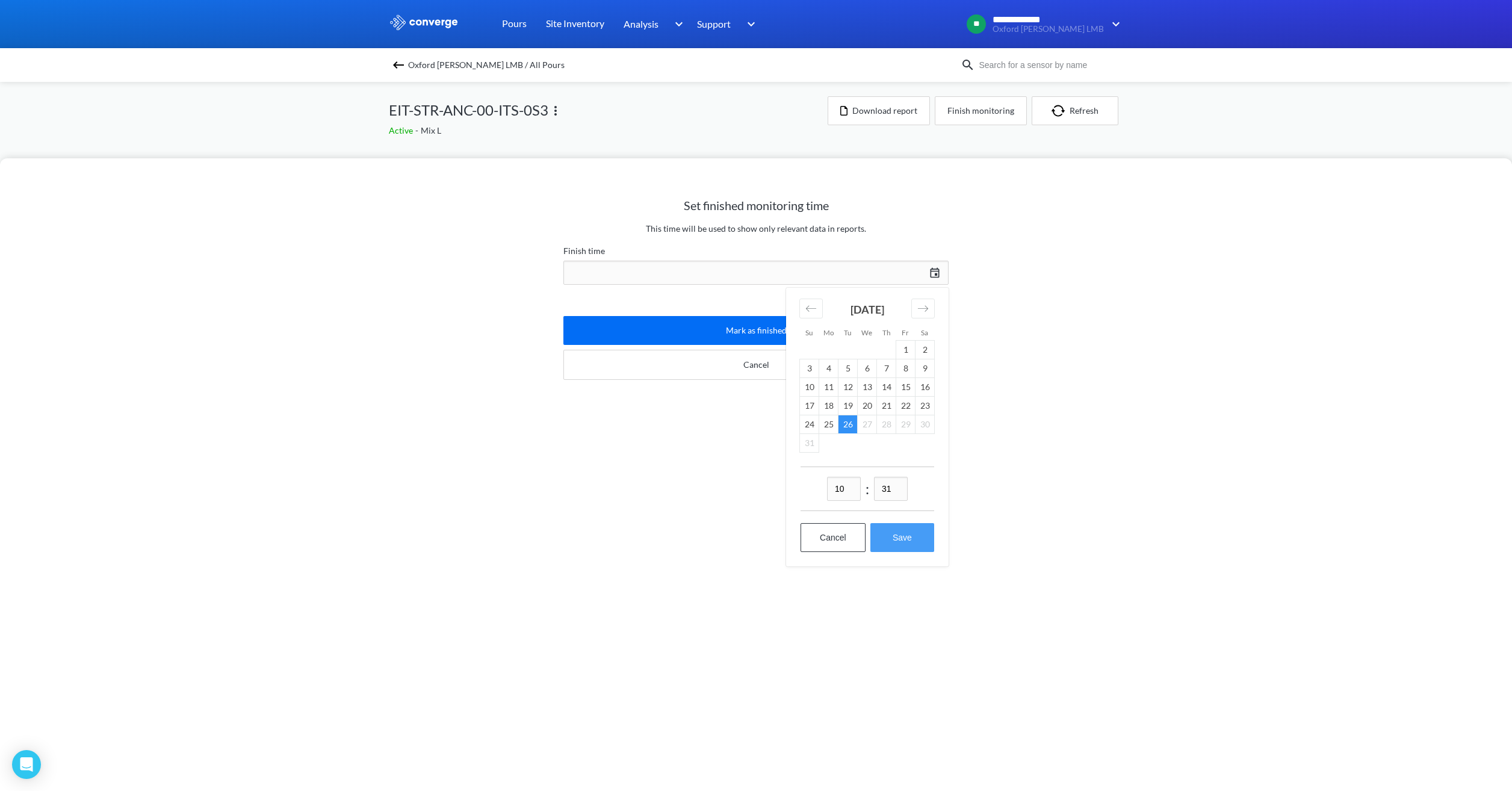
click at [901, 545] on button "Save" at bounding box center [902, 537] width 64 height 29
type input "10:31[DATE]"
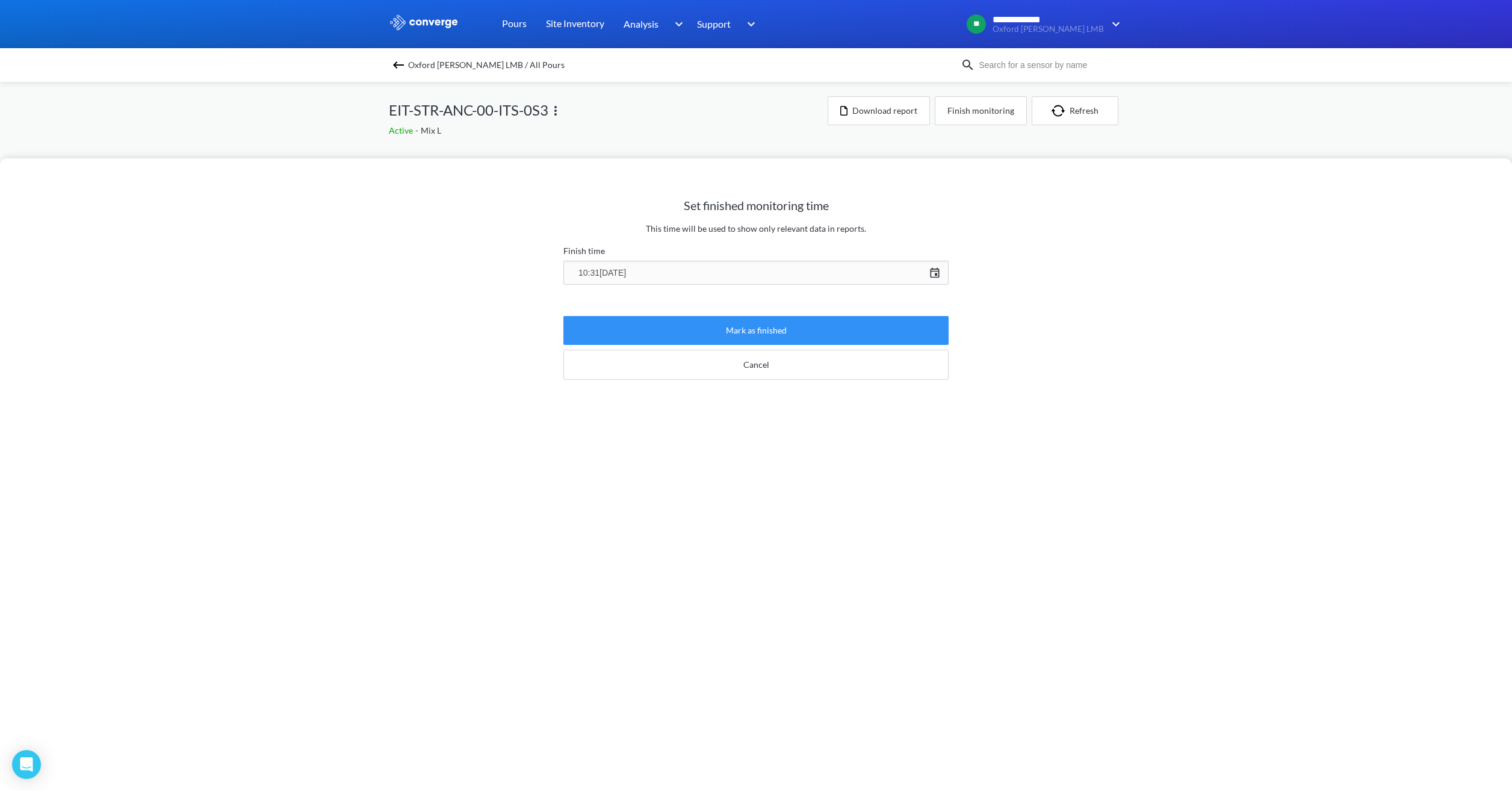
click at [798, 331] on button "Mark as finished" at bounding box center [756, 331] width 385 height 29
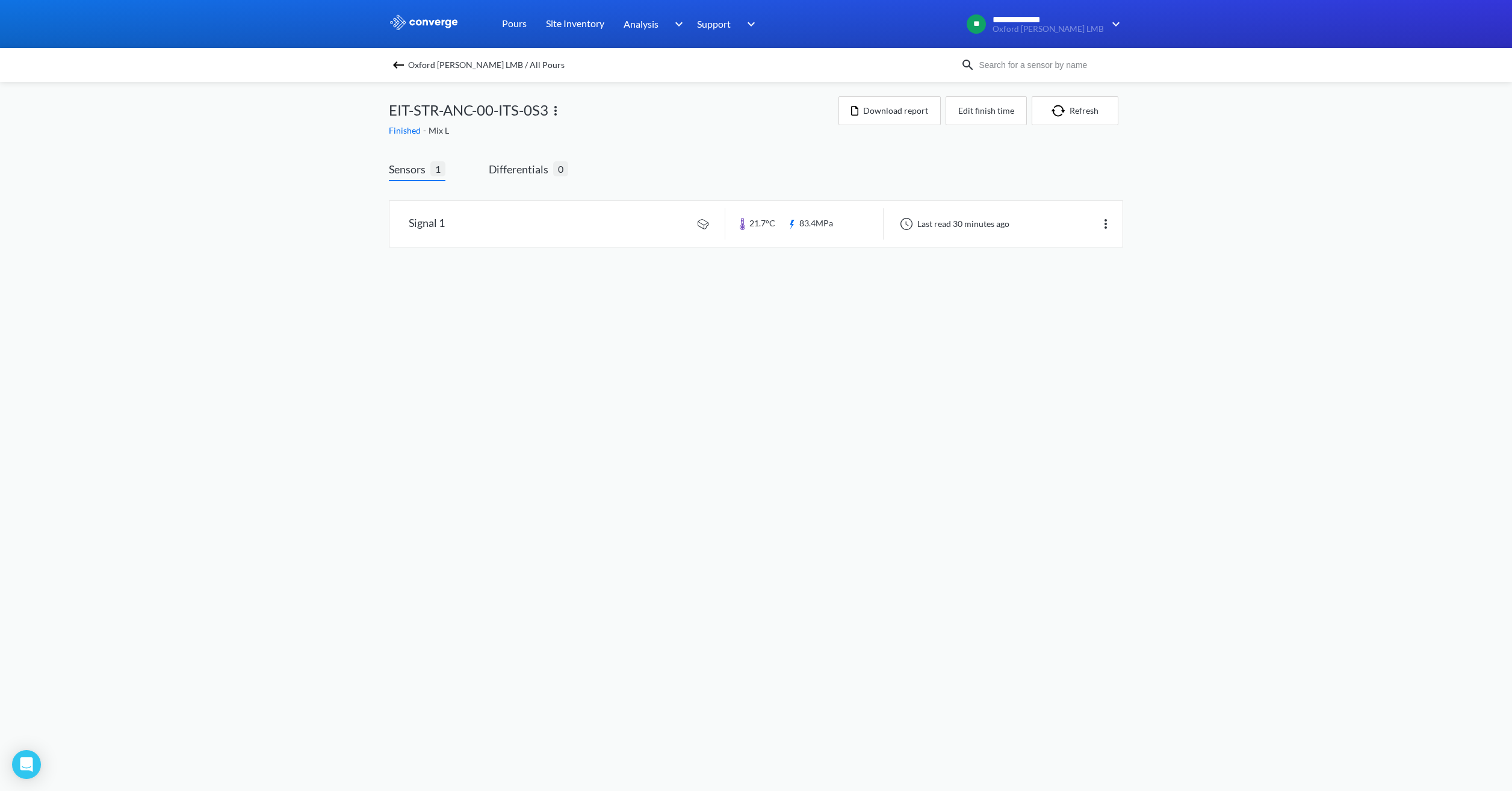
click at [453, 61] on span "Oxford [PERSON_NAME] LMB / All Pours" at bounding box center [486, 64] width 157 height 17
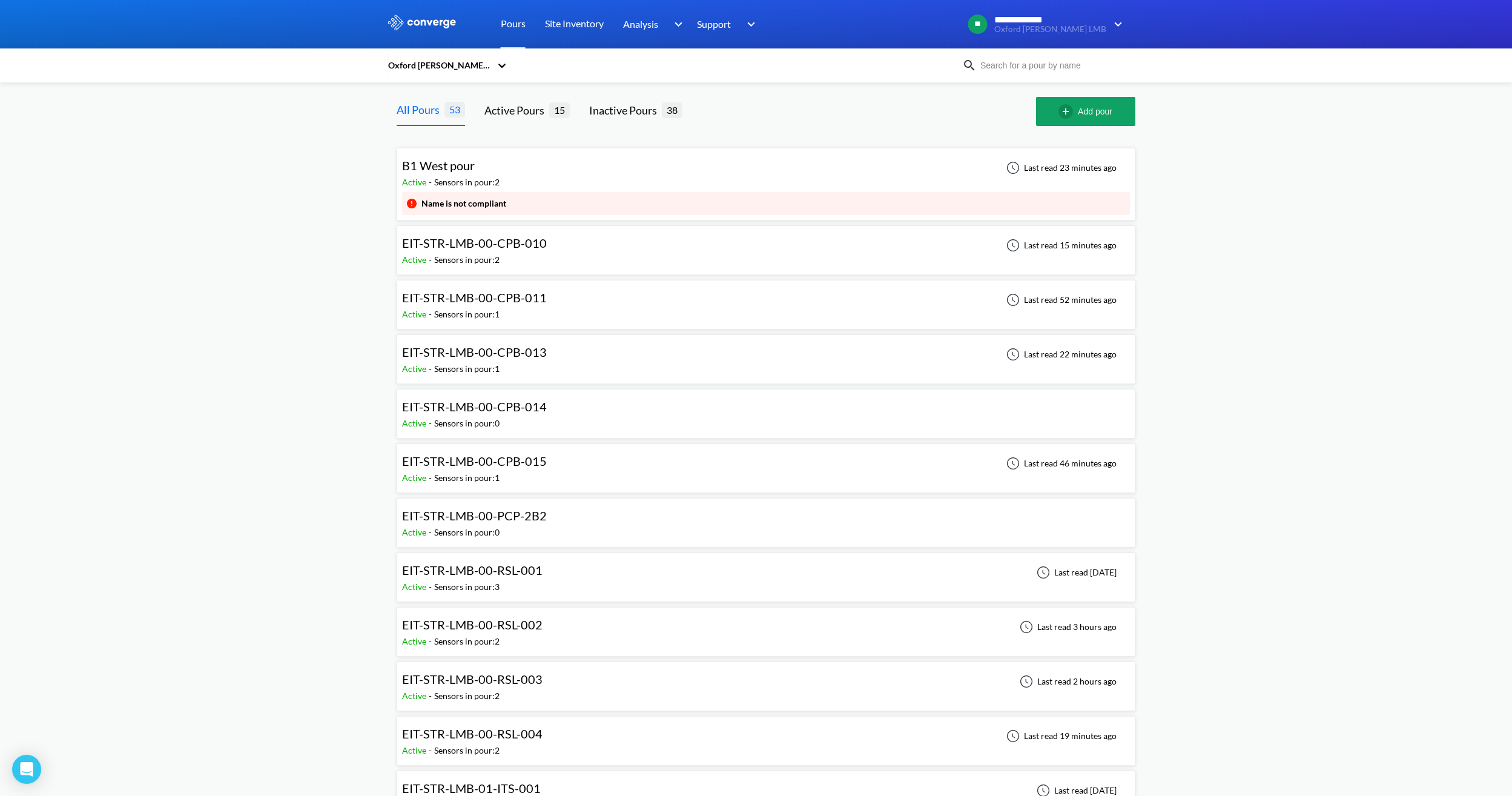
click at [570, 249] on div "EIT-STR-LMB-00-CPB-010 Active - Sensors in pour: 2 Last read 15 minutes ago" at bounding box center [766, 250] width 728 height 39
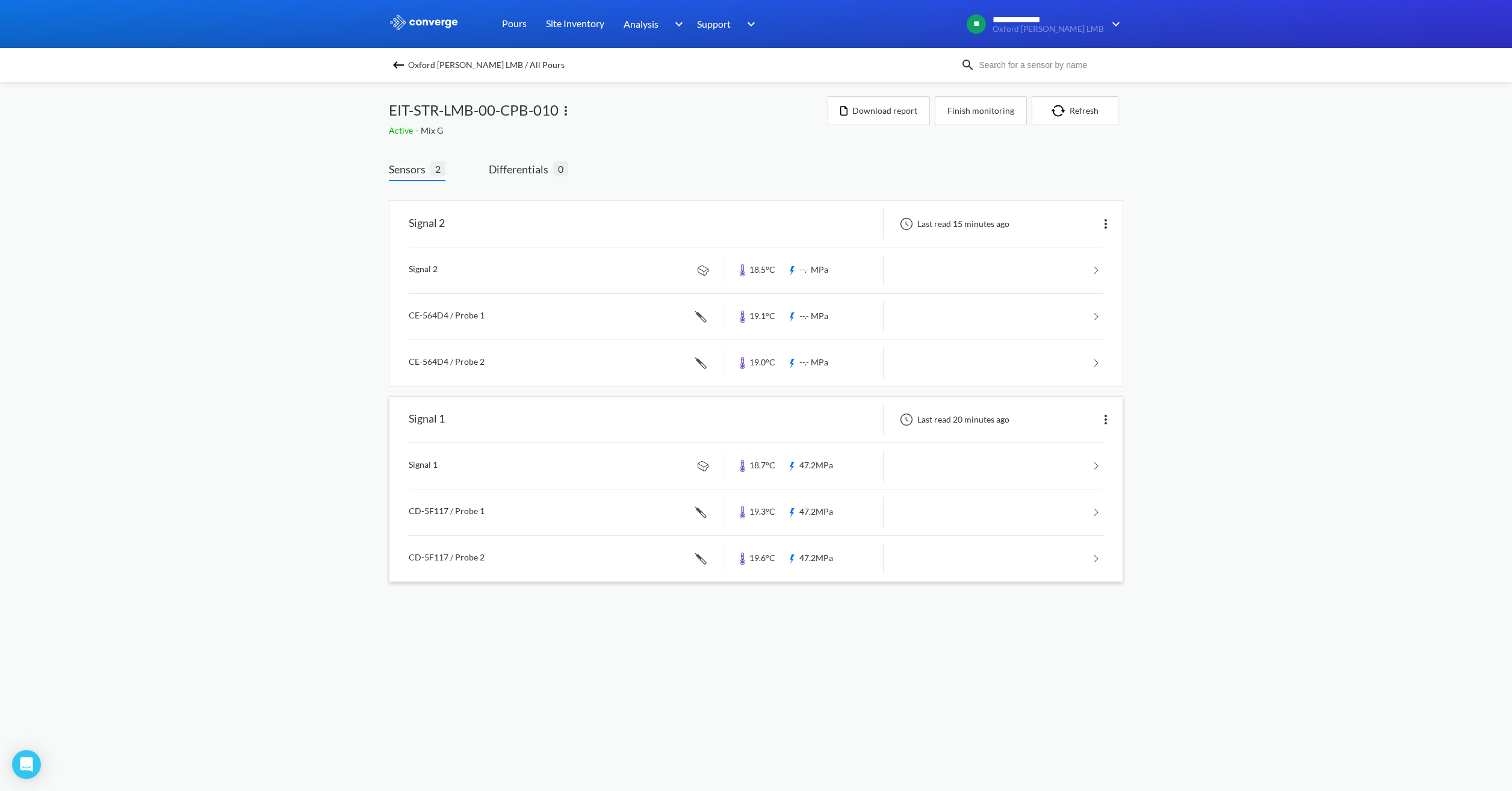
click at [842, 416] on div at bounding box center [805, 419] width 158 height 32
click at [834, 463] on link at bounding box center [756, 466] width 694 height 46
click at [973, 111] on button "Finish monitoring" at bounding box center [980, 111] width 92 height 29
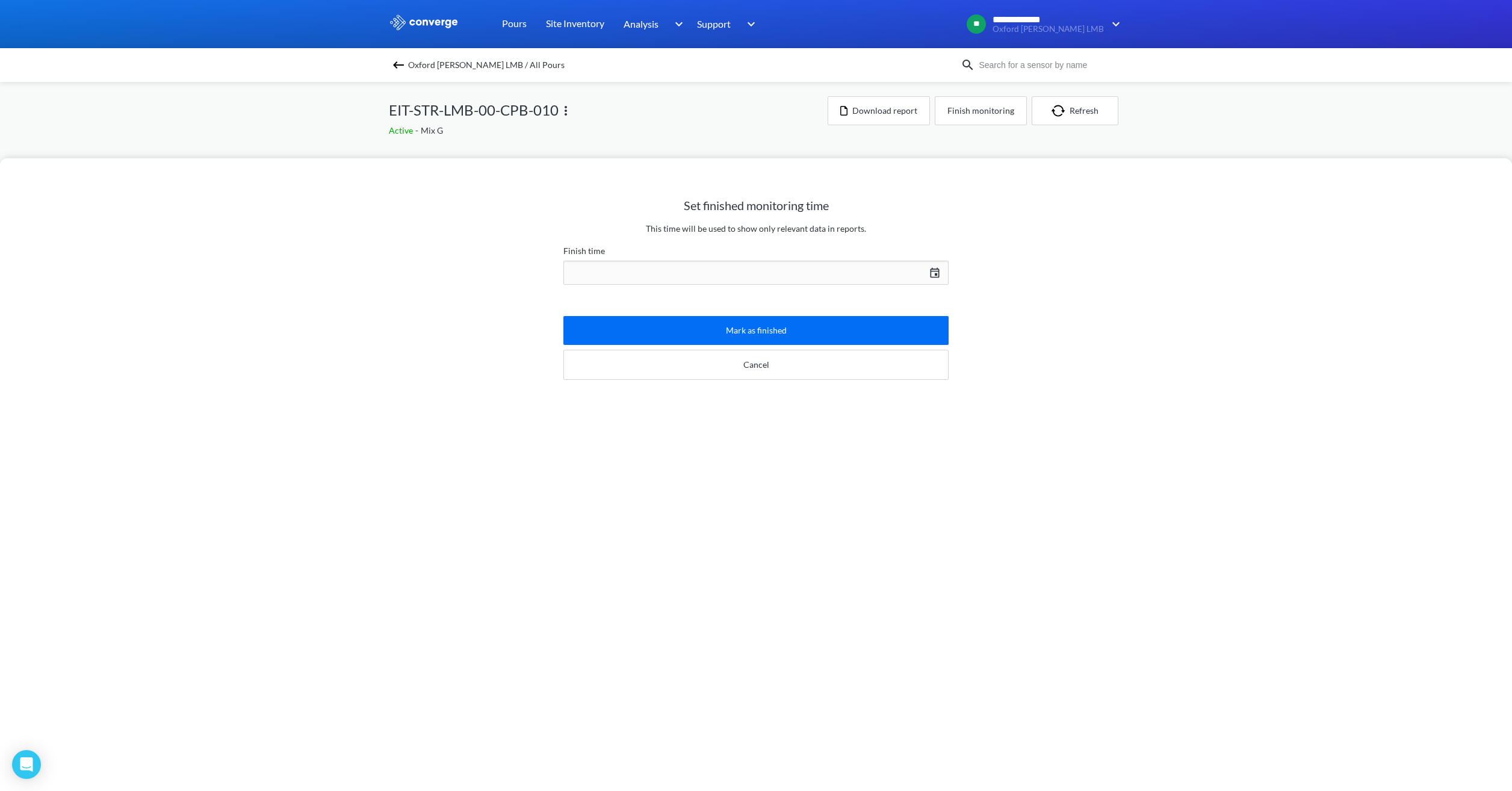
click at [791, 275] on div "[DATE] Press the down arrow key to interact with the calendar and select a date…" at bounding box center [756, 272] width 385 height 29
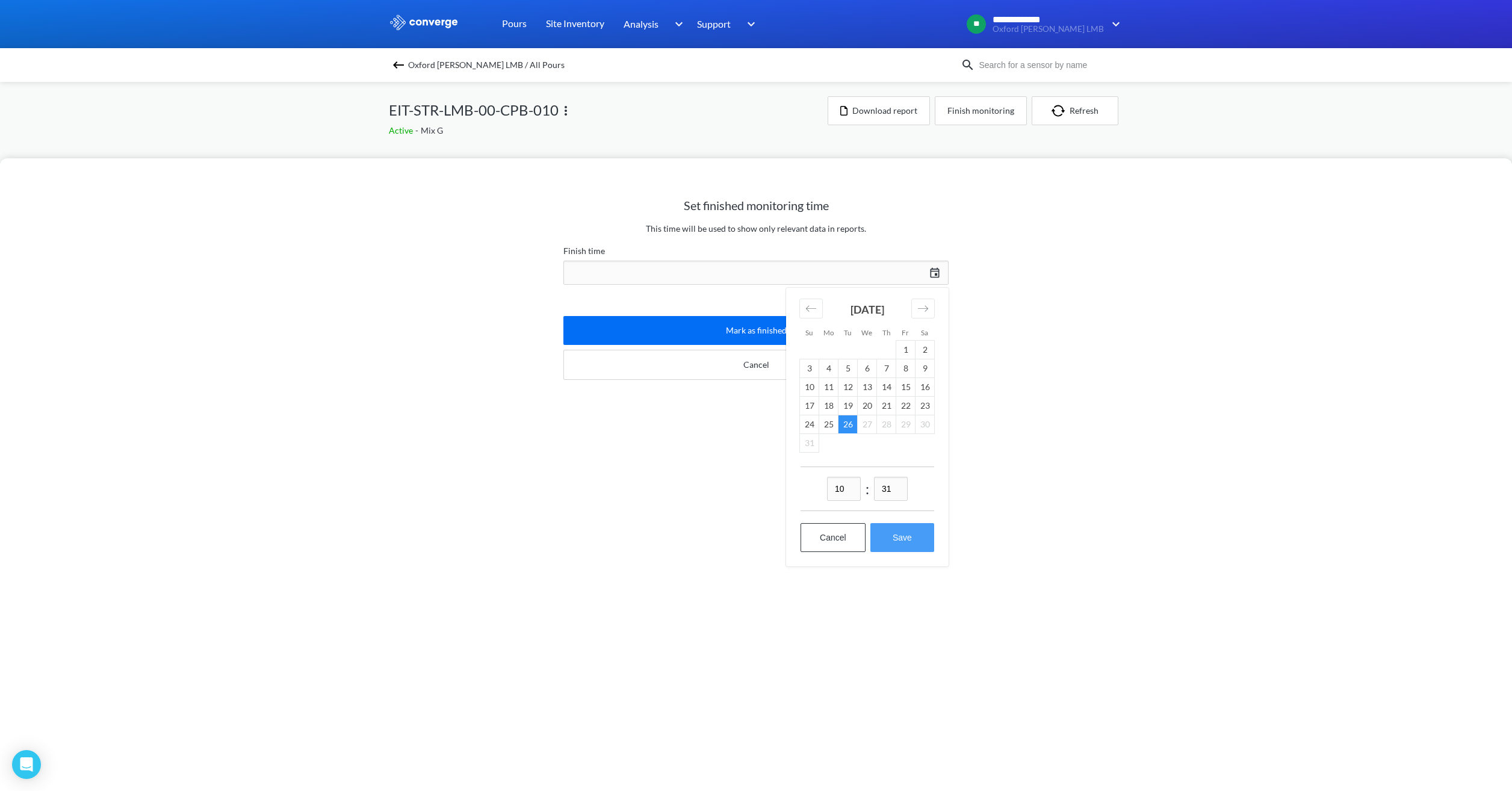
click at [897, 538] on button "Save" at bounding box center [902, 537] width 64 height 29
type input "10:31[DATE]"
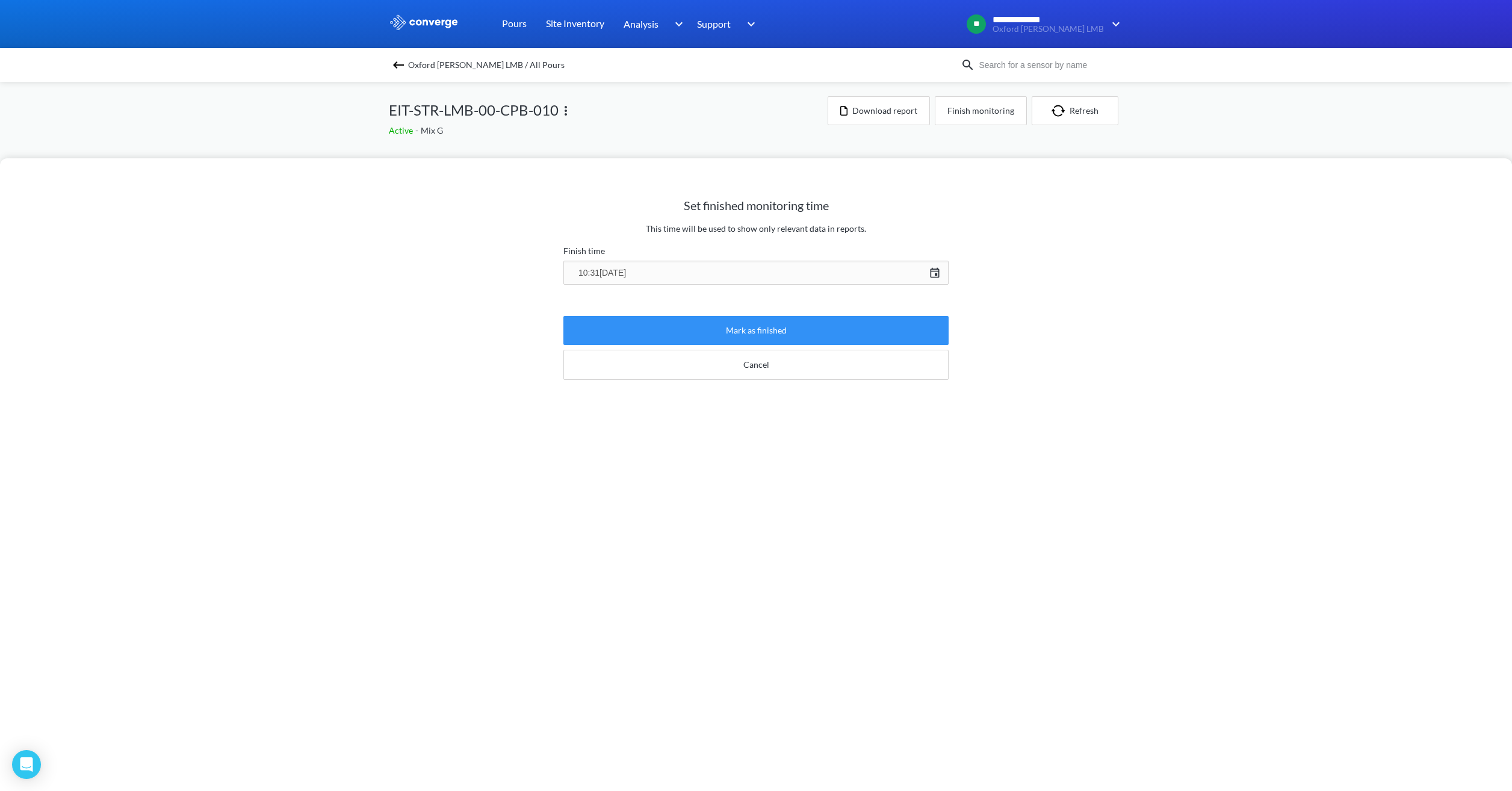
click at [795, 326] on button "Mark as finished" at bounding box center [756, 331] width 385 height 29
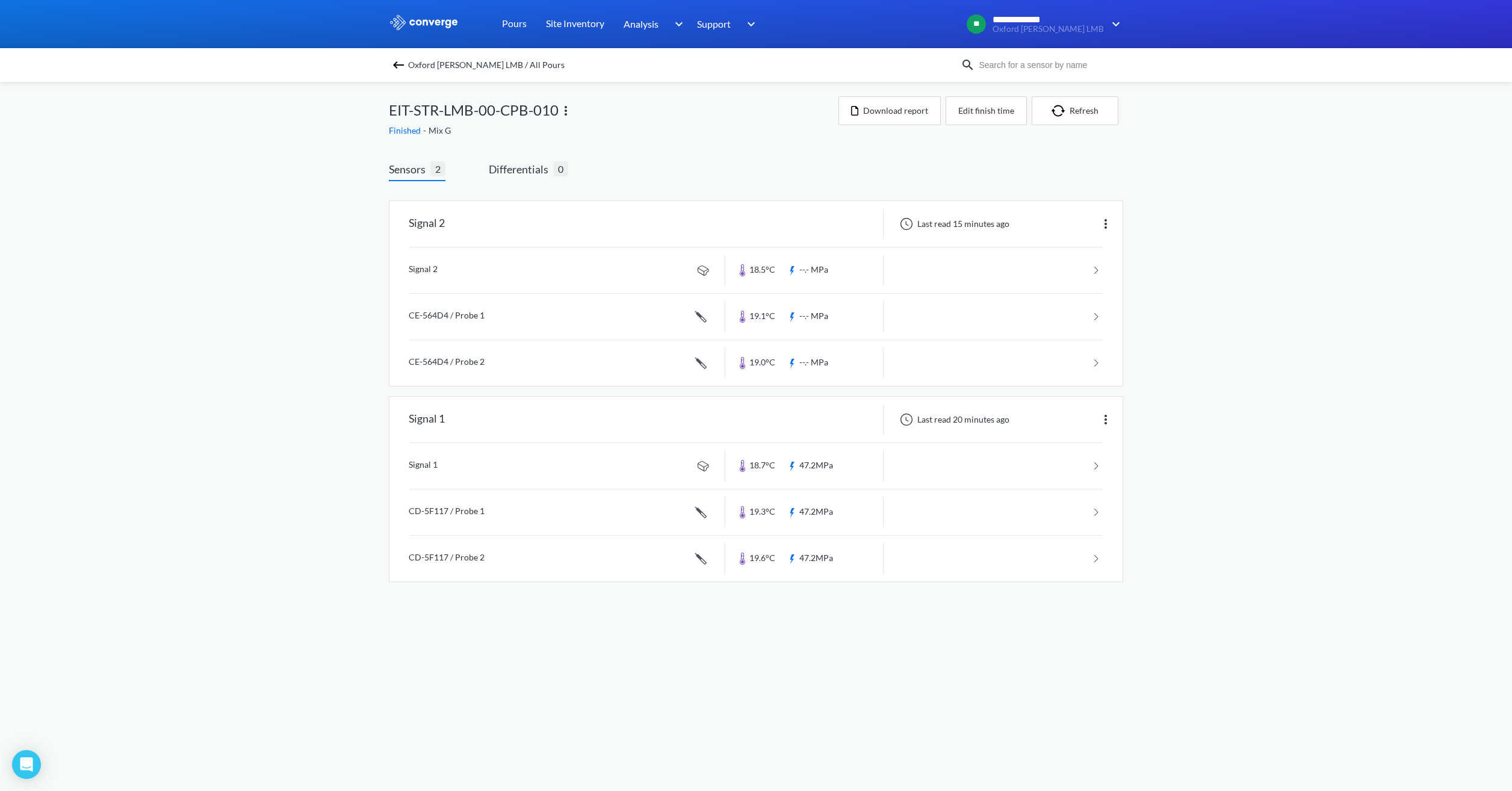
click at [447, 63] on span "Oxford [PERSON_NAME] LMB / All Pours" at bounding box center [486, 64] width 157 height 17
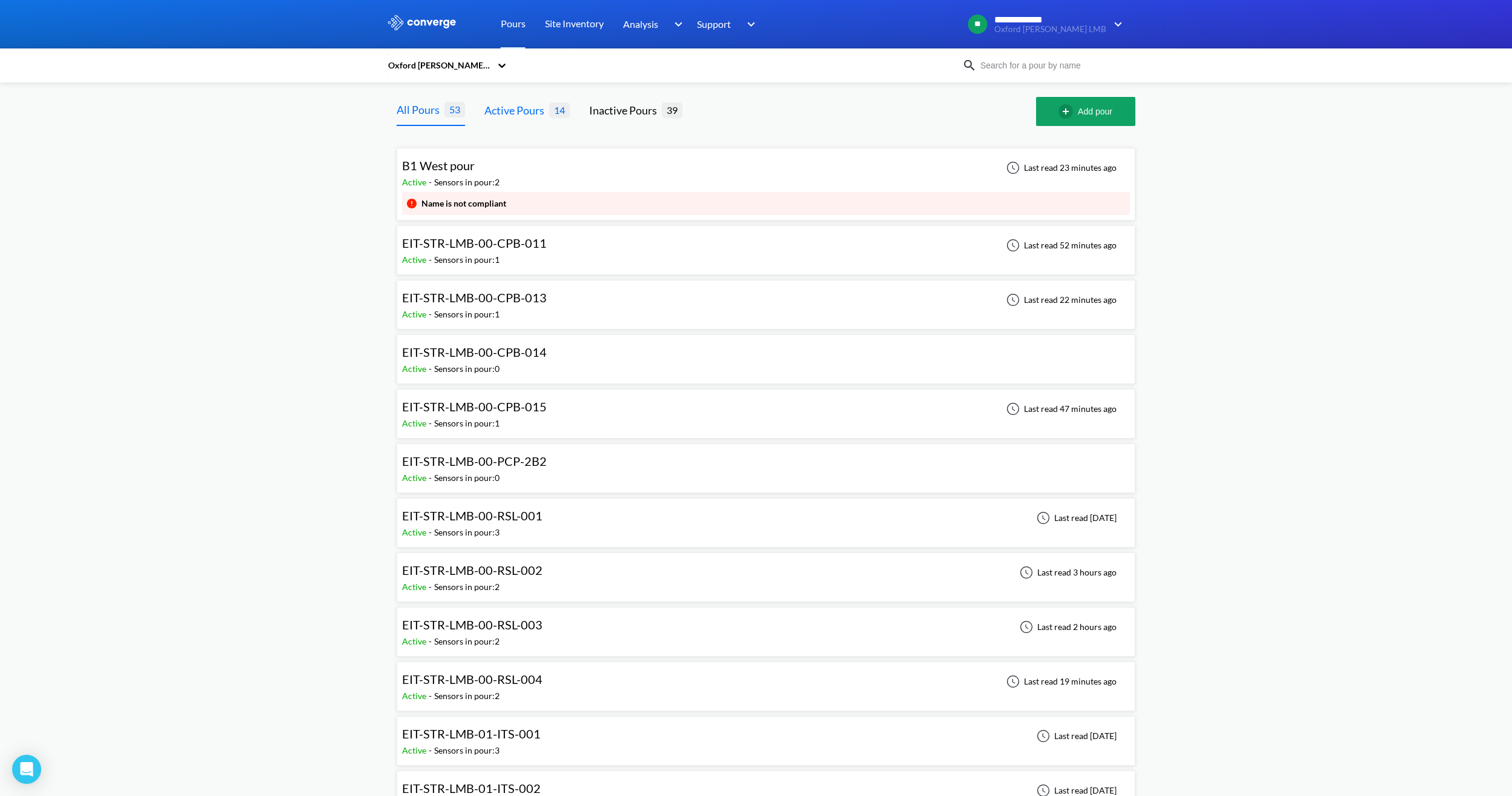
click at [539, 105] on div "Active Pours" at bounding box center [517, 110] width 65 height 17
click at [568, 249] on div "EIT-STR-LMB-00-CPB-011 Active - Sensors in pour: 1 Last read 52 minutes ago" at bounding box center [766, 250] width 728 height 39
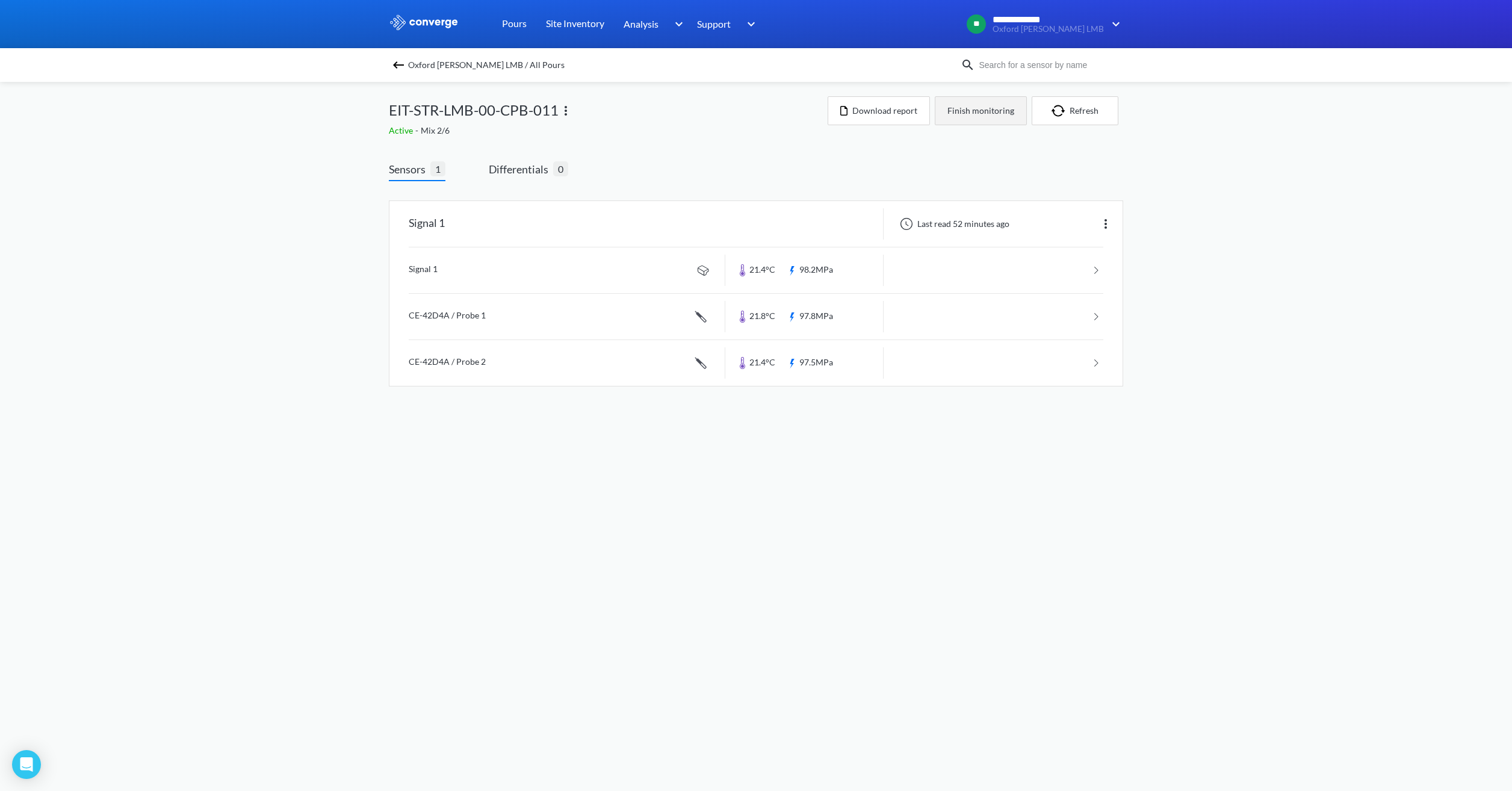
click at [996, 113] on button "Finish monitoring" at bounding box center [980, 111] width 92 height 29
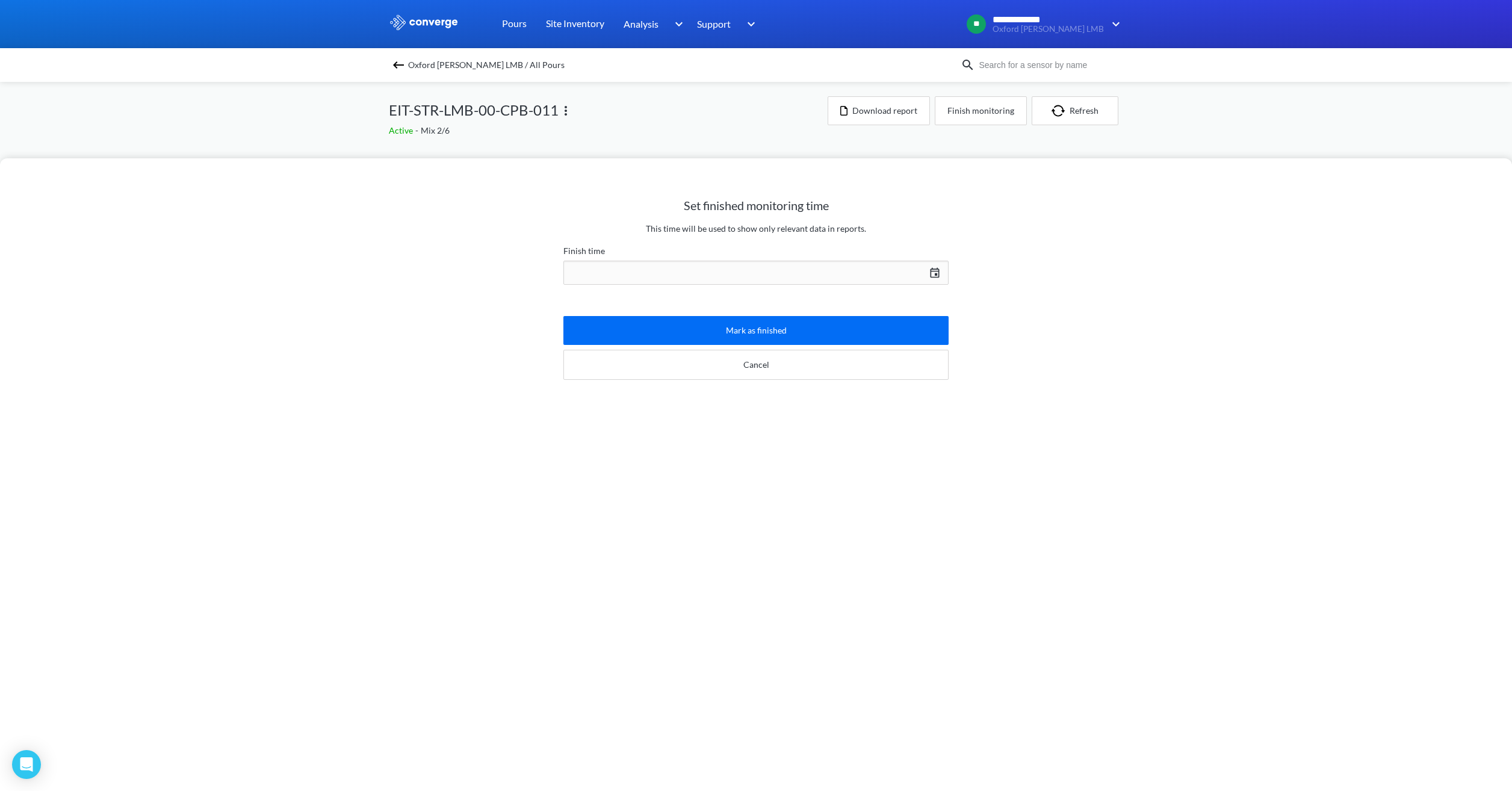
click at [854, 263] on div "[DATE] Press the down arrow key to interact with the calendar and select a date…" at bounding box center [756, 272] width 385 height 29
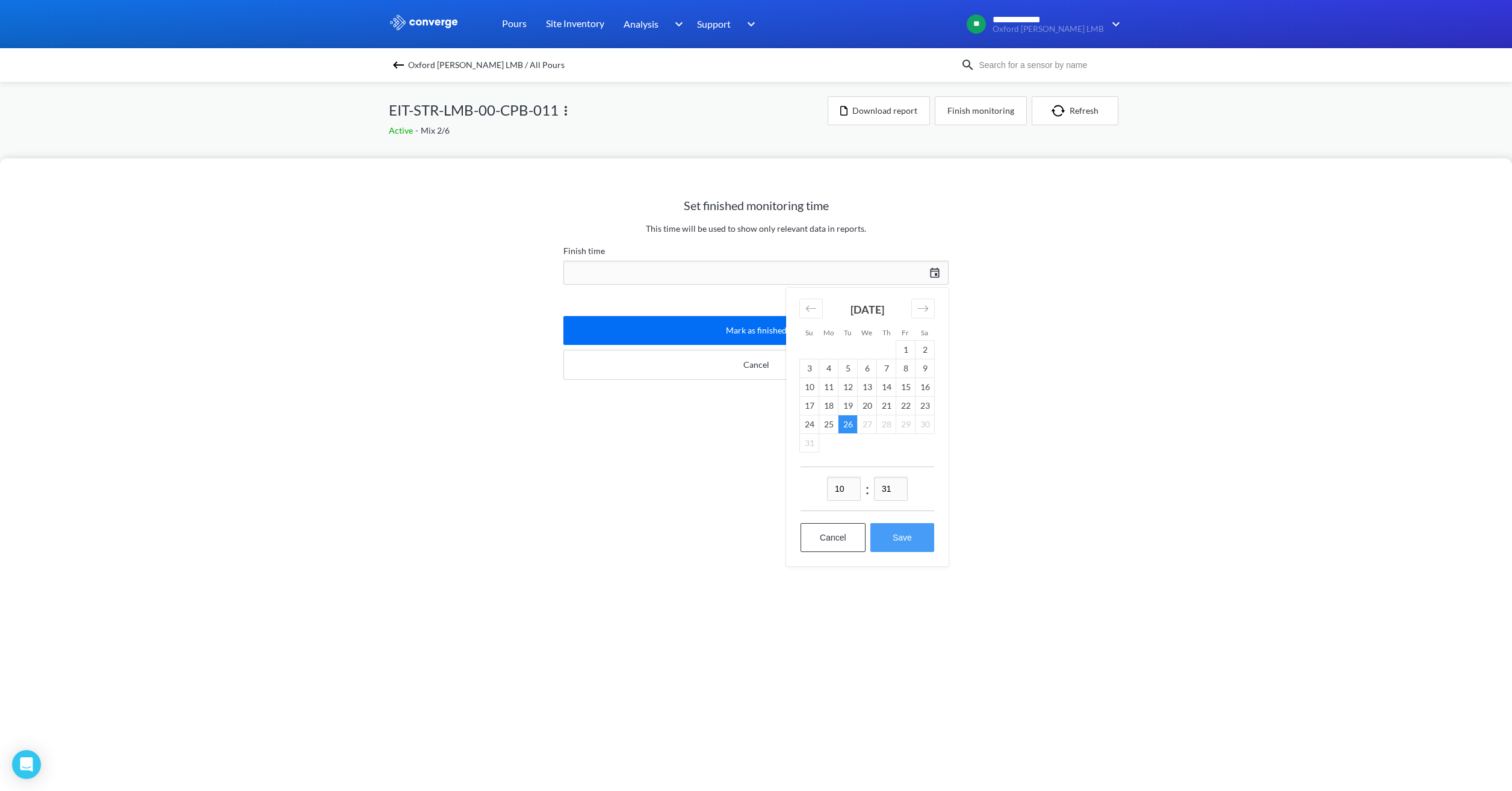
click at [909, 542] on button "Save" at bounding box center [902, 537] width 64 height 29
type input "10:31[DATE]"
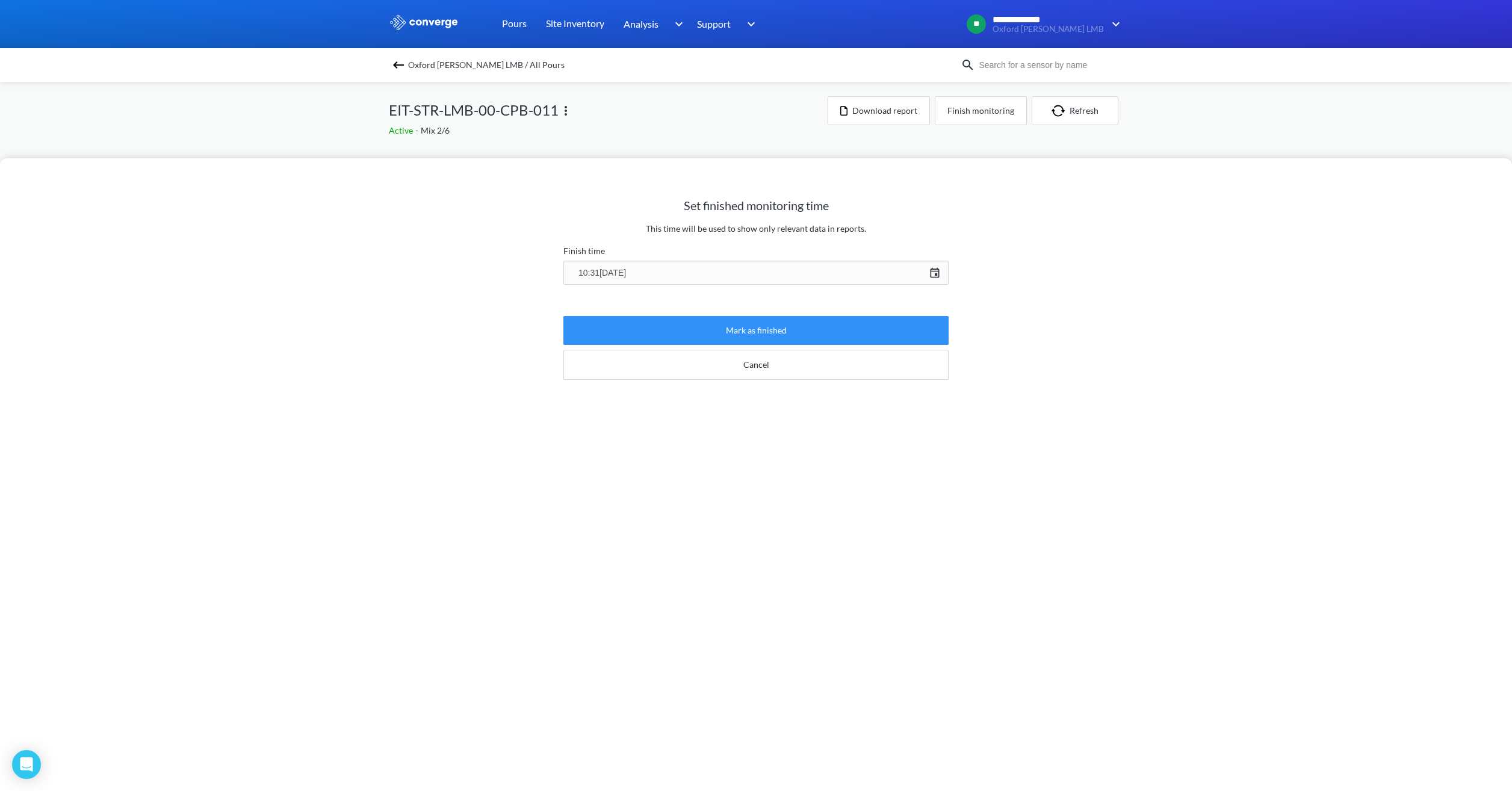
click at [823, 328] on button "Mark as finished" at bounding box center [756, 331] width 385 height 29
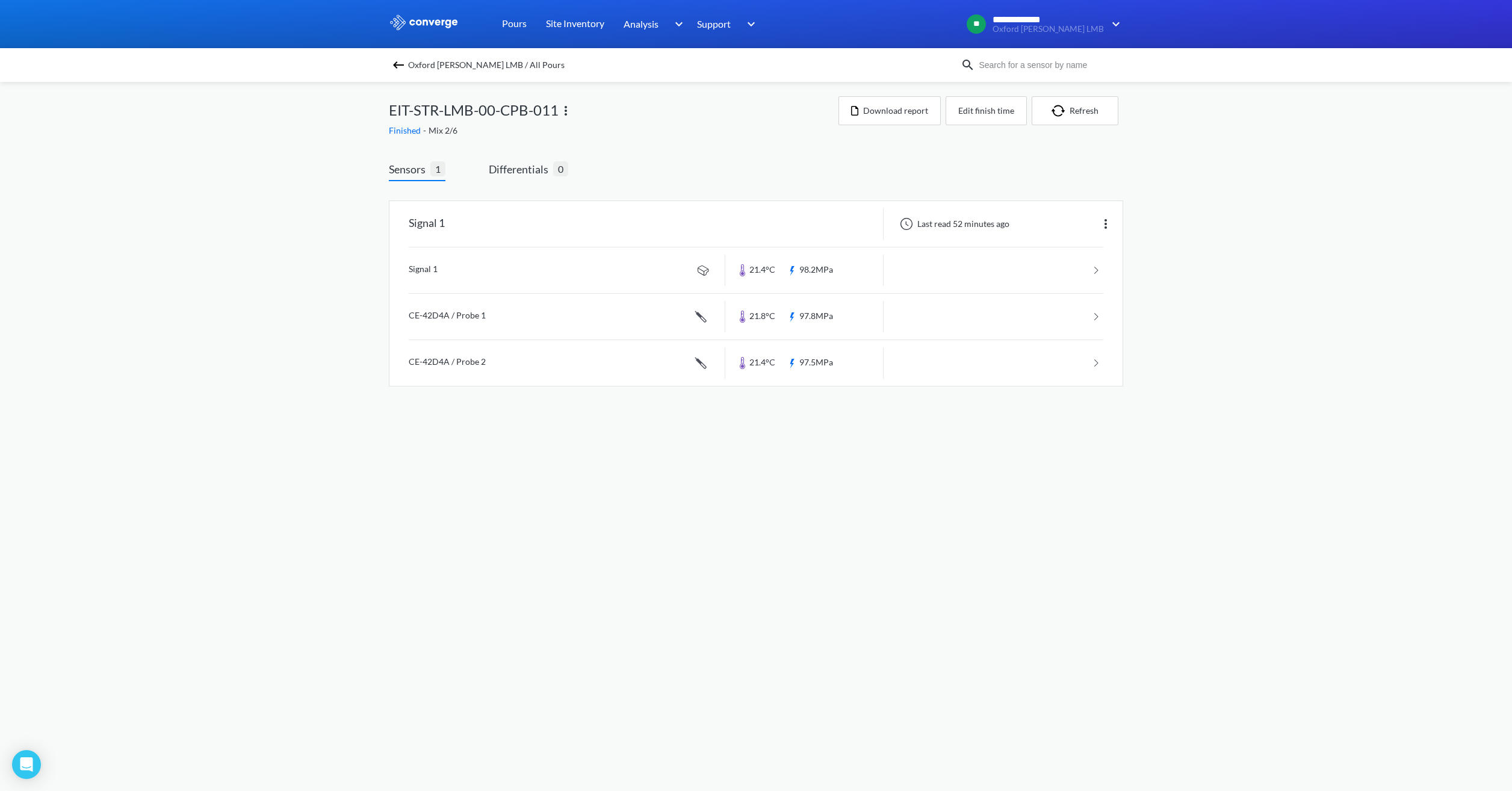
click at [486, 69] on span "Oxford [PERSON_NAME] LMB / All Pours" at bounding box center [486, 64] width 157 height 17
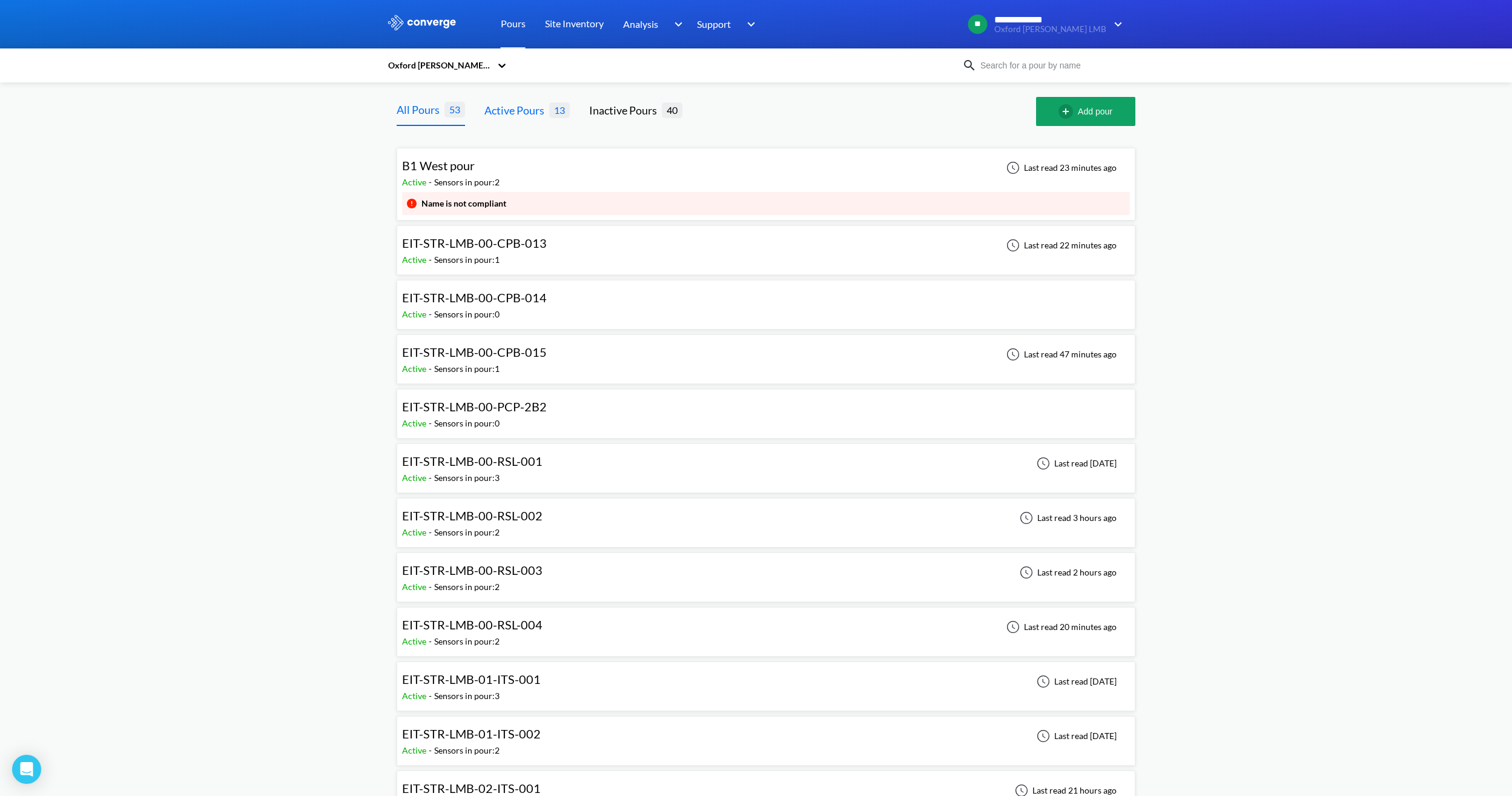
click at [534, 111] on div "Active Pours" at bounding box center [517, 110] width 65 height 17
click at [546, 245] on div "EIT-STR-LMB-00-CPB-013" at bounding box center [478, 243] width 151 height 19
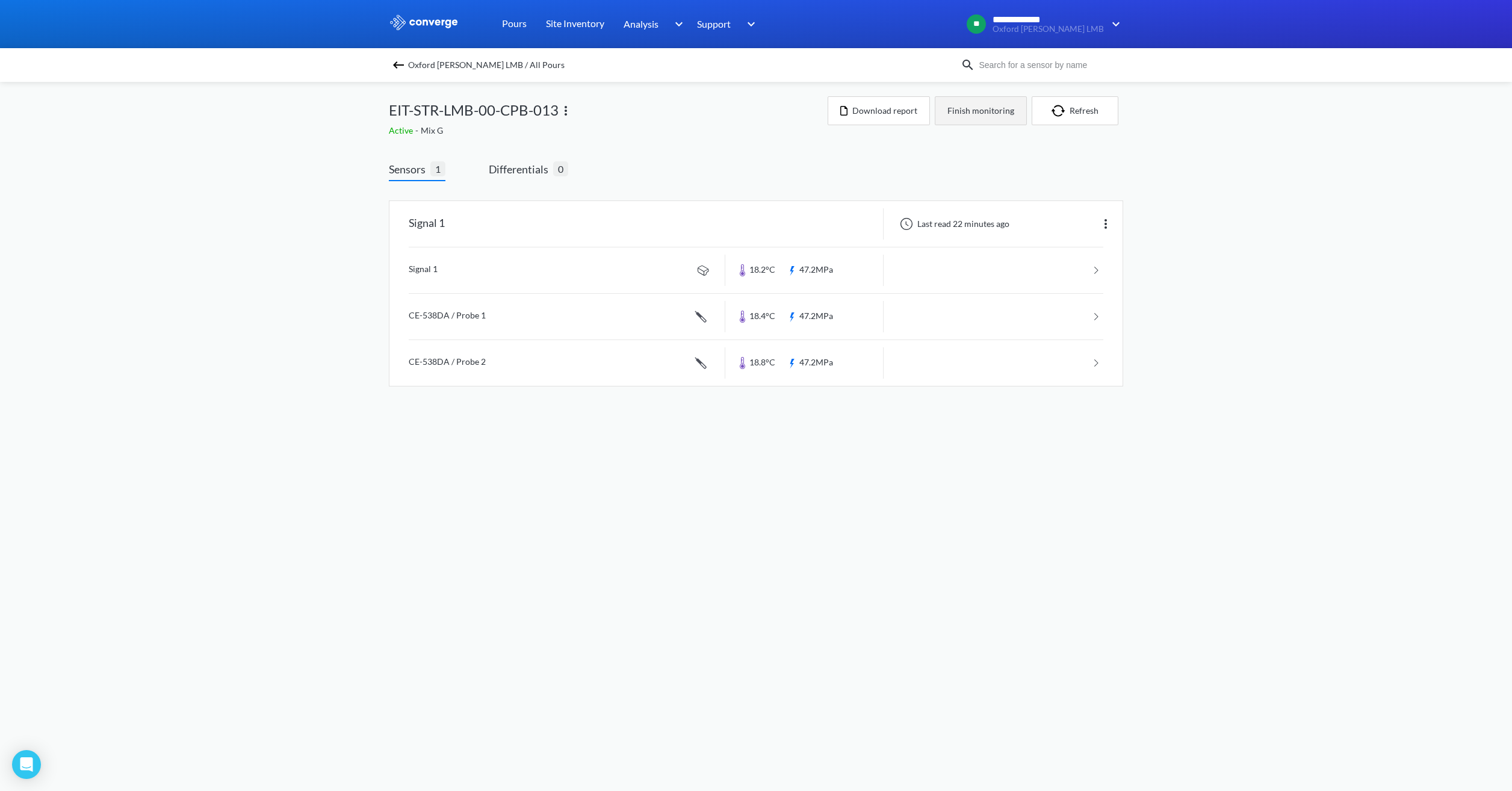
click at [971, 111] on button "Finish monitoring" at bounding box center [980, 111] width 92 height 29
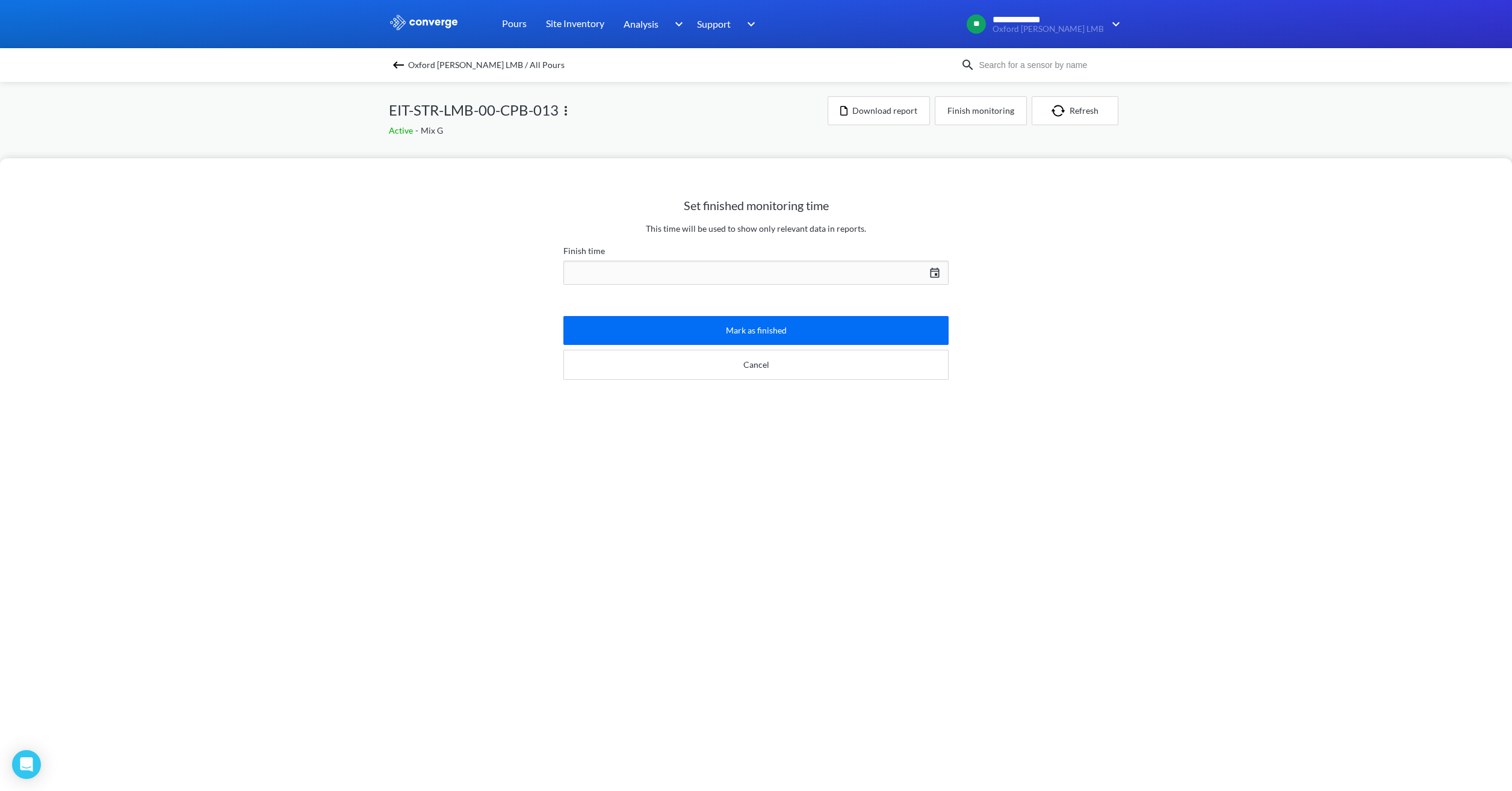
click at [1318, 137] on div "Set finished monitoring time This time will be used to show only relevant data …" at bounding box center [756, 396] width 1512 height 791
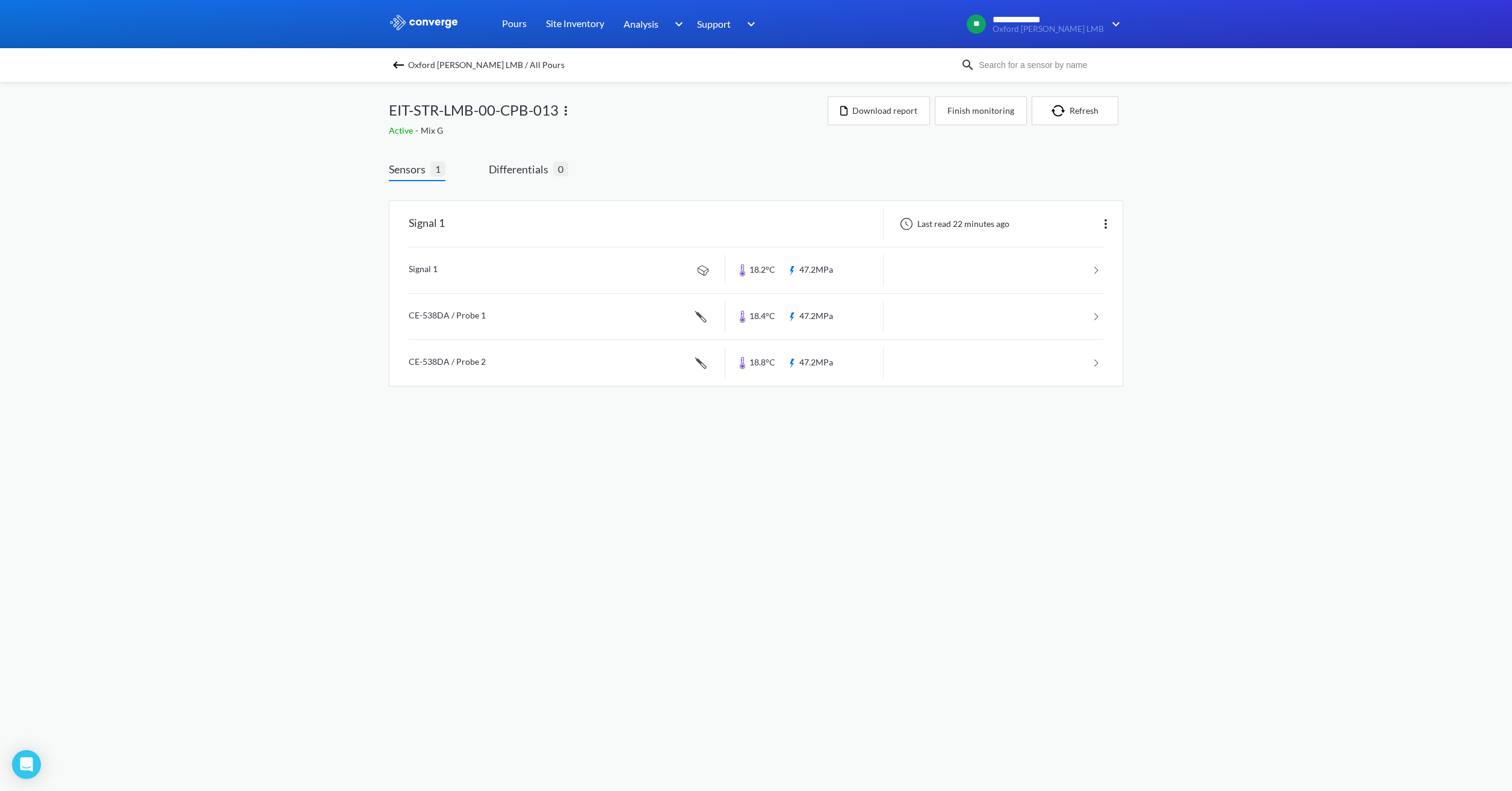
click at [488, 61] on span "Oxford [PERSON_NAME] LMB / All Pours" at bounding box center [486, 64] width 157 height 17
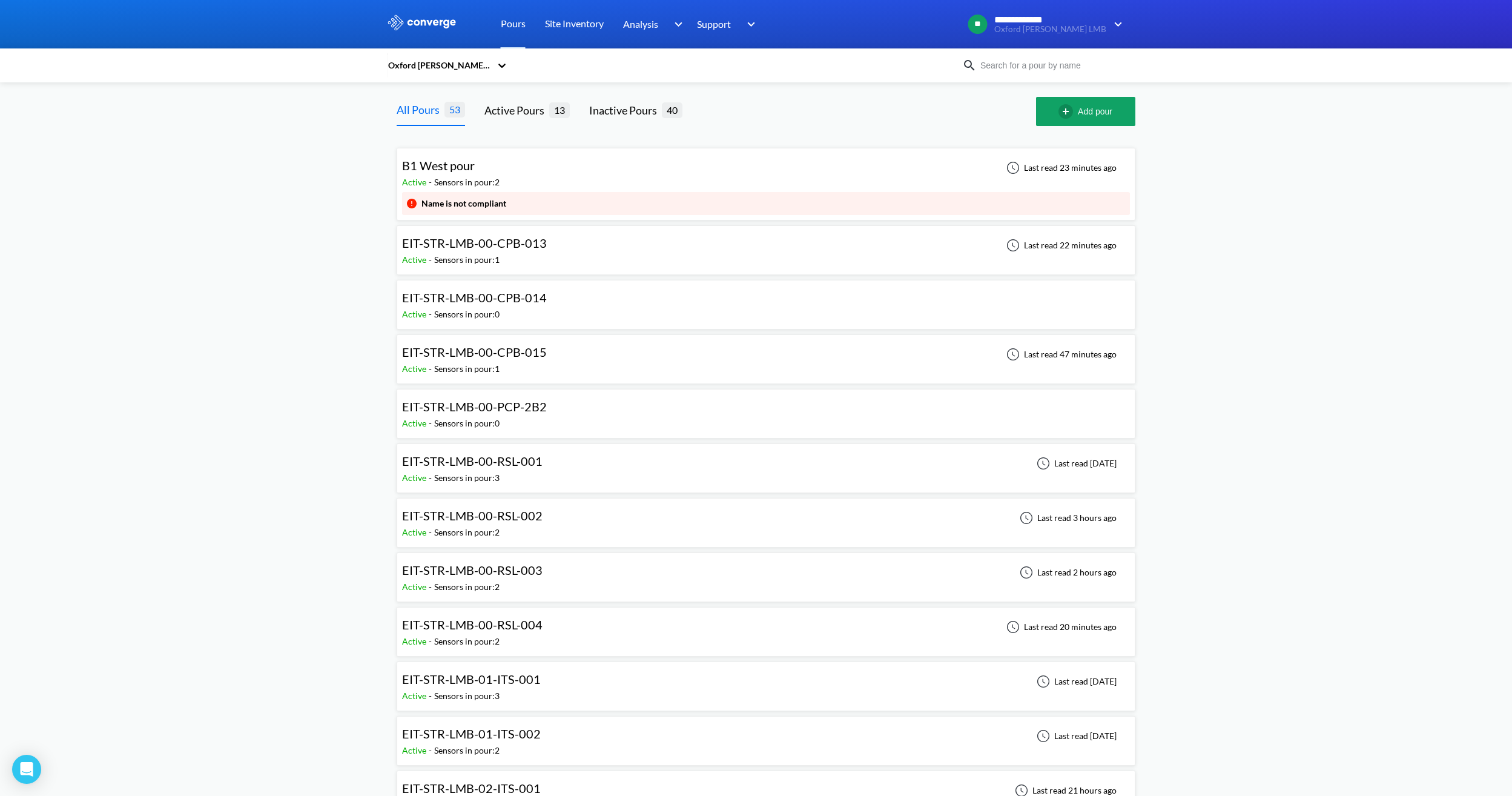
click at [569, 458] on div "EIT-STR-LMB-00-RSL-001 Active - Sensors in pour: 3 Last read [DATE]" at bounding box center [766, 468] width 728 height 39
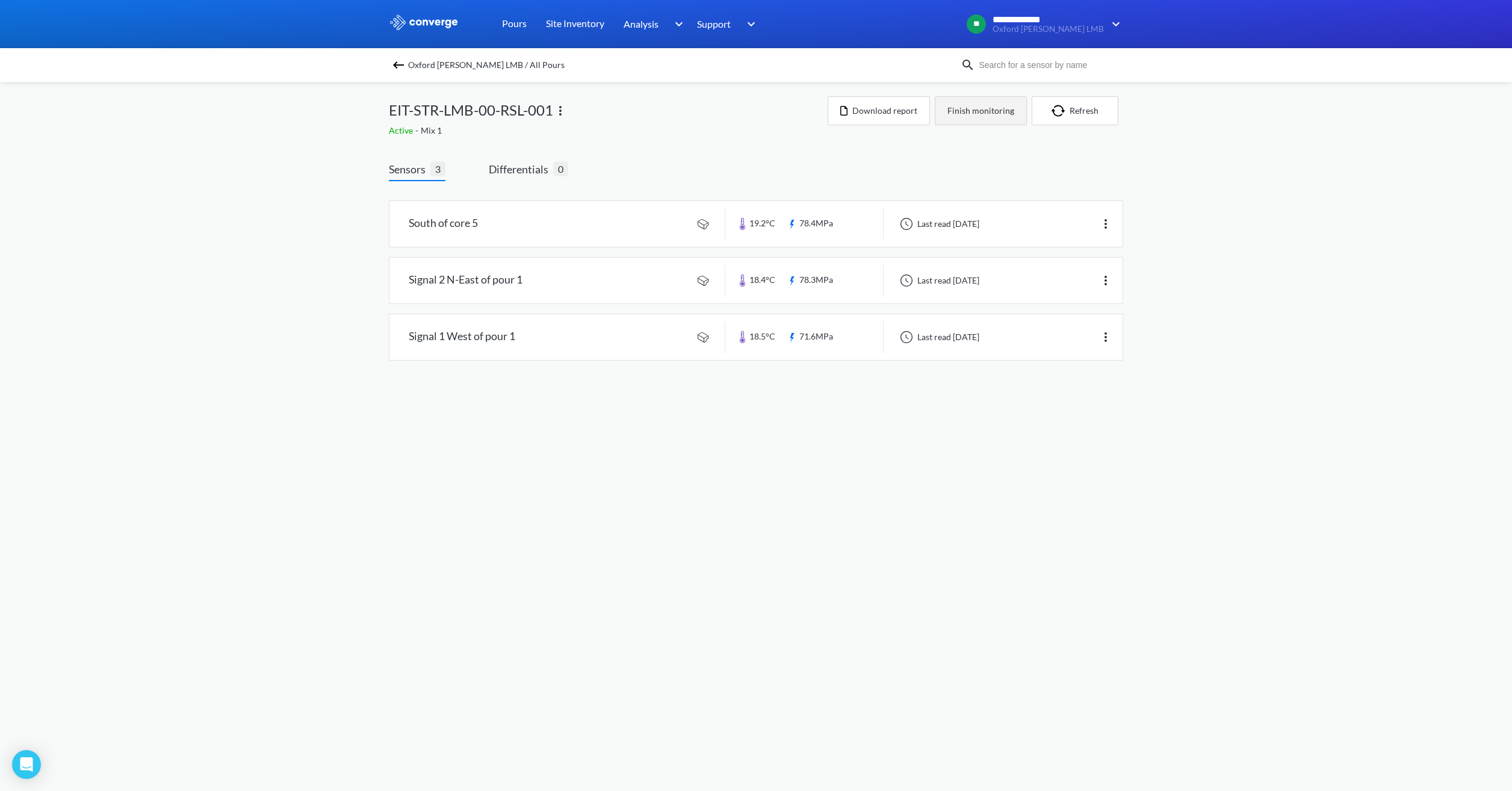
click at [995, 111] on button "Finish monitoring" at bounding box center [980, 111] width 92 height 29
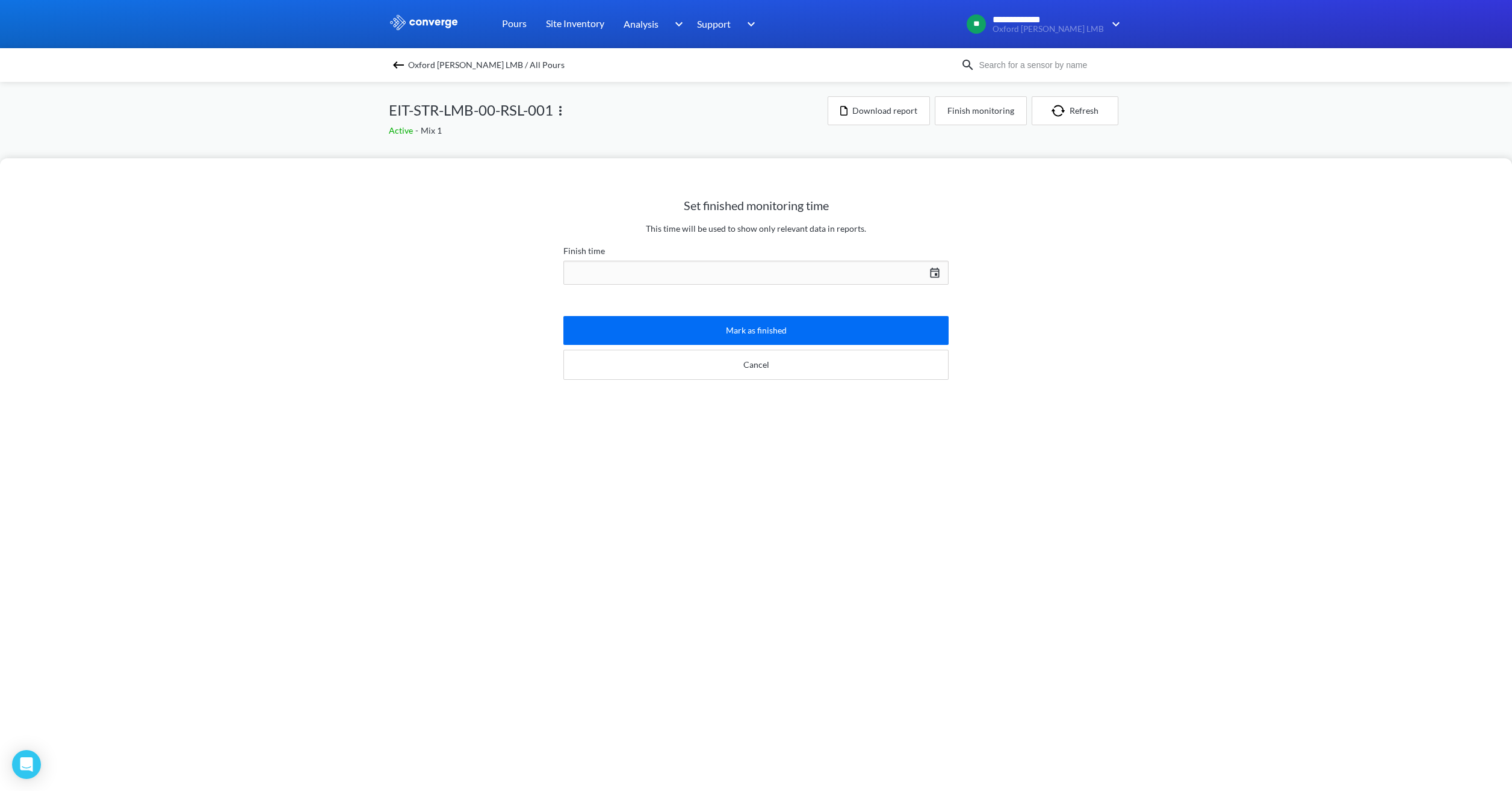
click at [851, 273] on div "[DATE] Press the down arrow key to interact with the calendar and select a date…" at bounding box center [756, 272] width 385 height 29
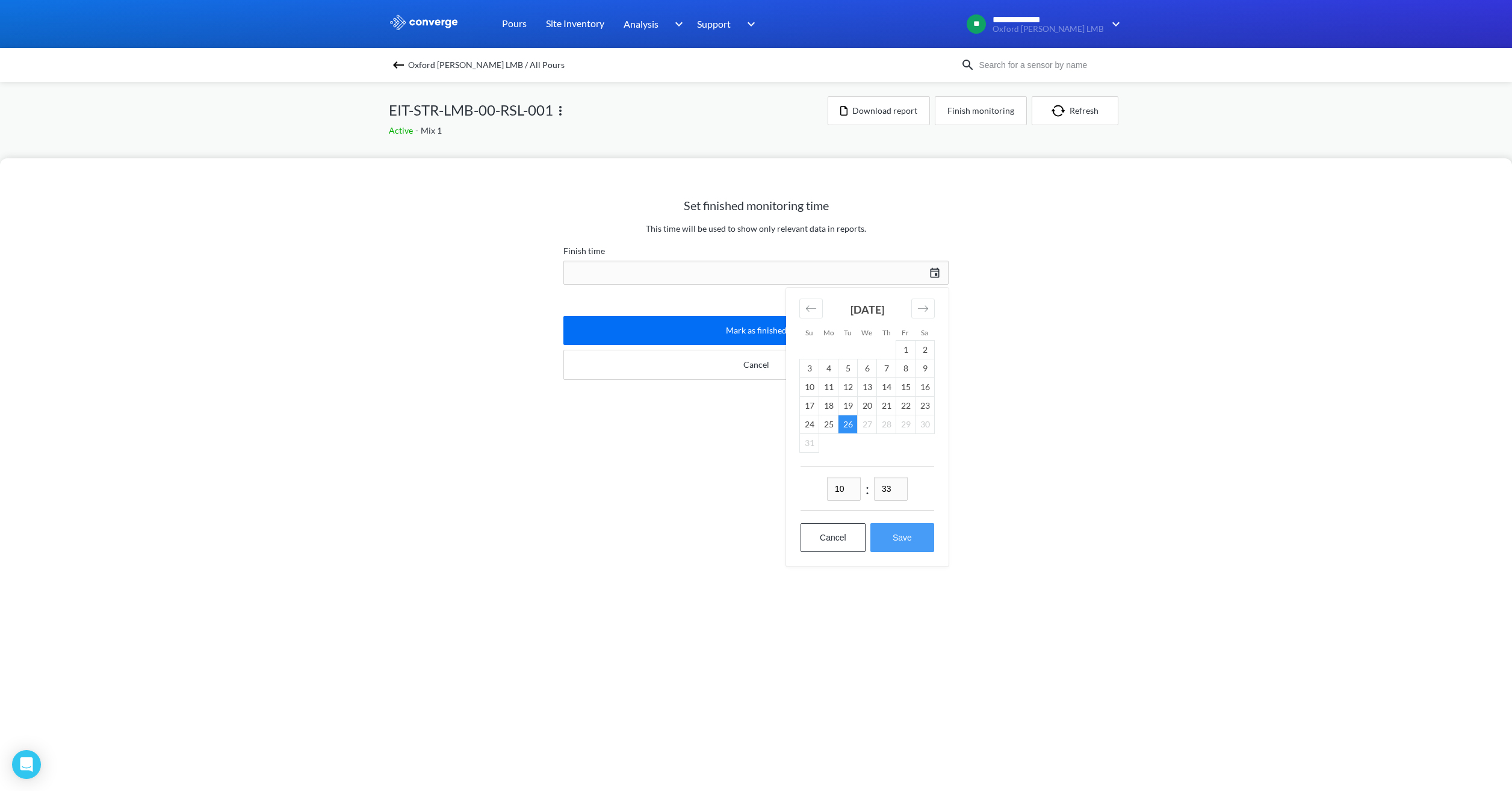
click at [905, 535] on button "Save" at bounding box center [902, 537] width 64 height 29
type input "10:33[DATE]"
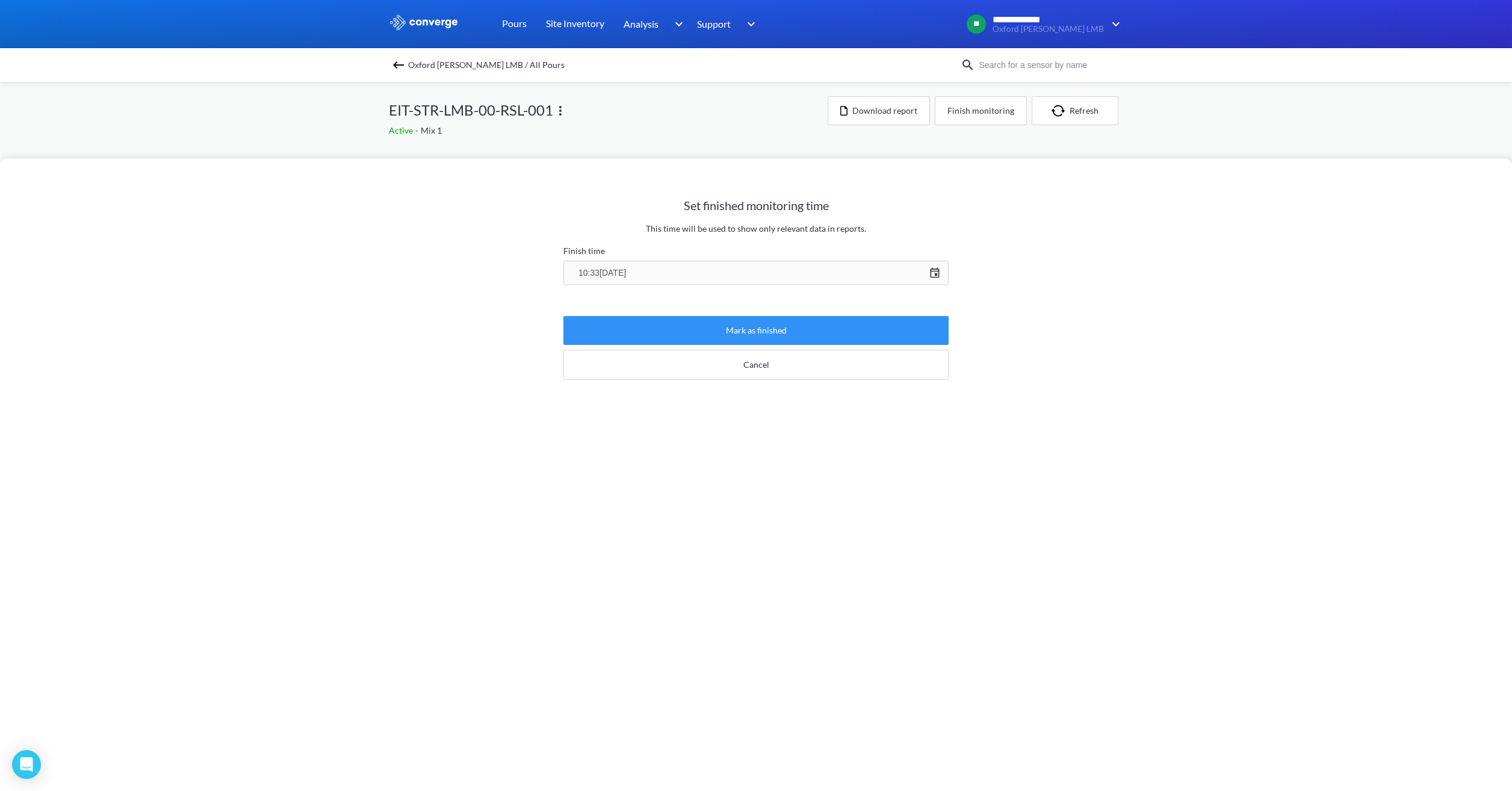
click at [762, 332] on button "Mark as finished" at bounding box center [756, 331] width 385 height 29
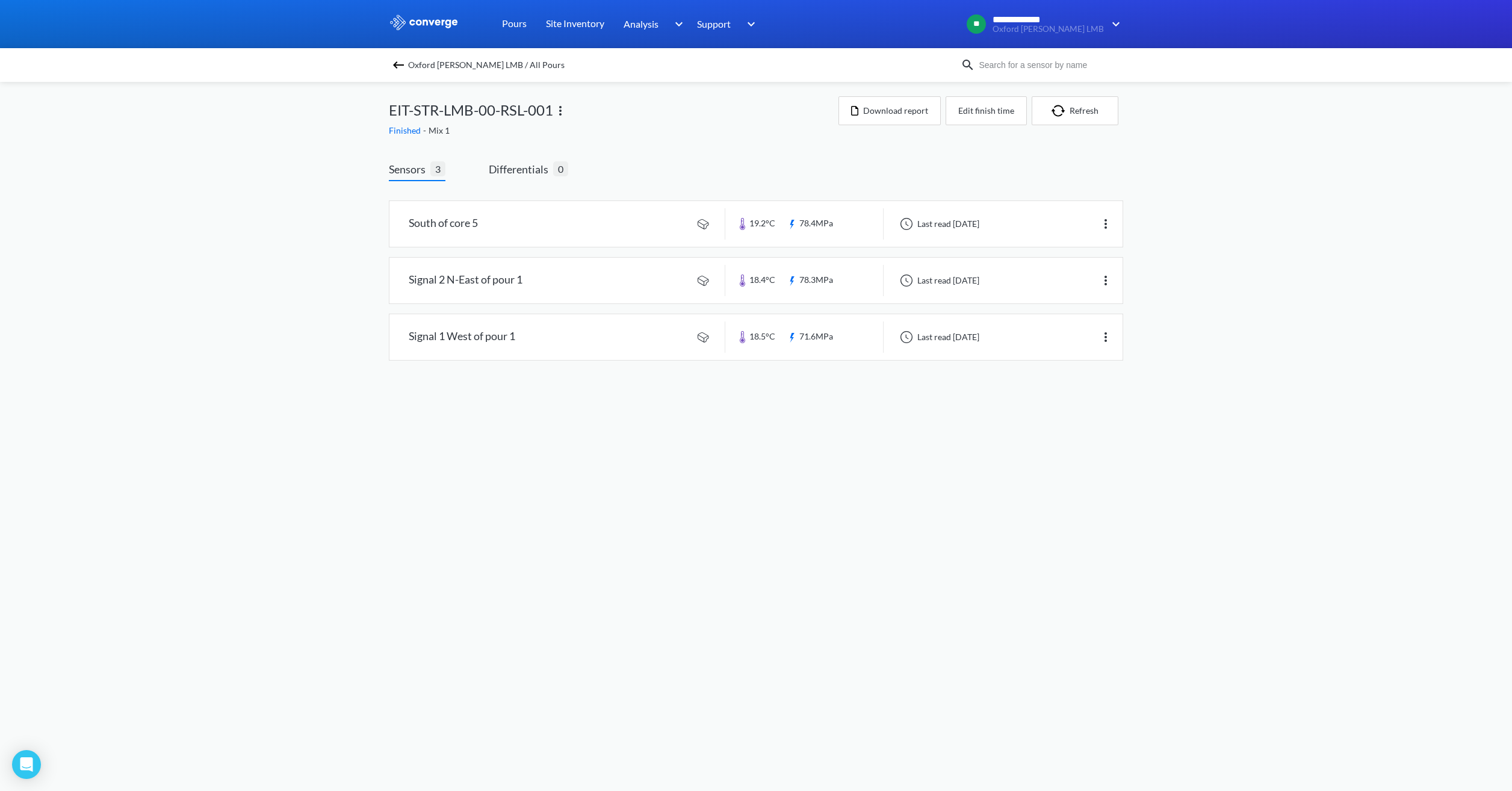
click at [488, 69] on span "Oxford [PERSON_NAME] LMB / All Pours" at bounding box center [486, 64] width 157 height 17
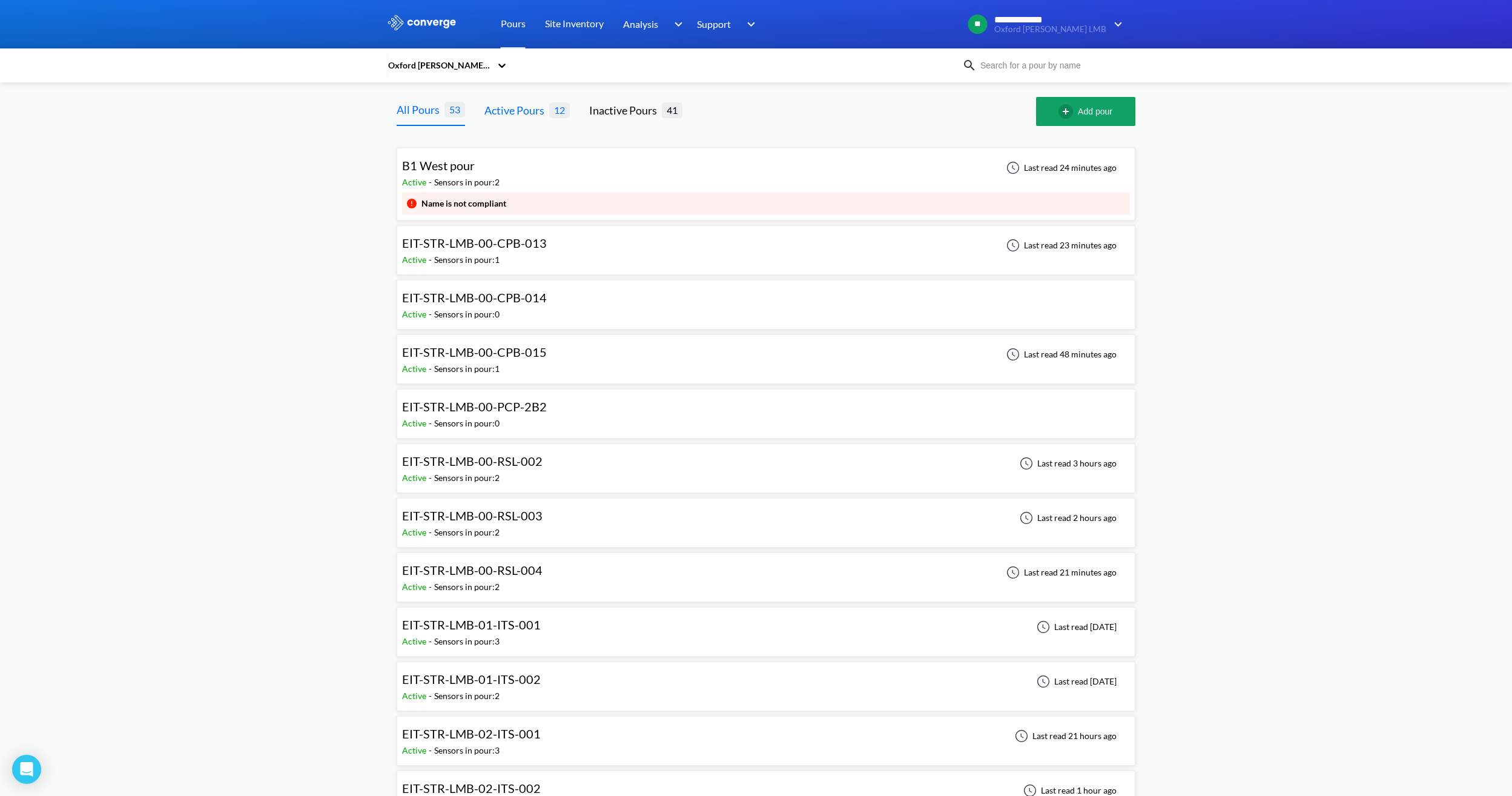
click at [533, 121] on div "Active Pours 12" at bounding box center [527, 111] width 85 height 29
click at [534, 113] on div "Active Pours" at bounding box center [517, 110] width 65 height 17
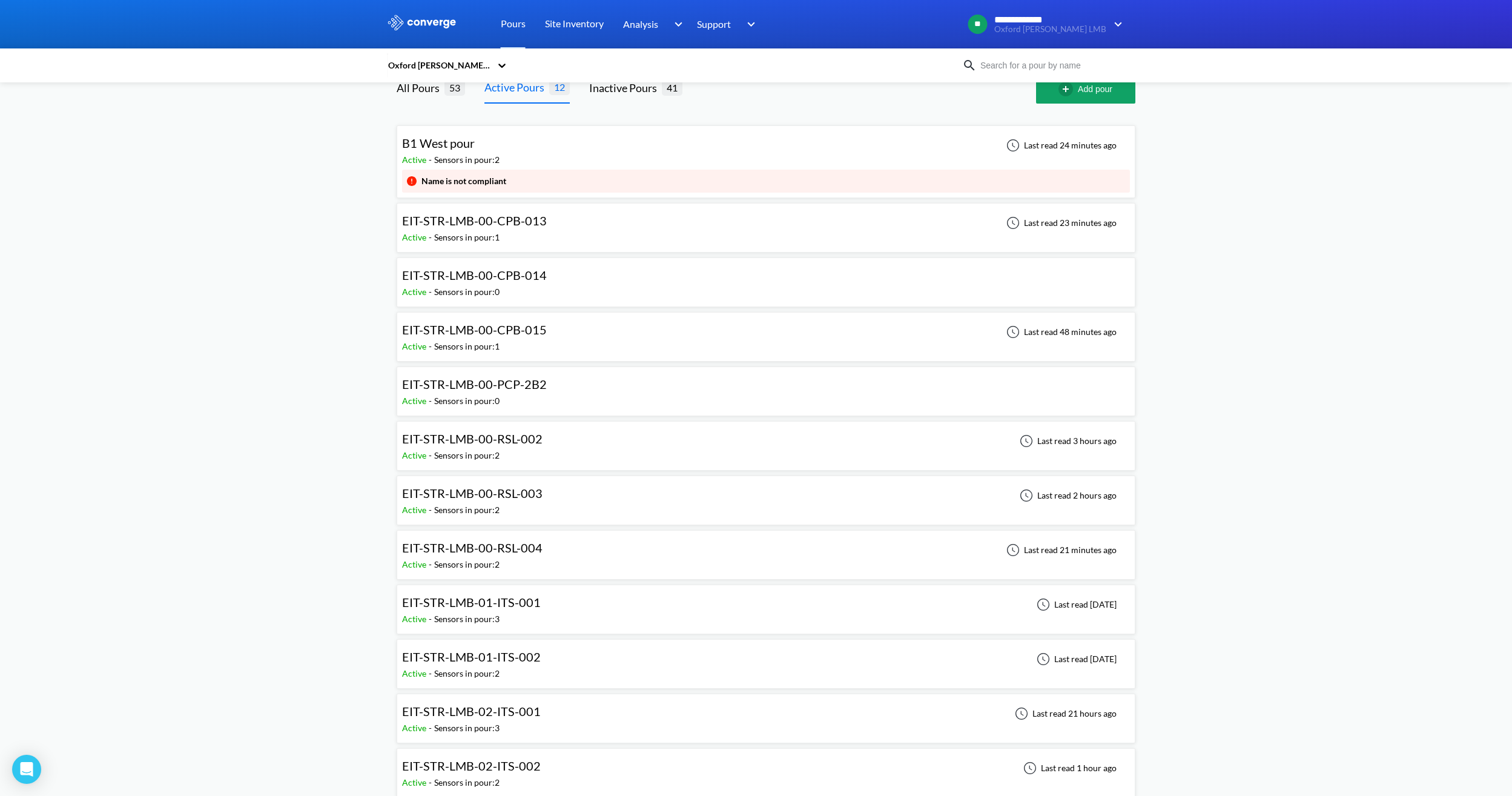
scroll to position [34, 0]
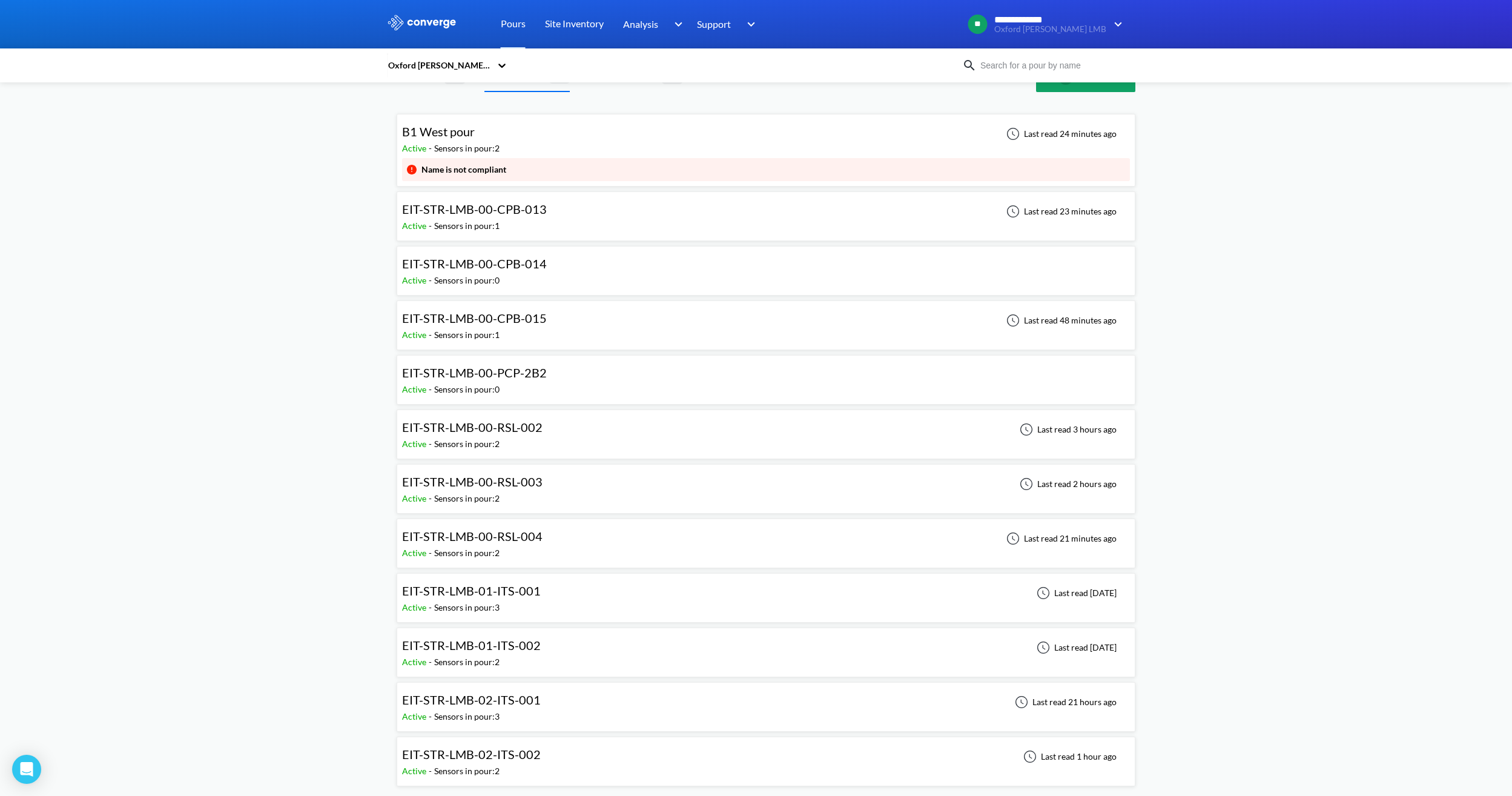
click at [546, 429] on div "EIT-STR-LMB-00-RSL-002" at bounding box center [475, 427] width 146 height 19
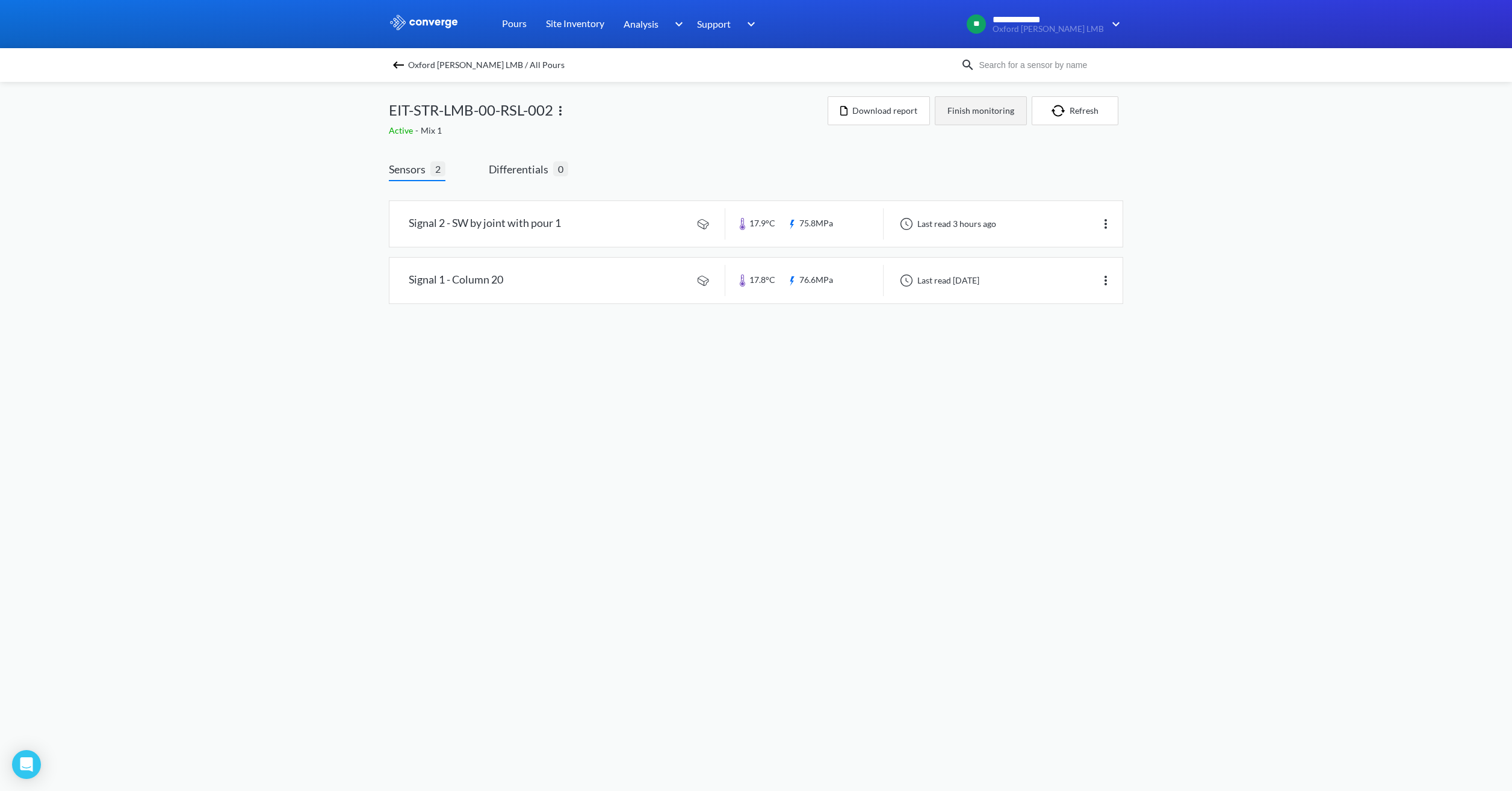
click at [983, 113] on button "Finish monitoring" at bounding box center [980, 111] width 92 height 29
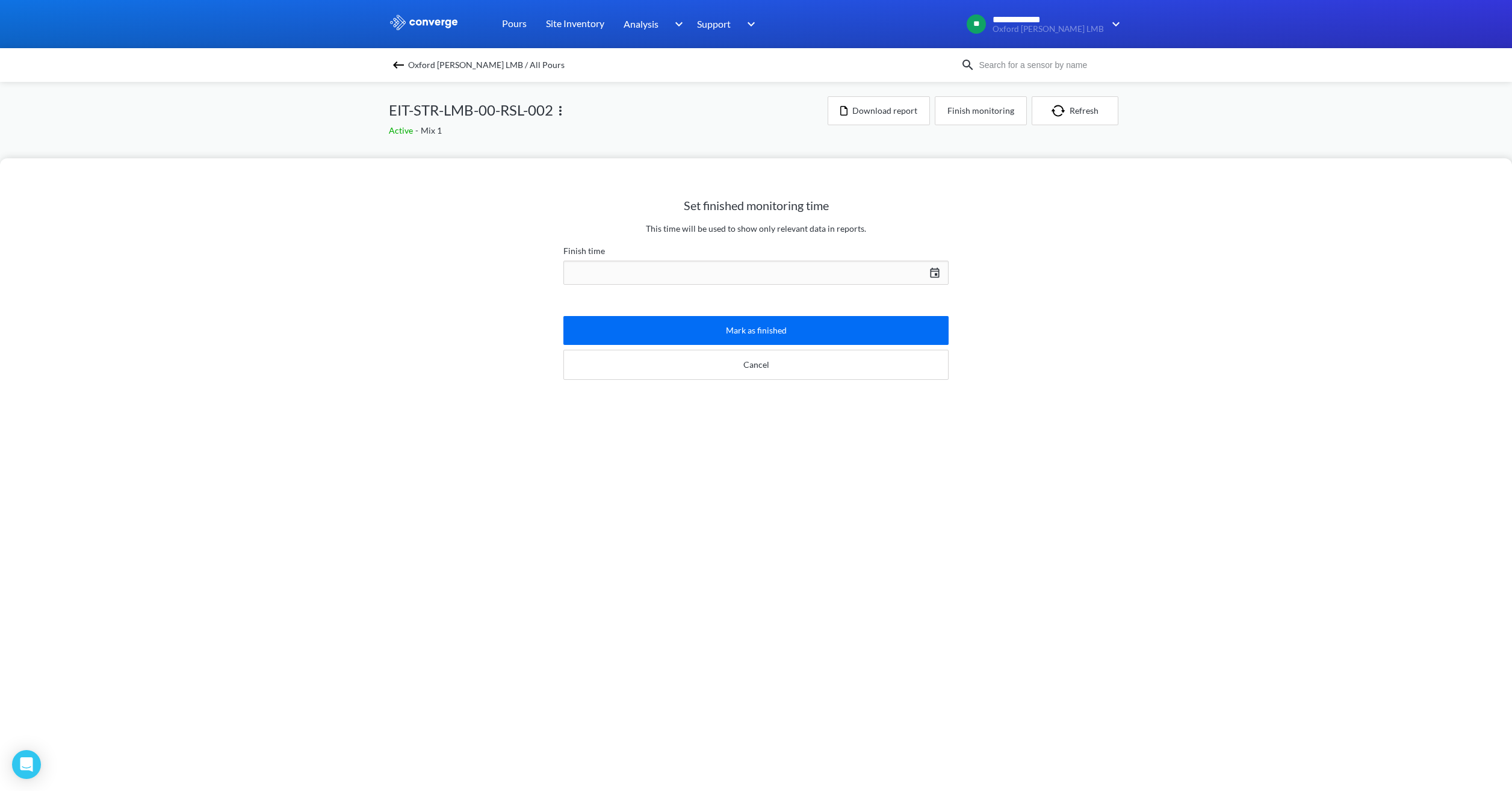
click at [836, 264] on div "[DATE] Press the down arrow key to interact with the calendar and select a date…" at bounding box center [756, 272] width 385 height 29
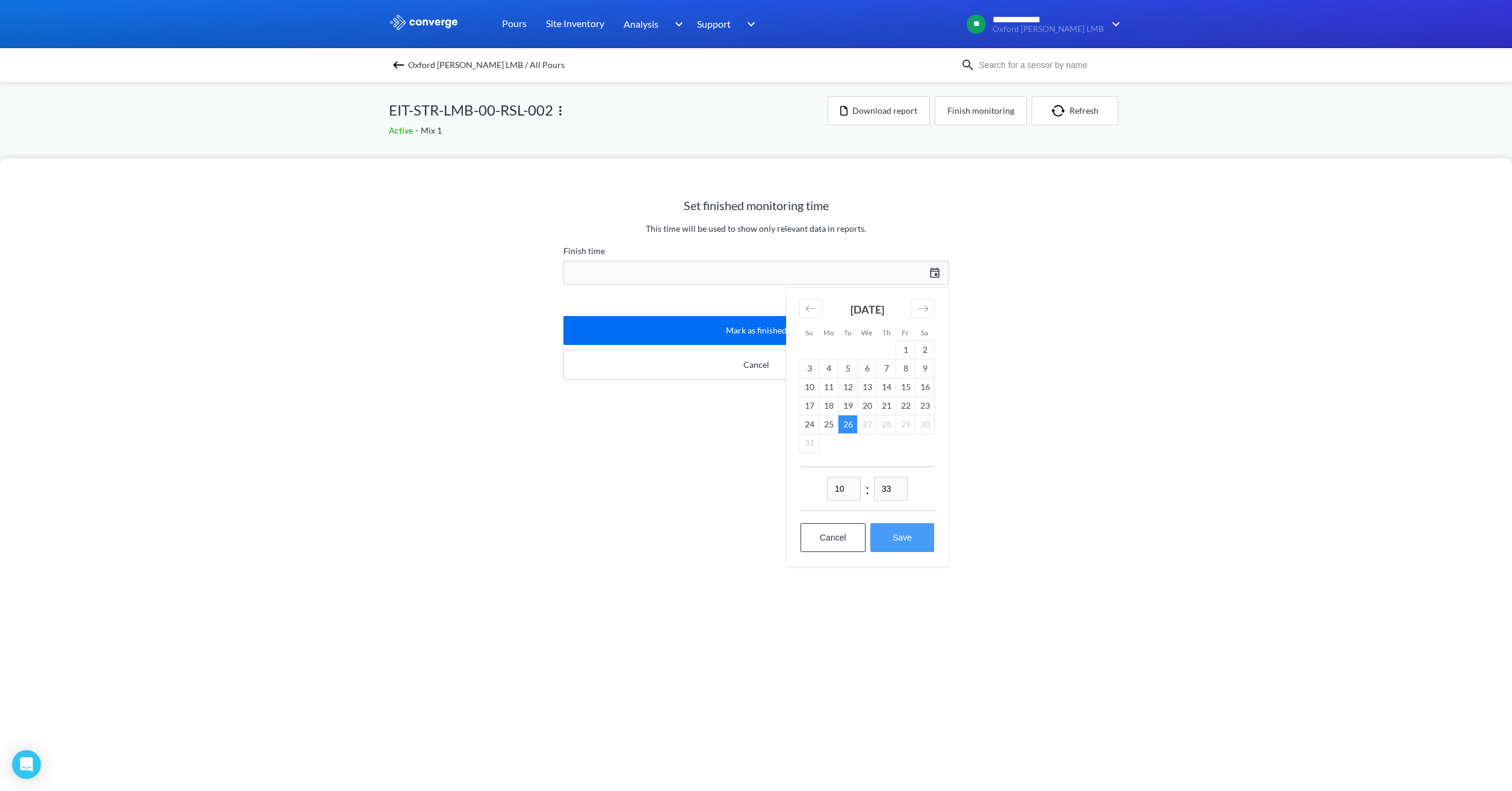
click at [888, 537] on button "Save" at bounding box center [902, 537] width 64 height 29
type input "10:33[DATE]"
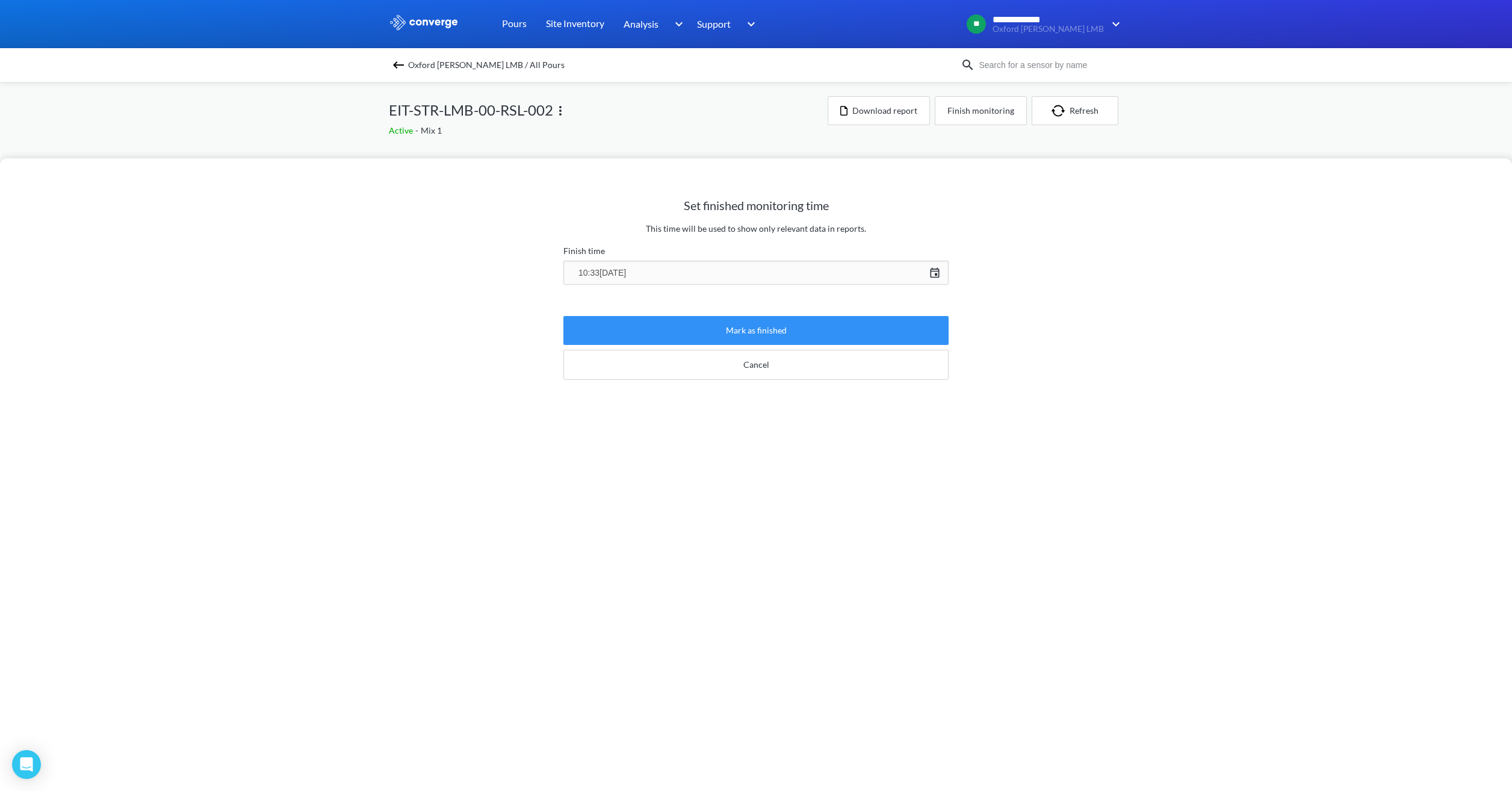
click at [754, 332] on button "Mark as finished" at bounding box center [756, 331] width 385 height 29
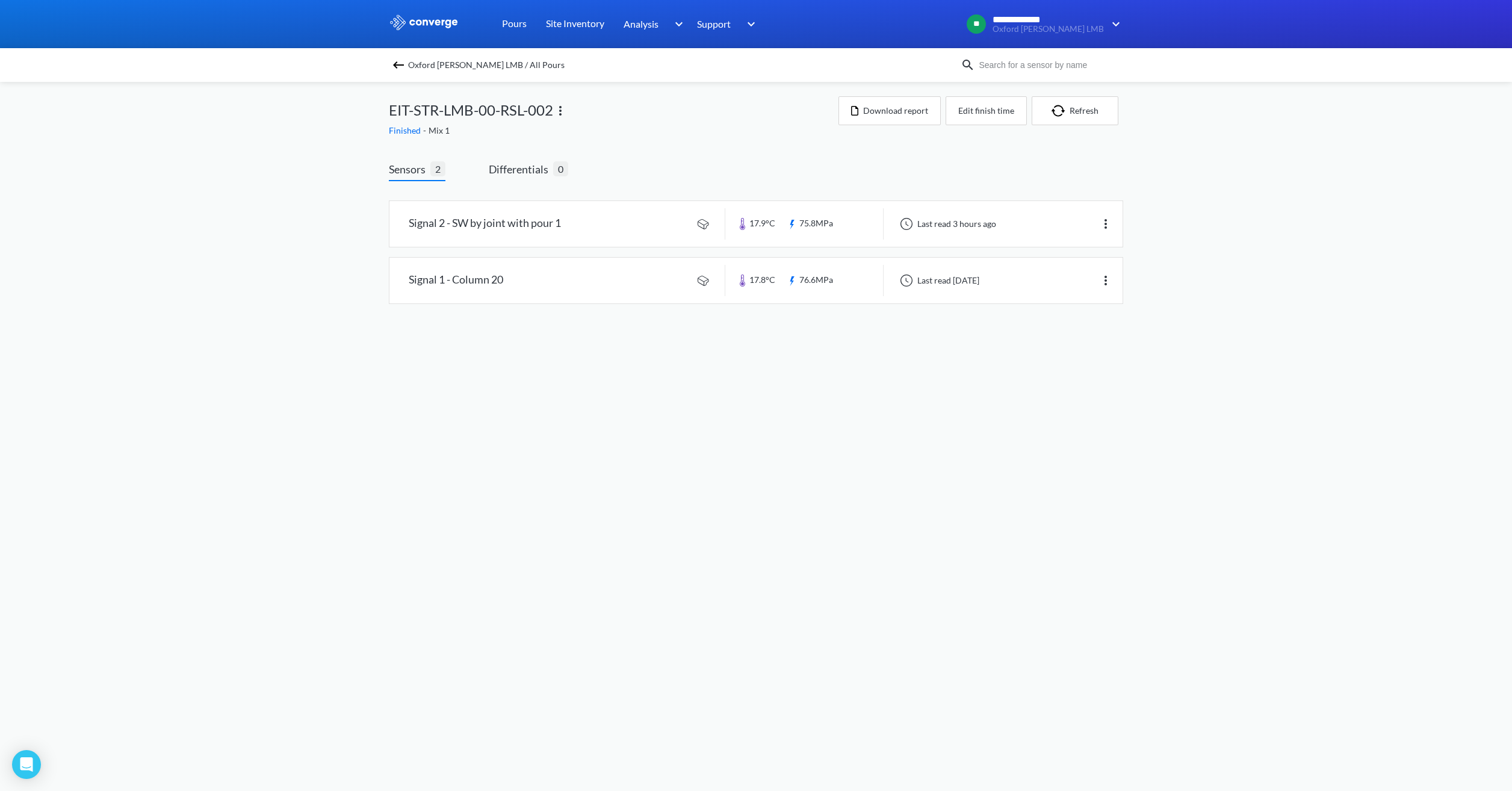
click at [467, 69] on span "Oxford [PERSON_NAME] LMB / All Pours" at bounding box center [486, 64] width 157 height 17
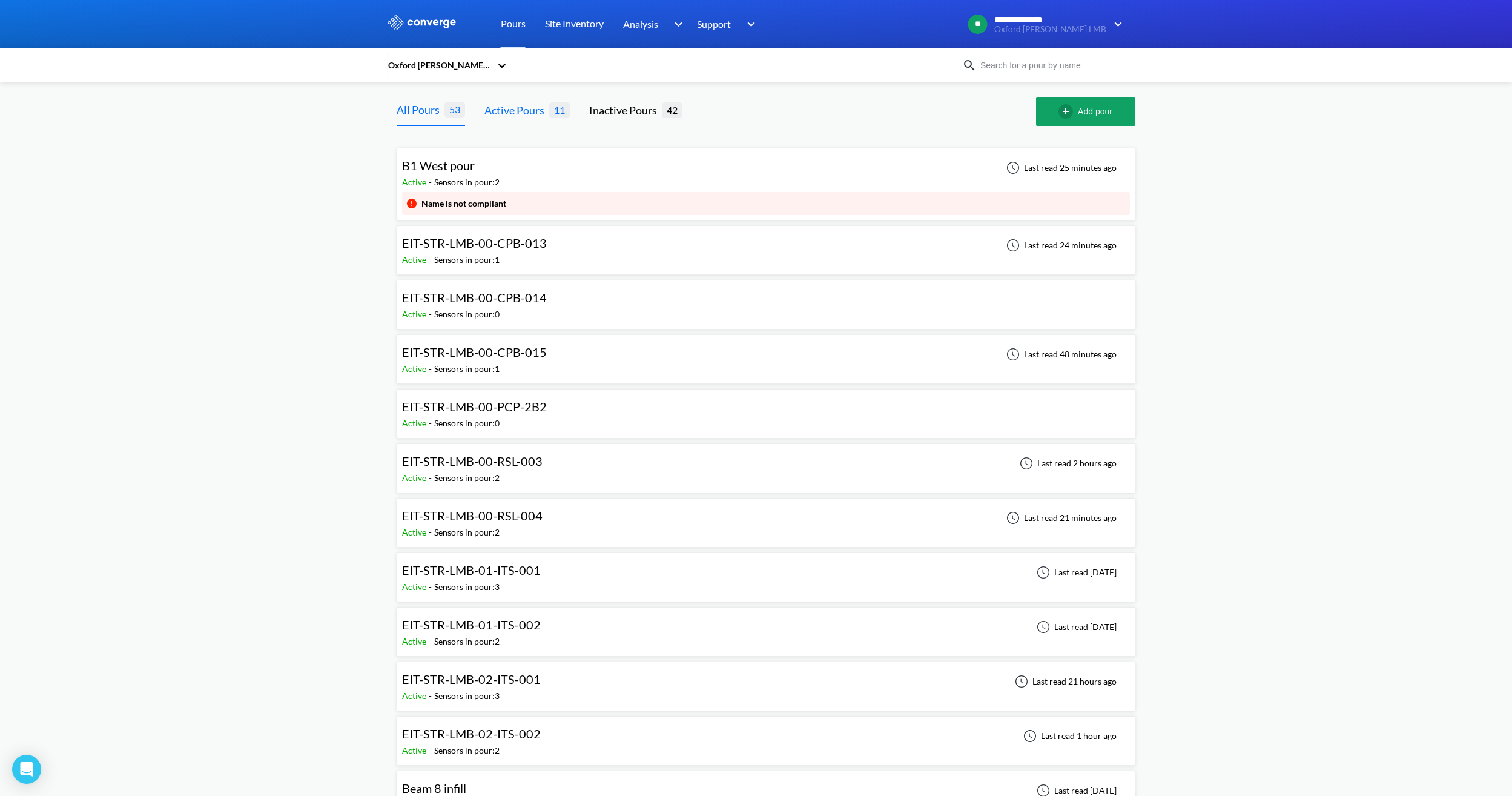
click at [520, 113] on div "Active Pours" at bounding box center [517, 110] width 65 height 17
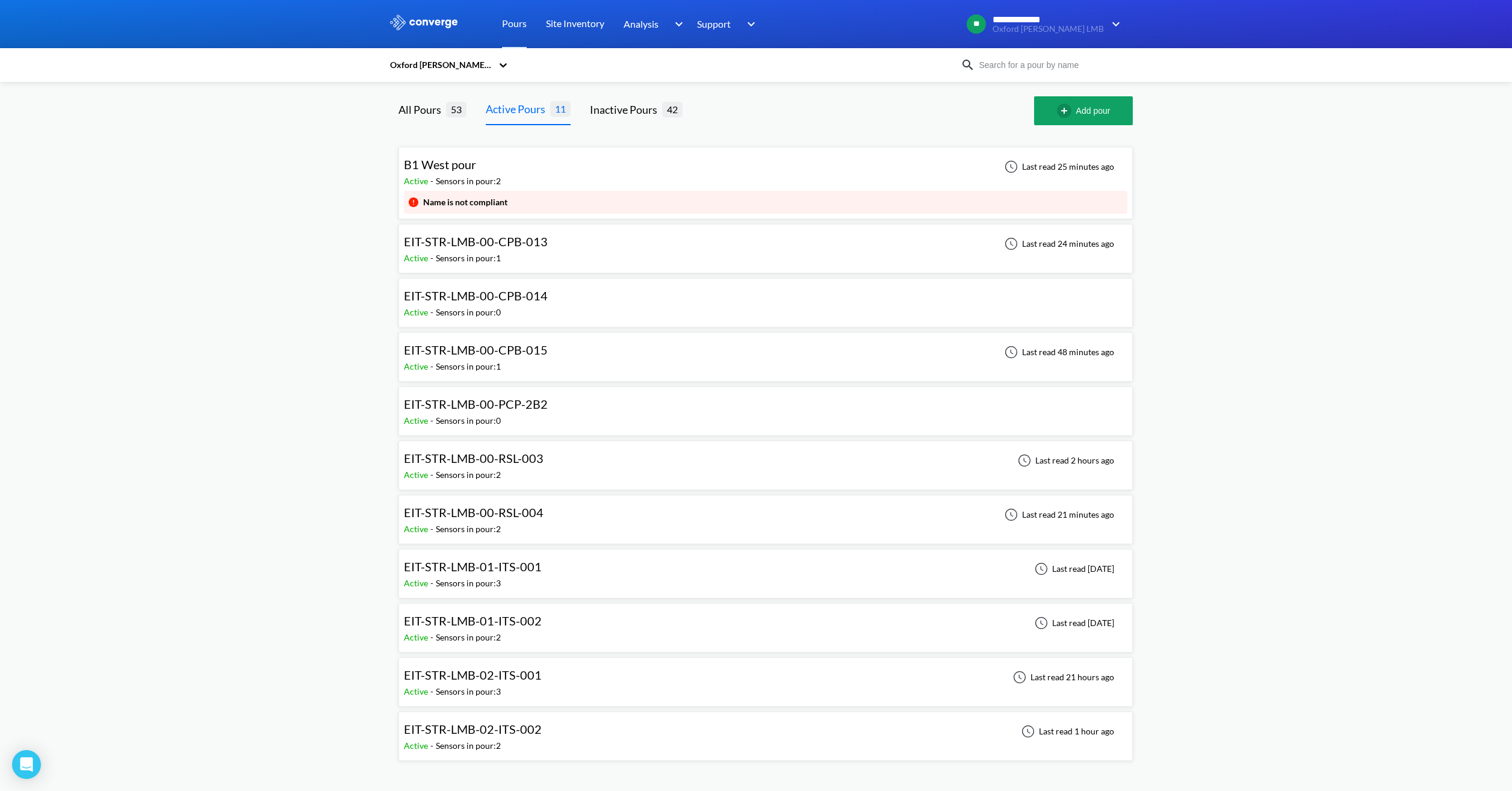
click at [560, 459] on div "EIT-STR-LMB-00-RSL-003 Active - Sensors in pour: 2 Last read 2 hours ago" at bounding box center [765, 465] width 724 height 38
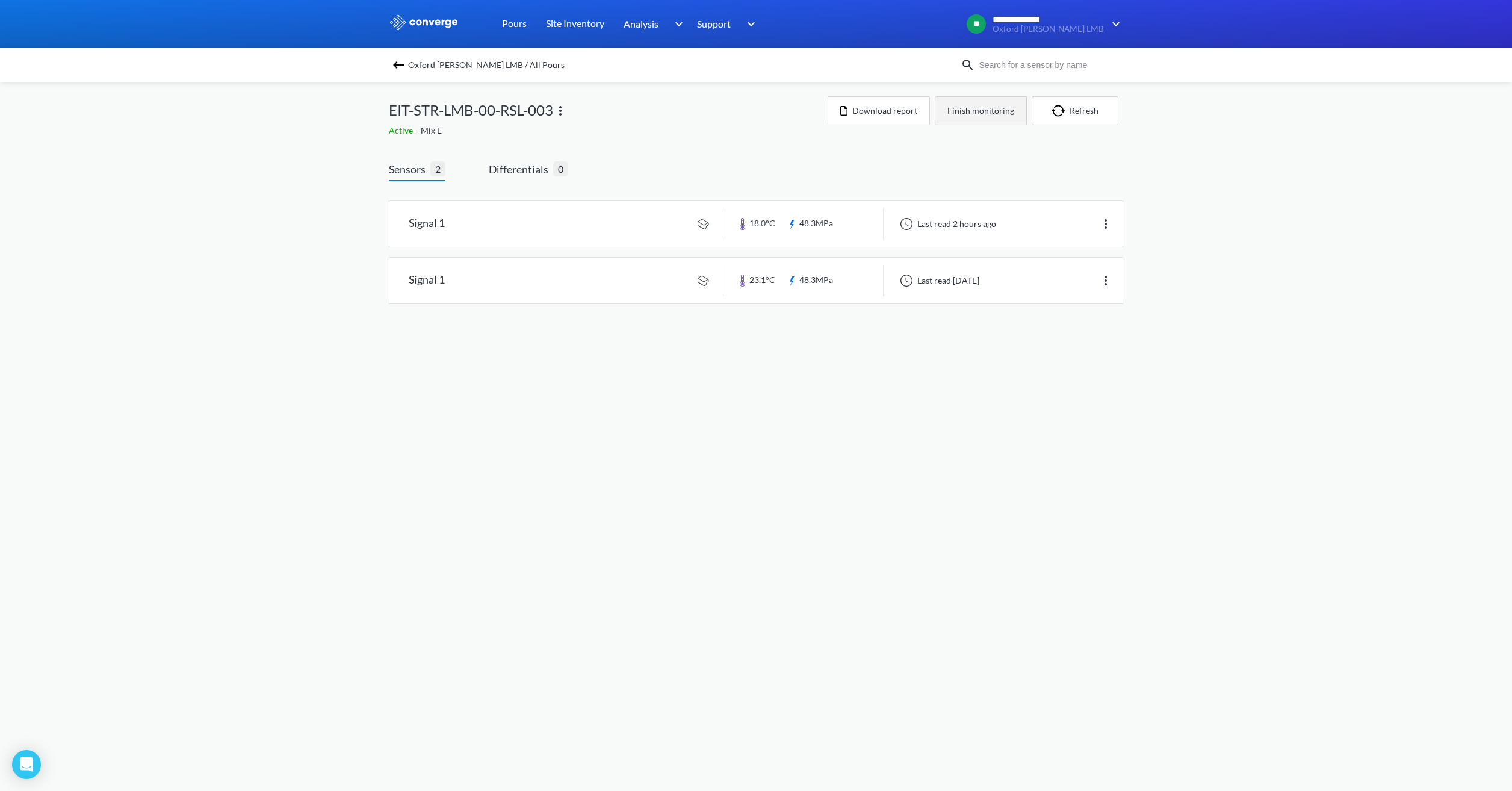
click at [977, 118] on button "Finish monitoring" at bounding box center [980, 111] width 92 height 29
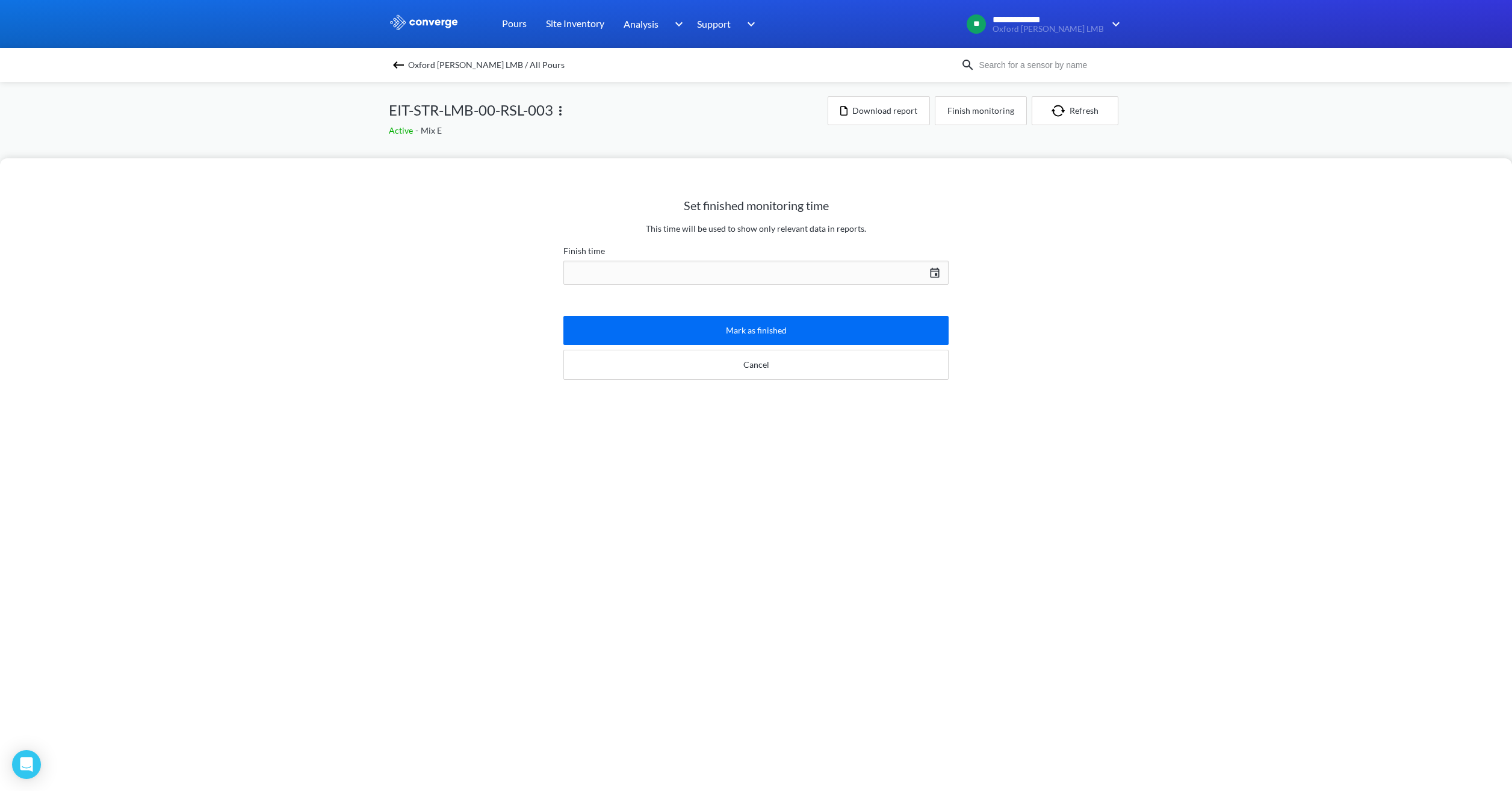
click at [738, 270] on div "[DATE] Press the down arrow key to interact with the calendar and select a date…" at bounding box center [756, 272] width 385 height 29
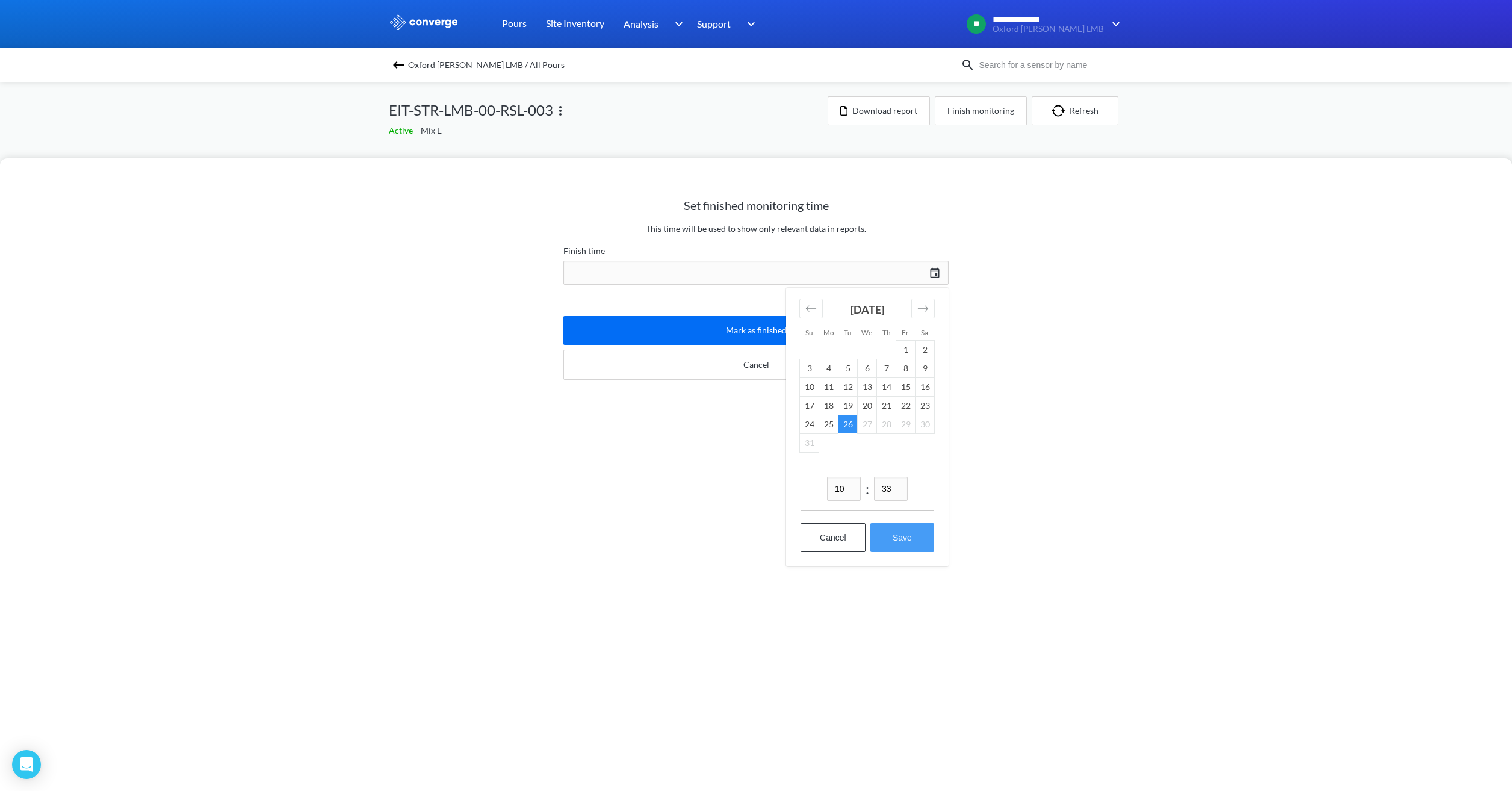
click at [885, 533] on button "Save" at bounding box center [902, 537] width 64 height 29
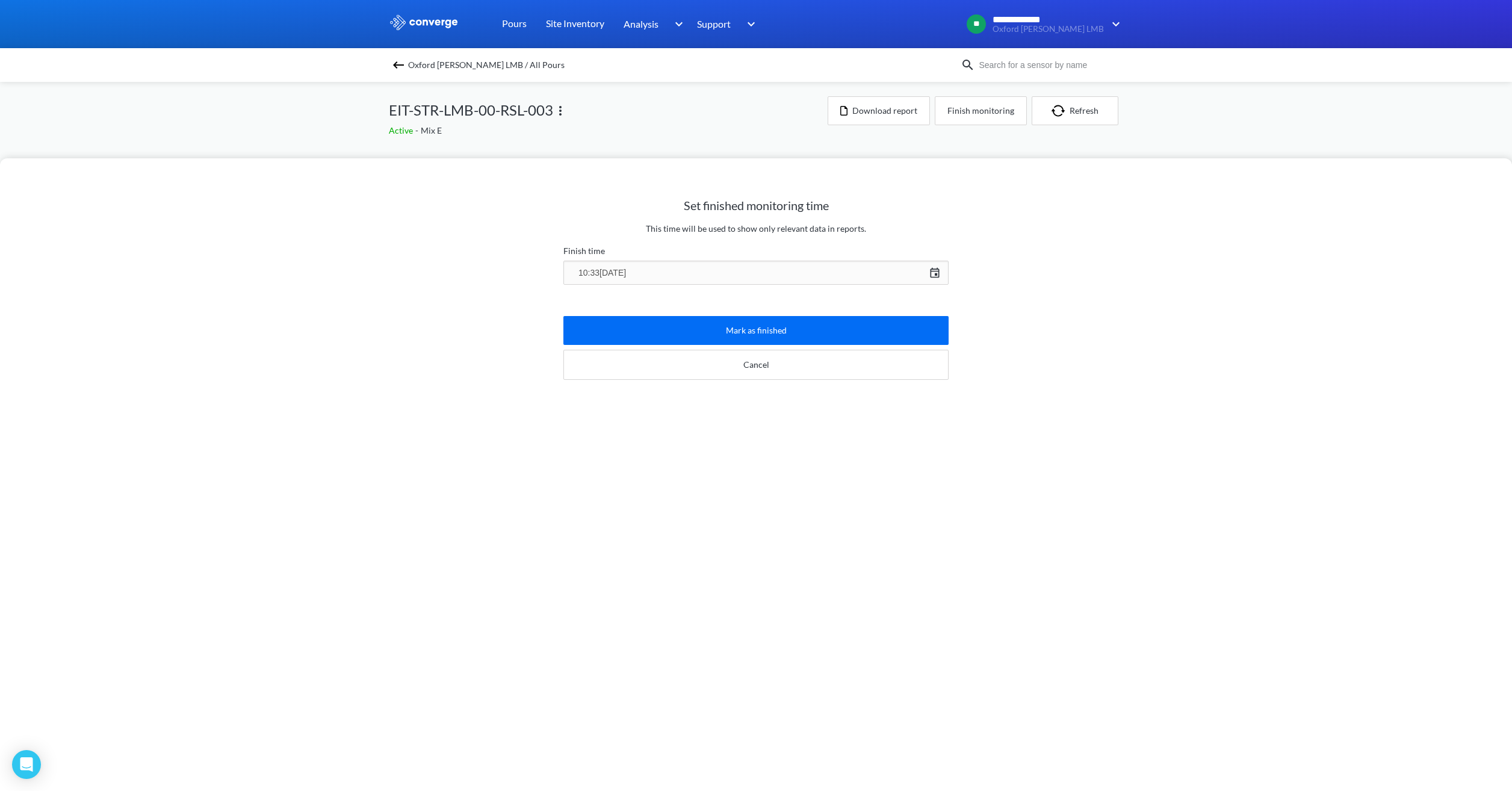
type input "10:33[DATE]"
click at [777, 332] on button "Mark as finished" at bounding box center [756, 331] width 385 height 29
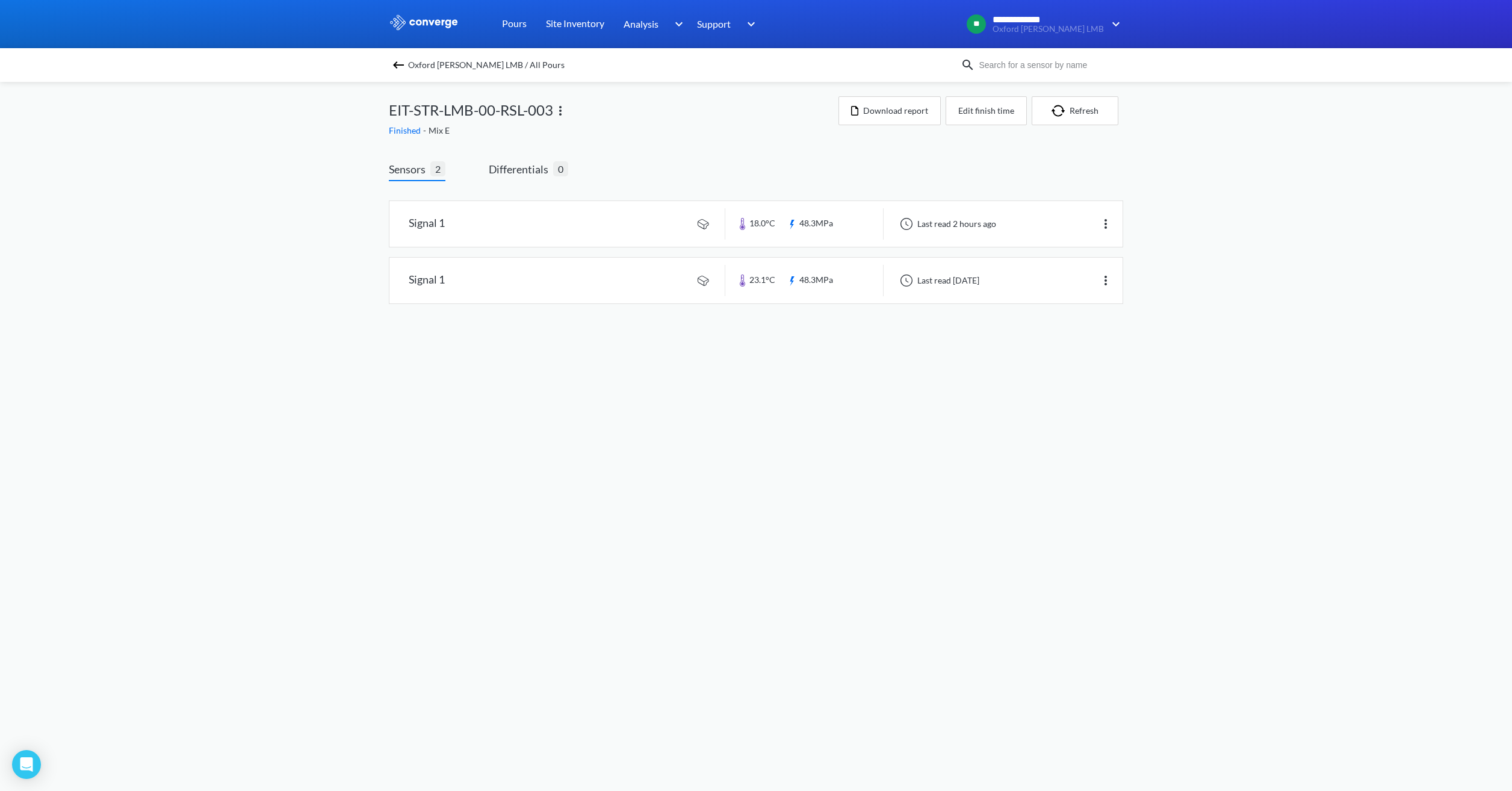
click at [443, 75] on div "Oxford [PERSON_NAME] LMB / All Pours" at bounding box center [756, 65] width 1512 height 33
click at [444, 68] on span "Oxford [PERSON_NAME] LMB / All Pours" at bounding box center [486, 64] width 157 height 17
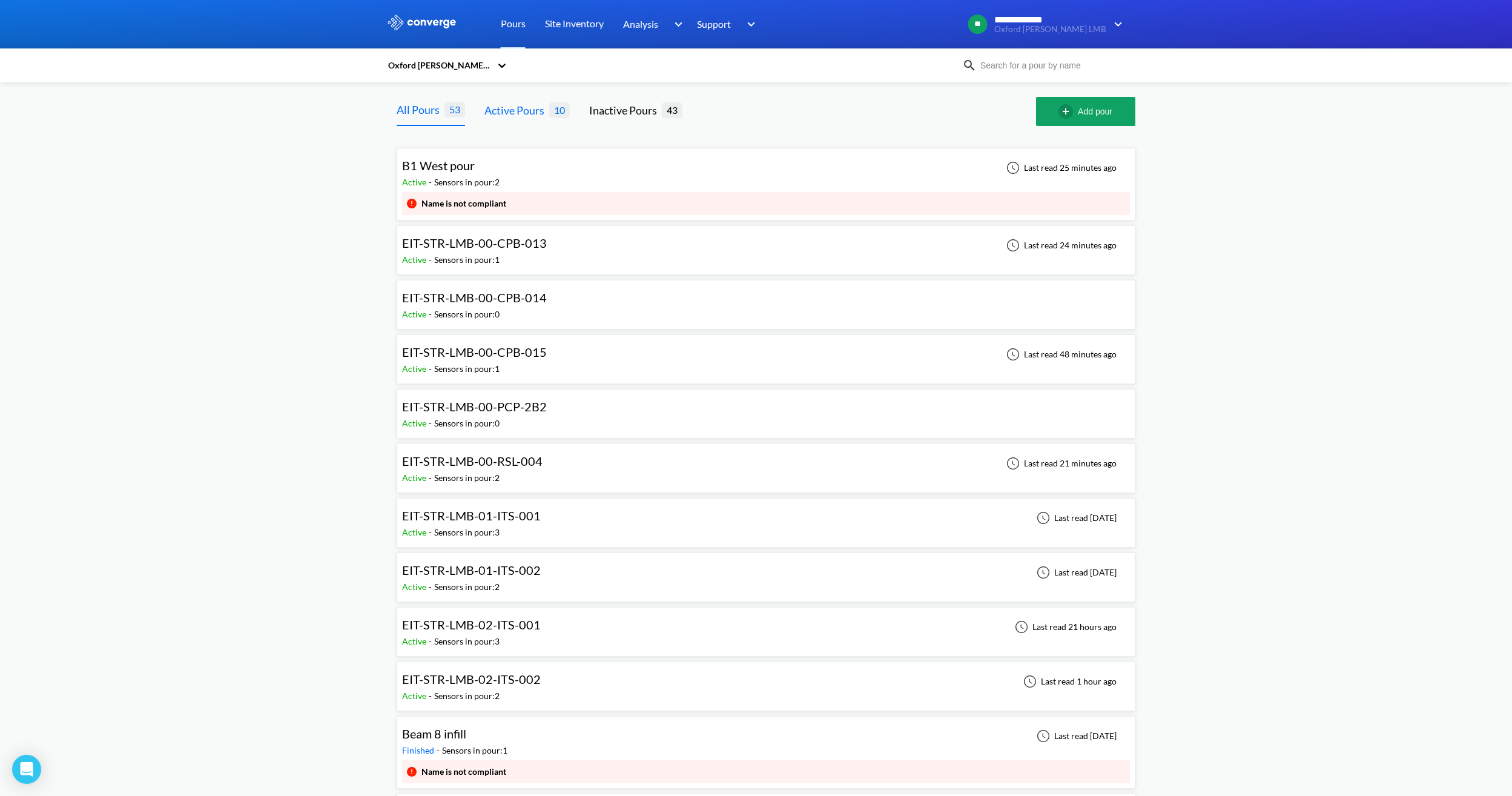
click at [521, 116] on div "Active Pours" at bounding box center [517, 110] width 65 height 17
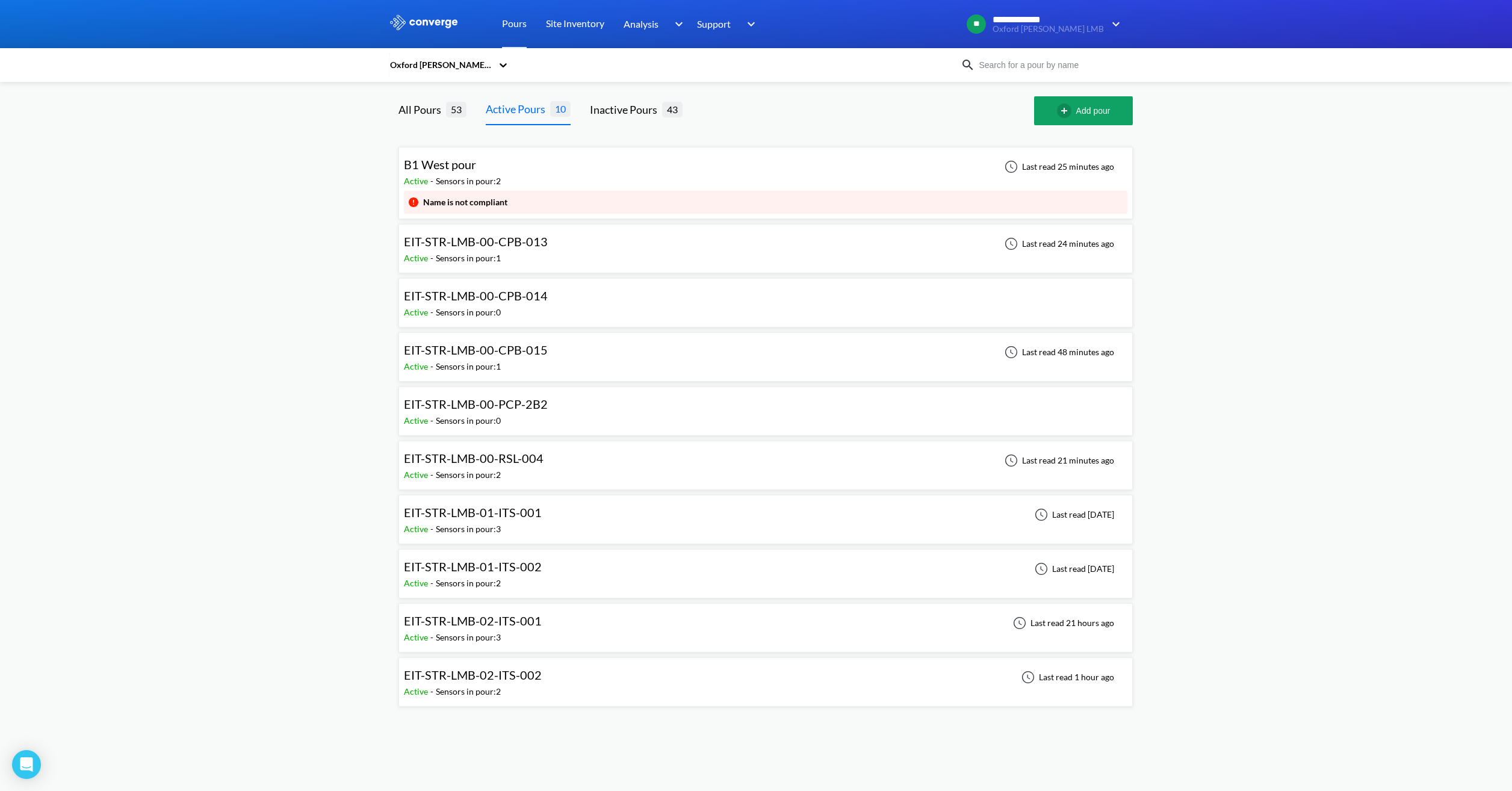
click at [559, 516] on div "EIT-STR-LMB-01-ITS-001 Active - Sensors in pour: 3 Last read [DATE]" at bounding box center [765, 519] width 724 height 38
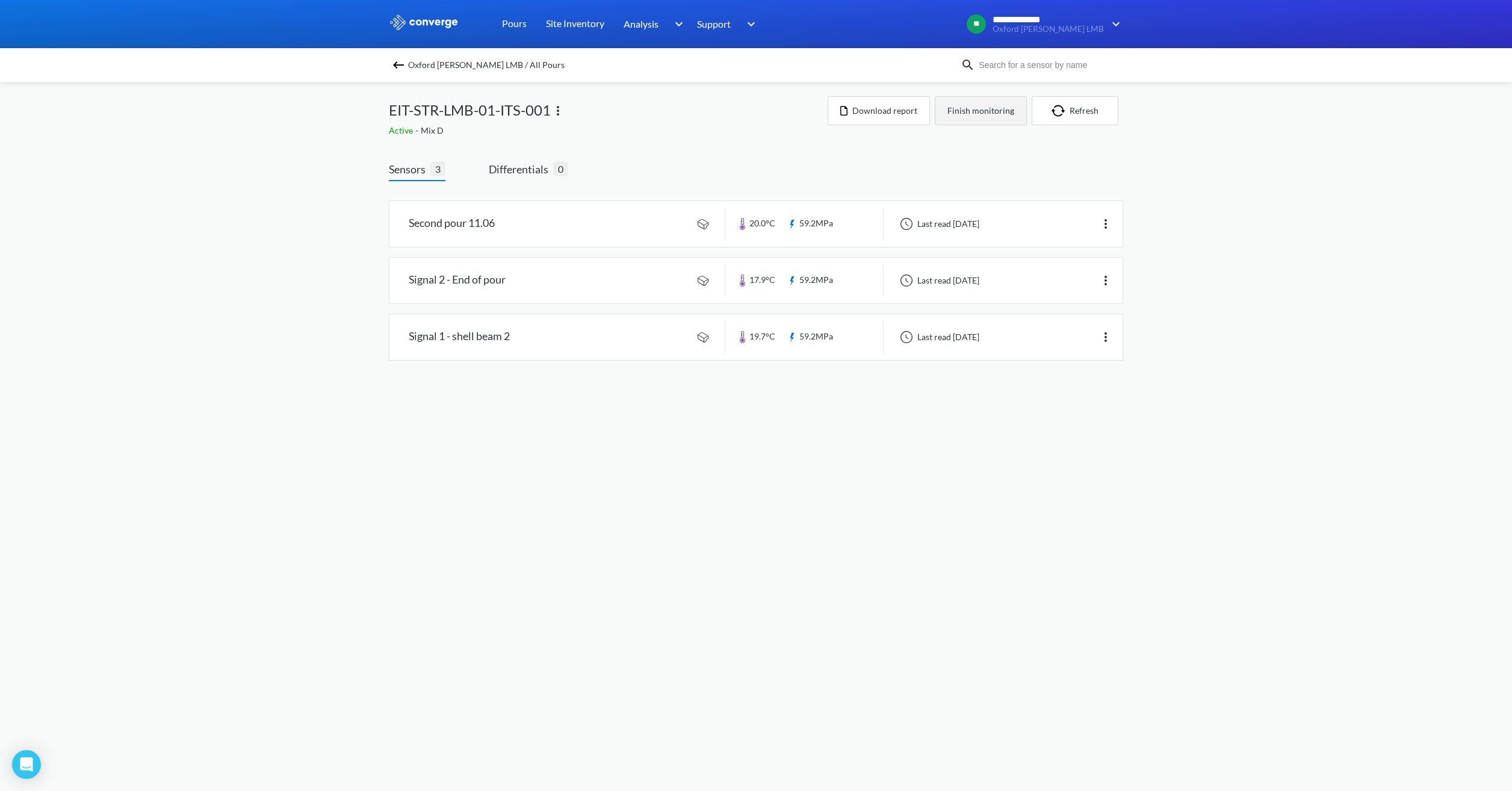
click at [975, 112] on button "Finish monitoring" at bounding box center [980, 111] width 92 height 29
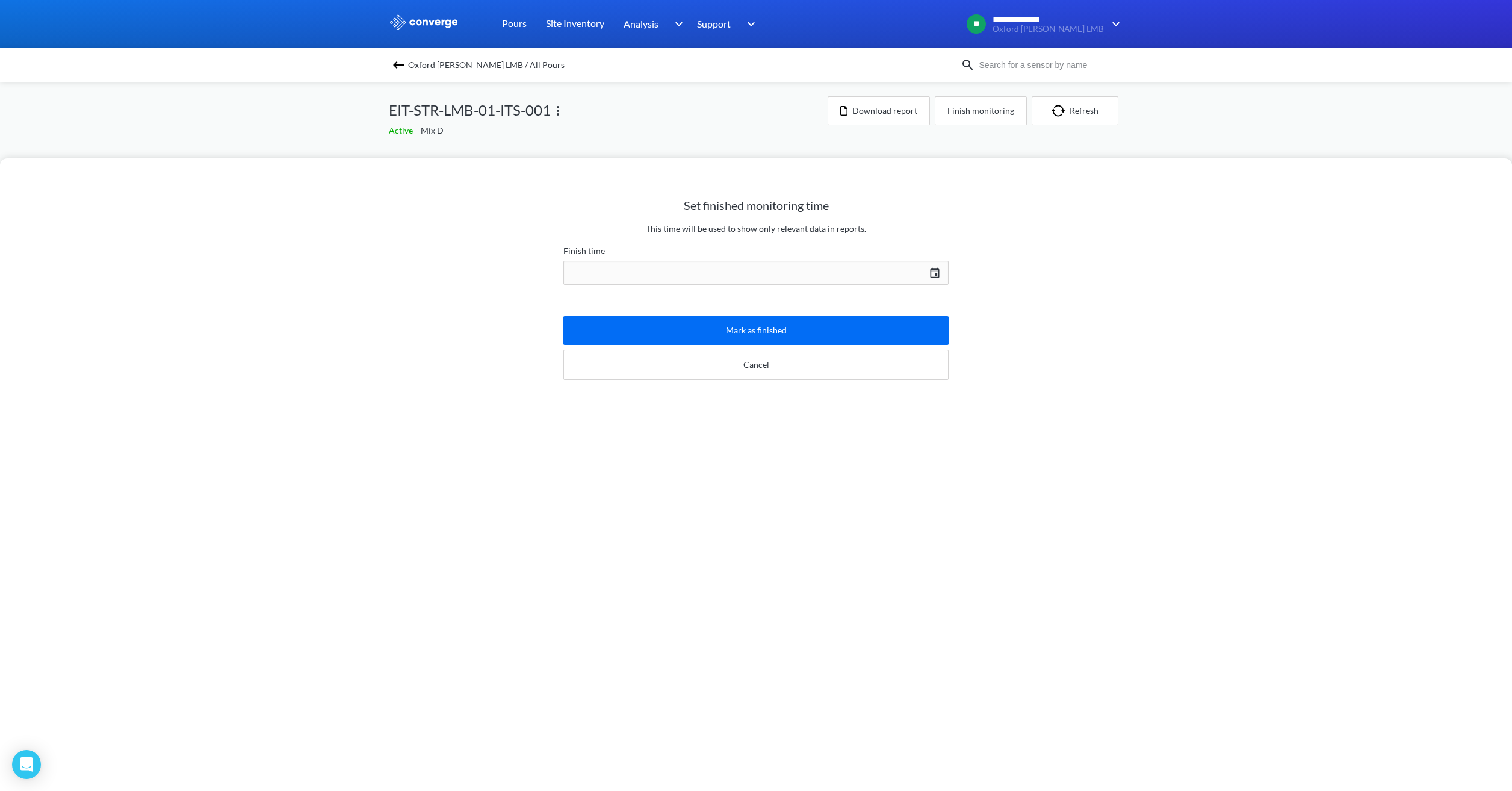
click at [728, 265] on div "[DATE] Press the down arrow key to interact with the calendar and select a date…" at bounding box center [756, 272] width 385 height 29
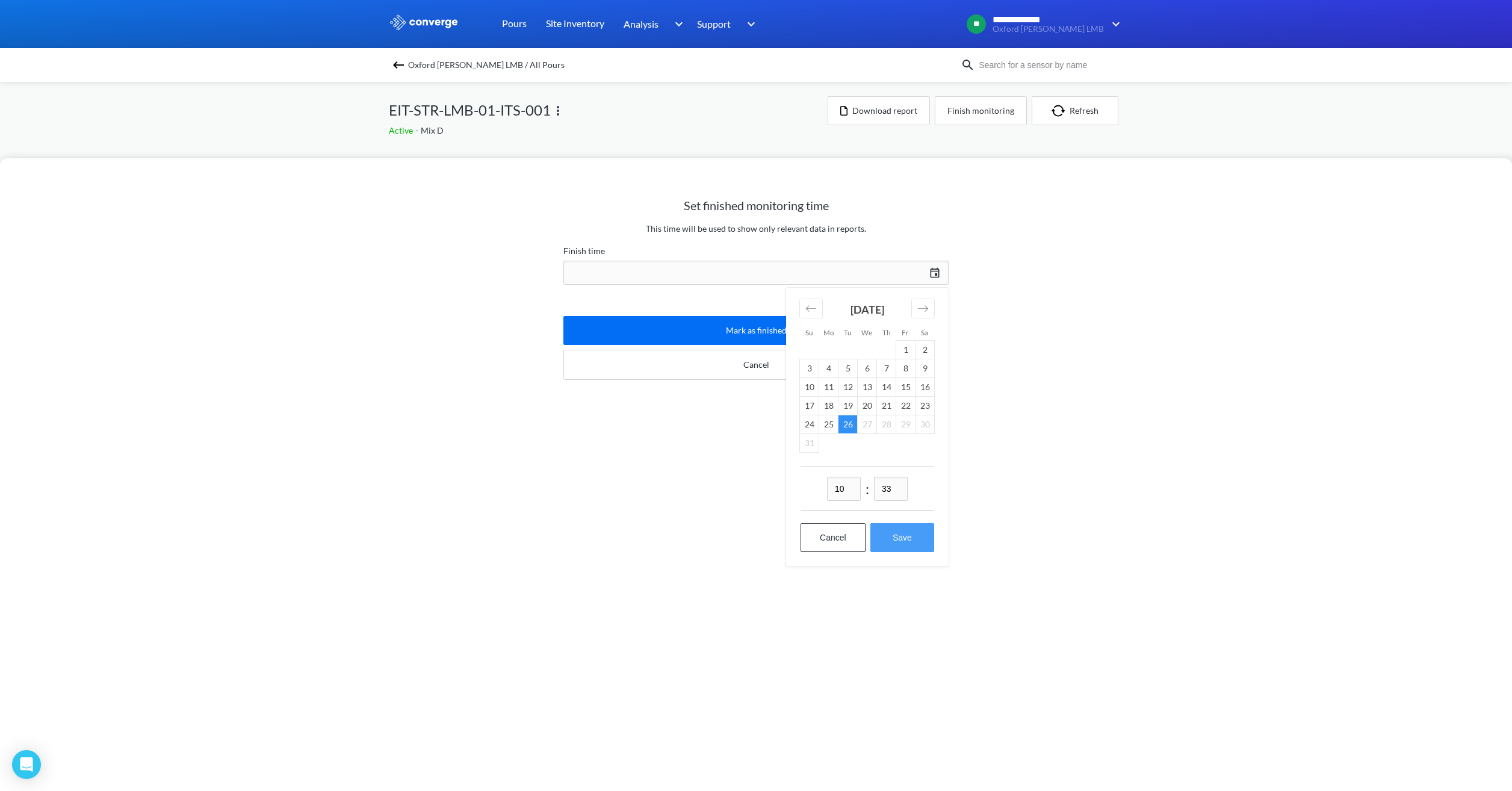
click at [891, 533] on button "Save" at bounding box center [902, 537] width 64 height 29
type input "10:33[DATE]"
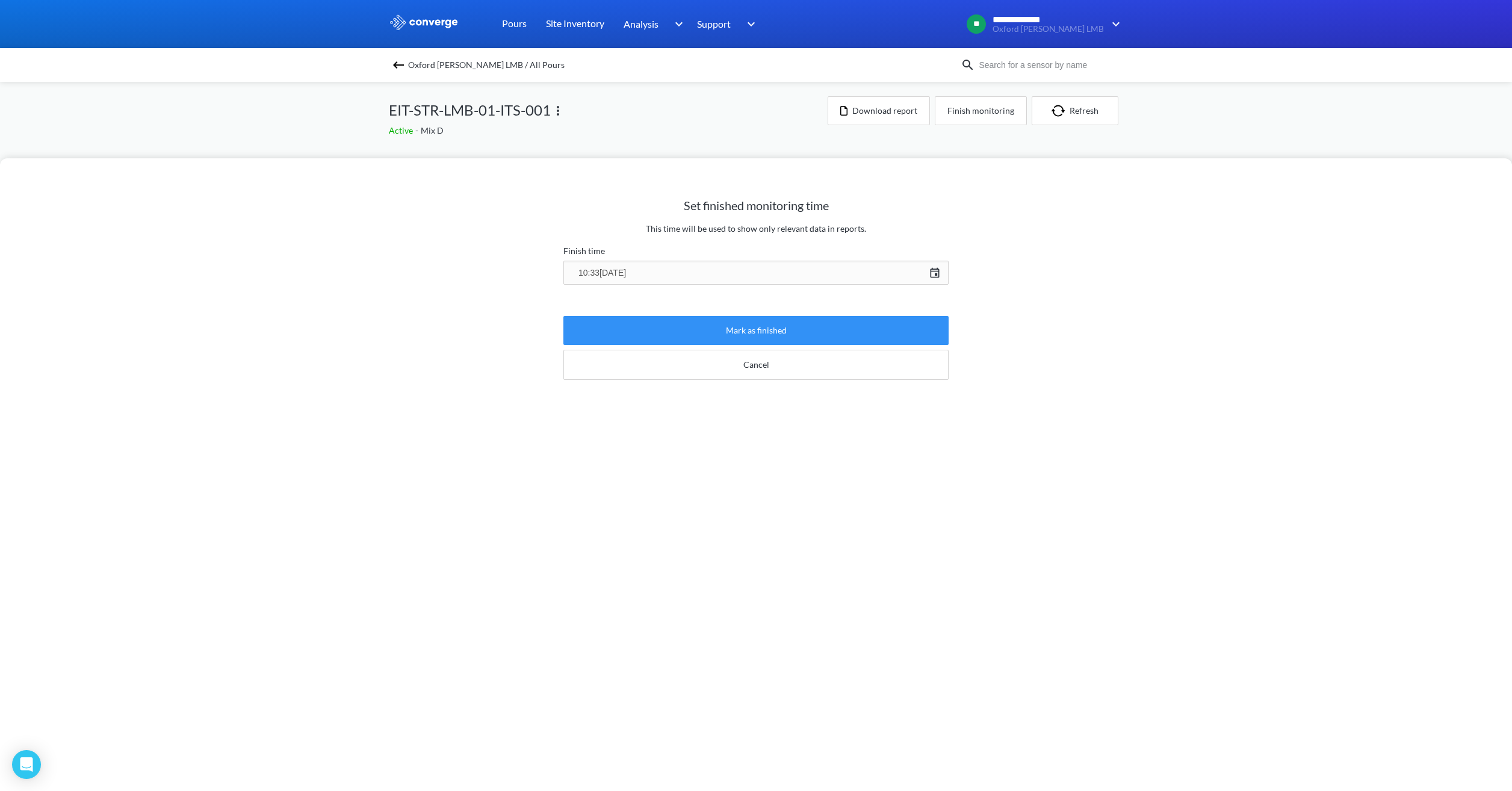
click at [774, 321] on button "Mark as finished" at bounding box center [756, 331] width 385 height 29
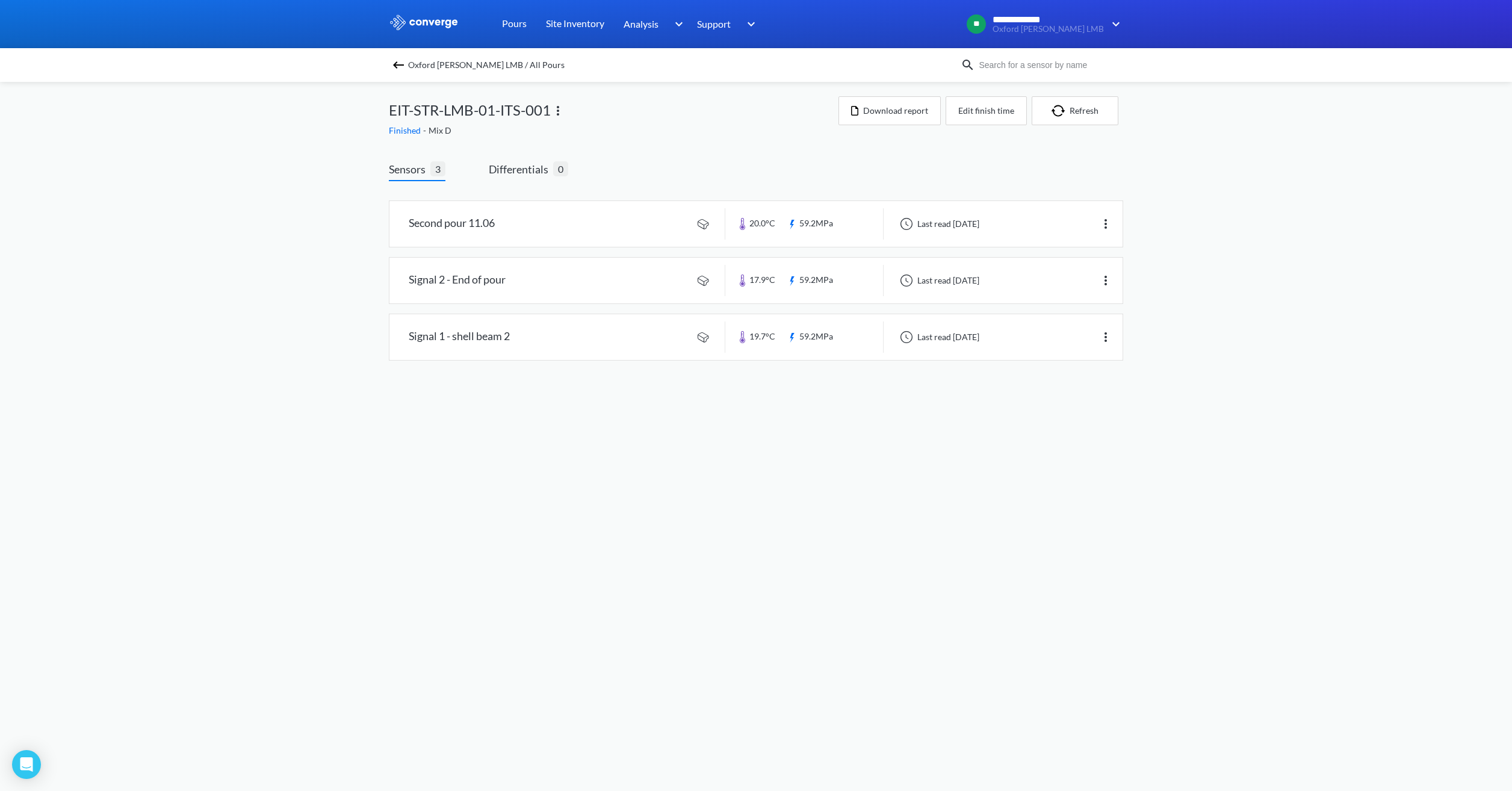
click at [470, 66] on span "Oxford [PERSON_NAME] LMB / All Pours" at bounding box center [486, 64] width 157 height 17
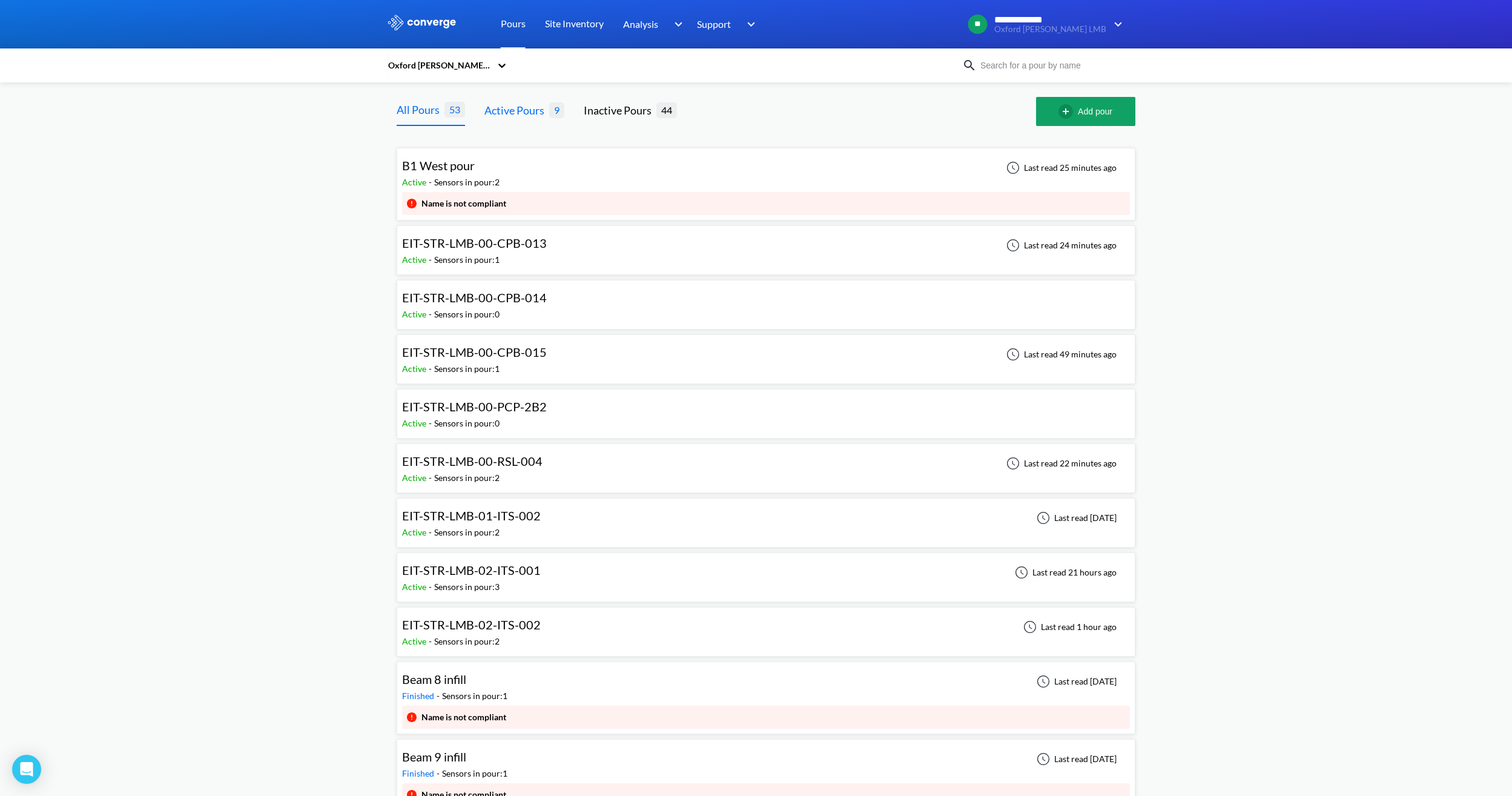
click at [531, 109] on div "Active Pours" at bounding box center [517, 110] width 65 height 17
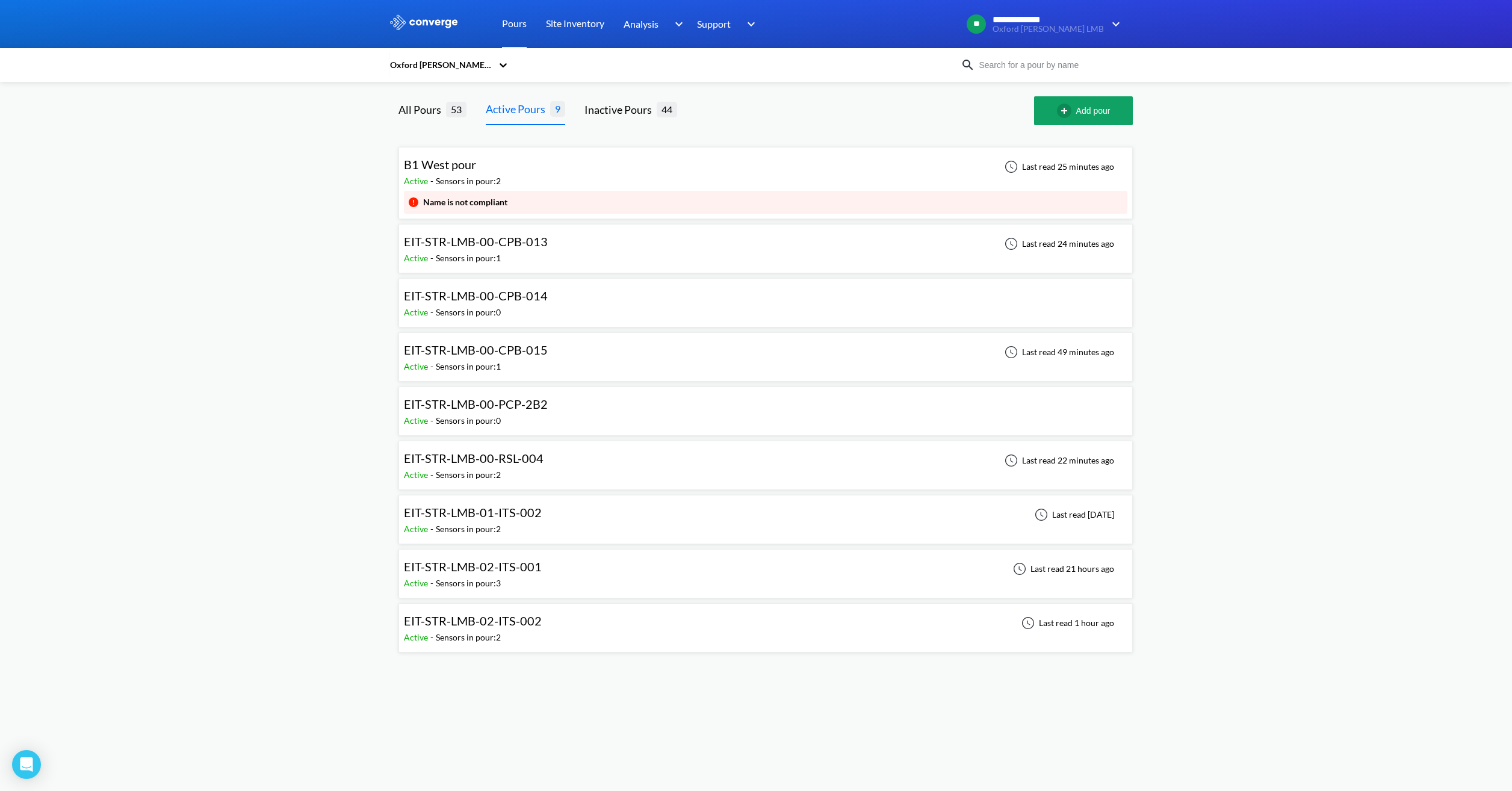
click at [562, 402] on div "EIT-STR-LMB-00-PCP-2B2 Active - Sensors in pour: 0" at bounding box center [765, 411] width 724 height 38
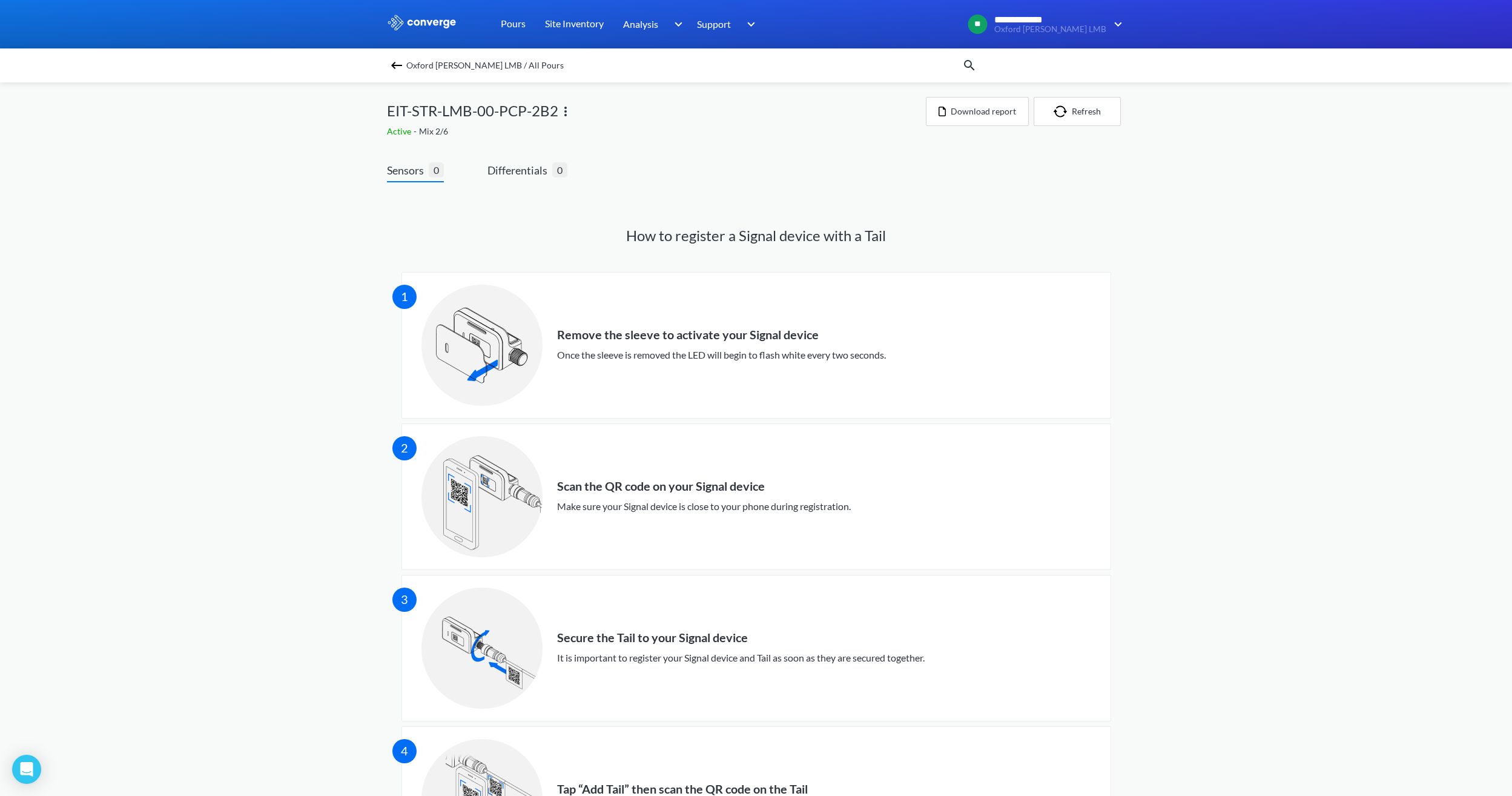
click at [569, 110] on img at bounding box center [565, 111] width 14 height 14
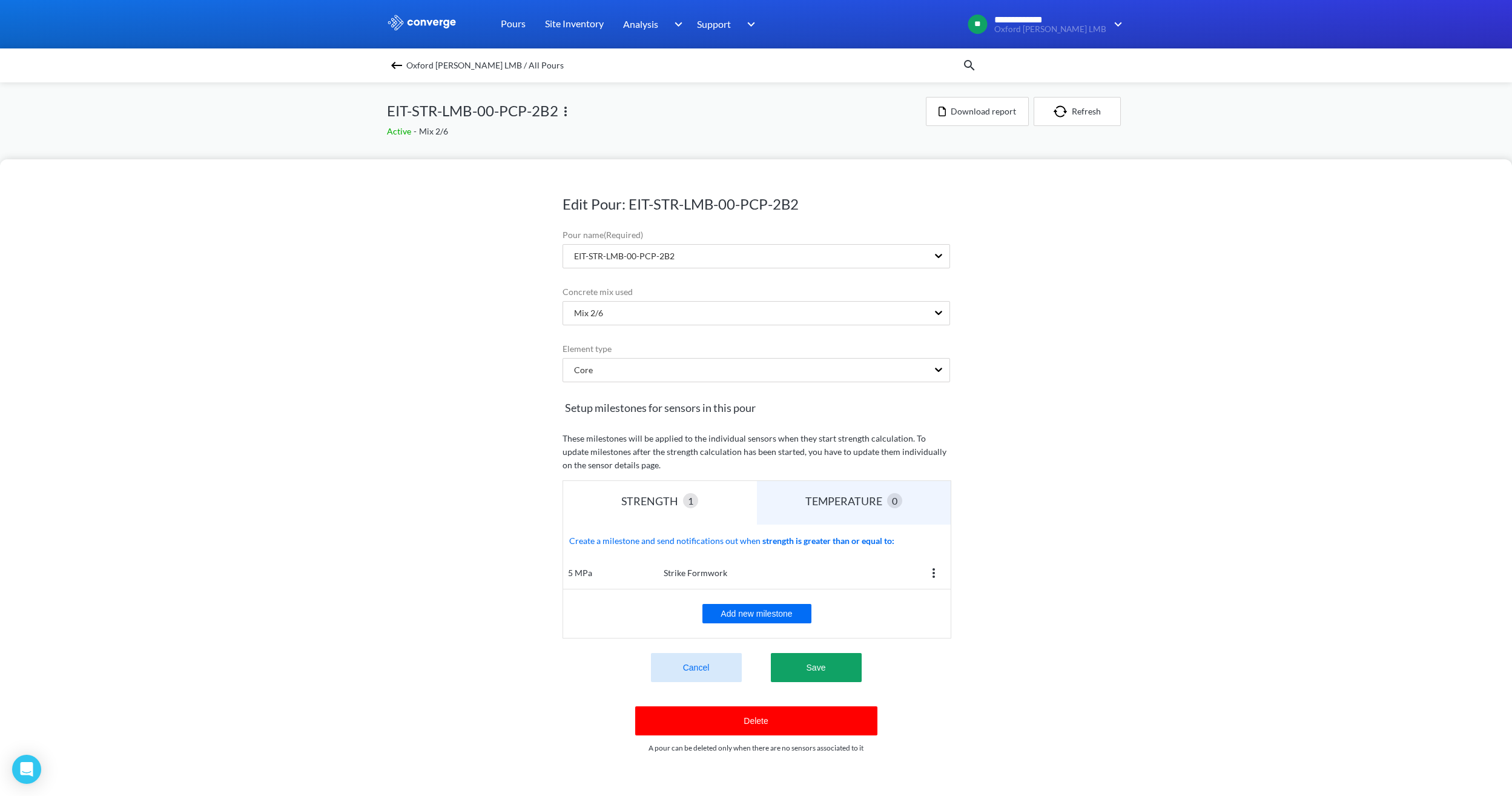
click at [800, 719] on button "Delete" at bounding box center [756, 721] width 242 height 29
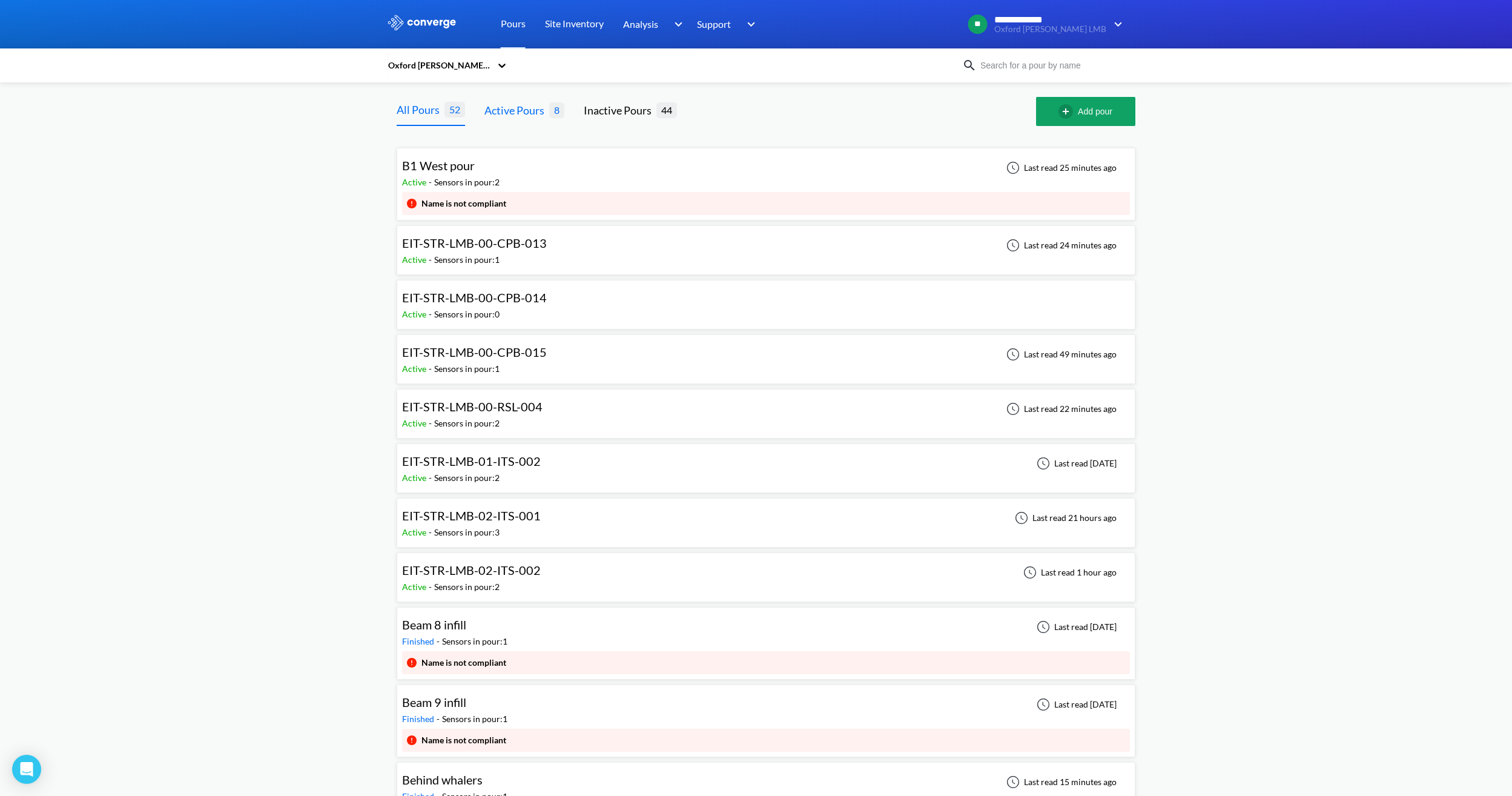
click at [526, 110] on div "Active Pours" at bounding box center [517, 110] width 65 height 17
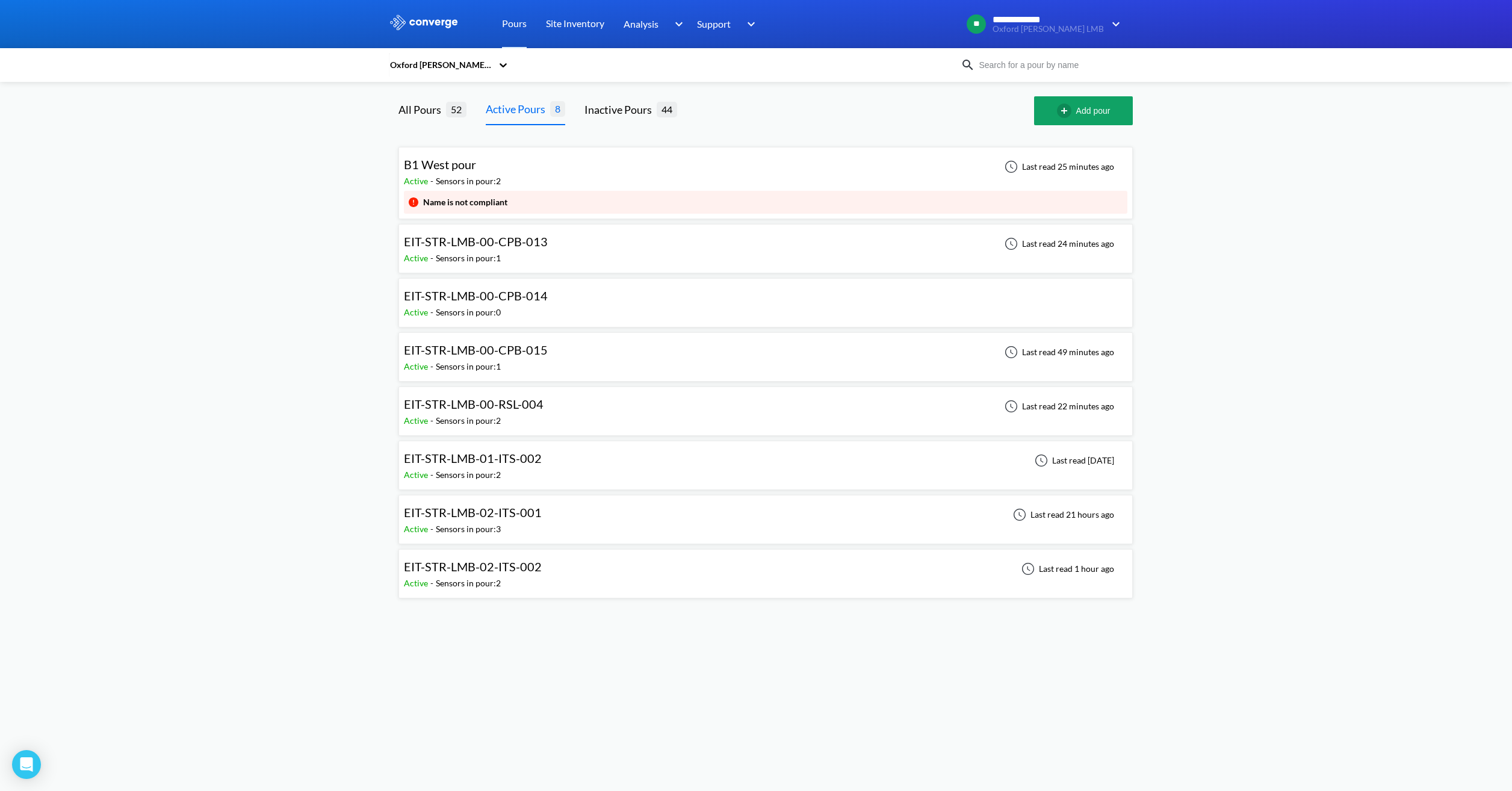
click at [540, 413] on div "EIT-STR-LMB-00-RSL-004" at bounding box center [473, 404] width 140 height 19
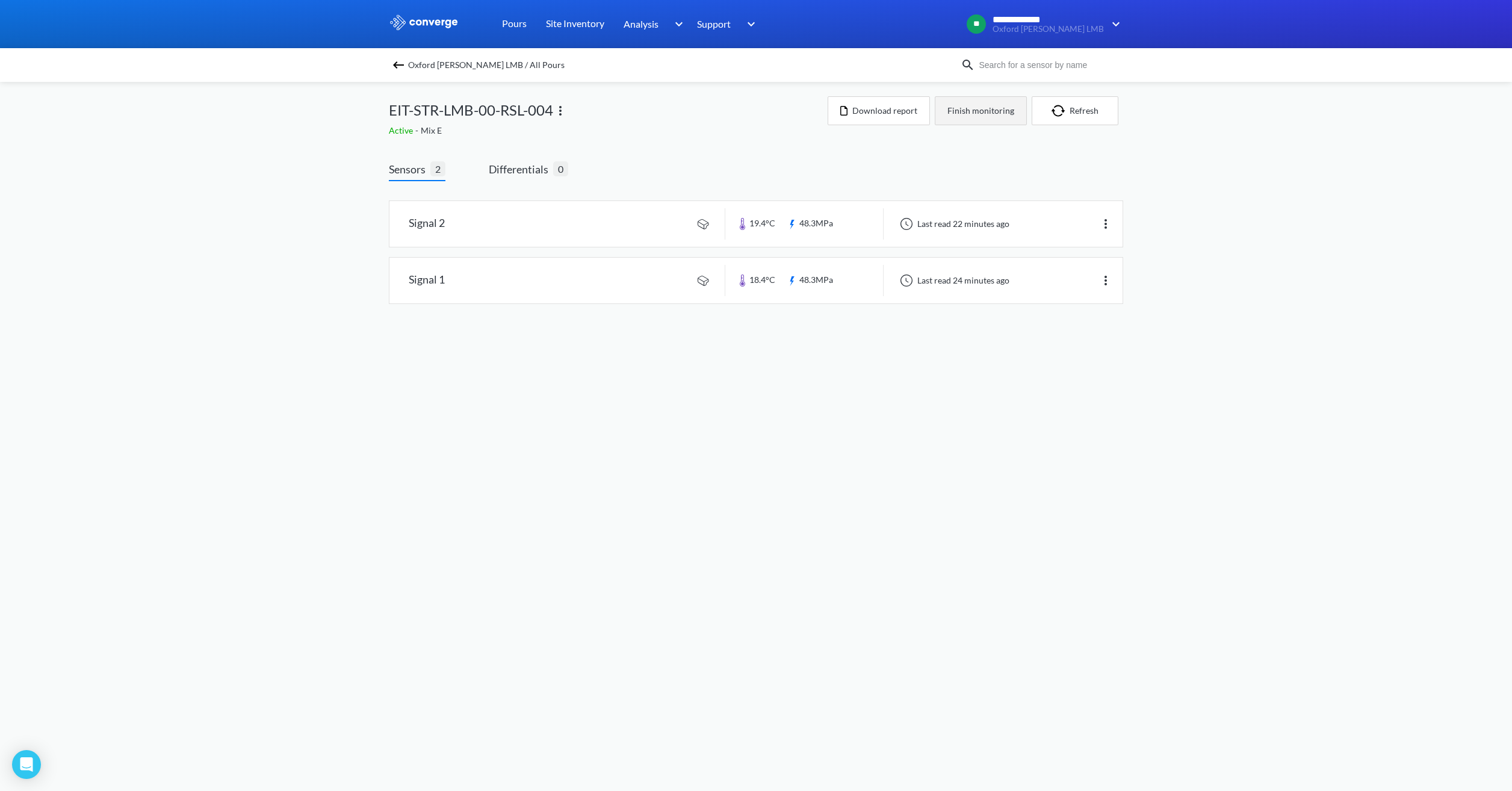
click at [990, 109] on button "Finish monitoring" at bounding box center [980, 111] width 92 height 29
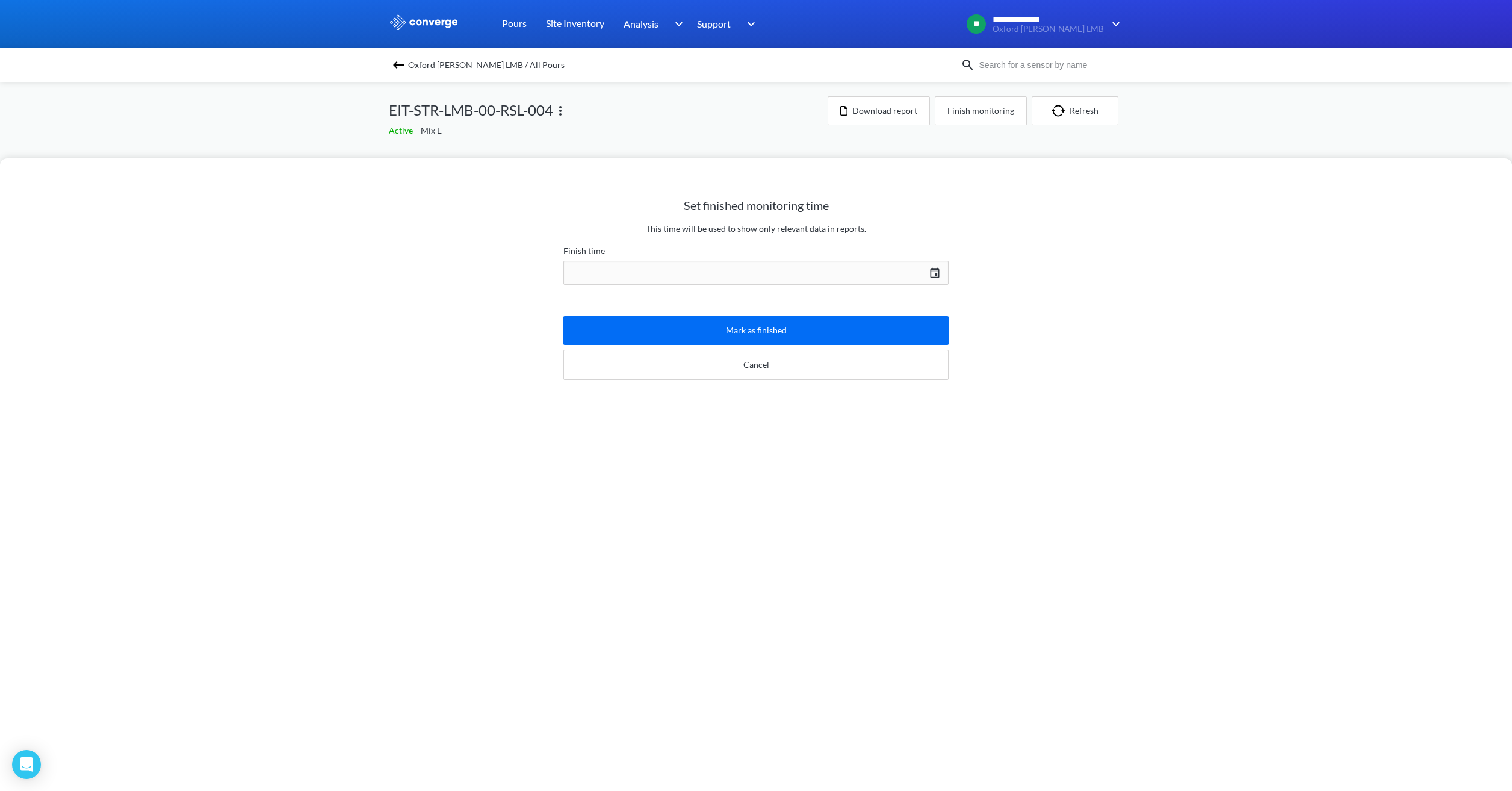
click at [898, 267] on div "[DATE] Press the down arrow key to interact with the calendar and select a date…" at bounding box center [756, 272] width 385 height 29
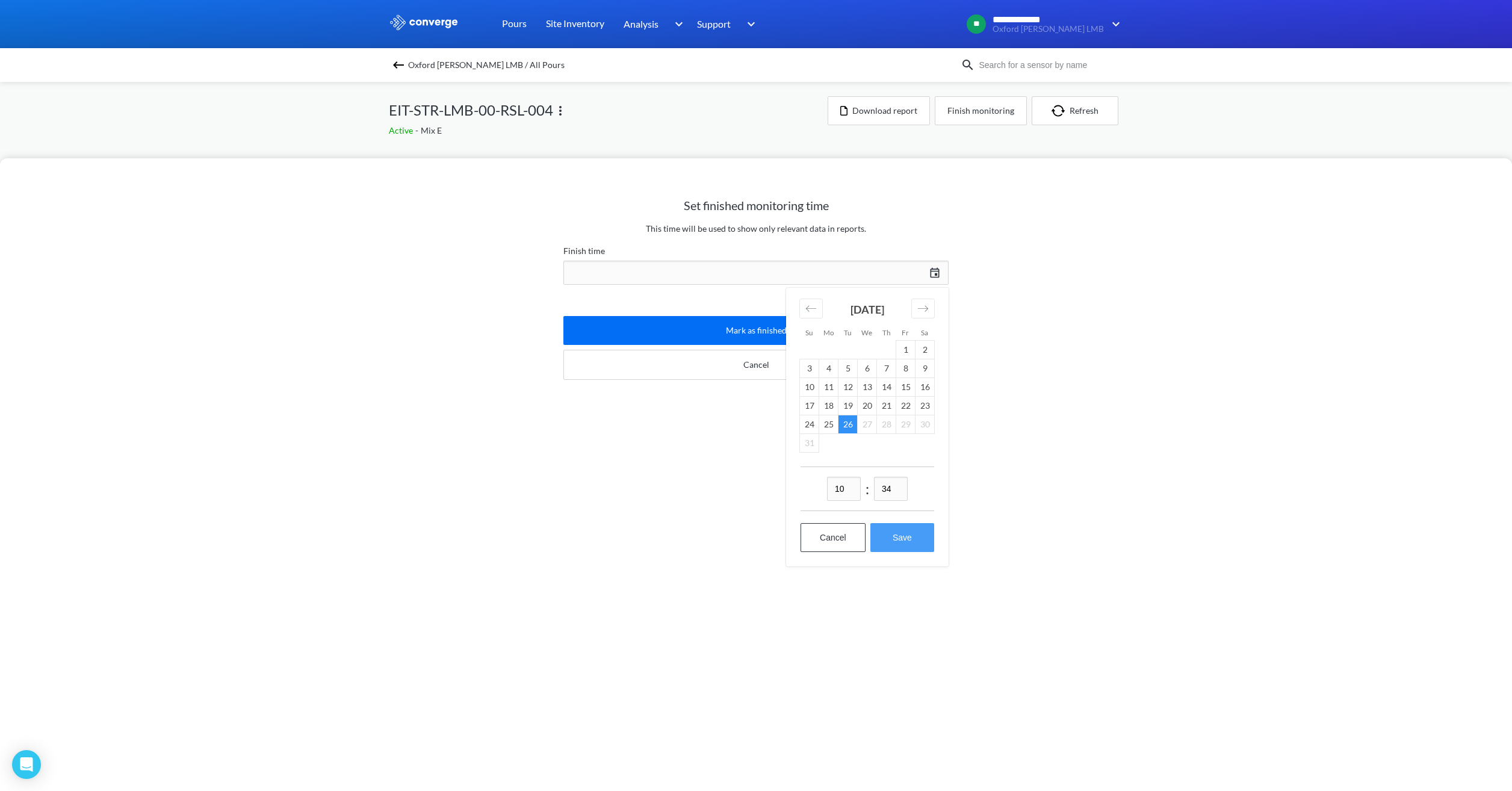
click at [893, 531] on button "Save" at bounding box center [902, 537] width 64 height 29
type input "10:34[DATE]"
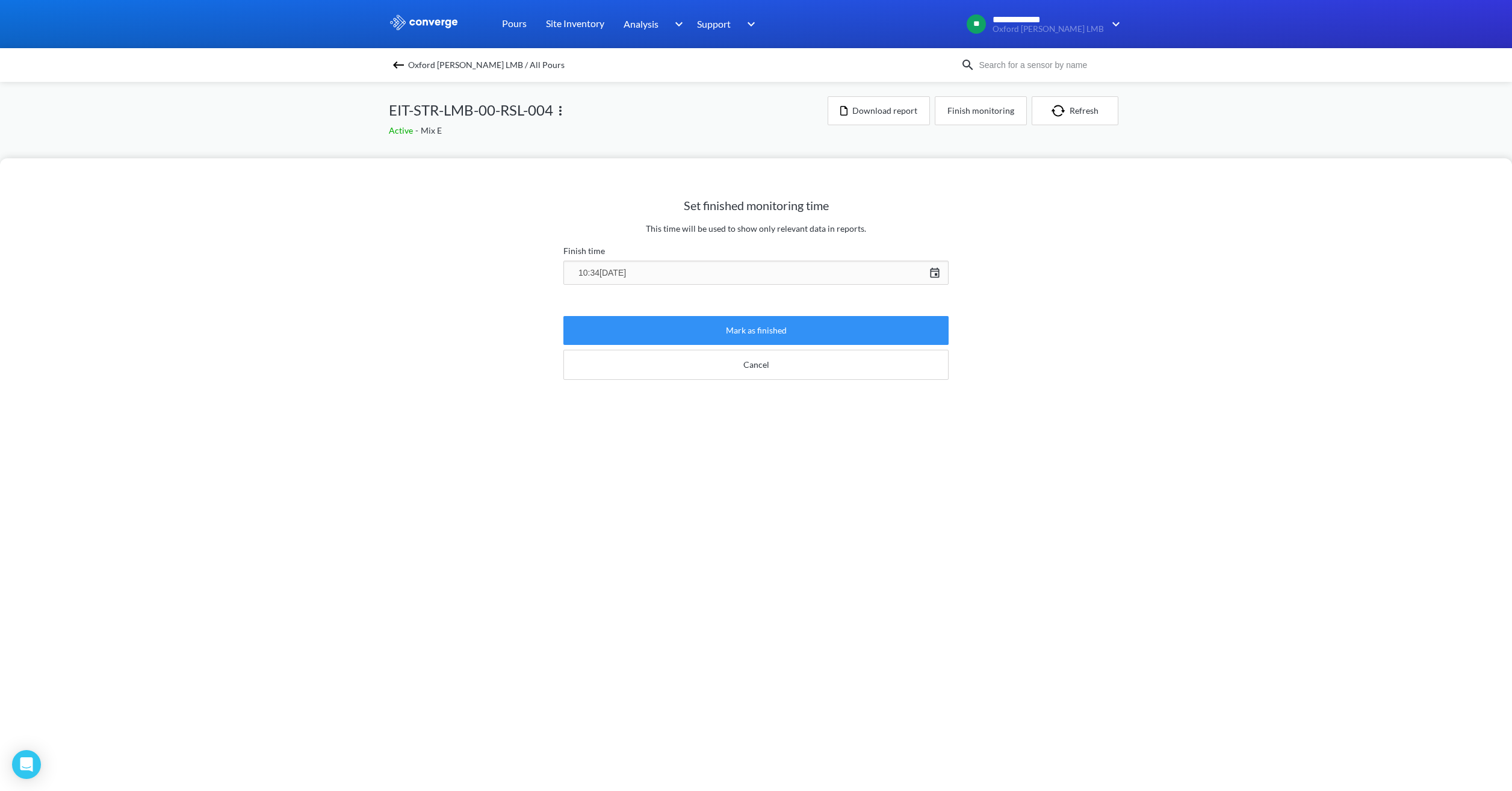
click at [773, 326] on button "Mark as finished" at bounding box center [756, 331] width 385 height 29
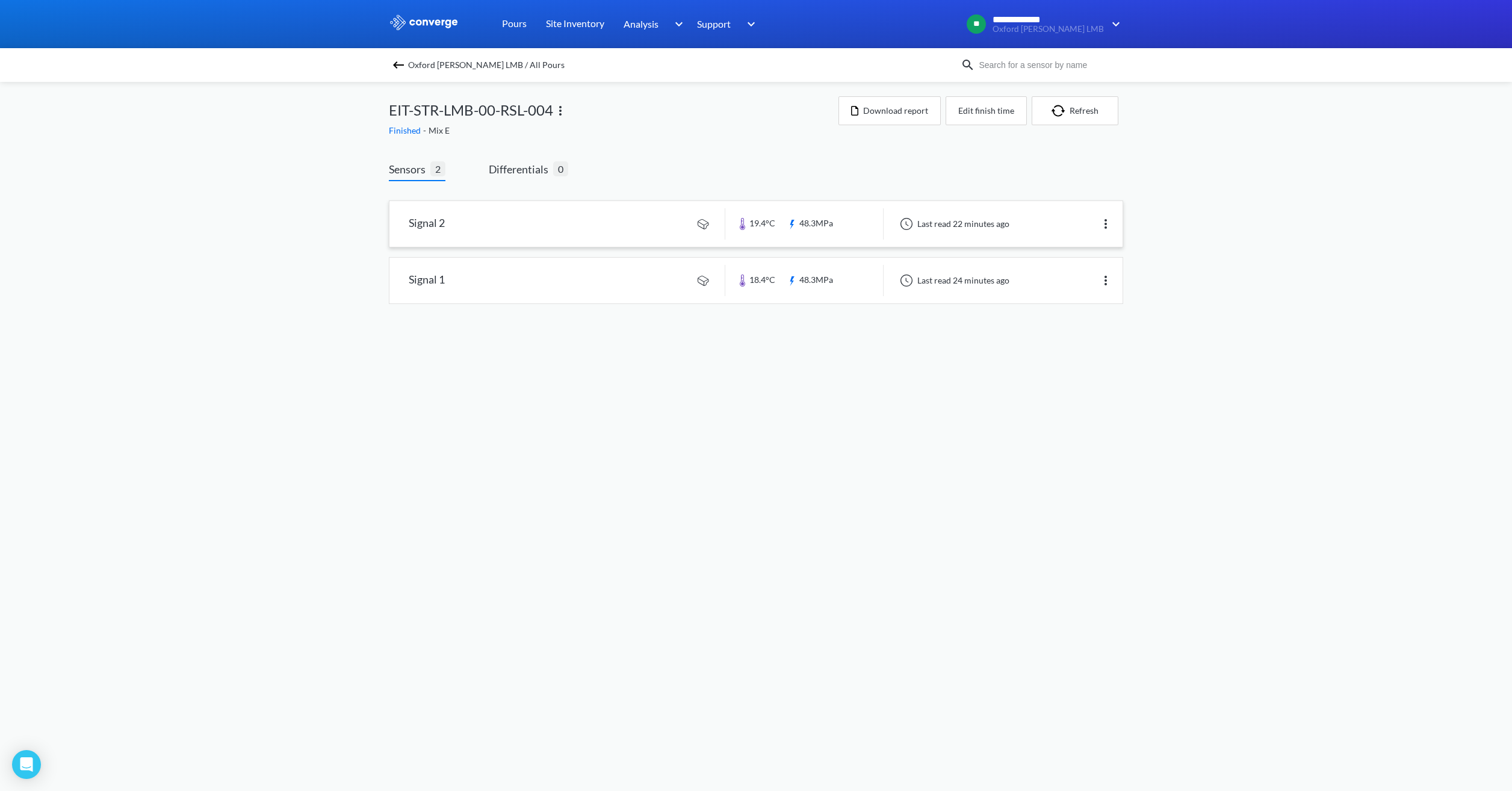
click at [545, 231] on link at bounding box center [756, 224] width 733 height 46
click at [440, 61] on span "Oxford [PERSON_NAME] LMB / All Pours" at bounding box center [486, 64] width 157 height 17
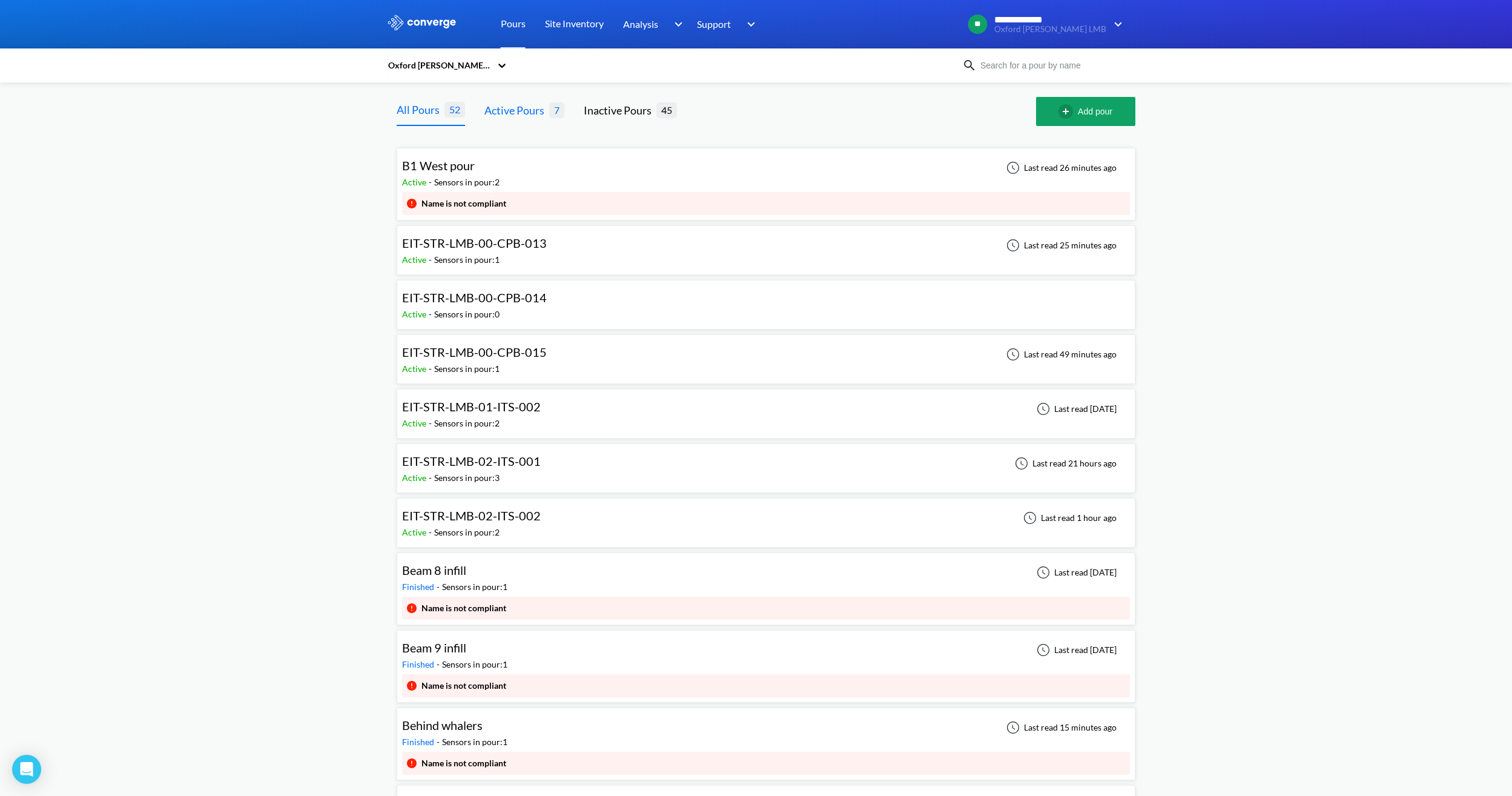
click at [550, 113] on span "7" at bounding box center [557, 110] width 15 height 15
click at [513, 114] on div "Active Pours" at bounding box center [517, 110] width 65 height 17
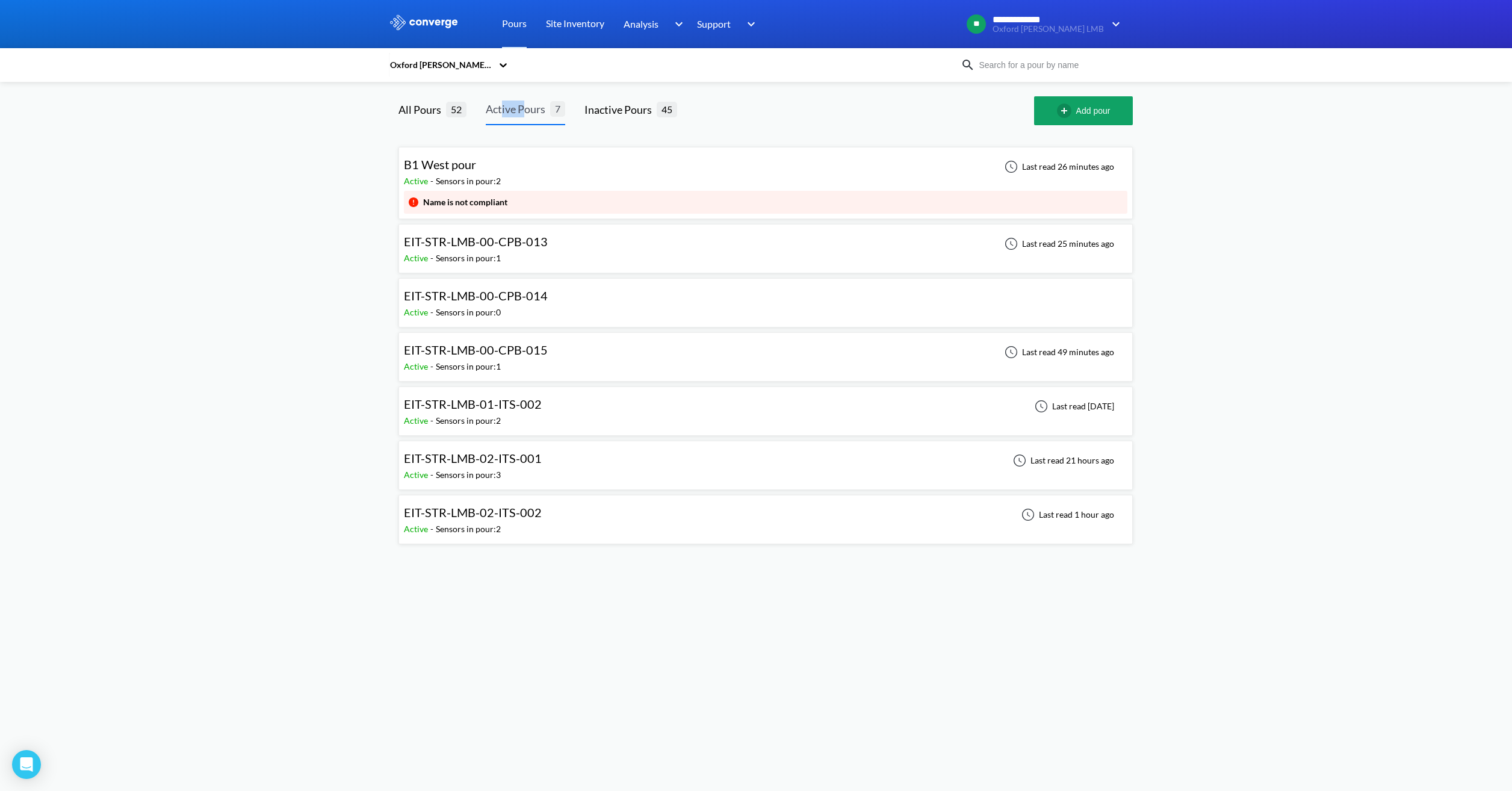
drag, startPoint x: 524, startPoint y: 111, endPoint x: 503, endPoint y: 106, distance: 21.6
click at [503, 106] on div "Active Pours" at bounding box center [518, 108] width 64 height 17
click at [769, 114] on div at bounding box center [865, 111] width 338 height 29
click at [540, 244] on span "EIT-STR-LMB-00-CPB-013" at bounding box center [475, 241] width 144 height 14
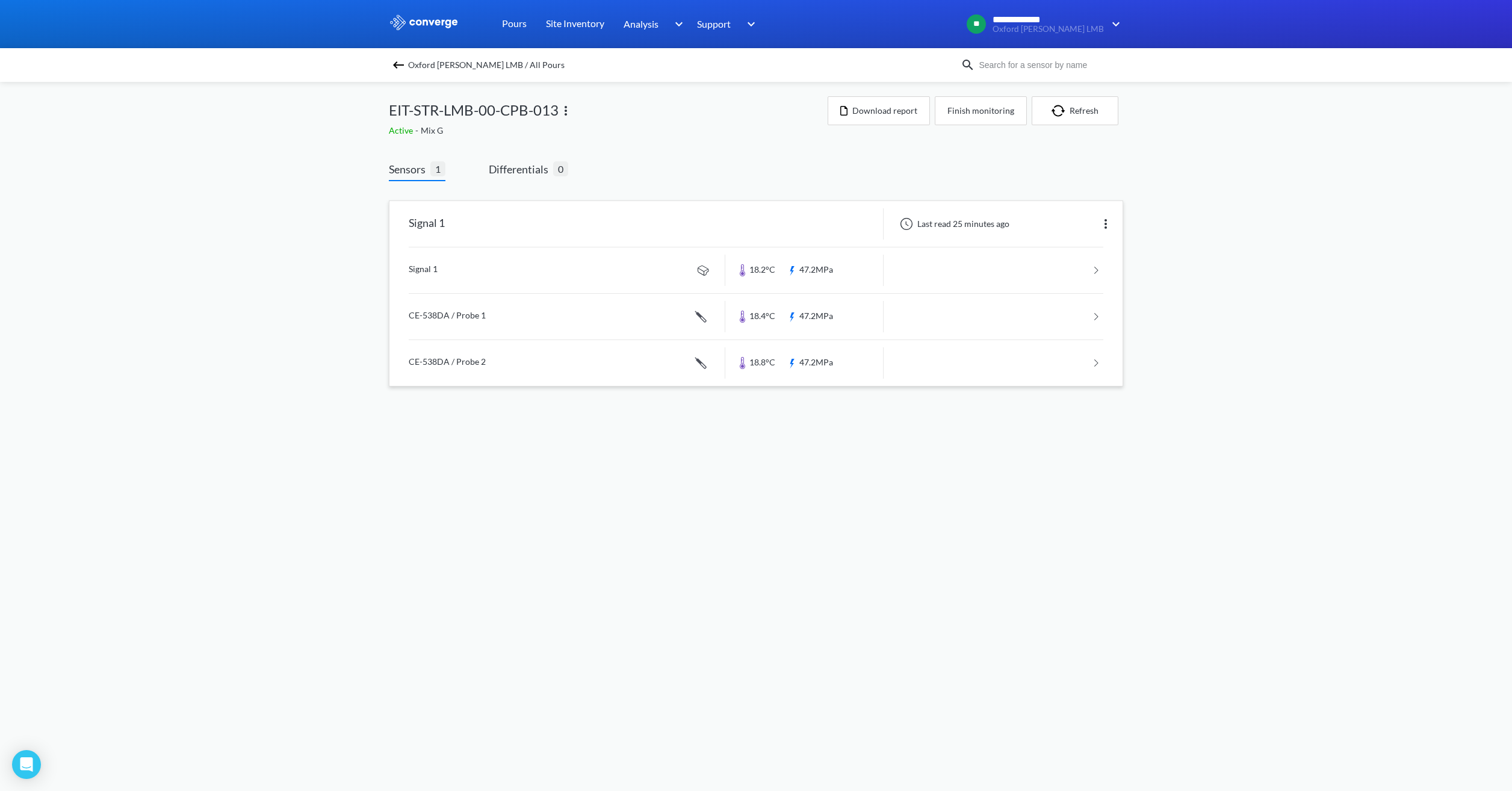
click at [612, 272] on link at bounding box center [756, 270] width 694 height 46
click at [969, 113] on button "Finish monitoring" at bounding box center [980, 111] width 92 height 29
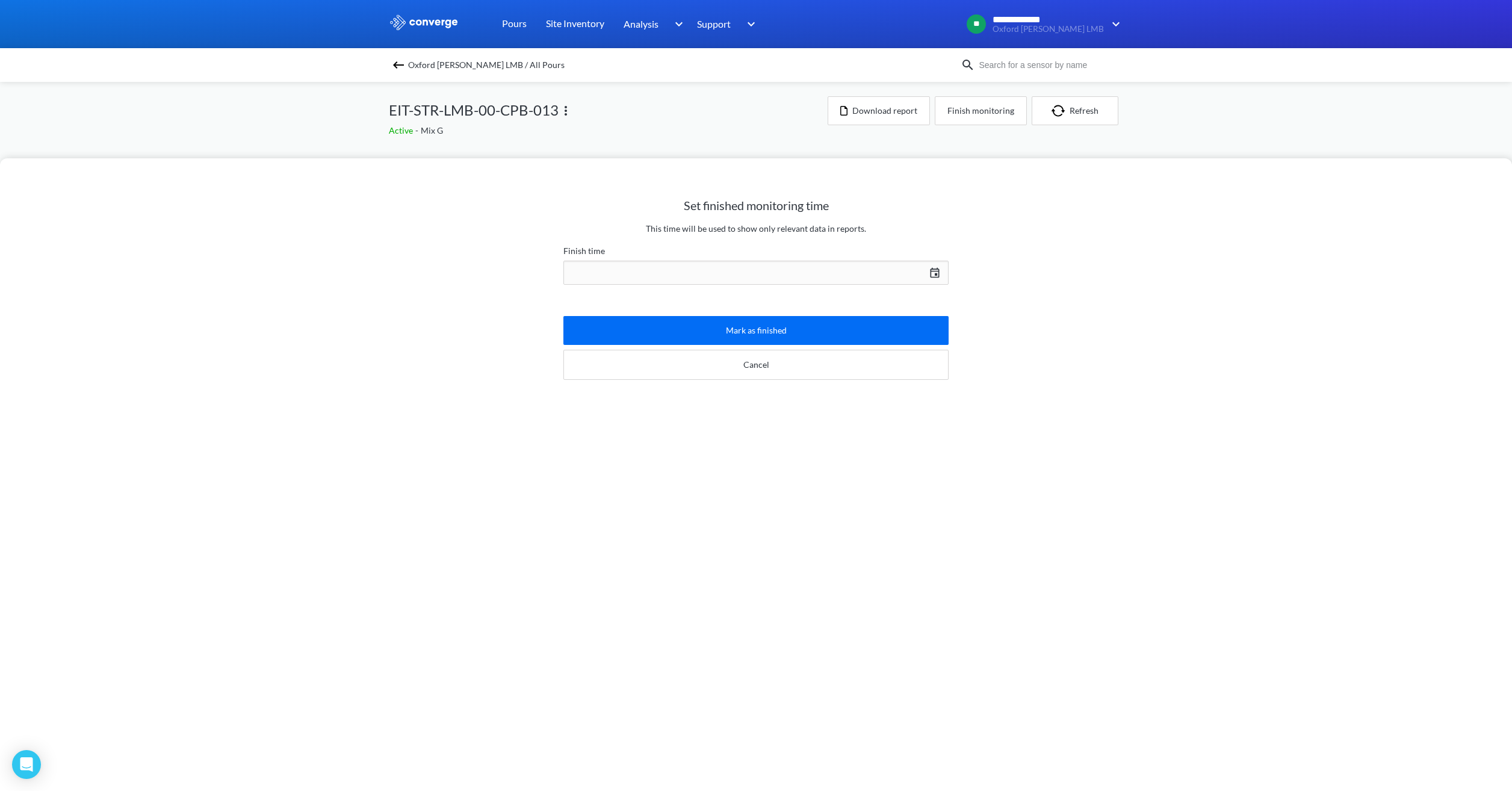
click at [755, 278] on div "[DATE] Press the down arrow key to interact with the calendar and select a date…" at bounding box center [756, 272] width 385 height 29
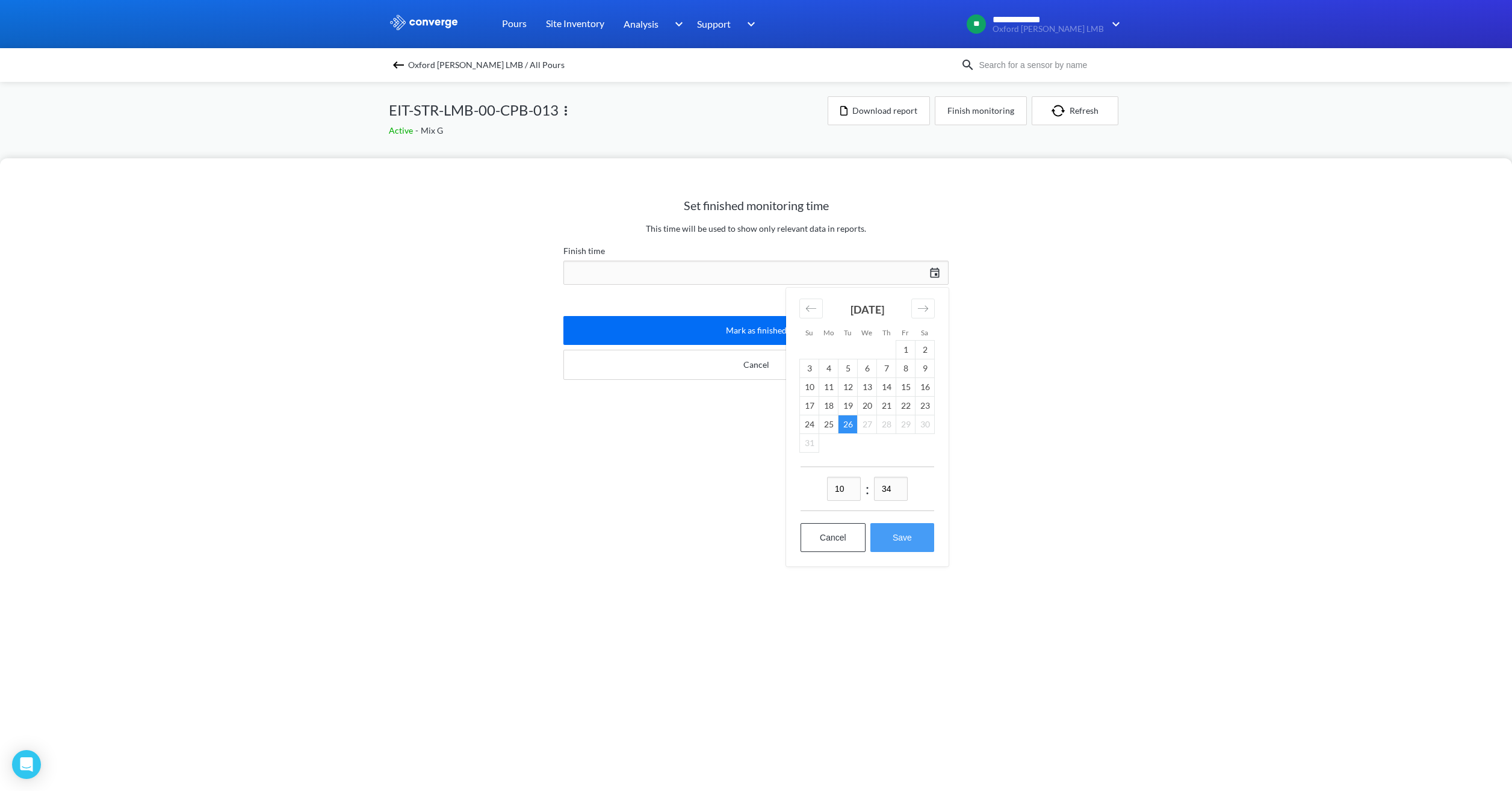
click at [899, 533] on button "Save" at bounding box center [902, 537] width 64 height 29
type input "10:34[DATE]"
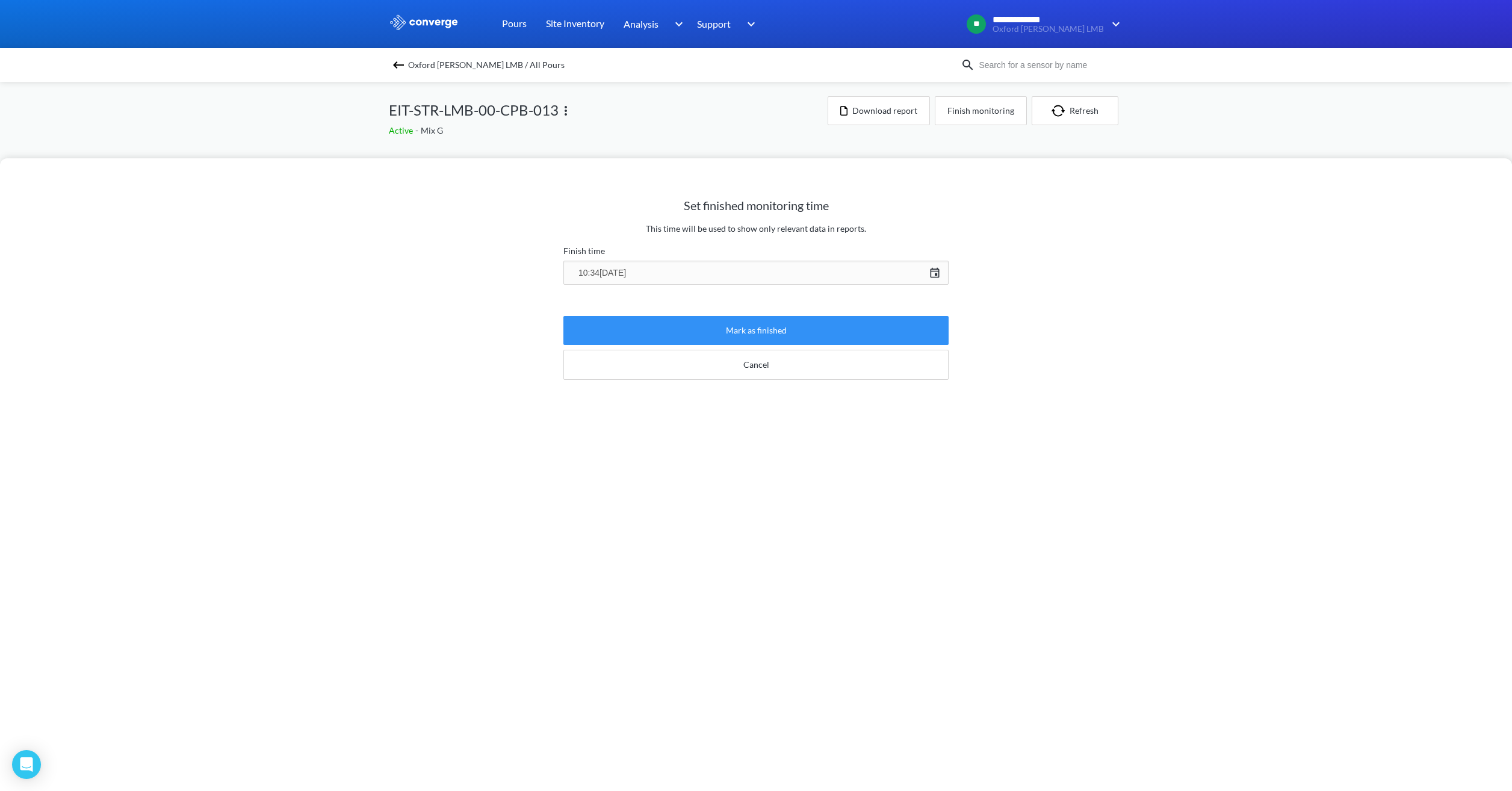
click at [774, 334] on button "Mark as finished" at bounding box center [756, 331] width 385 height 29
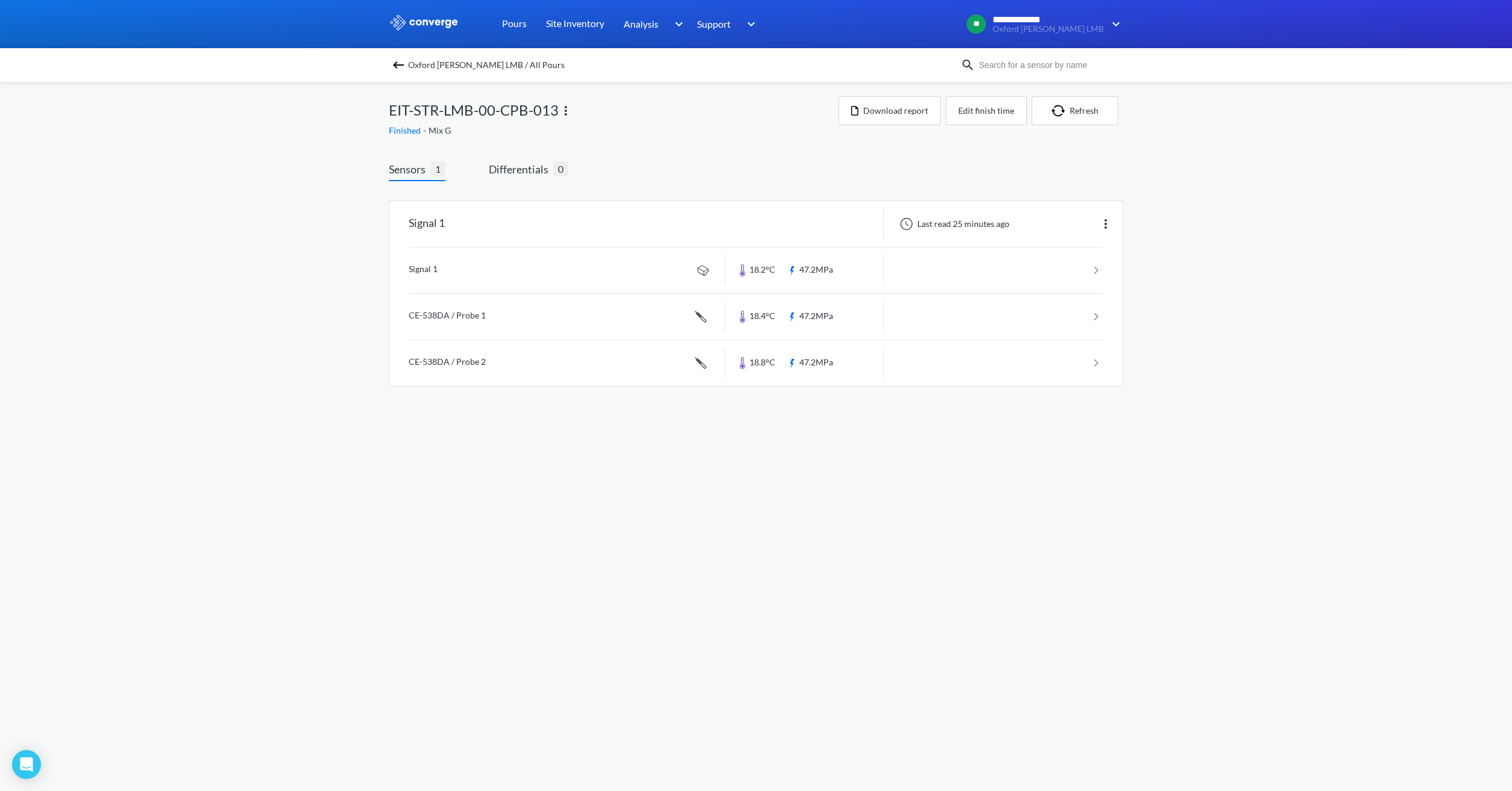
click at [655, 161] on div "Sensors 1 Differentials 0 Signal 1 Last read 25 minutes ago Signal 1 18.2°C 47.…" at bounding box center [756, 286] width 734 height 250
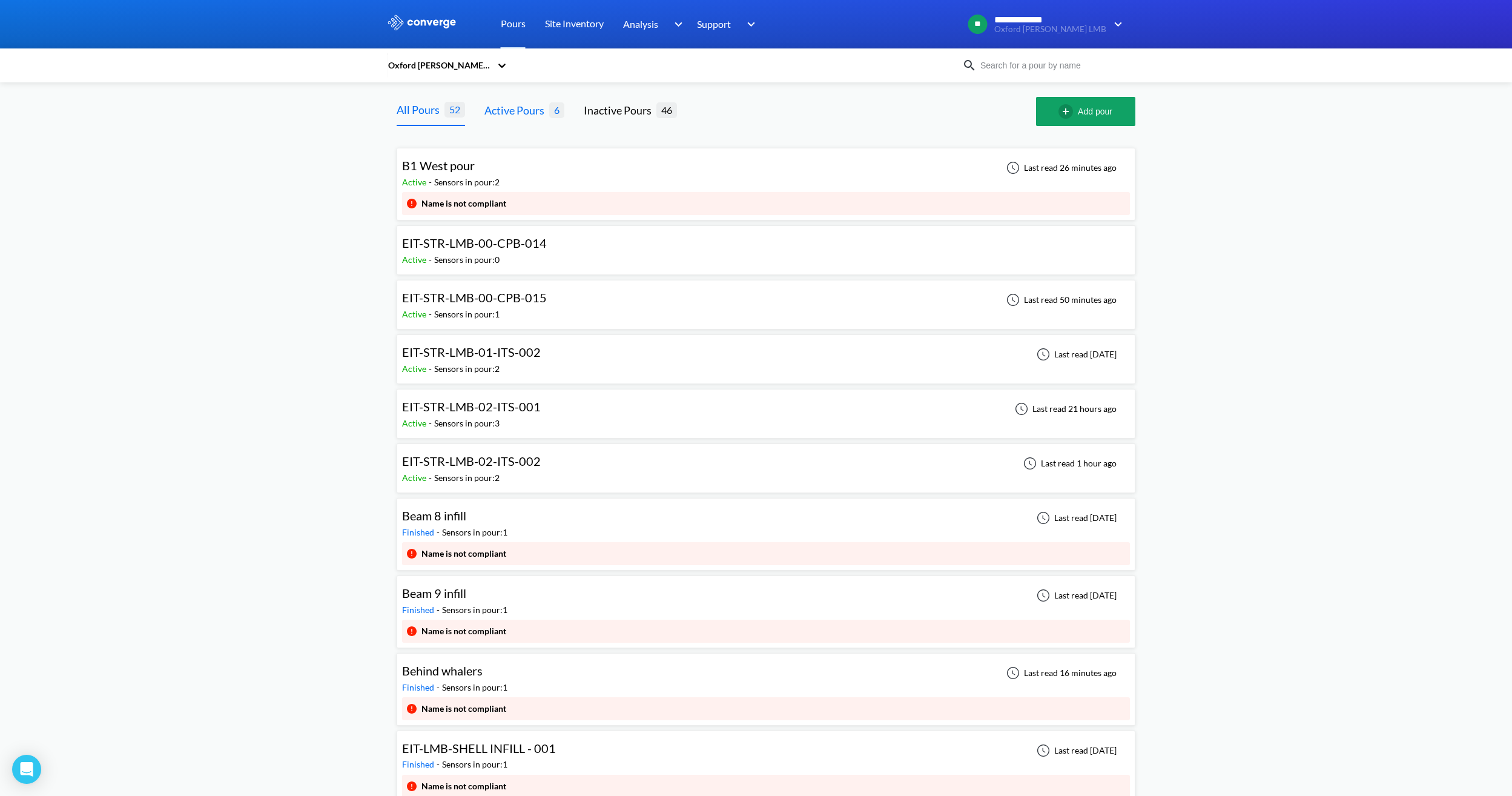
click at [522, 102] on div "Active Pours" at bounding box center [517, 110] width 65 height 17
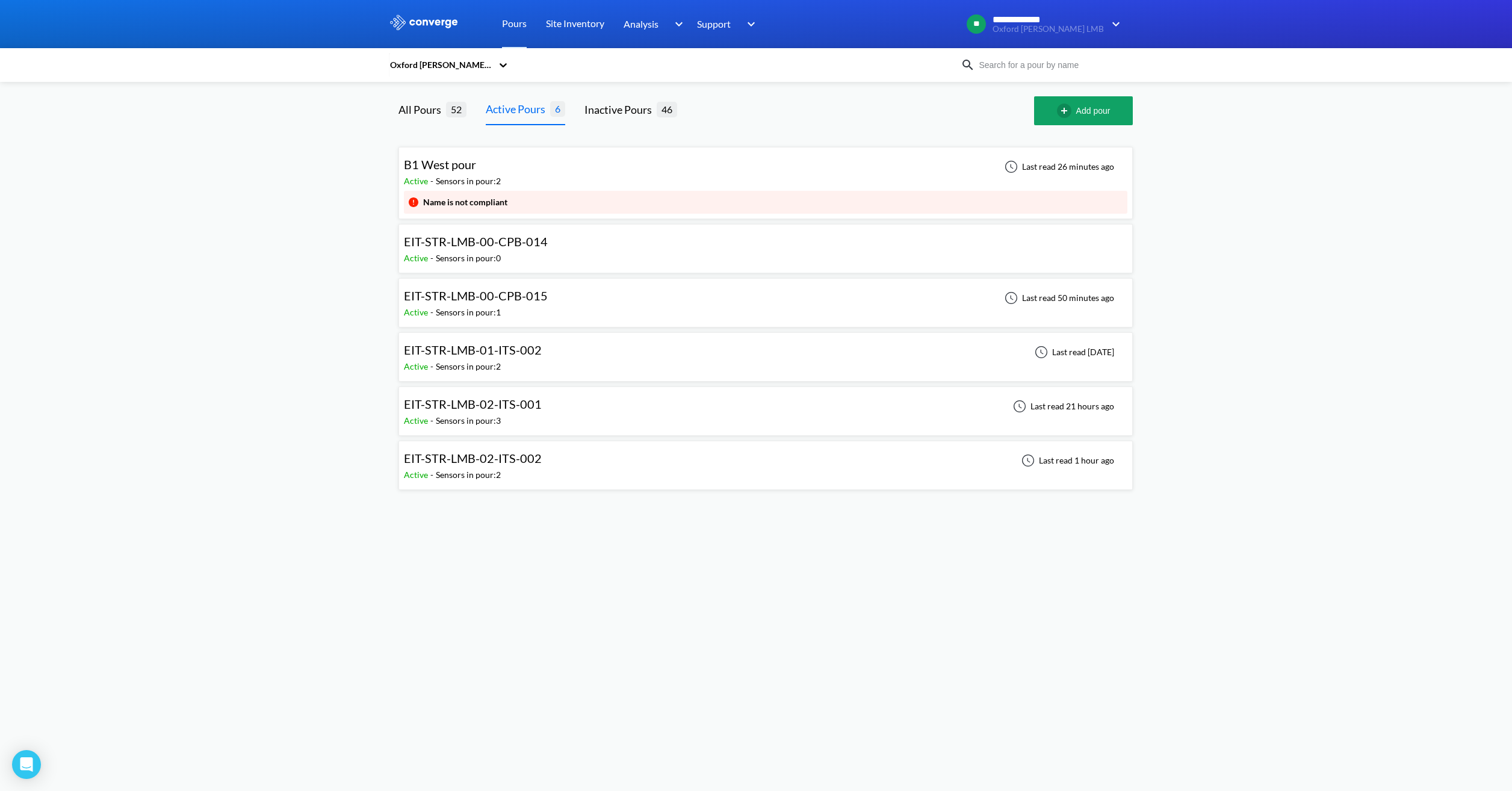
click at [544, 245] on span "EIT-STR-LMB-00-CPB-014" at bounding box center [475, 241] width 144 height 14
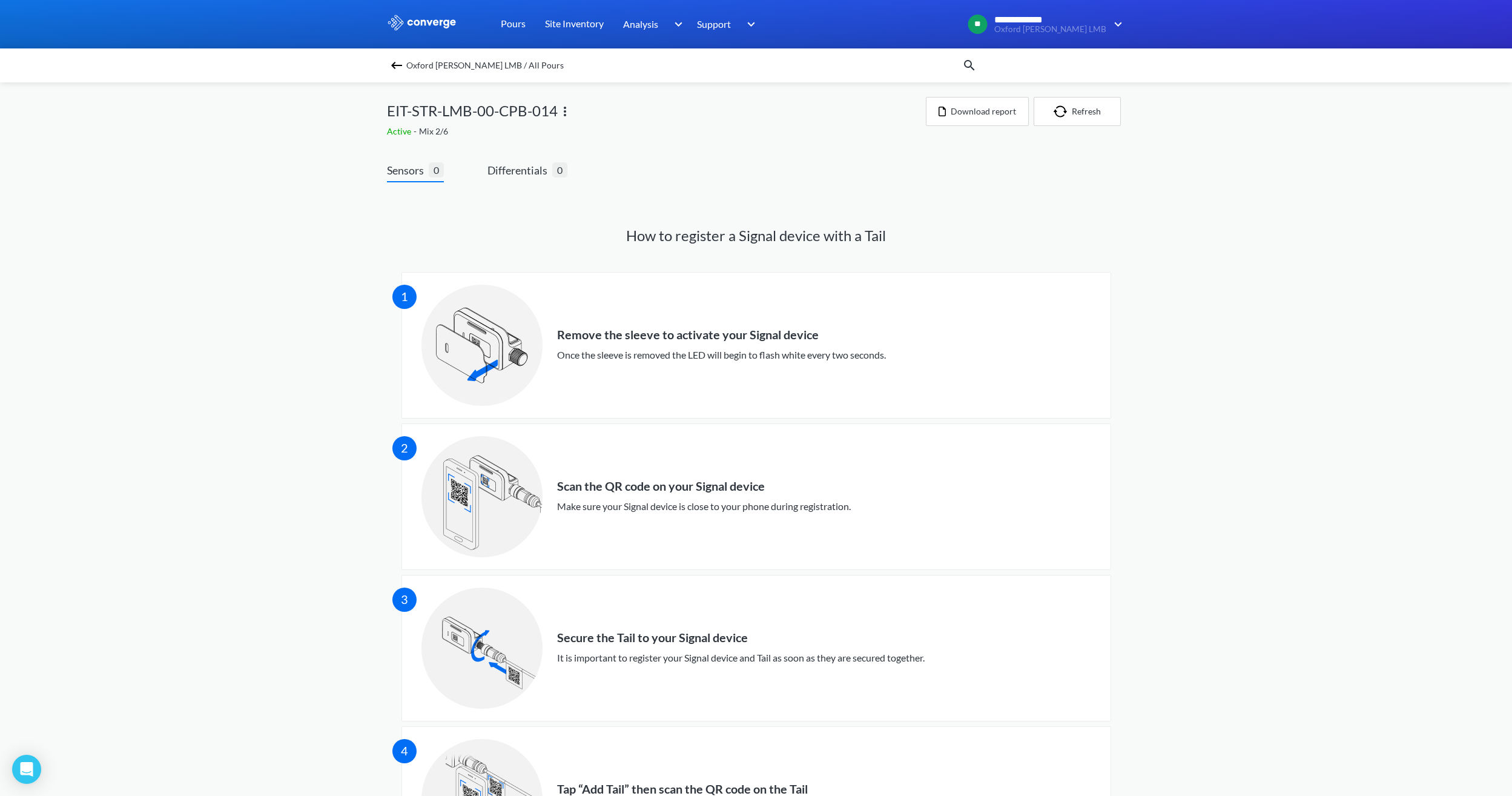
click at [567, 110] on img at bounding box center [565, 111] width 14 height 14
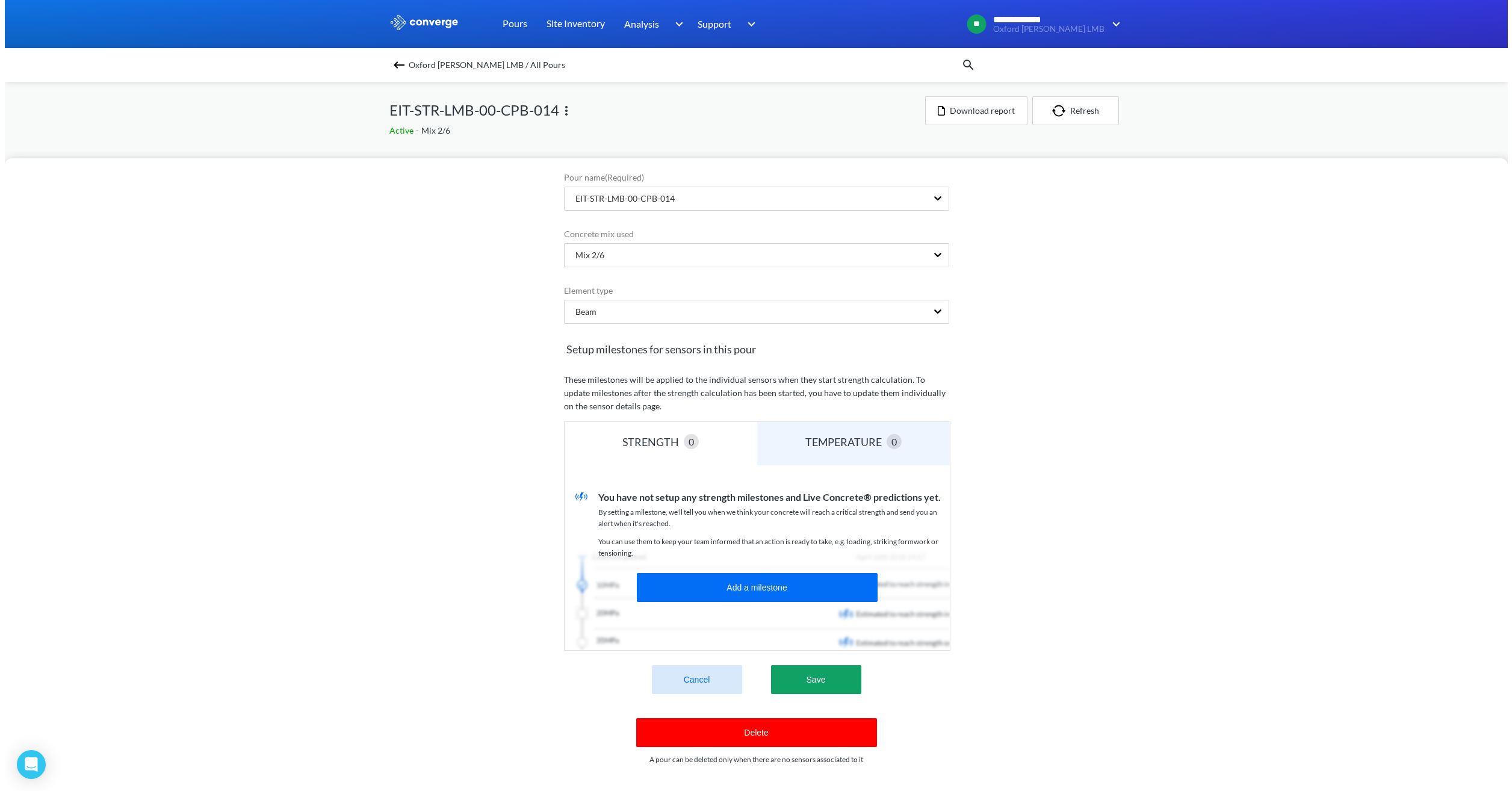
scroll to position [65, 0]
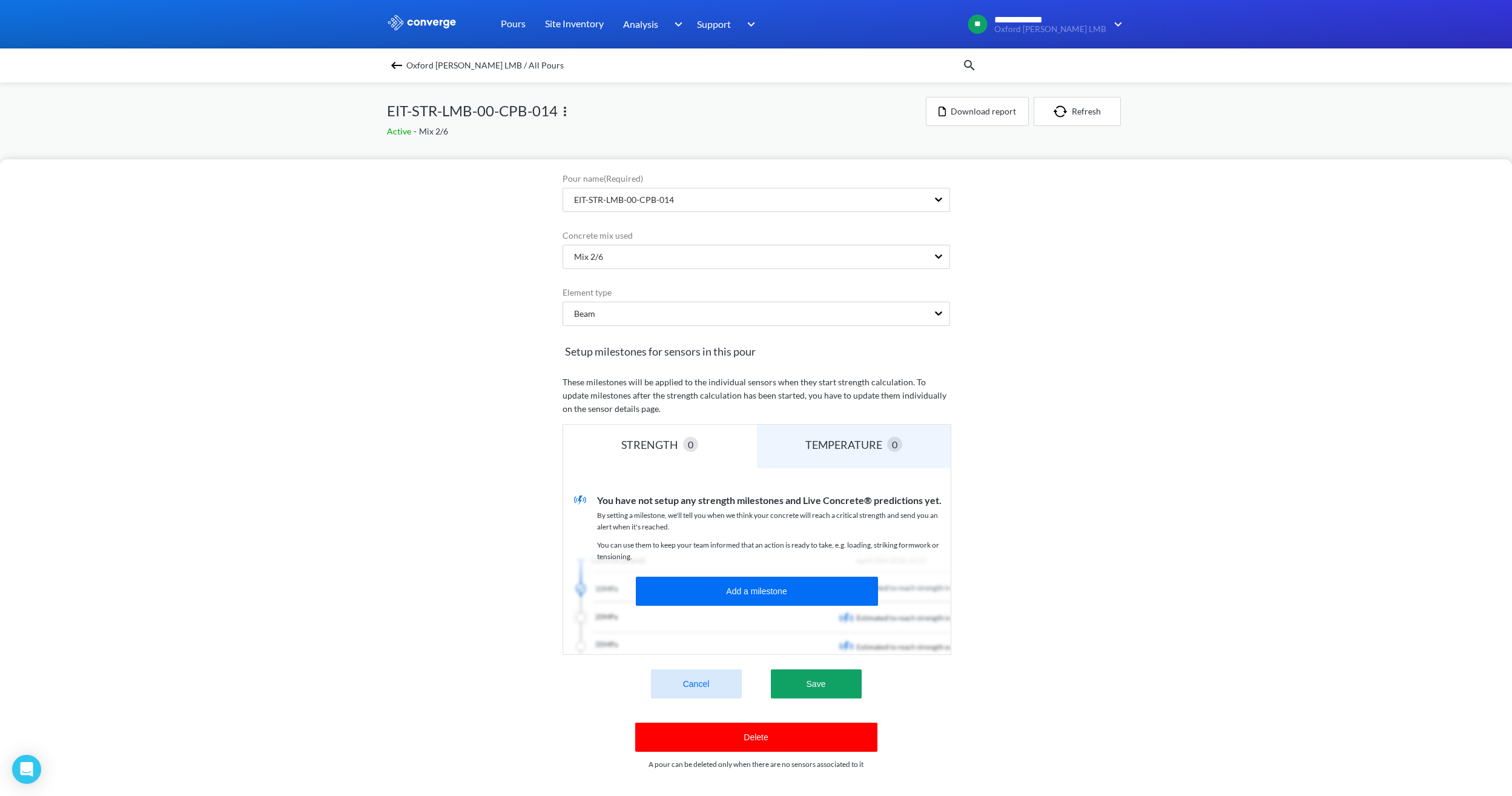
click at [750, 723] on button "Delete" at bounding box center [756, 737] width 242 height 29
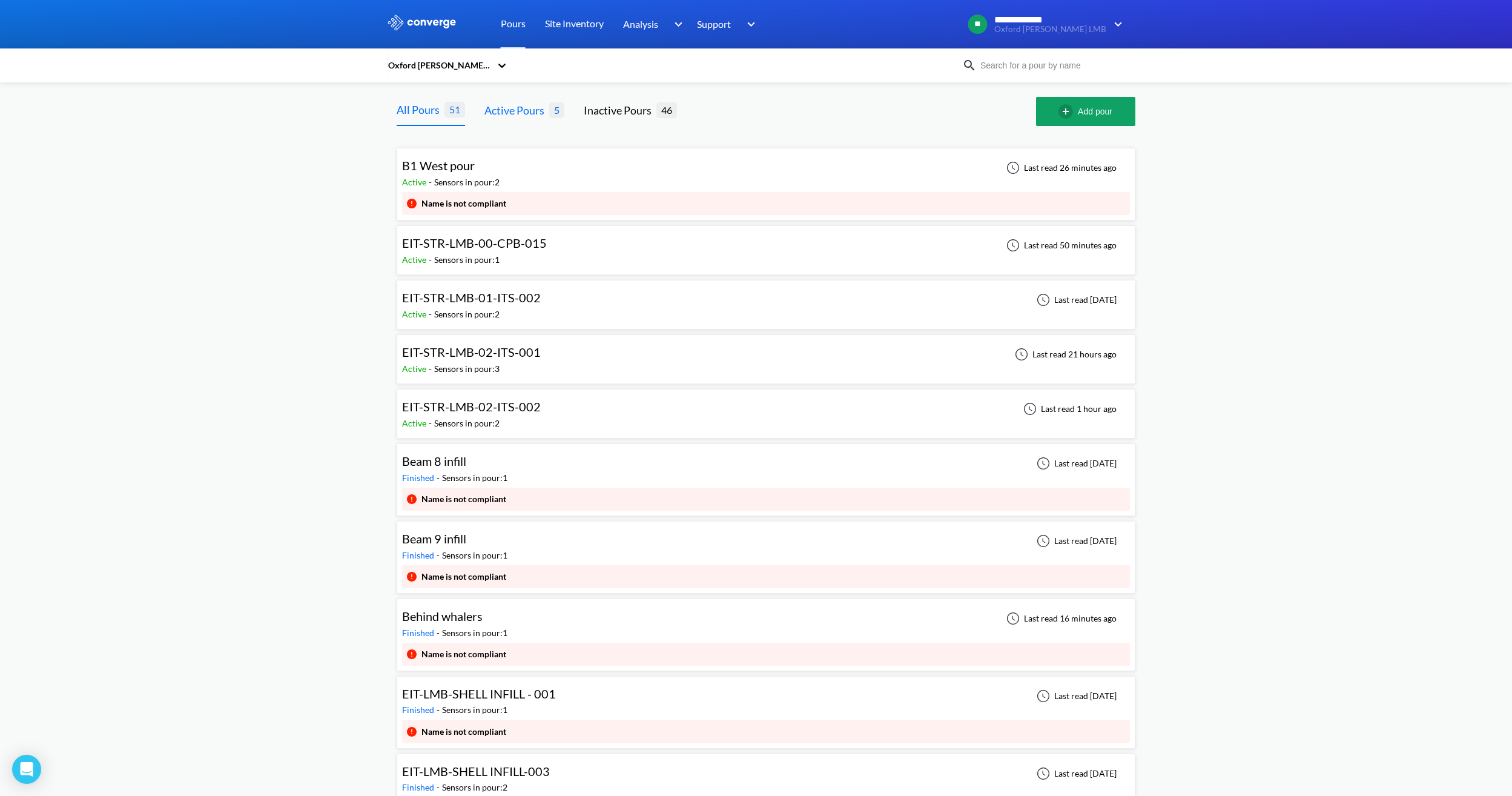
click at [521, 97] on div "Active Pours 5" at bounding box center [524, 111] width 80 height 29
click at [520, 110] on div "Active Pours" at bounding box center [517, 110] width 65 height 17
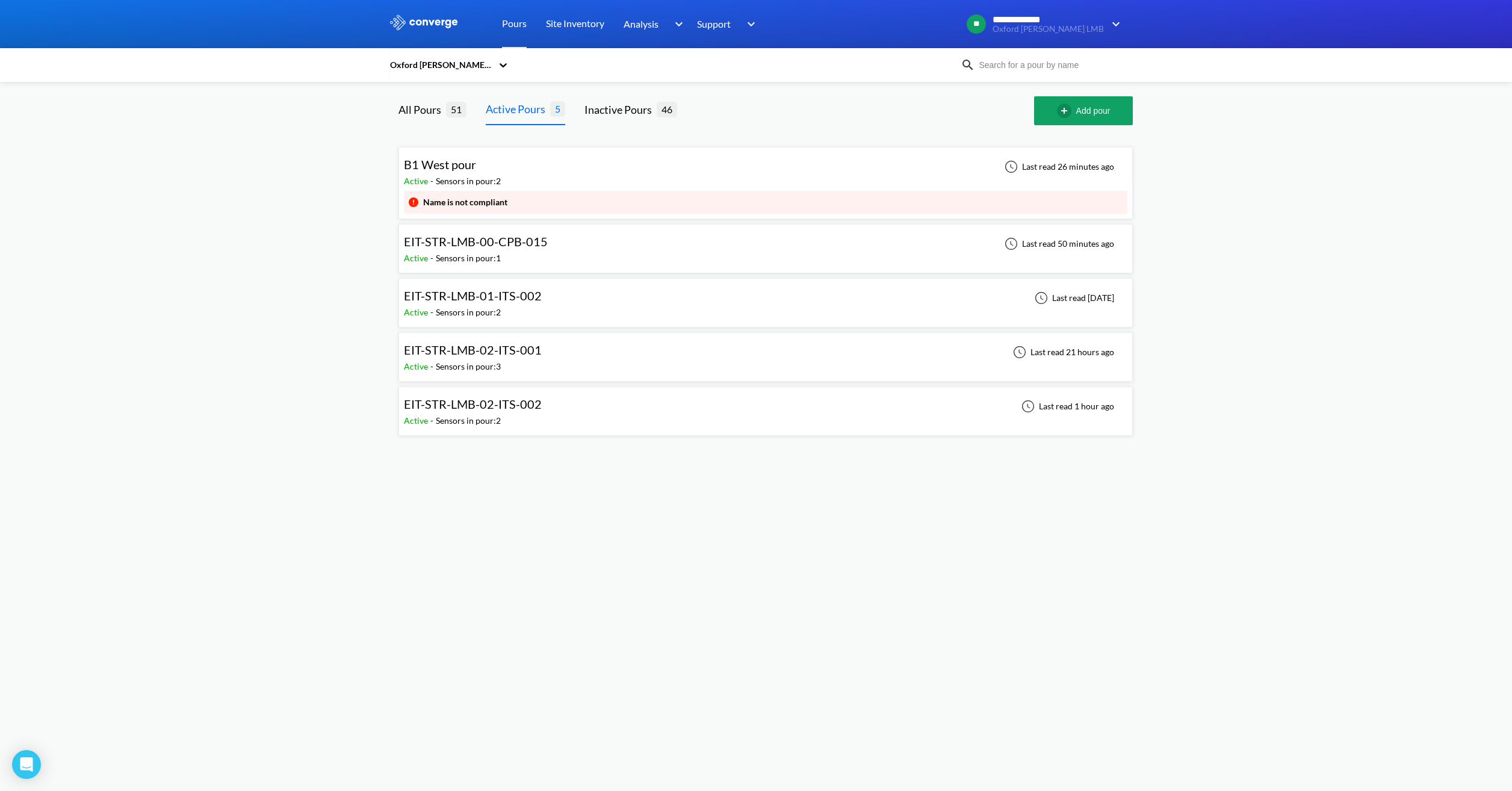
click at [548, 241] on div "EIT-STR-LMB-00-CPB-015" at bounding box center [478, 241] width 150 height 19
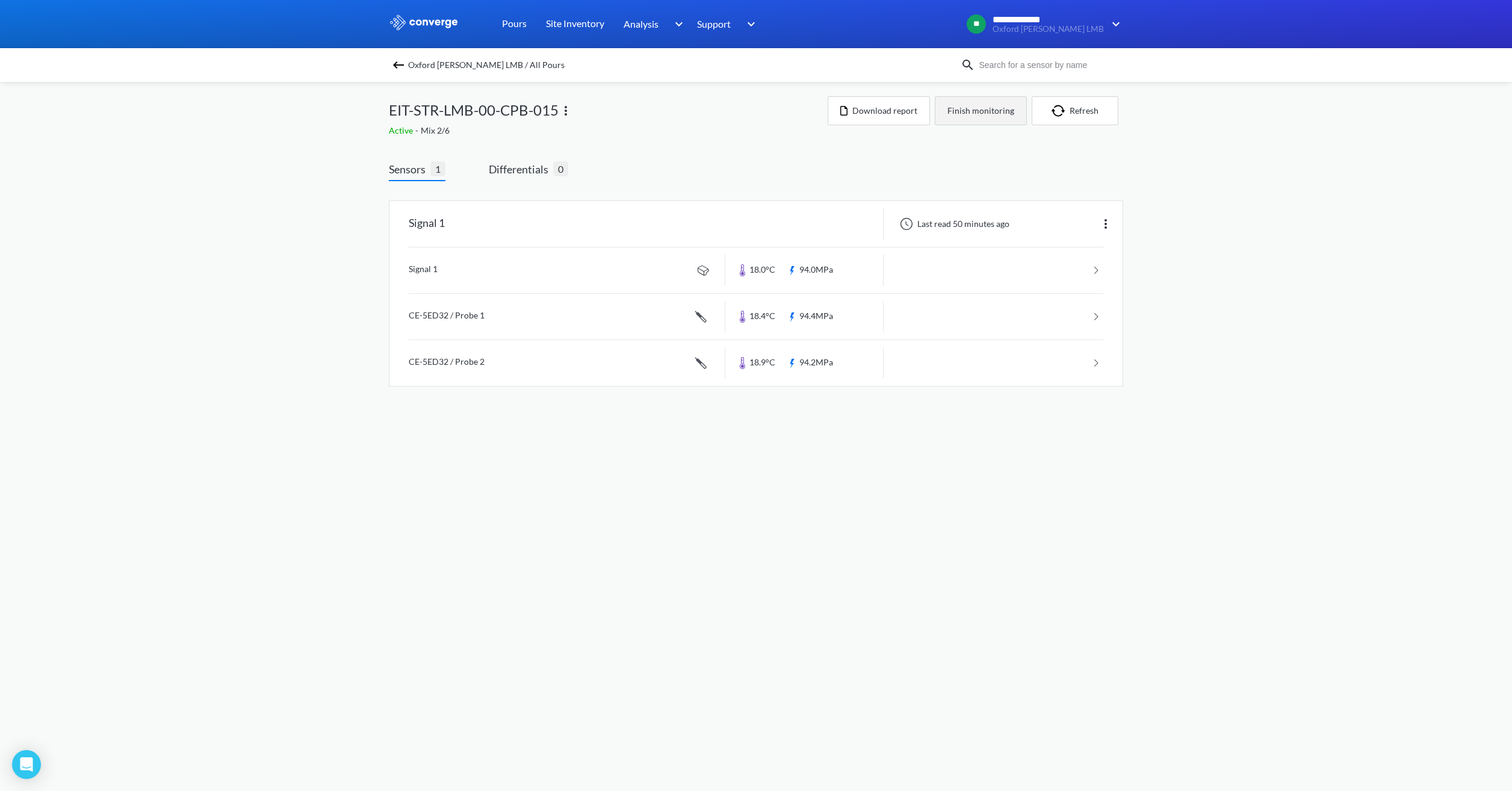
click at [988, 108] on button "Finish monitoring" at bounding box center [980, 111] width 92 height 29
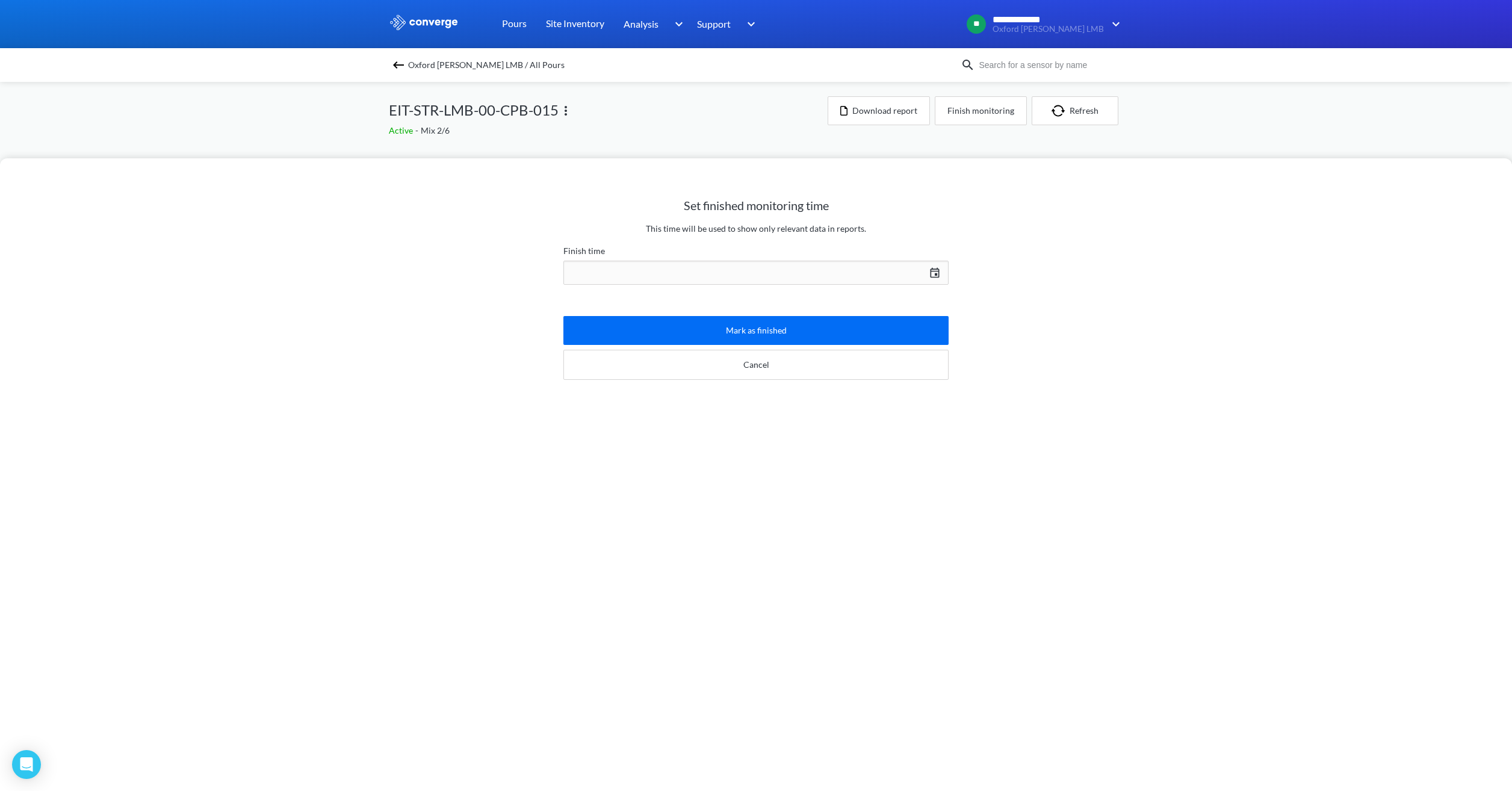
click at [796, 269] on div "[DATE] Press the down arrow key to interact with the calendar and select a date…" at bounding box center [756, 272] width 385 height 29
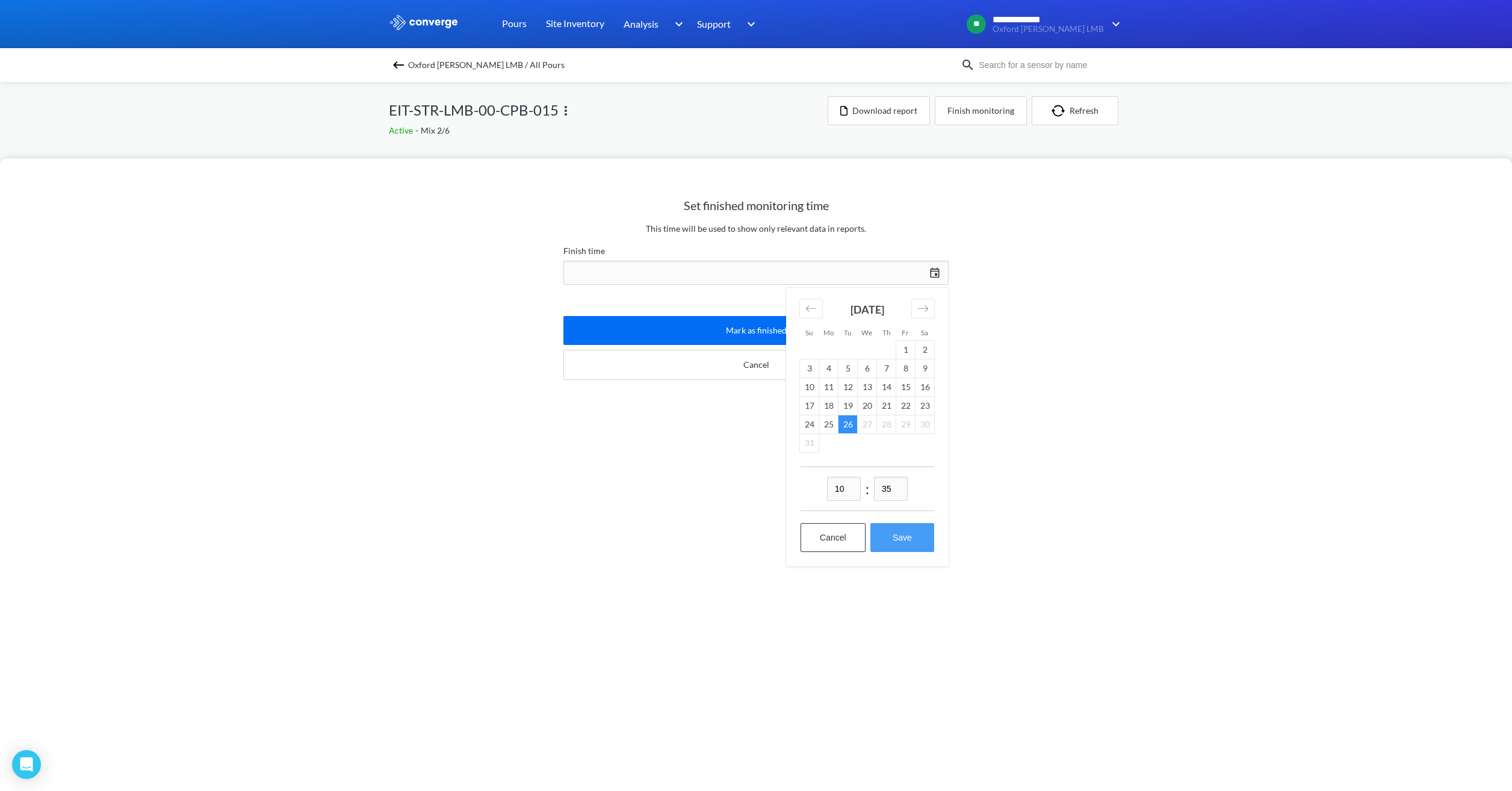
click at [902, 534] on button "Save" at bounding box center [902, 537] width 64 height 29
type input "10:35[DATE]"
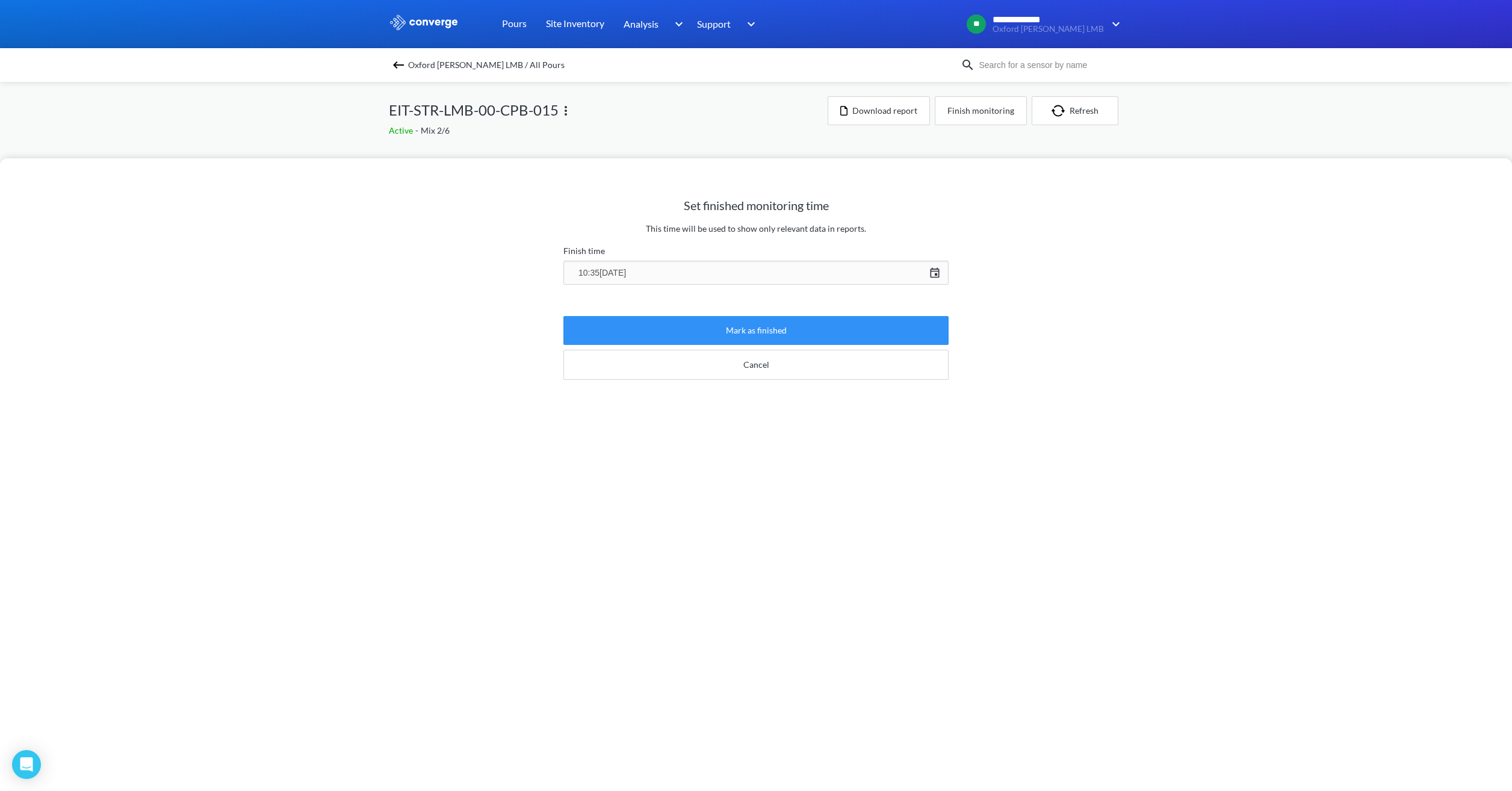
click at [801, 336] on button "Mark as finished" at bounding box center [756, 331] width 385 height 29
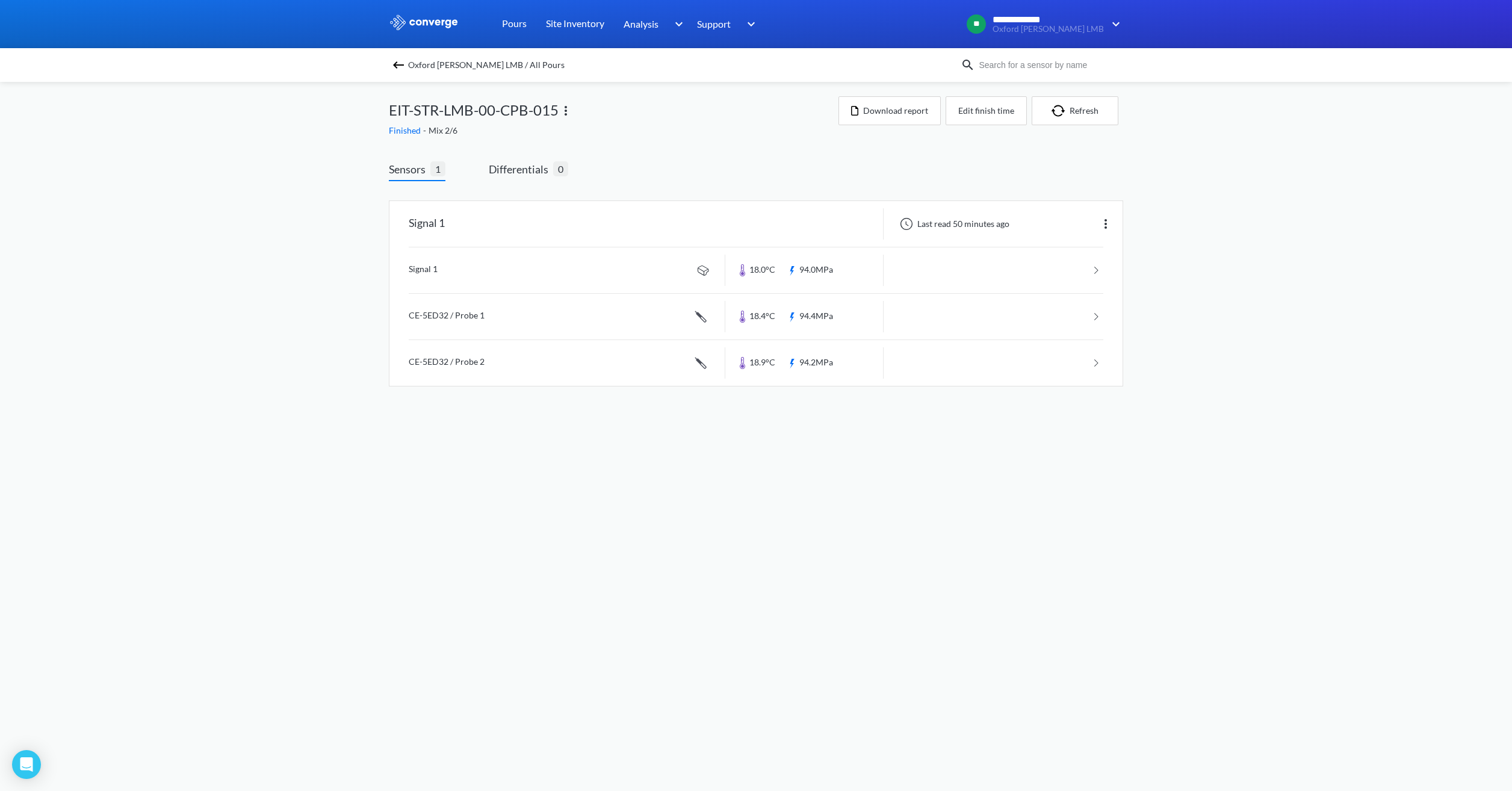
click at [464, 67] on span "Oxford [PERSON_NAME] LMB / All Pours" at bounding box center [486, 64] width 157 height 17
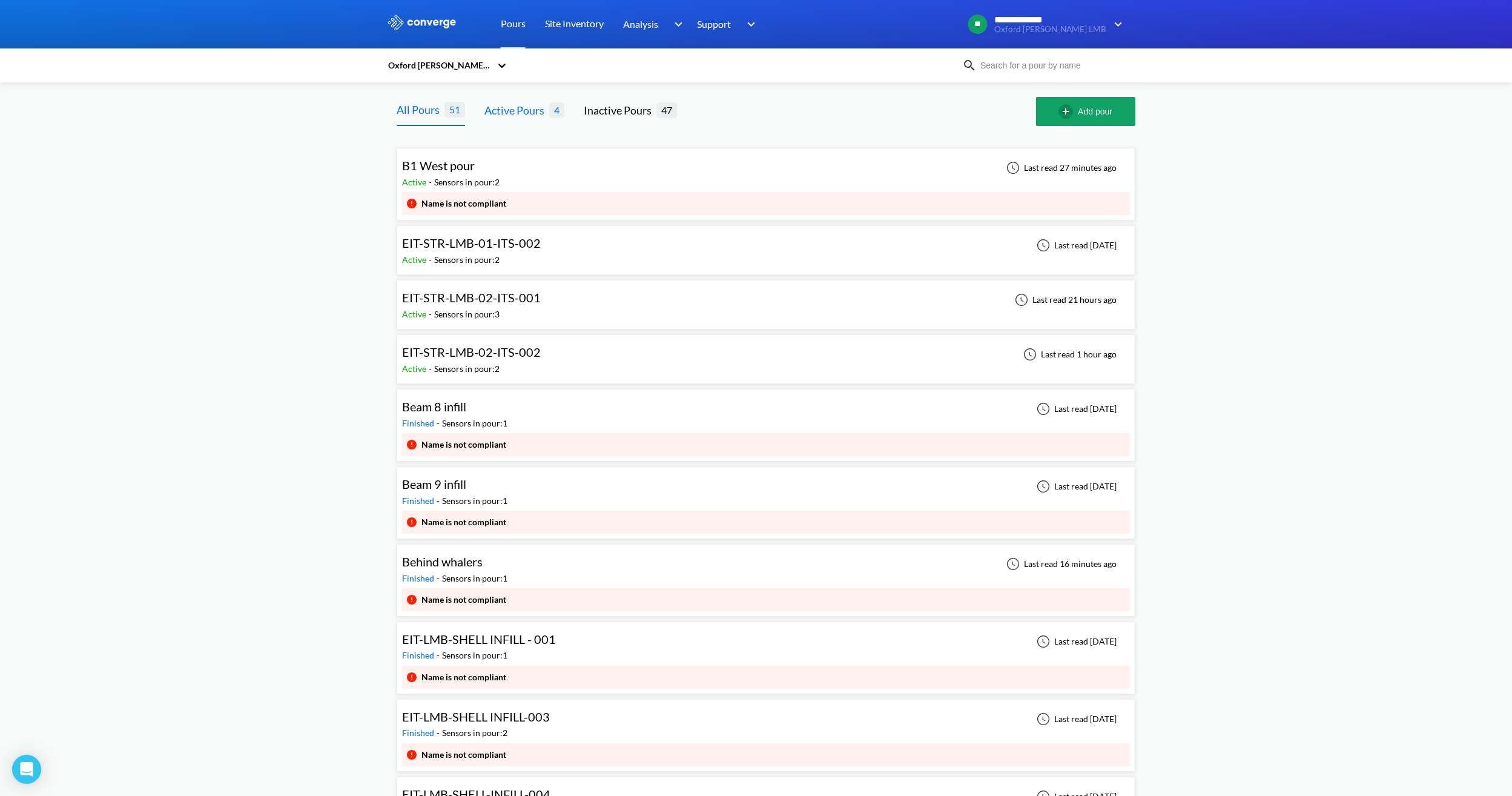
click at [528, 116] on div "Active Pours" at bounding box center [517, 110] width 65 height 17
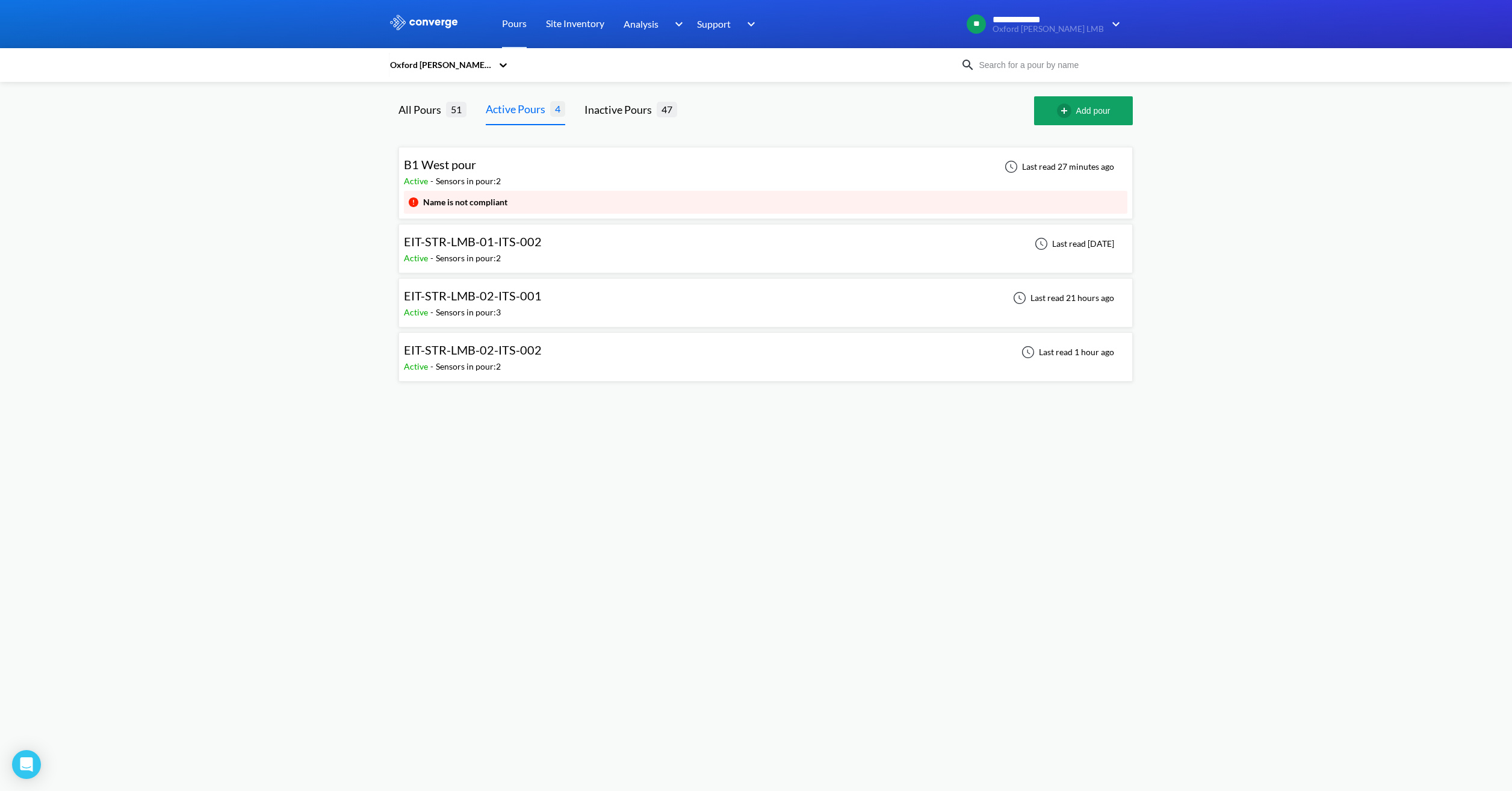
click at [551, 244] on div "EIT-STR-LMB-01-ITS-002 Active - Sensors in pour: 2 Last read [DATE]" at bounding box center [765, 248] width 724 height 38
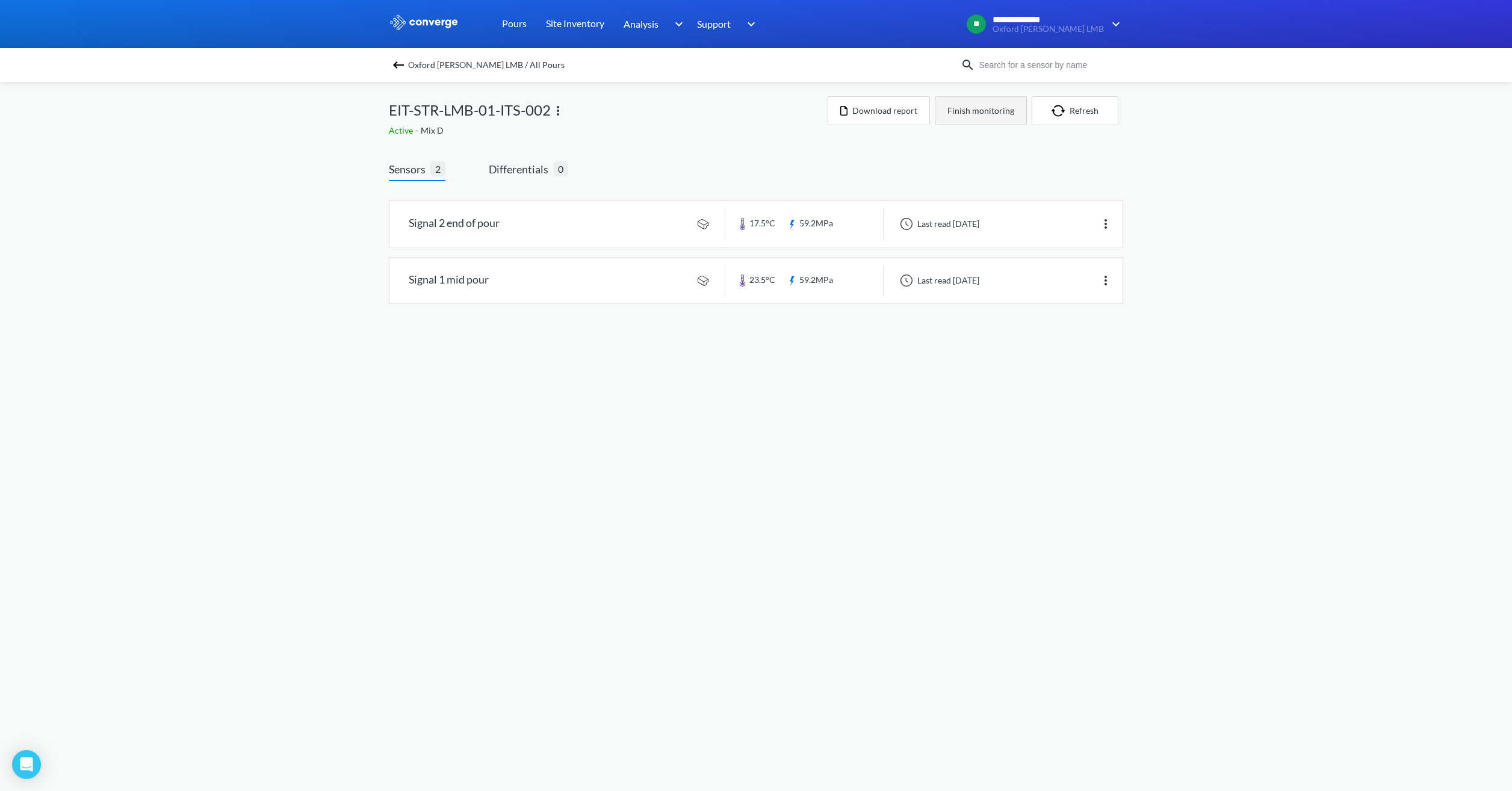
click at [966, 117] on button "Finish monitoring" at bounding box center [980, 111] width 92 height 29
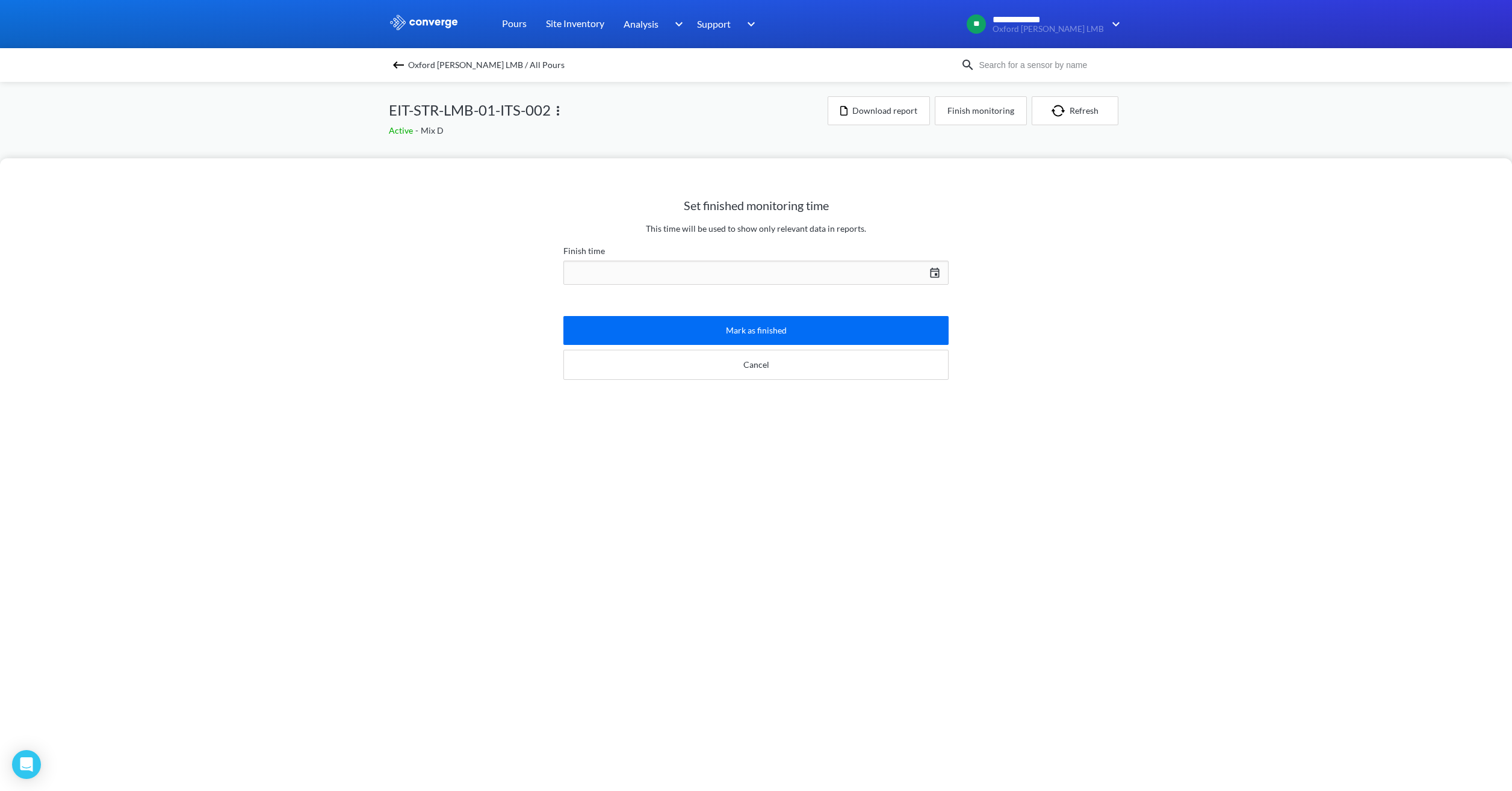
click at [865, 279] on div "[DATE] Press the down arrow key to interact with the calendar and select a date…" at bounding box center [756, 272] width 385 height 29
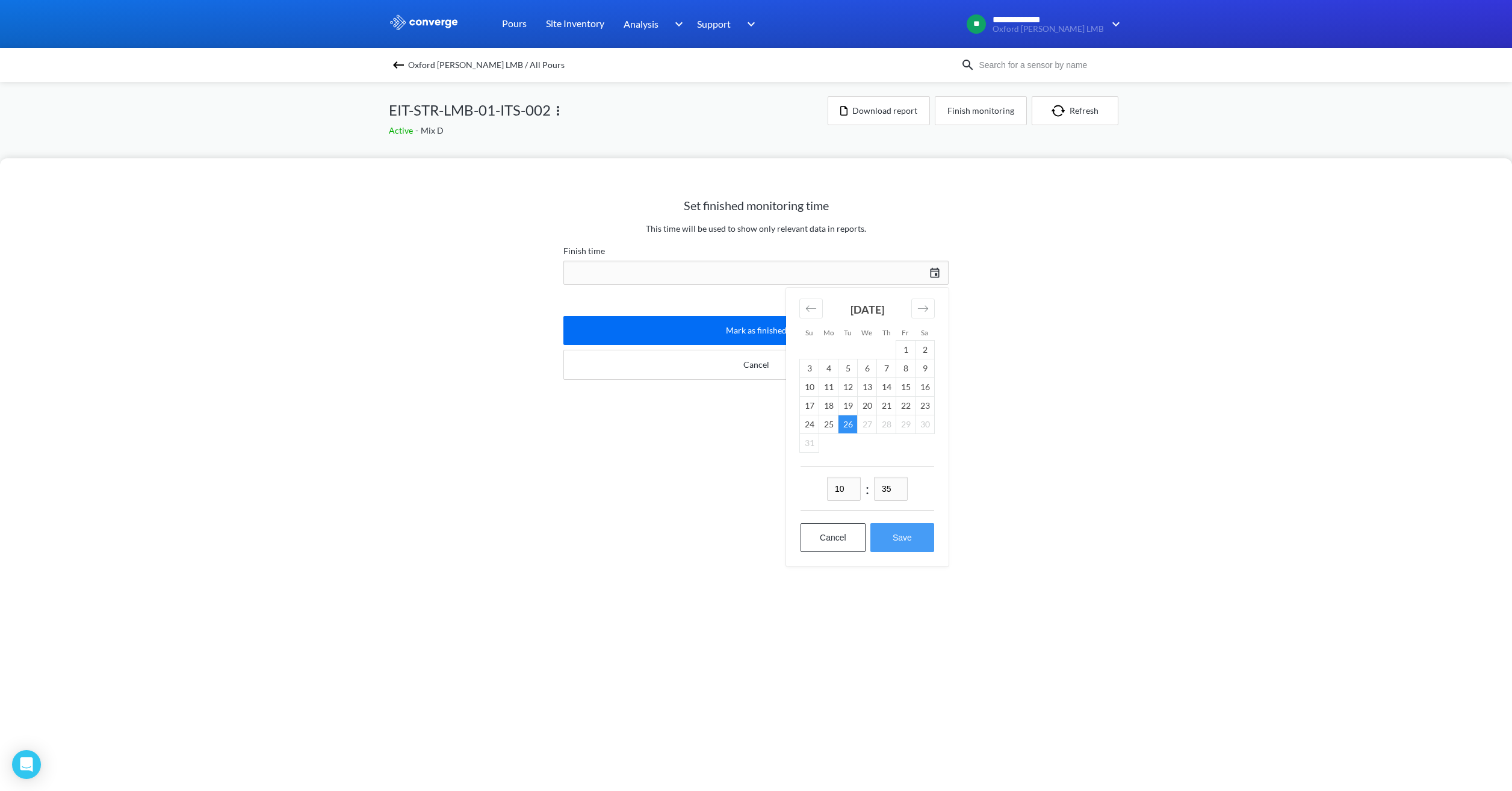
click at [905, 534] on button "Save" at bounding box center [902, 537] width 64 height 29
type input "10:35[DATE]"
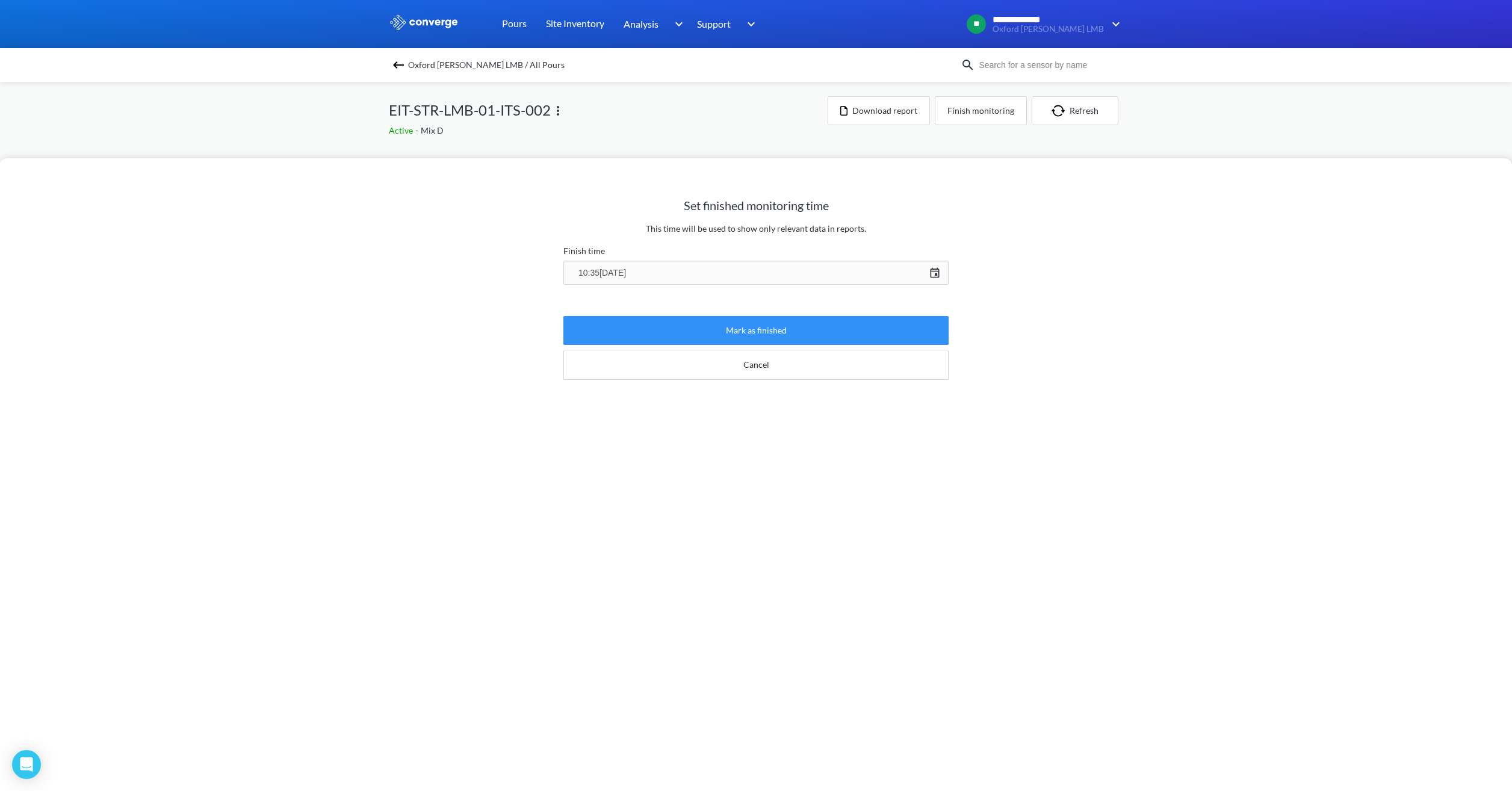
click at [745, 334] on button "Mark as finished" at bounding box center [756, 331] width 385 height 29
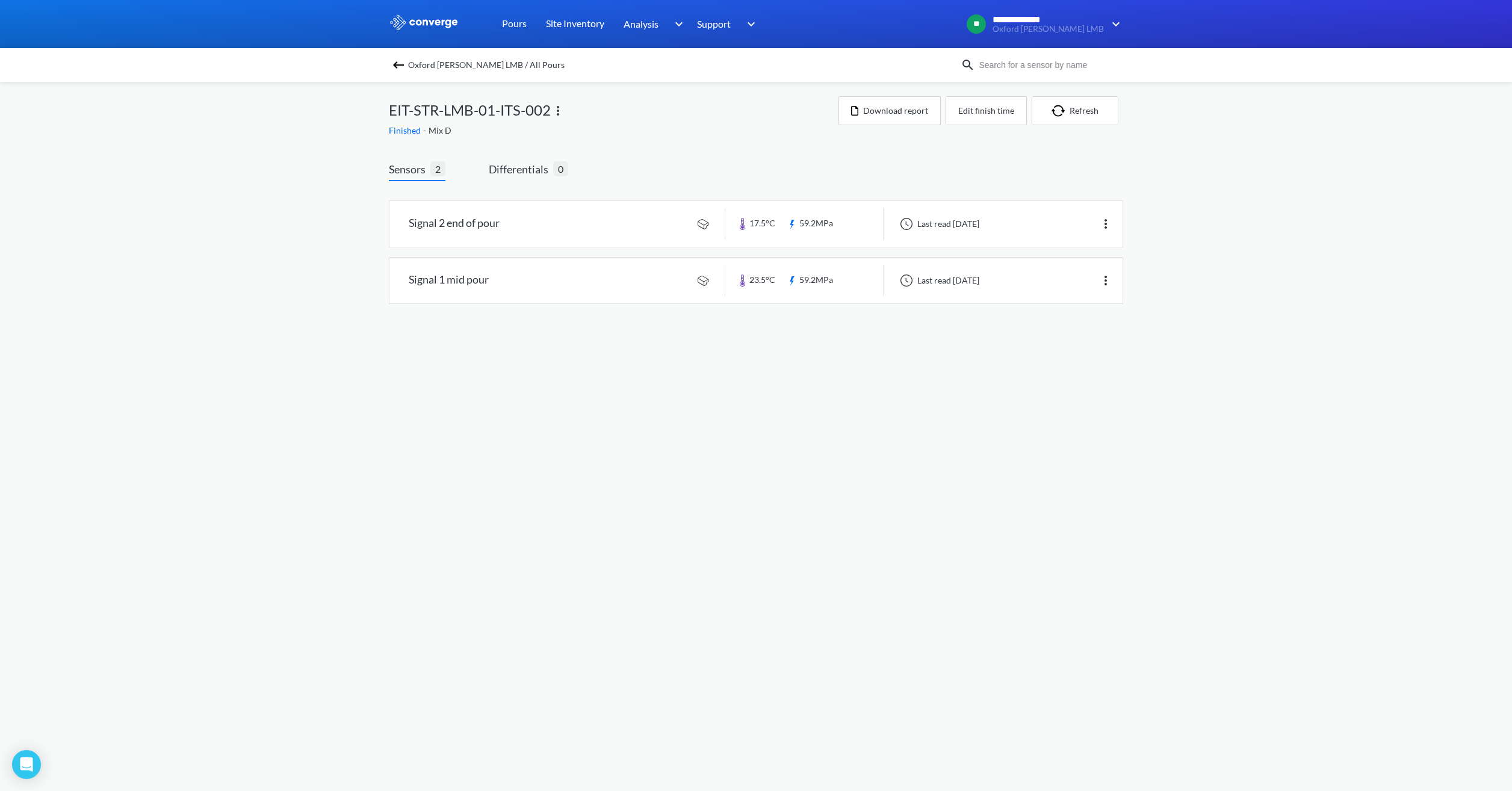
click at [436, 64] on span "Oxford [PERSON_NAME] LMB / All Pours" at bounding box center [486, 64] width 157 height 17
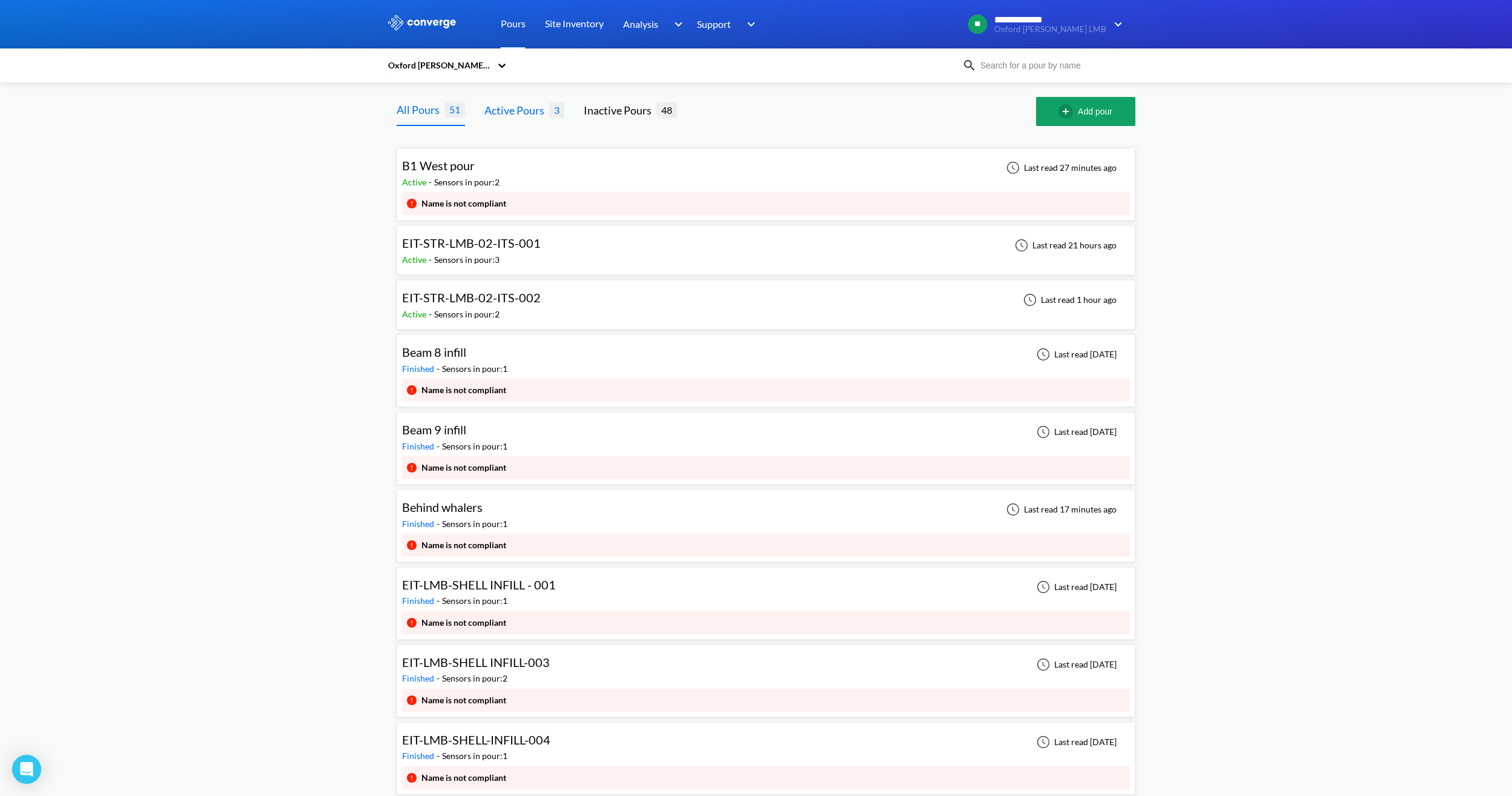
click at [526, 105] on div "Active Pours" at bounding box center [517, 110] width 65 height 17
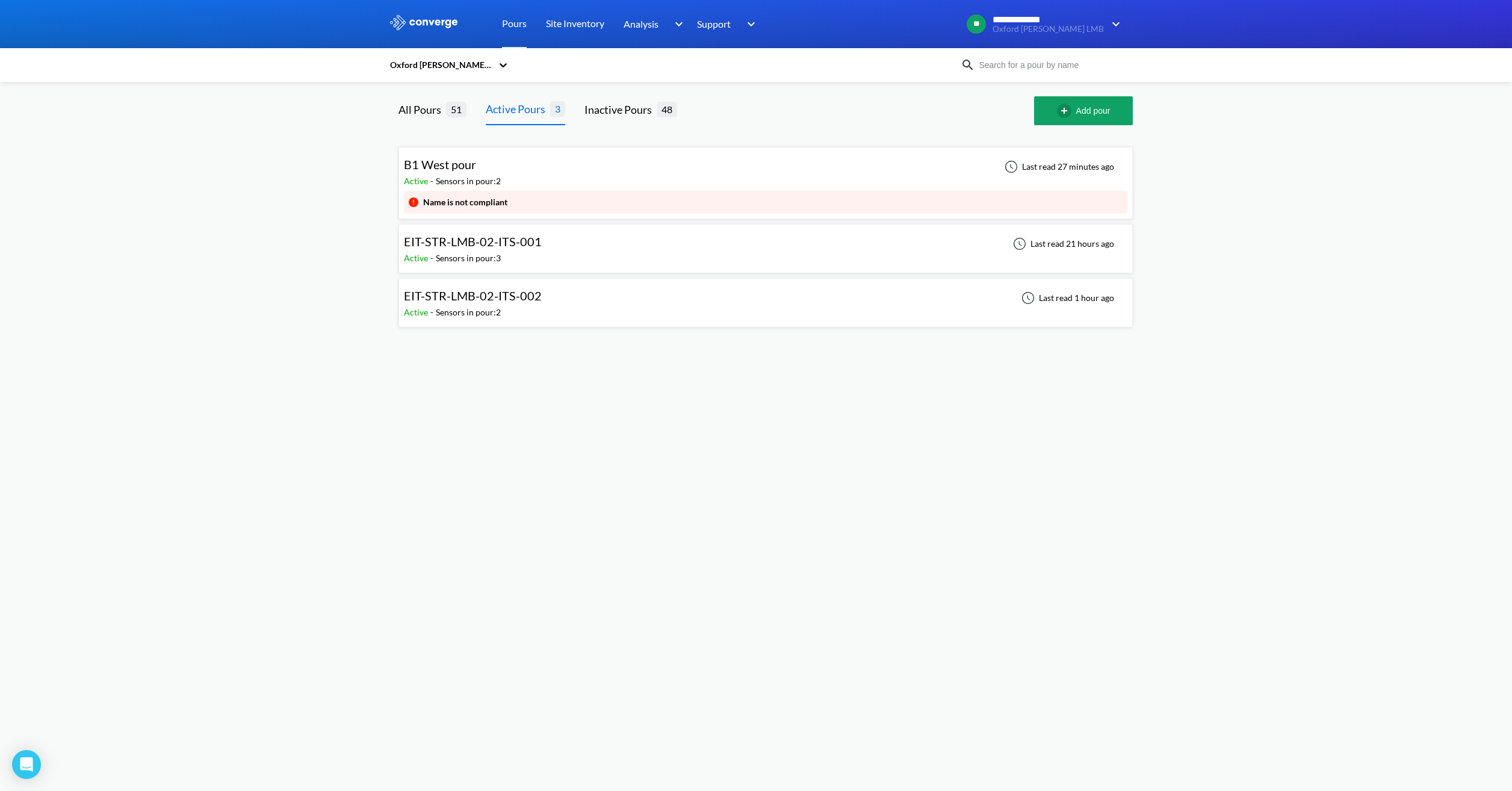
click at [701, 182] on div "B1 West pour Active - Sensors in pour: 2 Last read 27 minutes ago" at bounding box center [765, 171] width 724 height 38
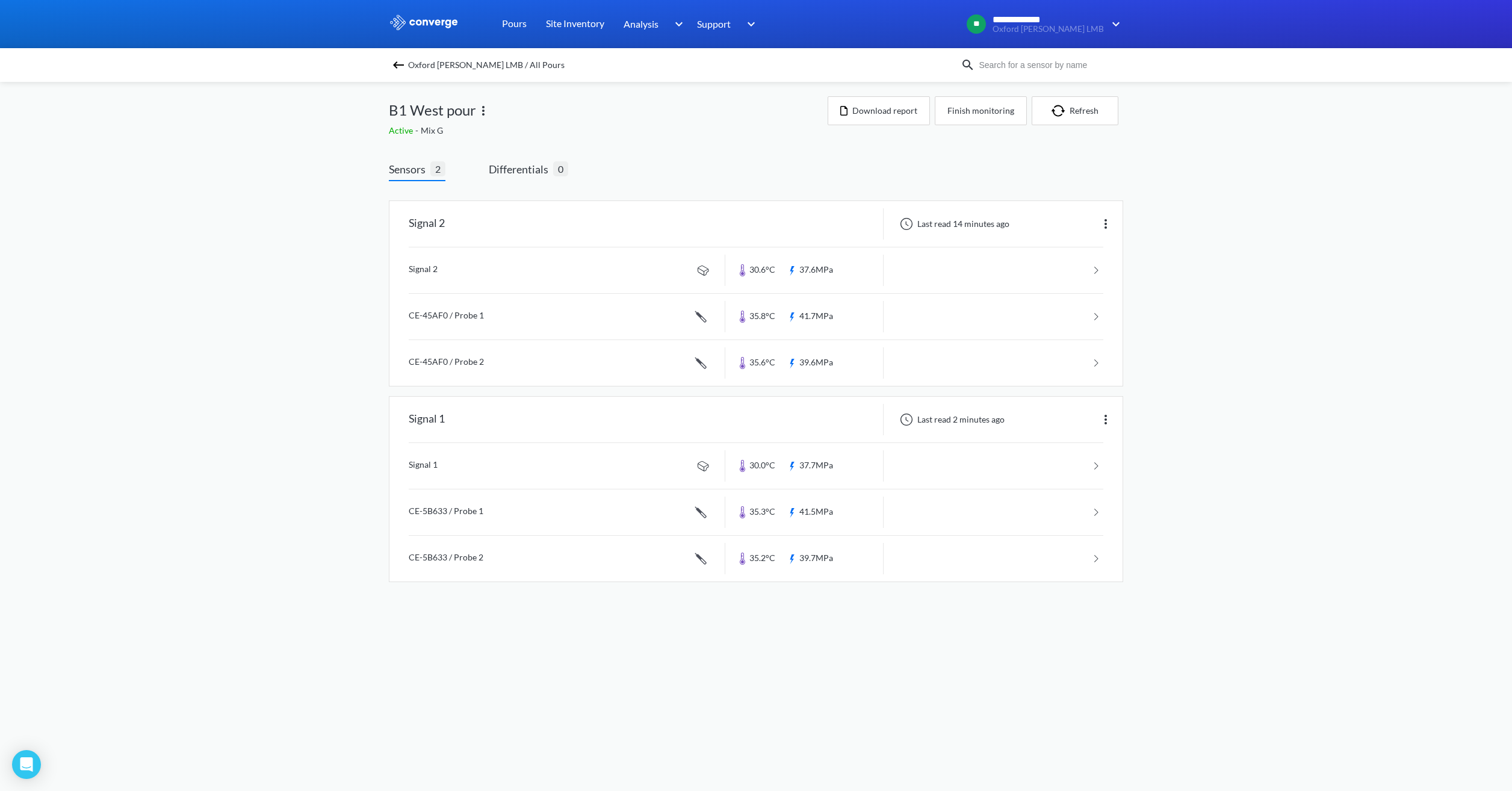
drag, startPoint x: 1229, startPoint y: 316, endPoint x: 1217, endPoint y: 303, distance: 17.7
click at [1229, 315] on div "**********" at bounding box center [756, 303] width 1512 height 606
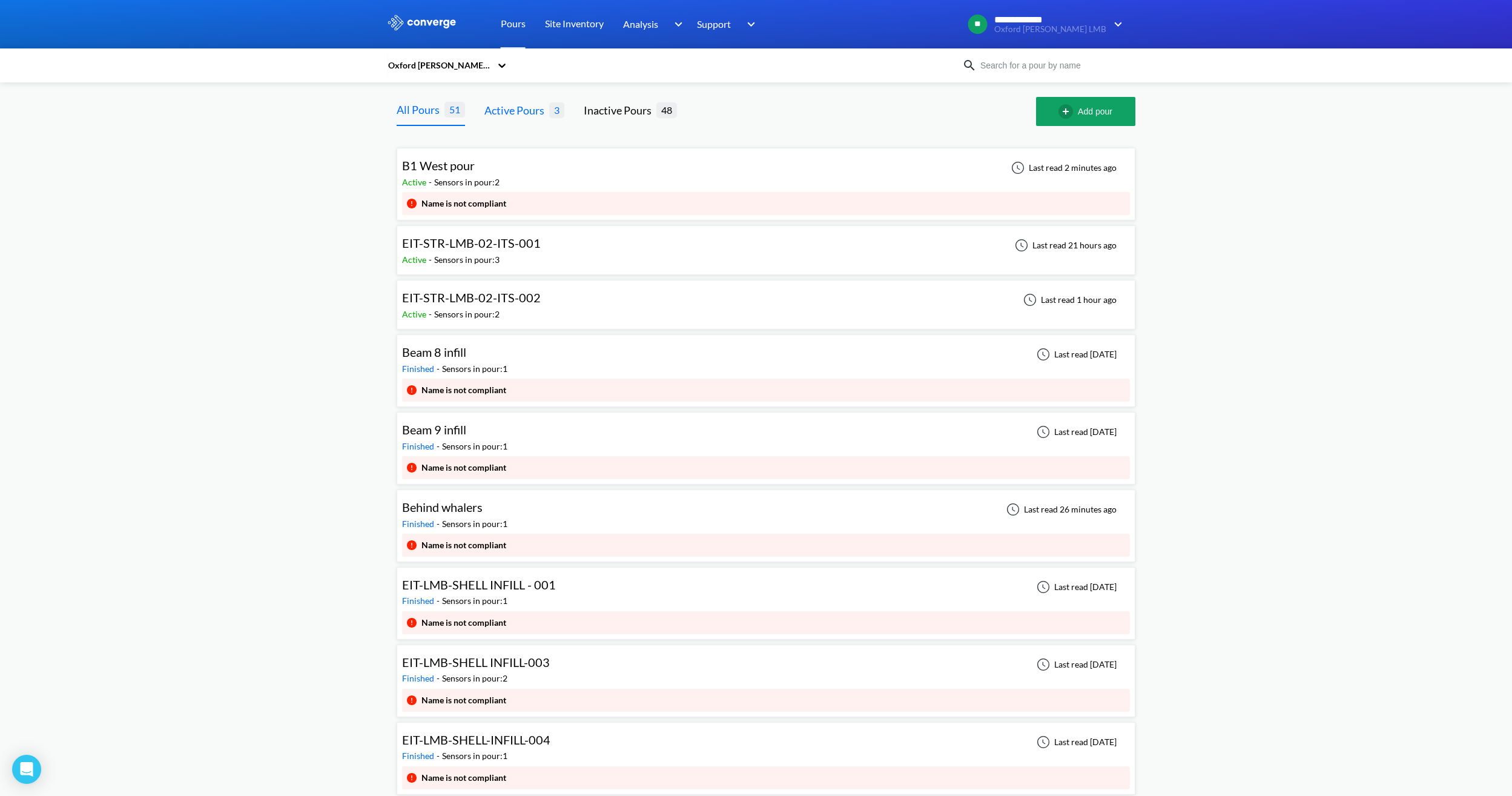
click at [547, 120] on div "Active Pours 3" at bounding box center [524, 111] width 80 height 29
click at [524, 115] on div "Active Pours" at bounding box center [517, 110] width 65 height 17
